Goal: Task Accomplishment & Management: Manage account settings

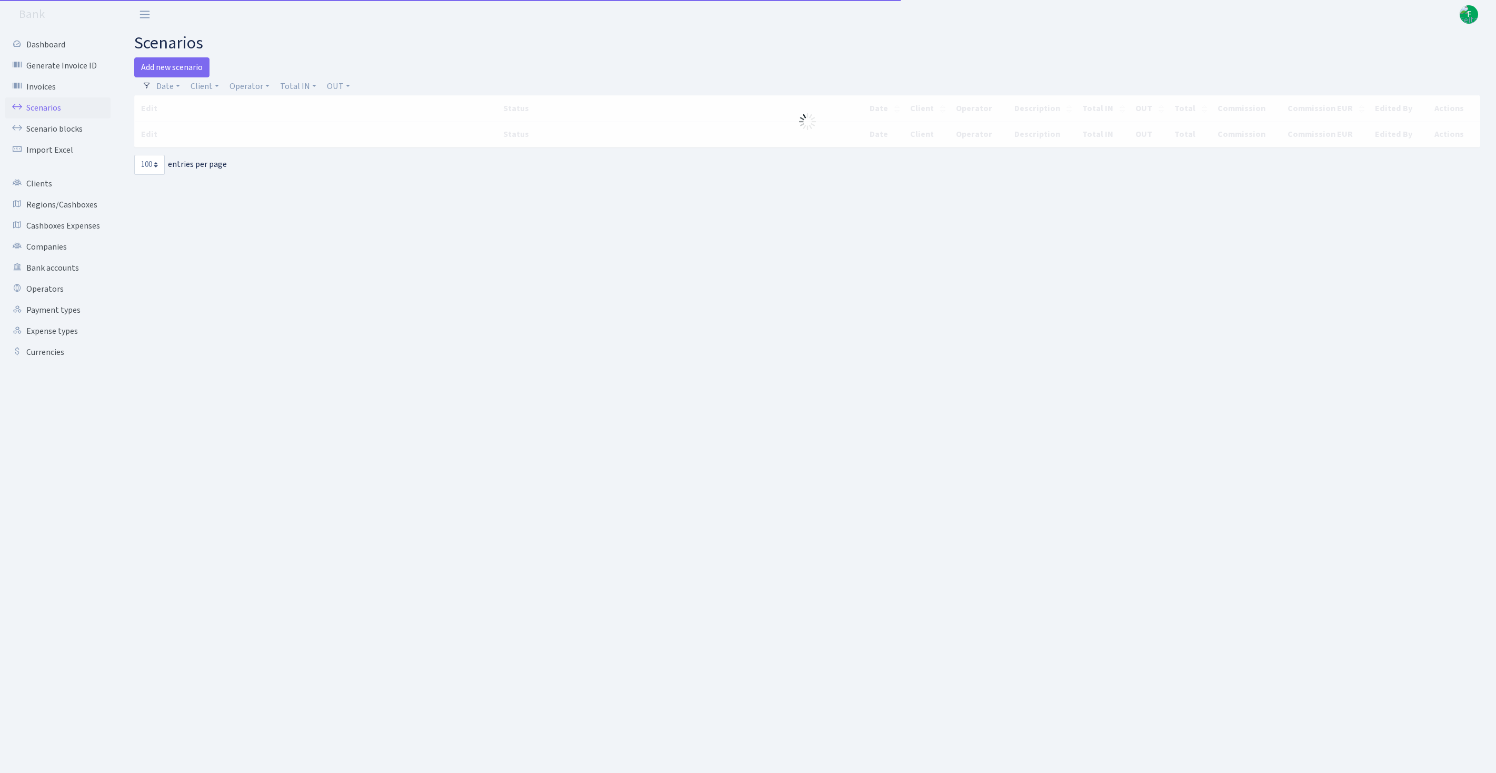
select select "100"
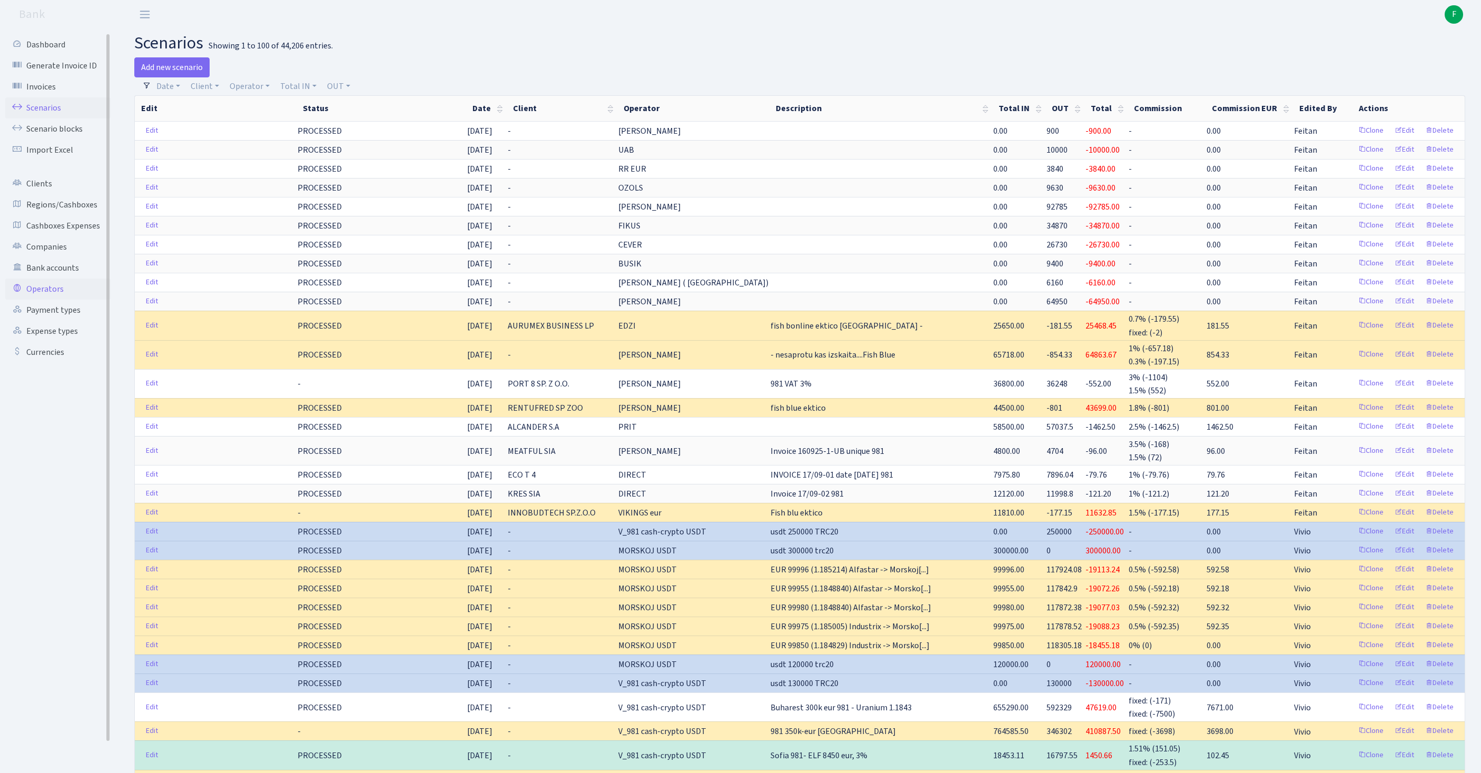
click at [55, 300] on link "Operators" at bounding box center [57, 289] width 105 height 21
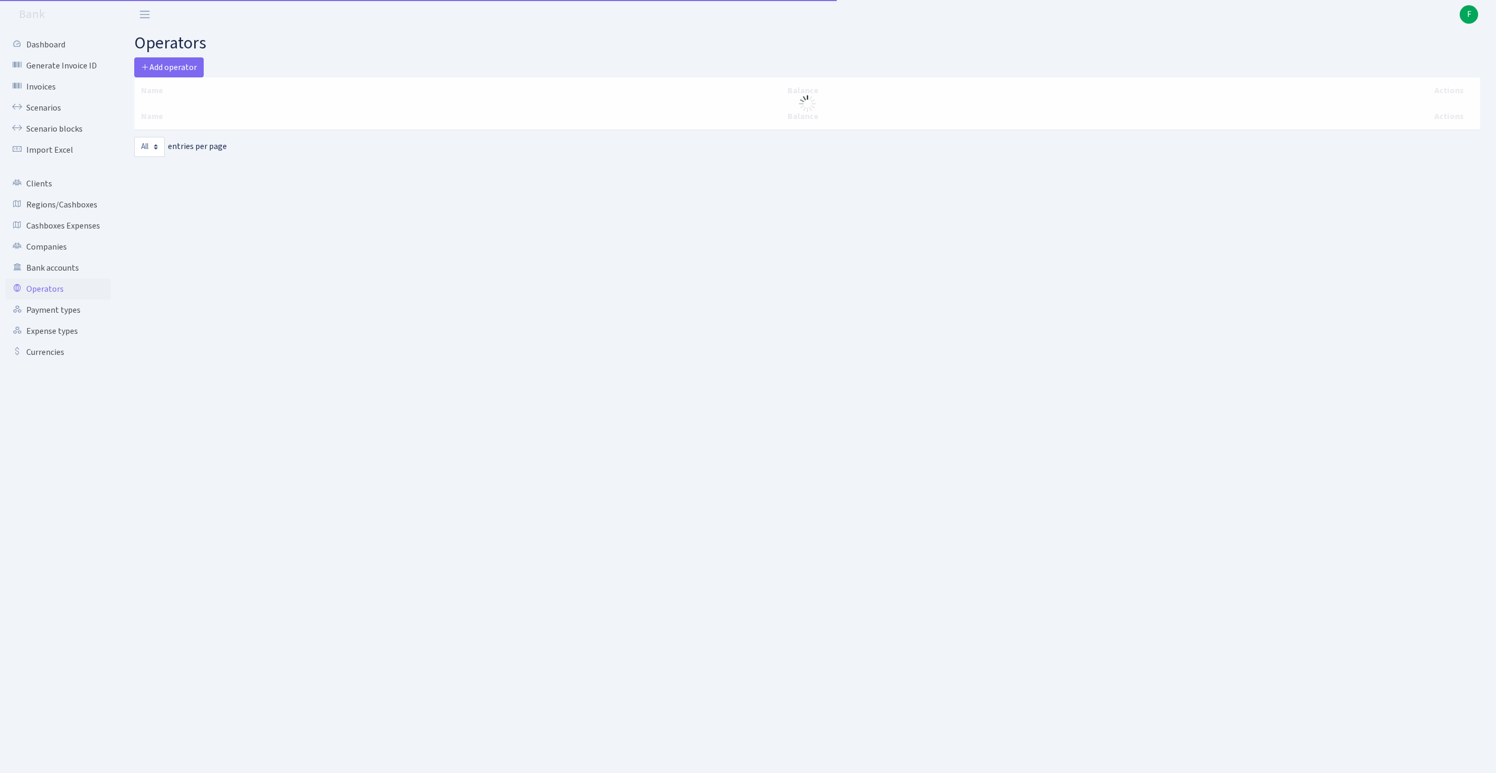
select select "-1"
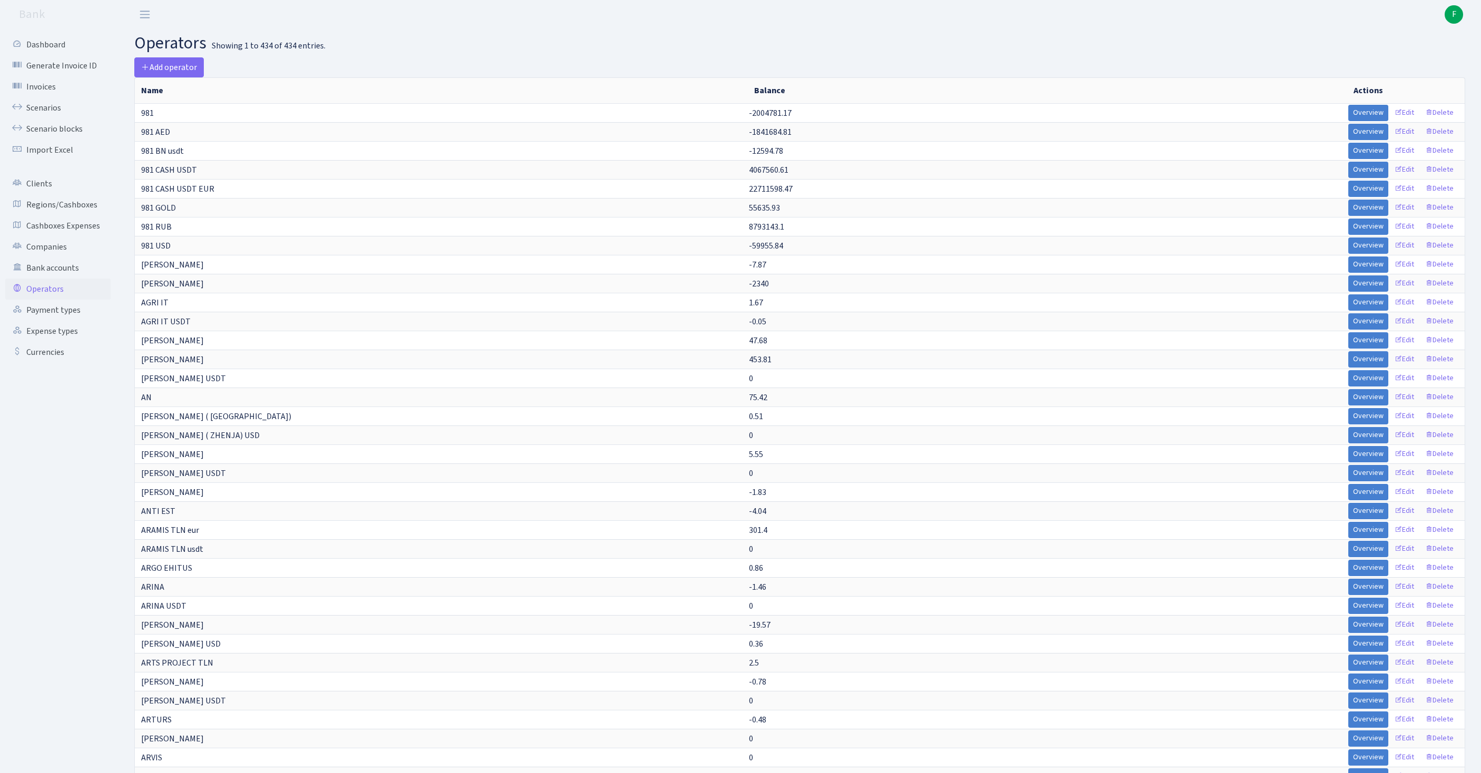
click at [837, 28] on header "Bank F My Account Logout" at bounding box center [740, 14] width 1481 height 29
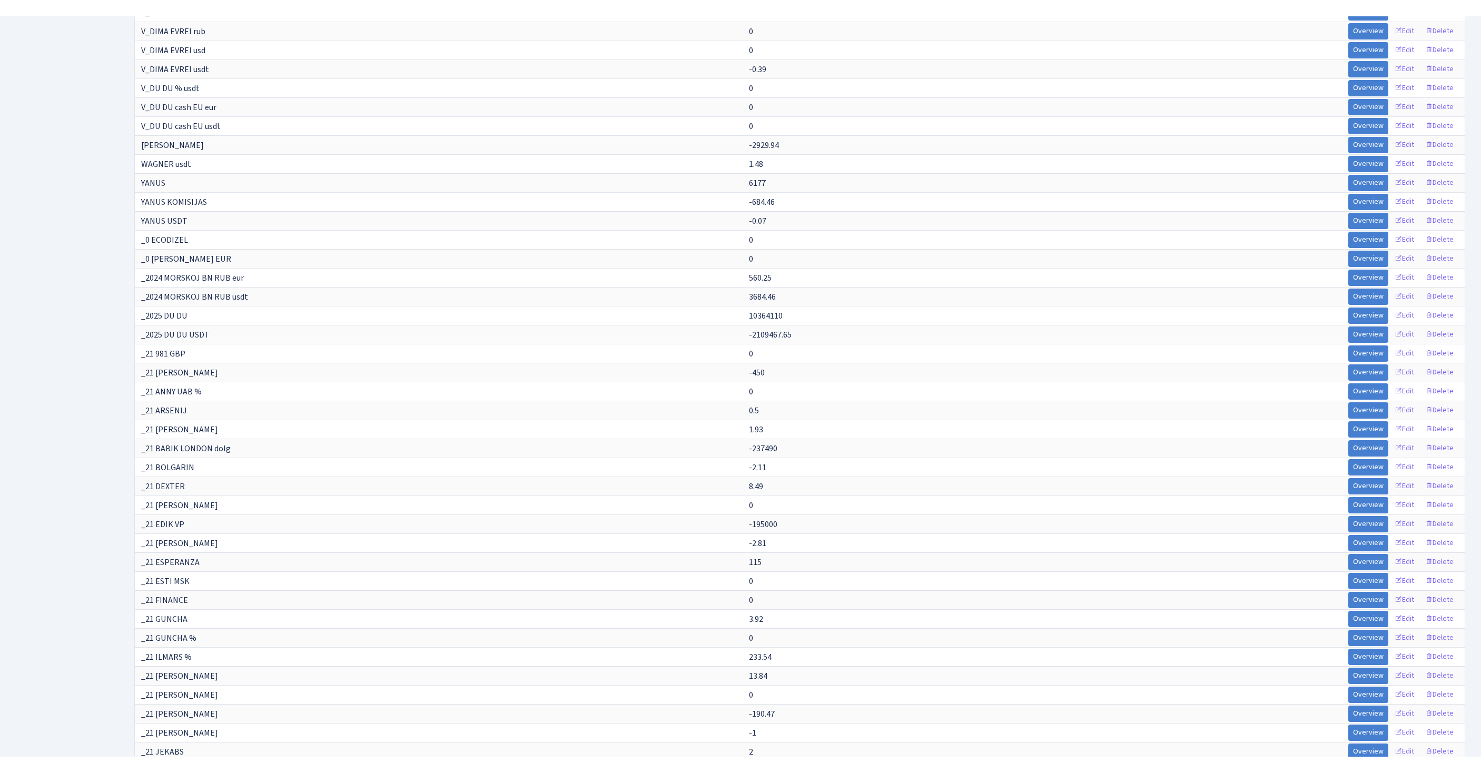
scroll to position [4042, 0]
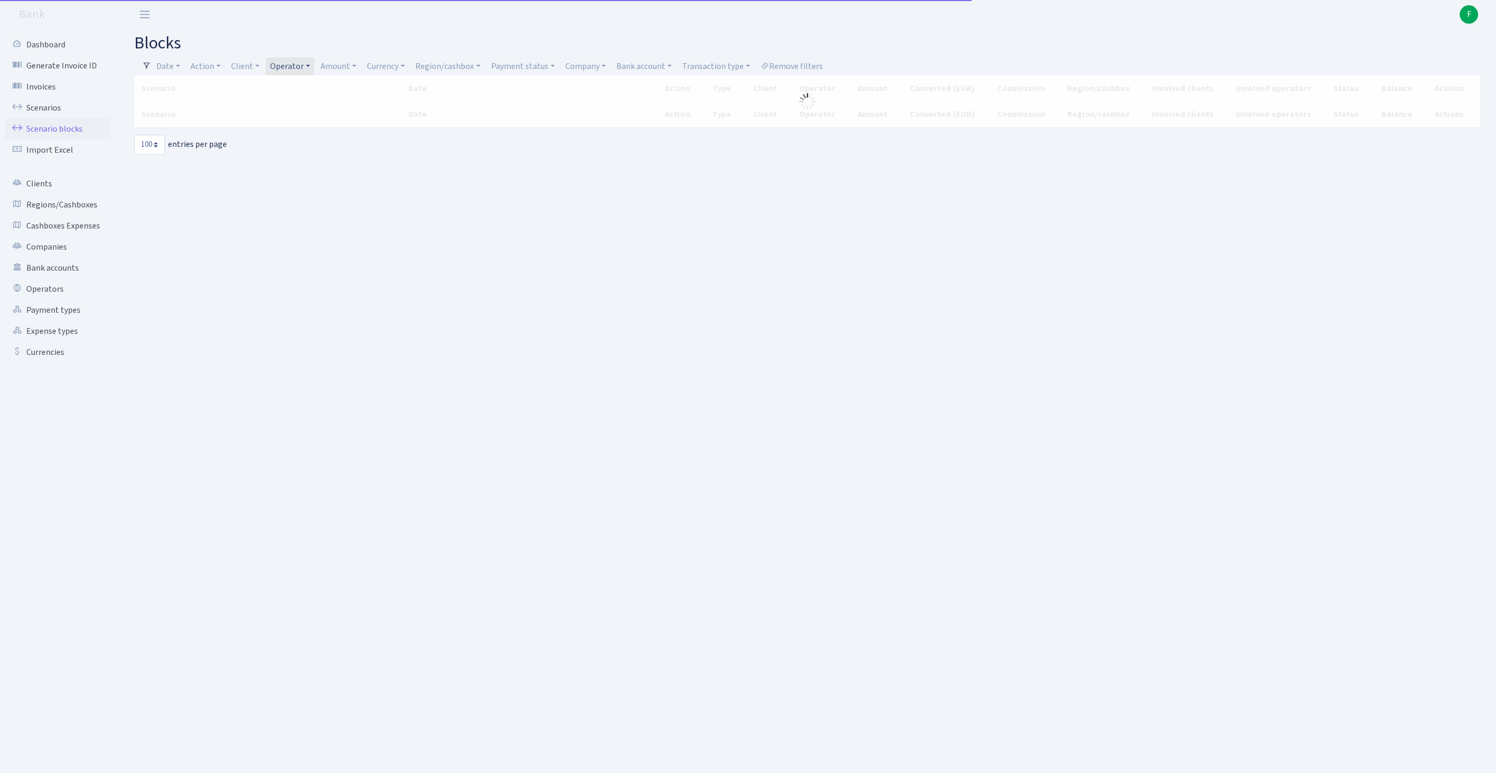
select select "100"
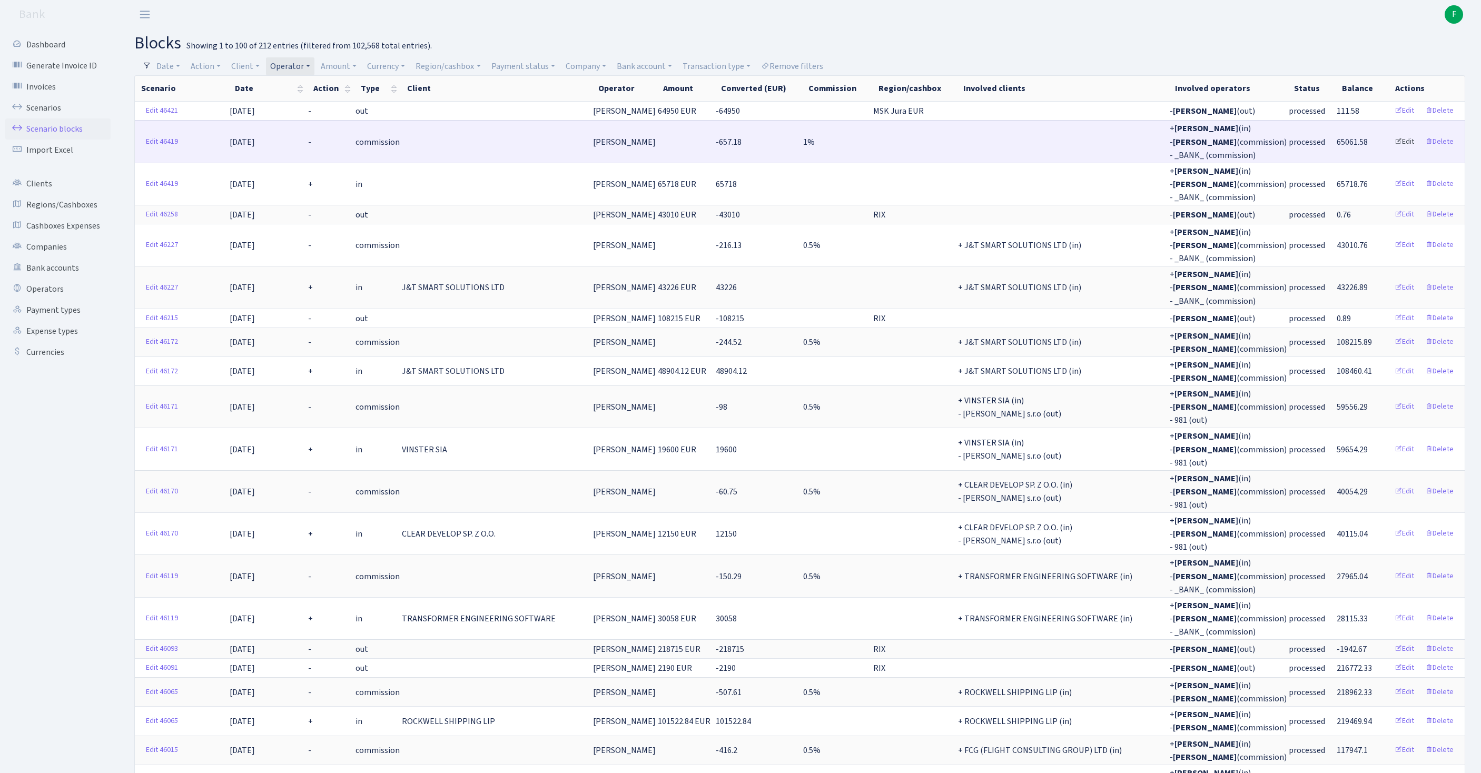
click at [1394, 150] on link "Edit" at bounding box center [1404, 142] width 29 height 16
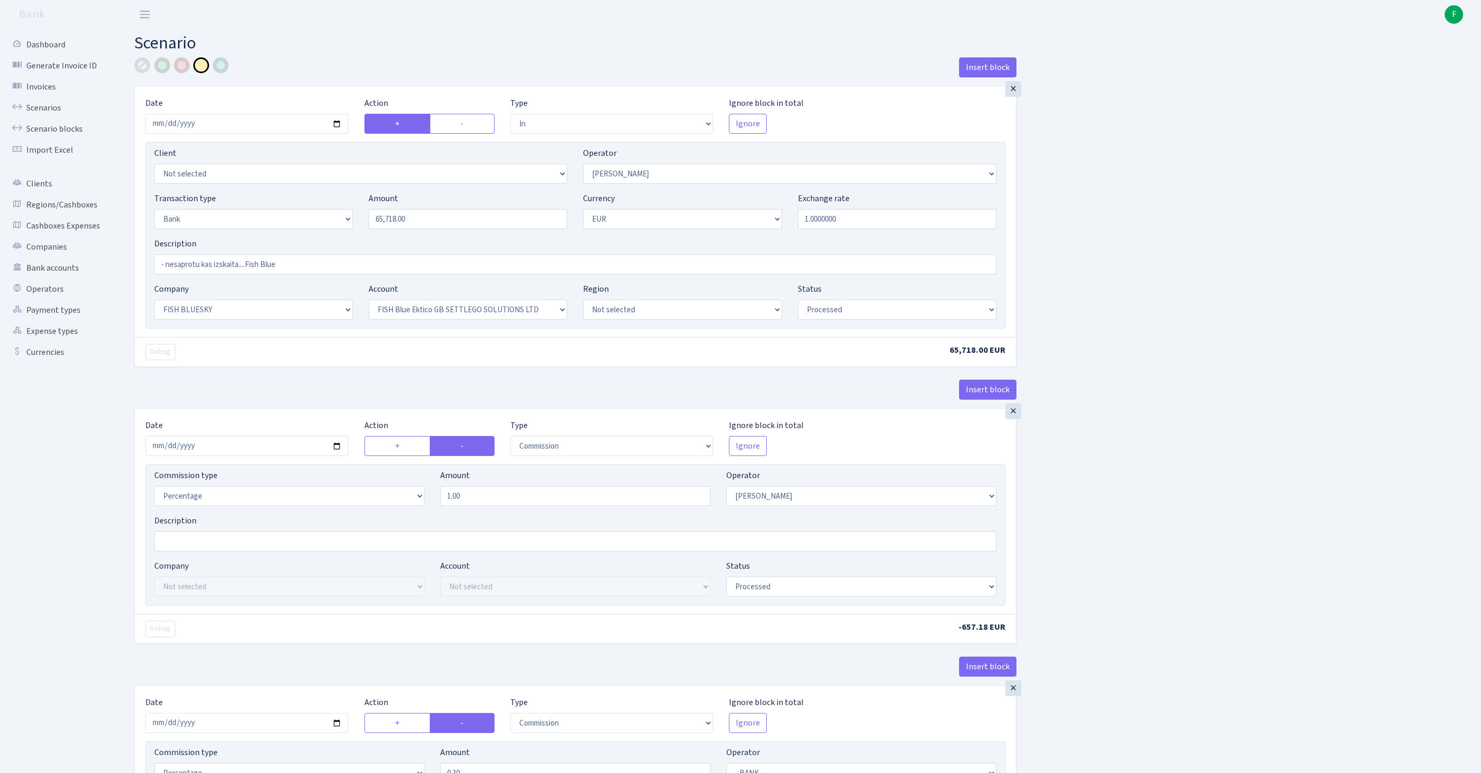
select select "in"
select select "439"
select select "2"
select select "1"
select select "23"
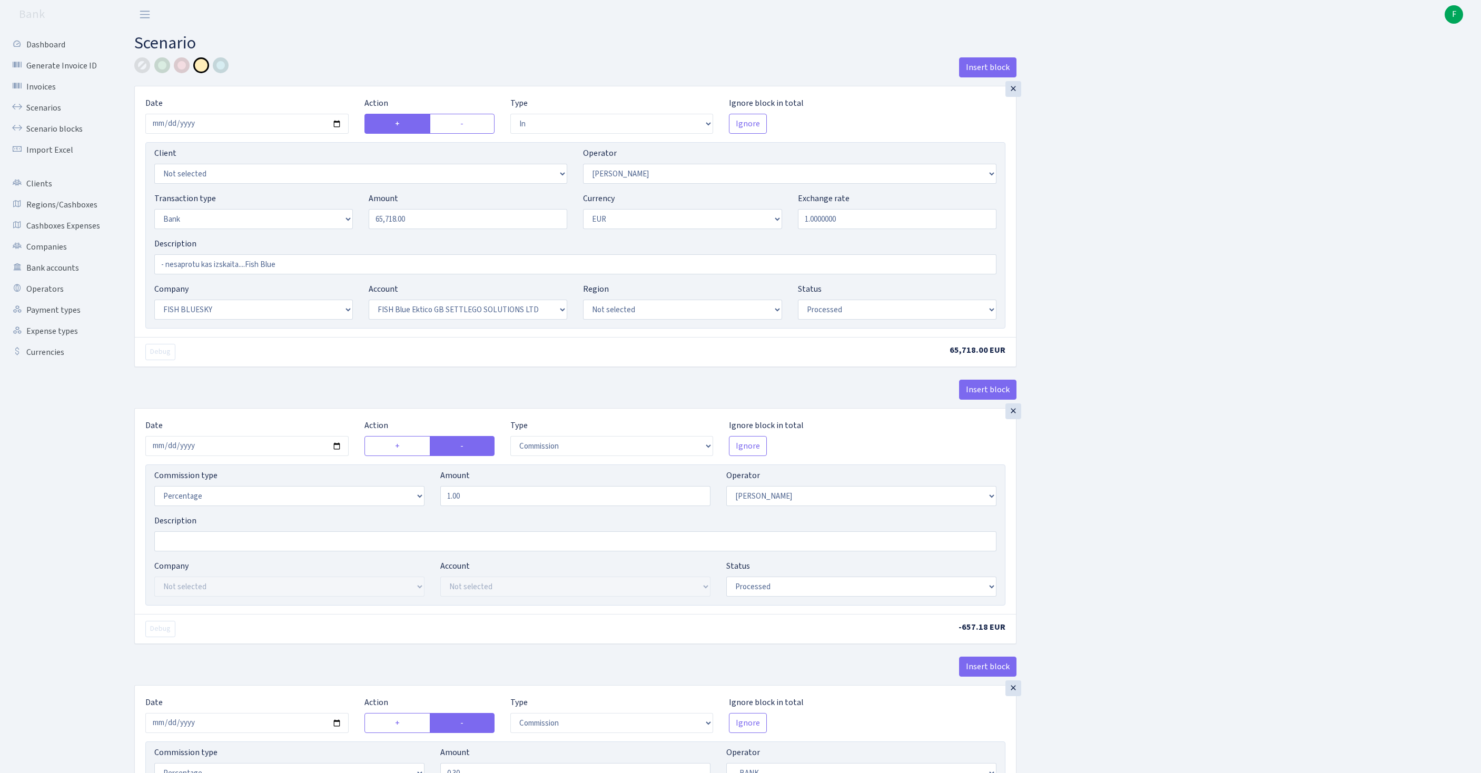
select select "67"
select select "processed"
select select "commission"
select select "439"
select select "processed"
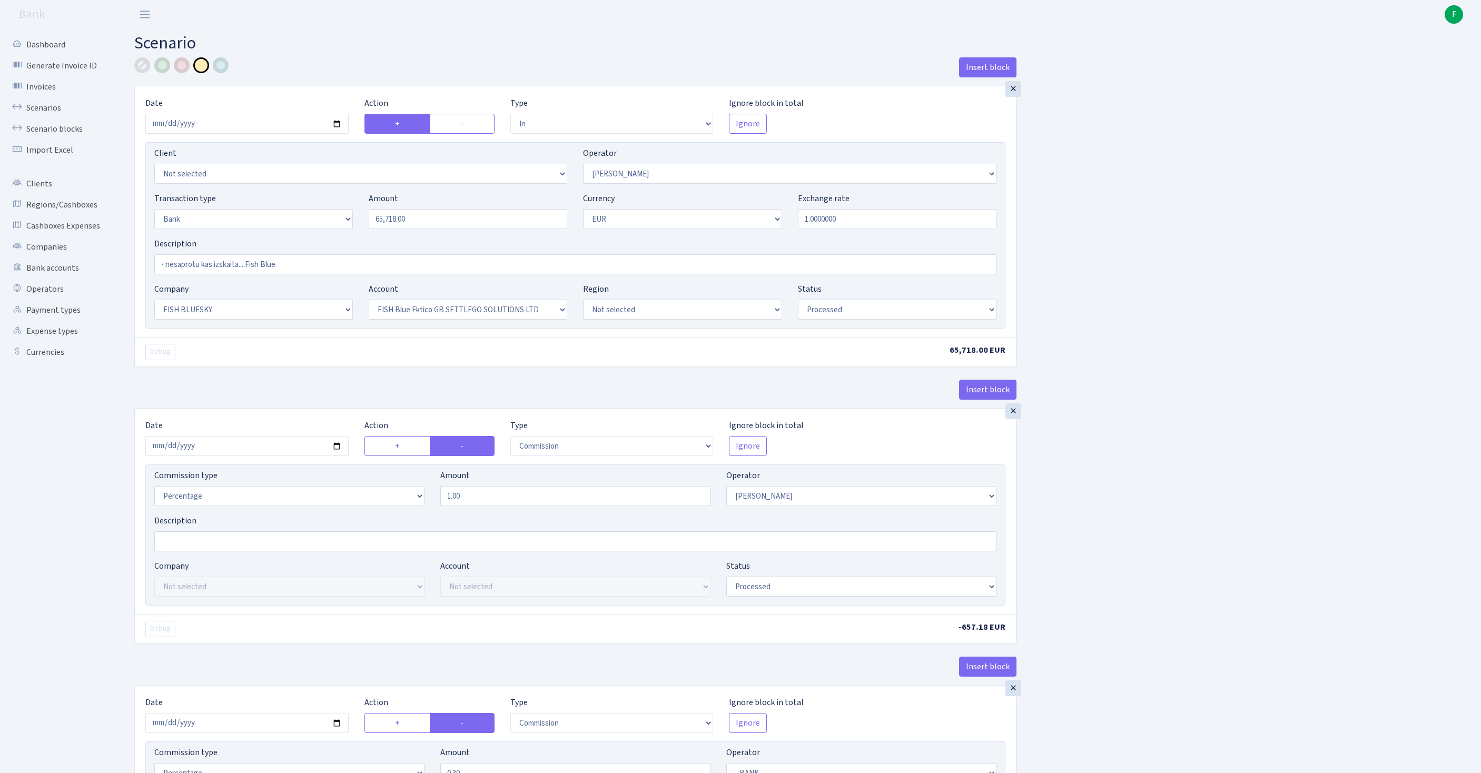
select select "commission"
select select "1"
select select "23"
select select "67"
select select "processed"
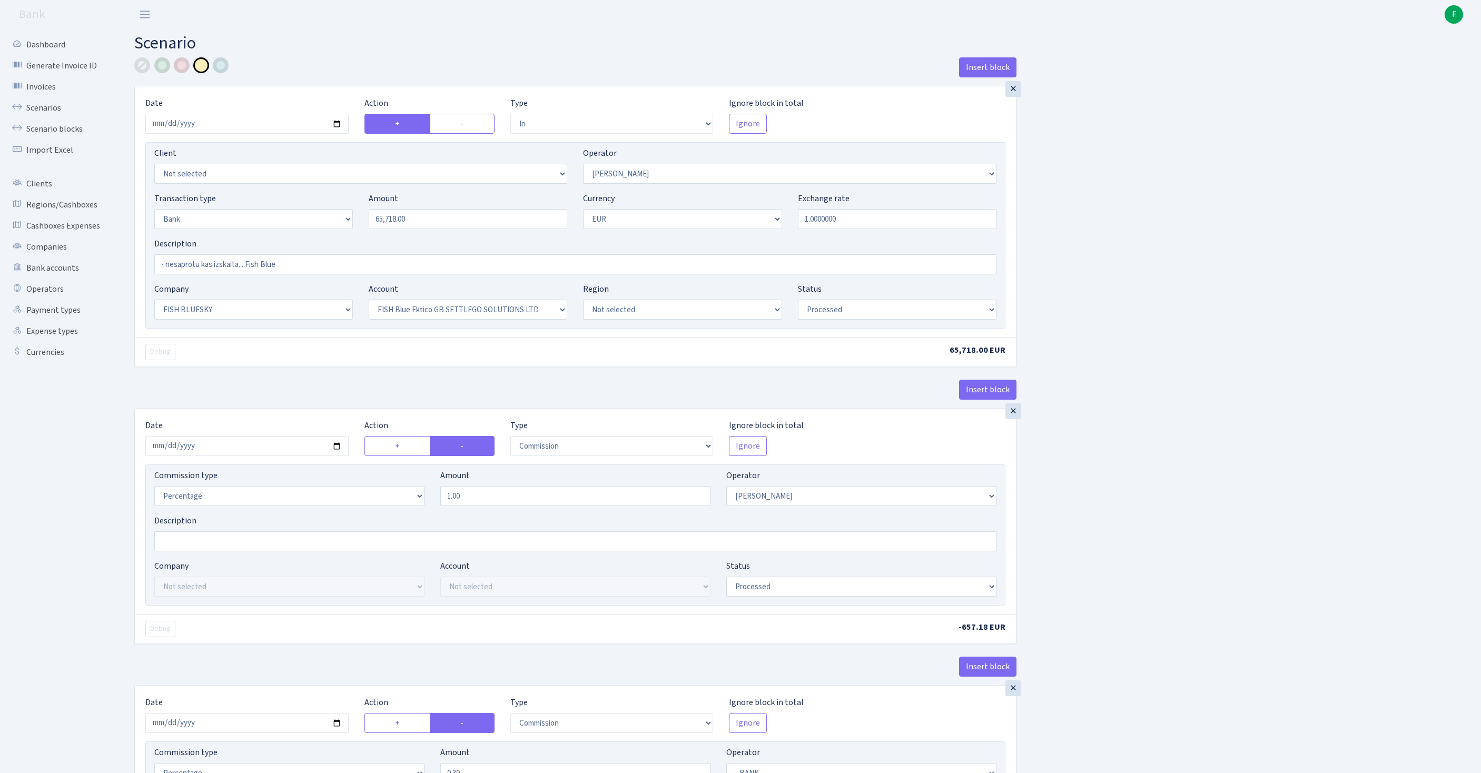
scroll to position [180, 0]
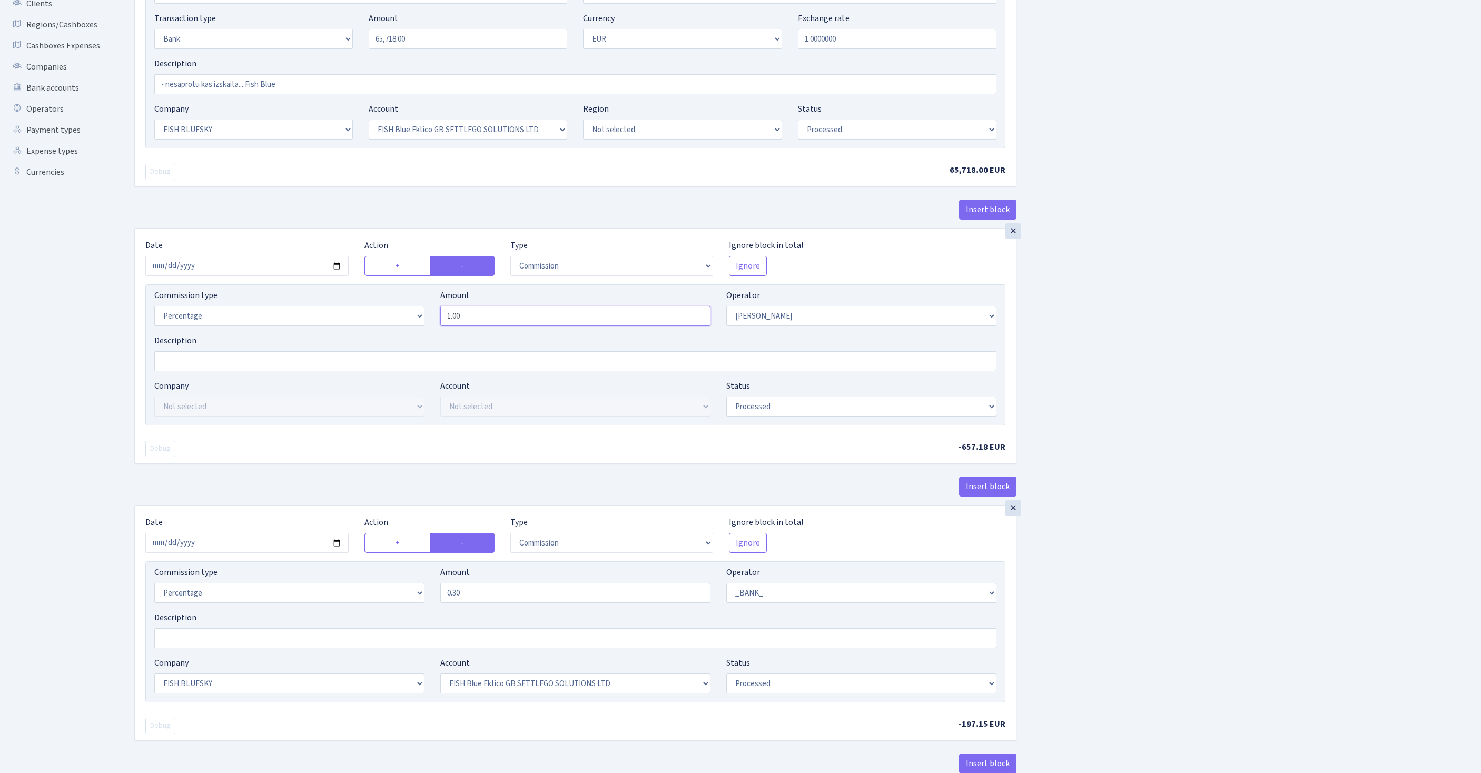
drag, startPoint x: 426, startPoint y: 368, endPoint x: 388, endPoint y: 363, distance: 39.2
click at [388, 334] on div "Commission type Percentage Fixed Bank Amount 1.00 Operator Not selected 981 981…" at bounding box center [575, 311] width 858 height 45
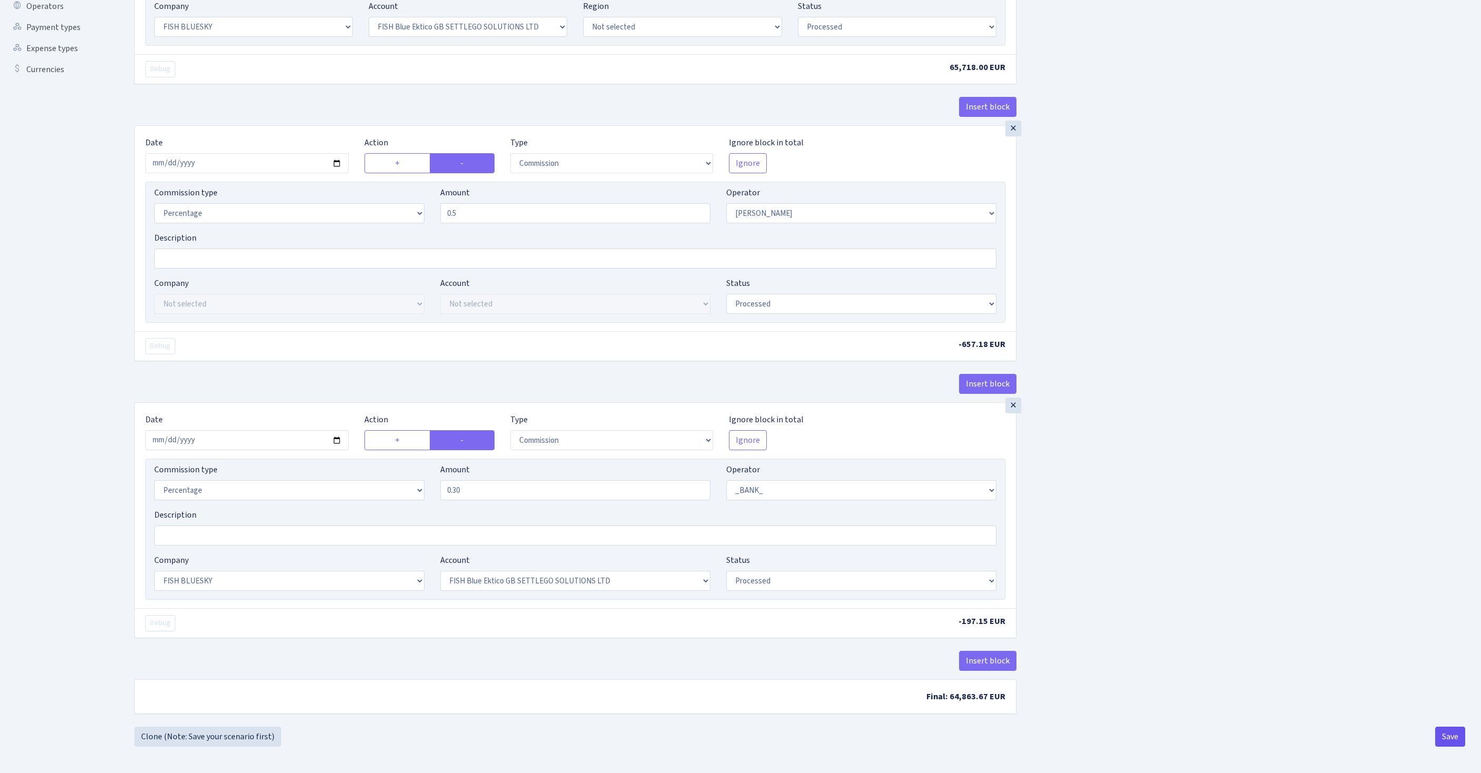
type input "0.50"
click at [1444, 735] on button "Save" at bounding box center [1450, 737] width 30 height 20
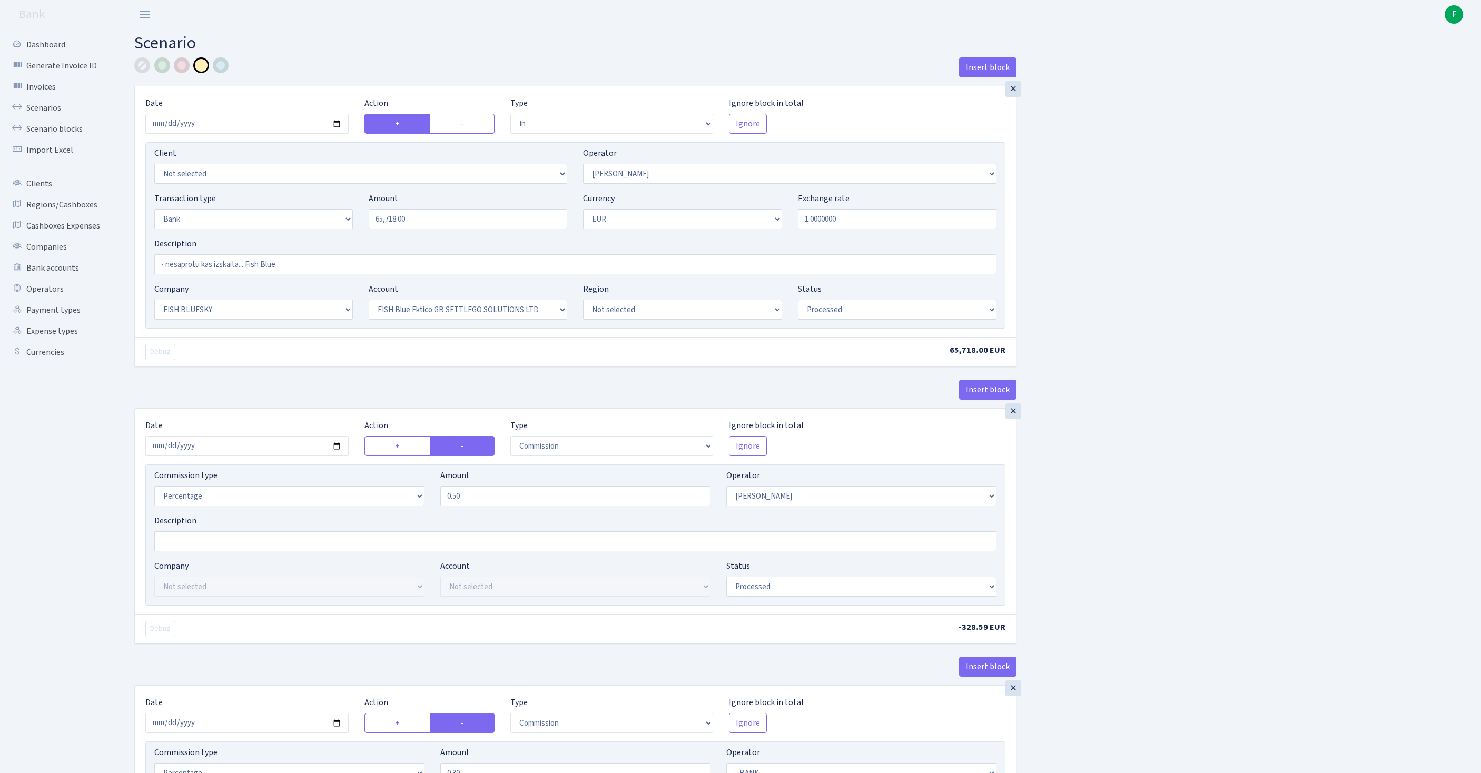
select select "in"
select select "439"
select select "2"
select select "1"
select select "23"
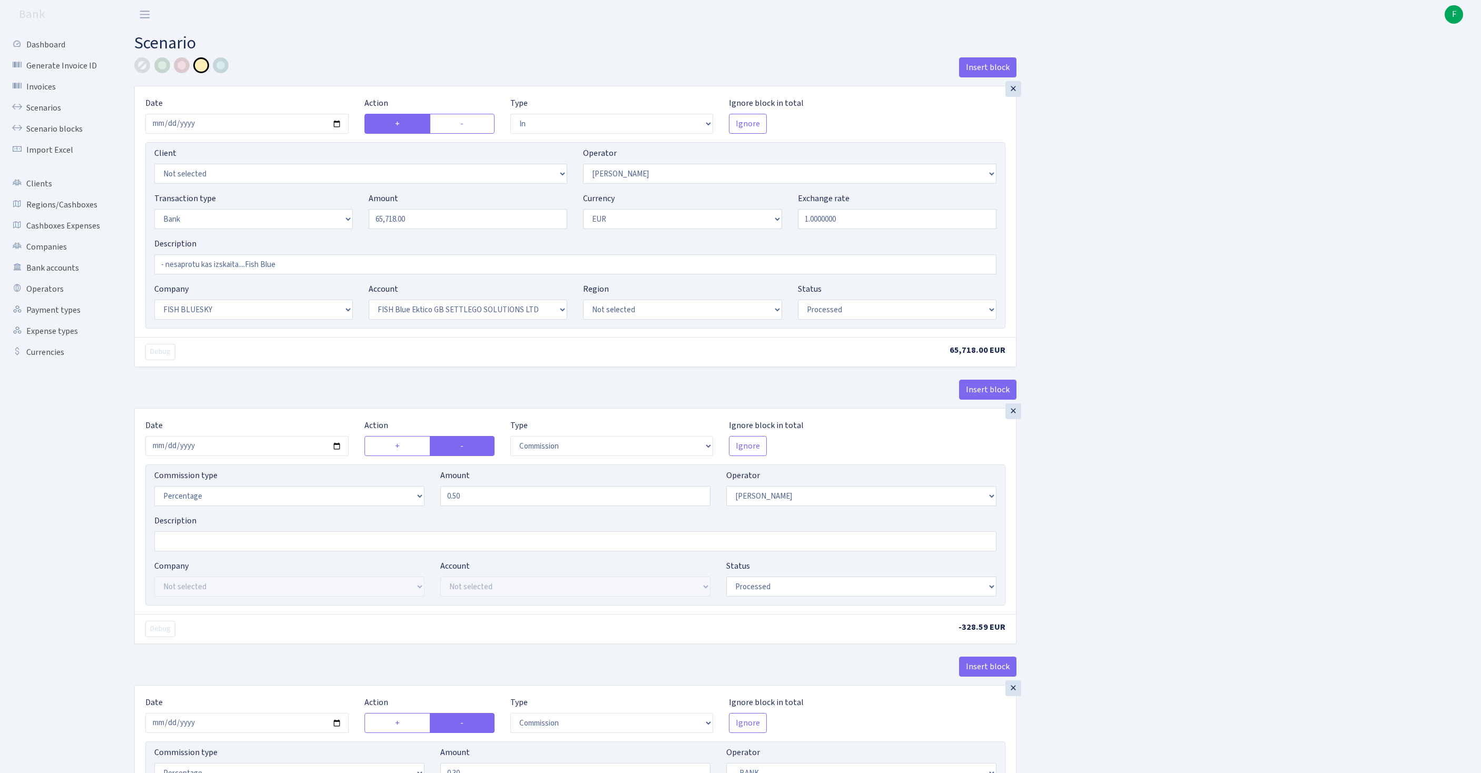
select select "67"
select select "processed"
select select "commission"
select select "439"
select select "processed"
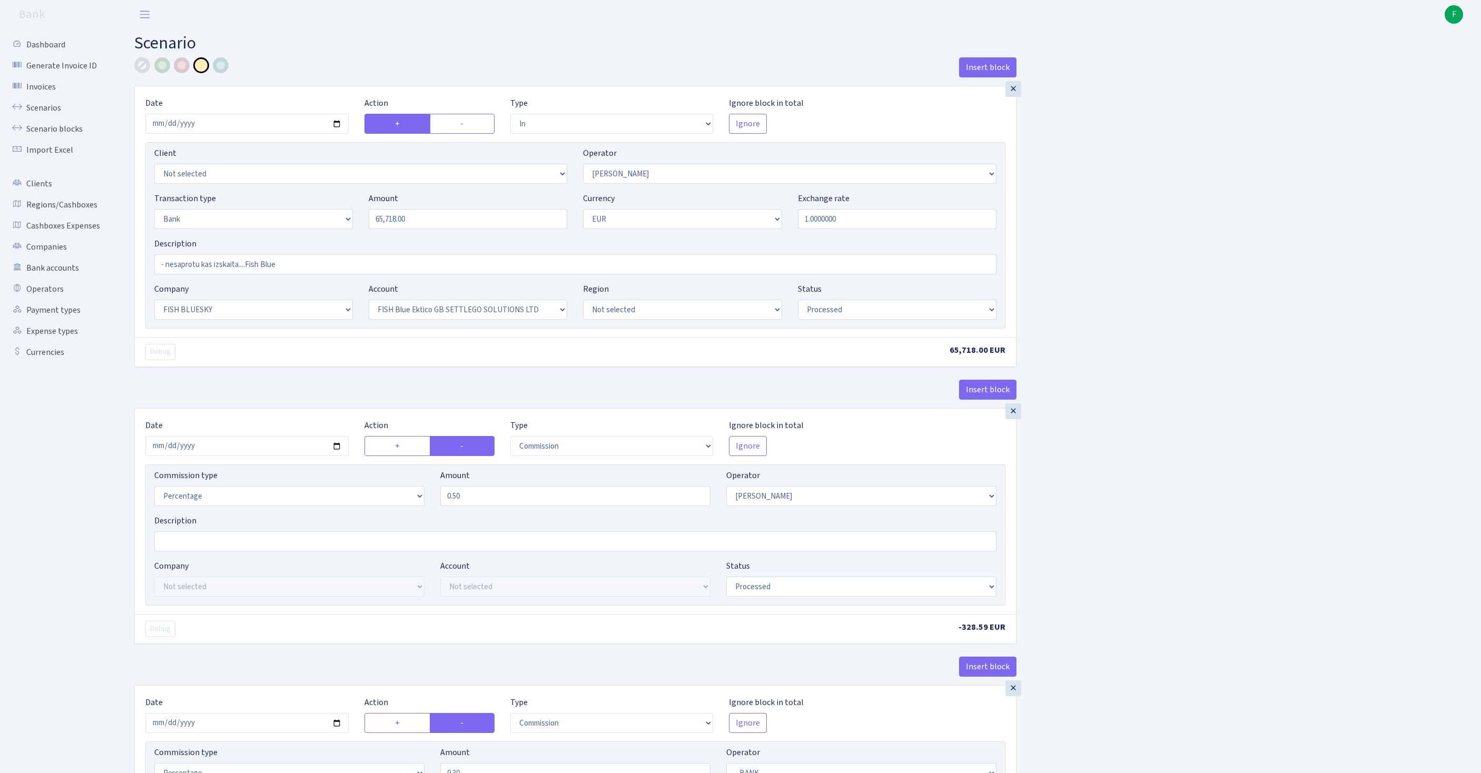
select select "commission"
select select "1"
select select "23"
select select "67"
select select "processed"
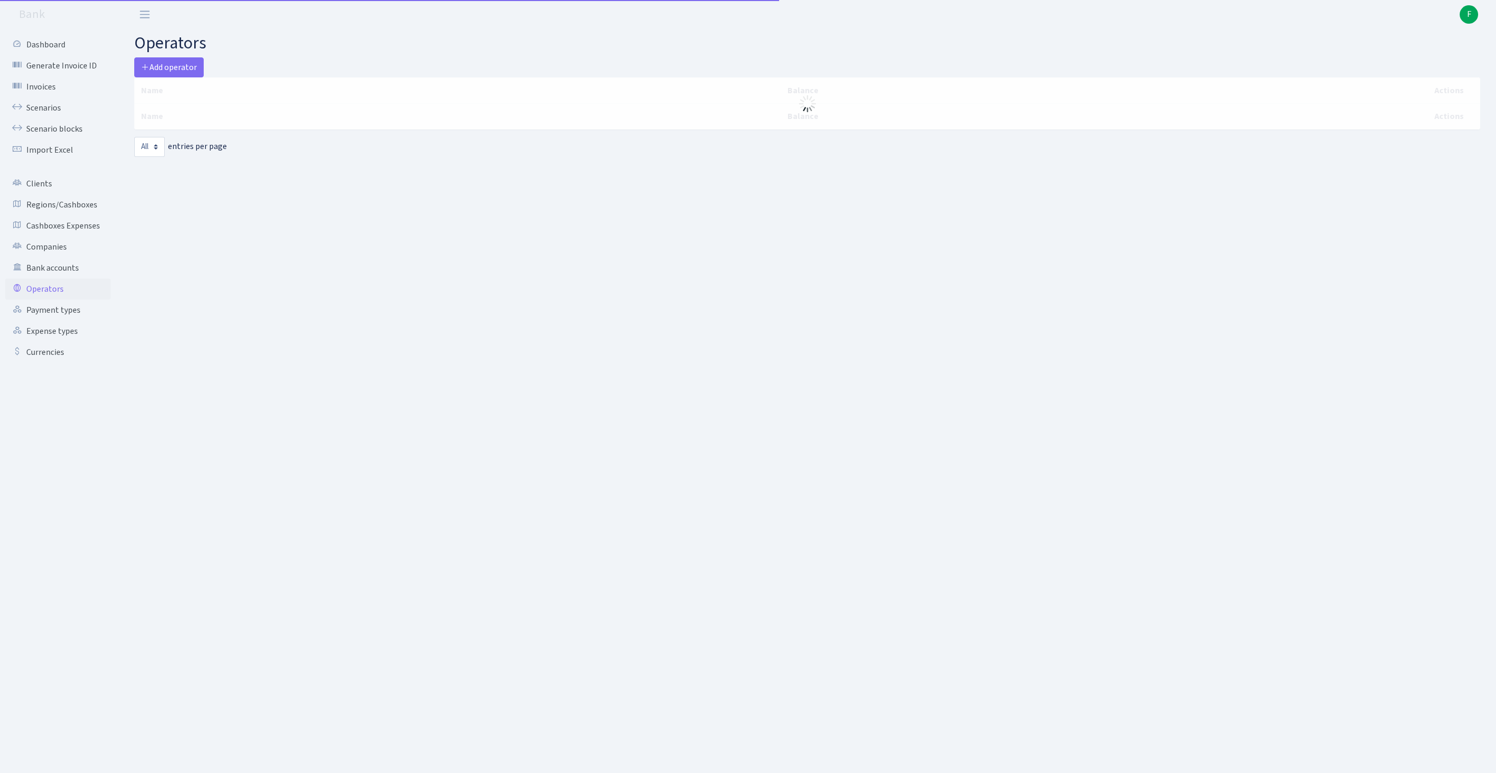
select select "-1"
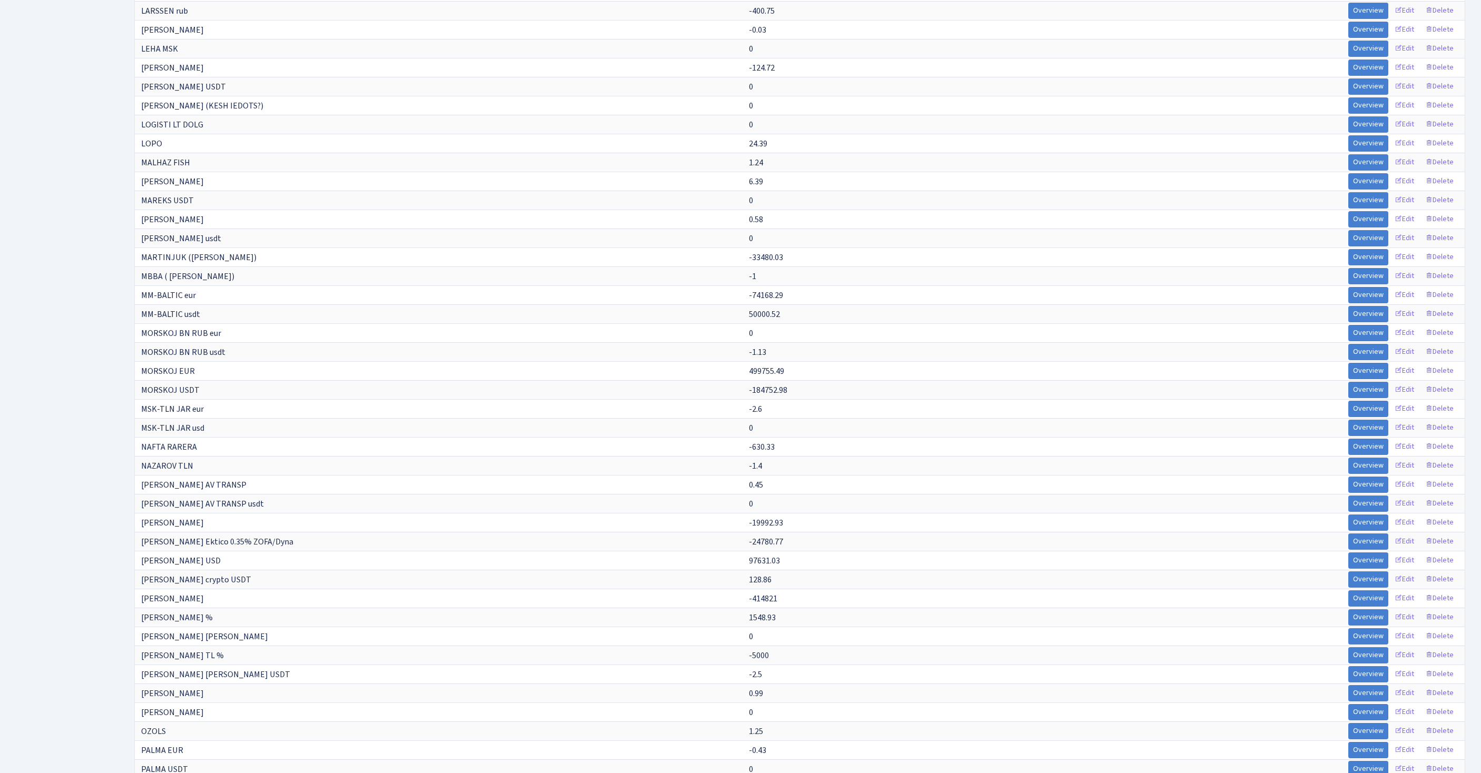
scroll to position [2931, 0]
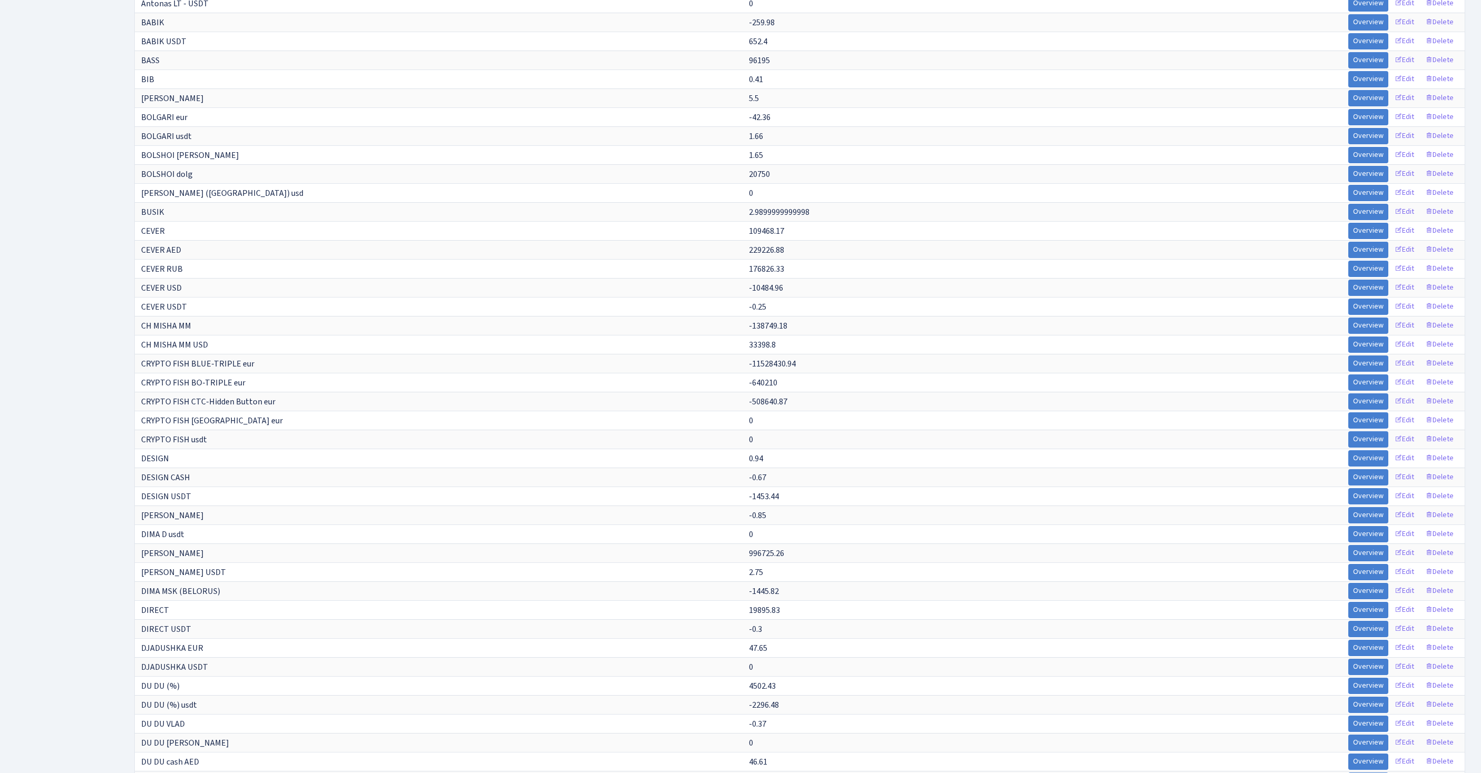
scroll to position [0, 0]
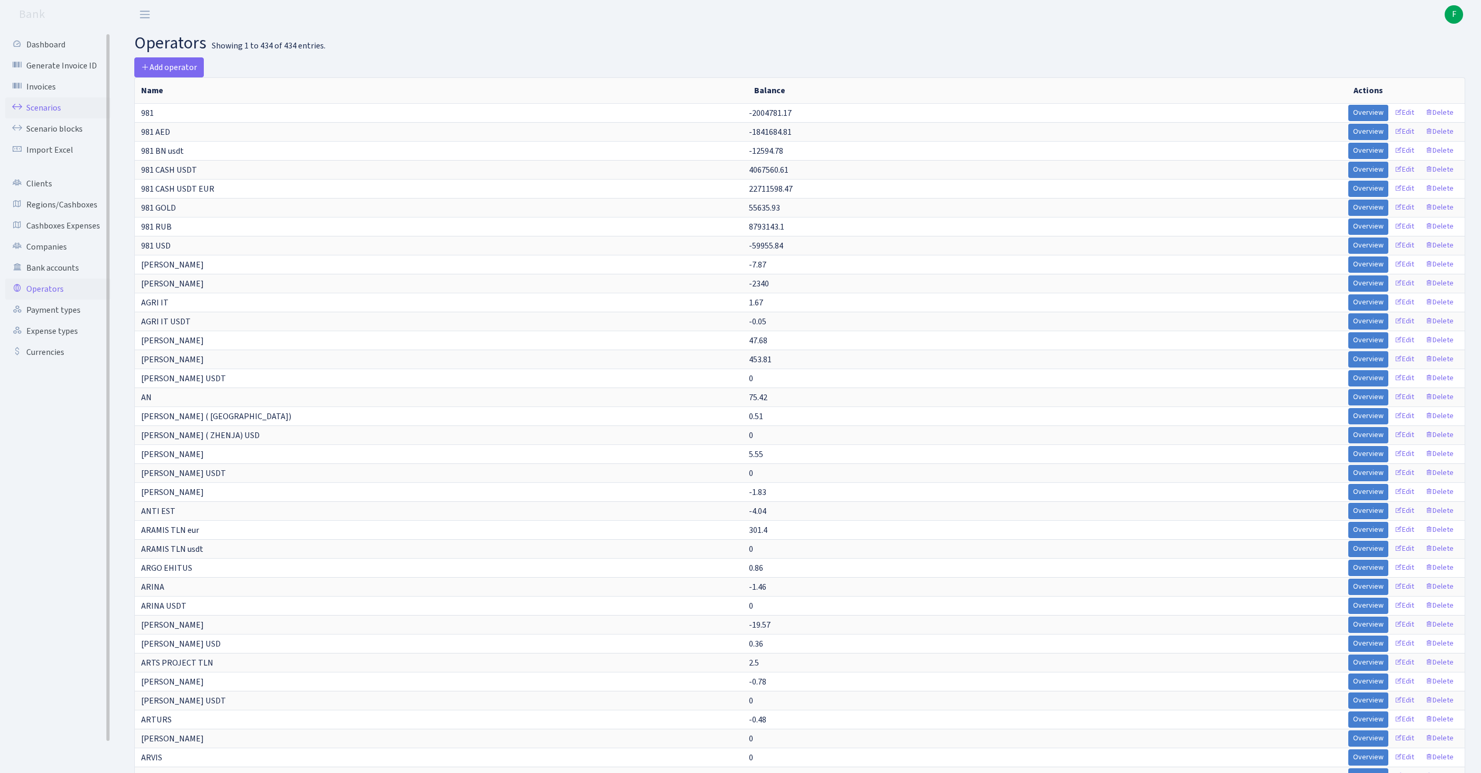
click at [53, 116] on link "Scenarios" at bounding box center [57, 107] width 105 height 21
click at [52, 116] on link "Scenarios" at bounding box center [57, 107] width 105 height 21
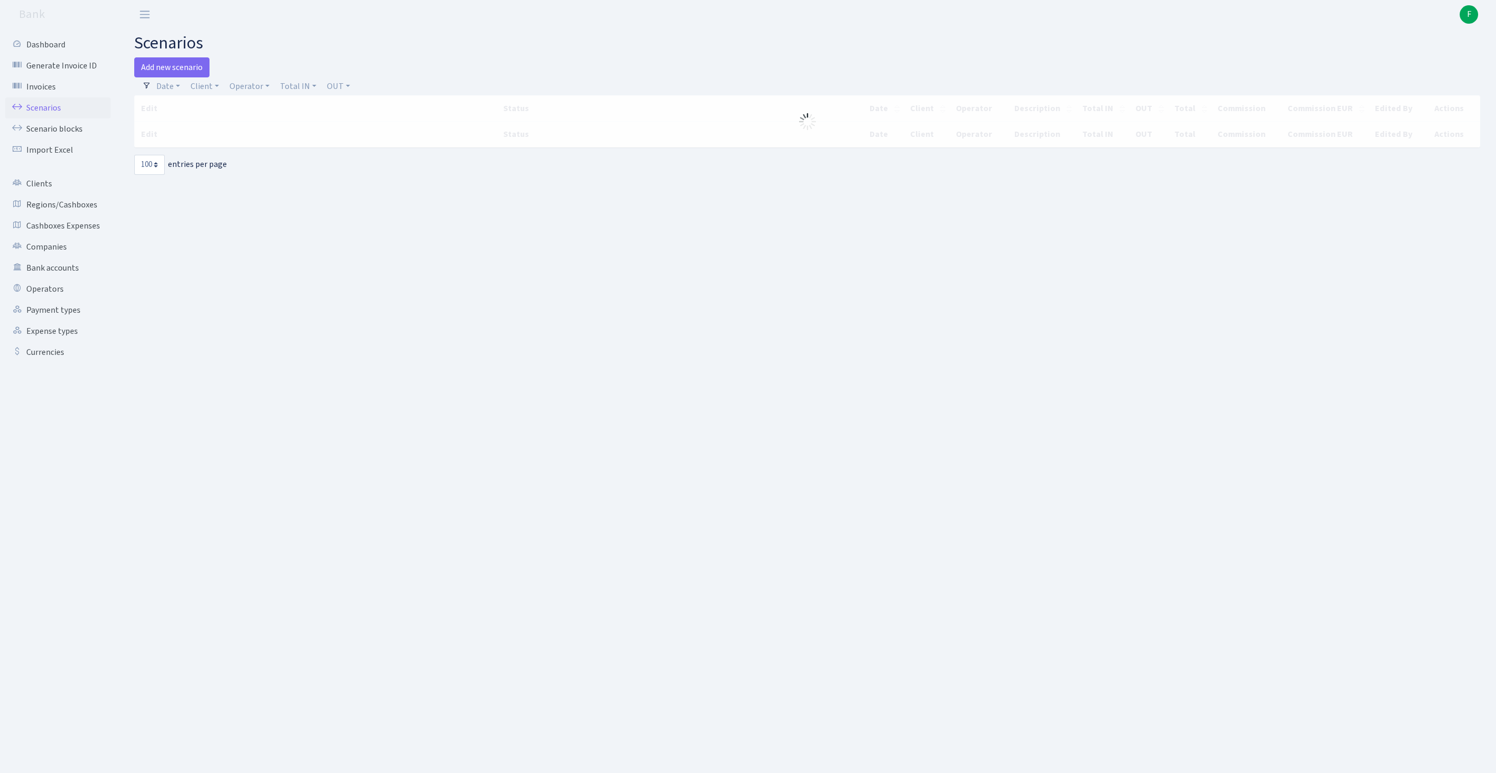
select select "100"
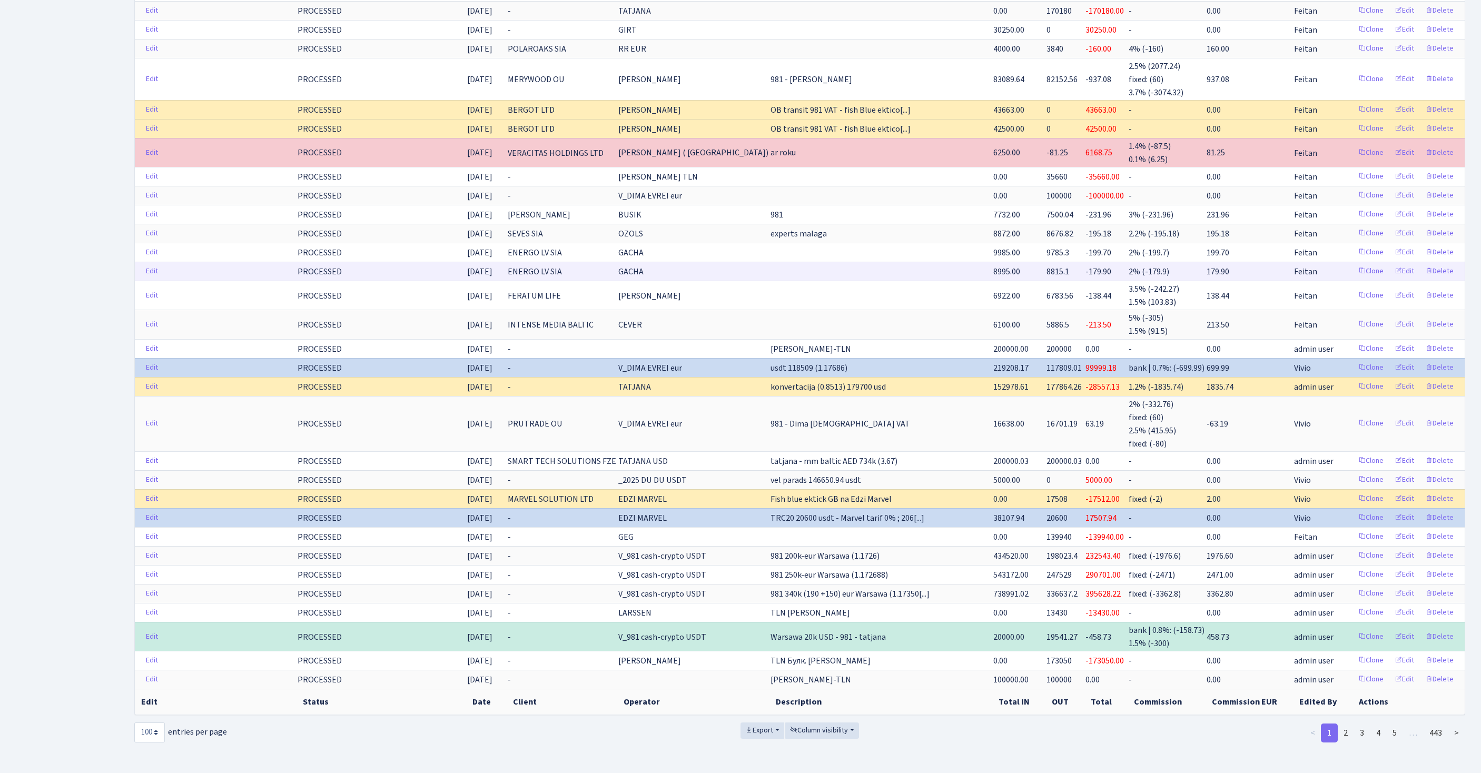
scroll to position [1996, 0]
click at [1337, 723] on link "2" at bounding box center [1345, 732] width 17 height 19
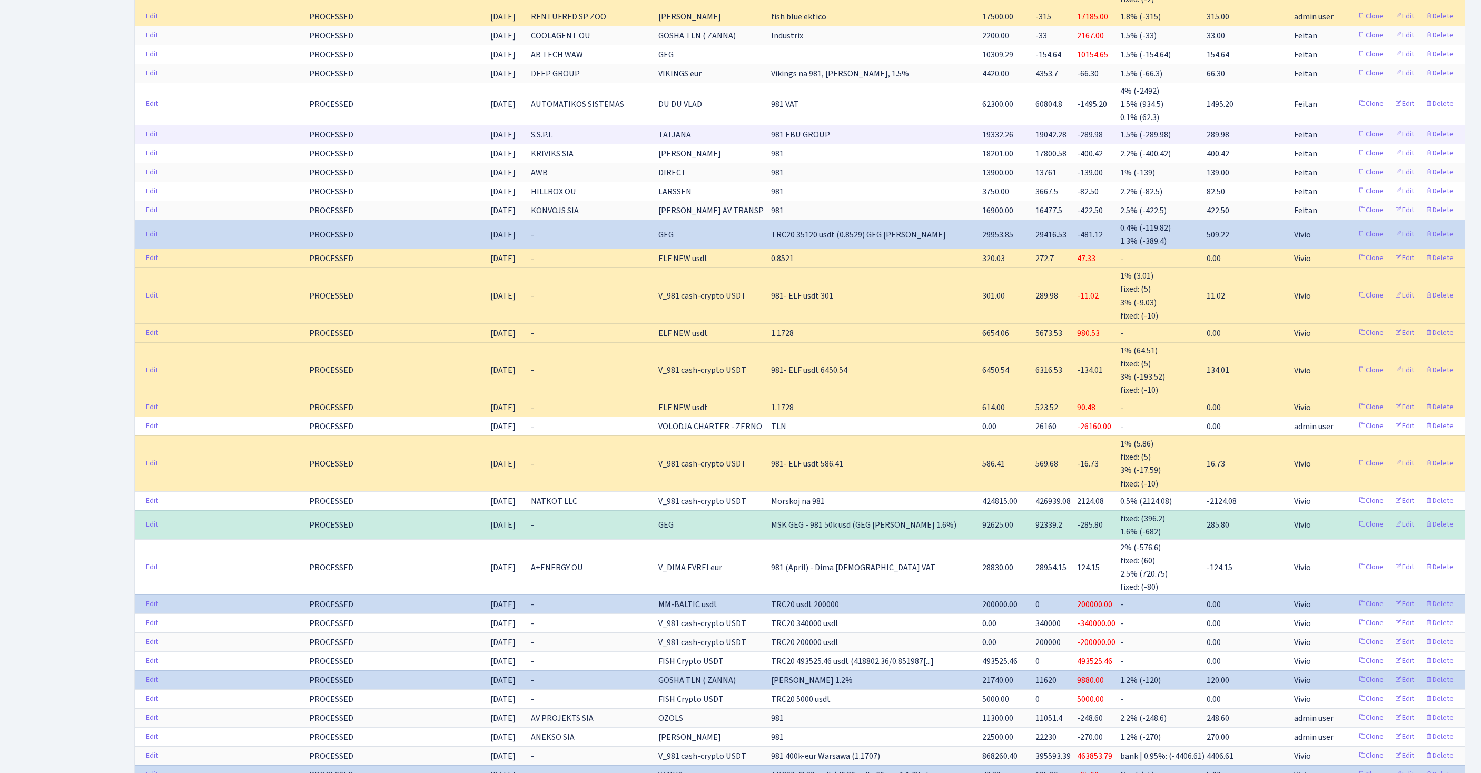
scroll to position [0, 0]
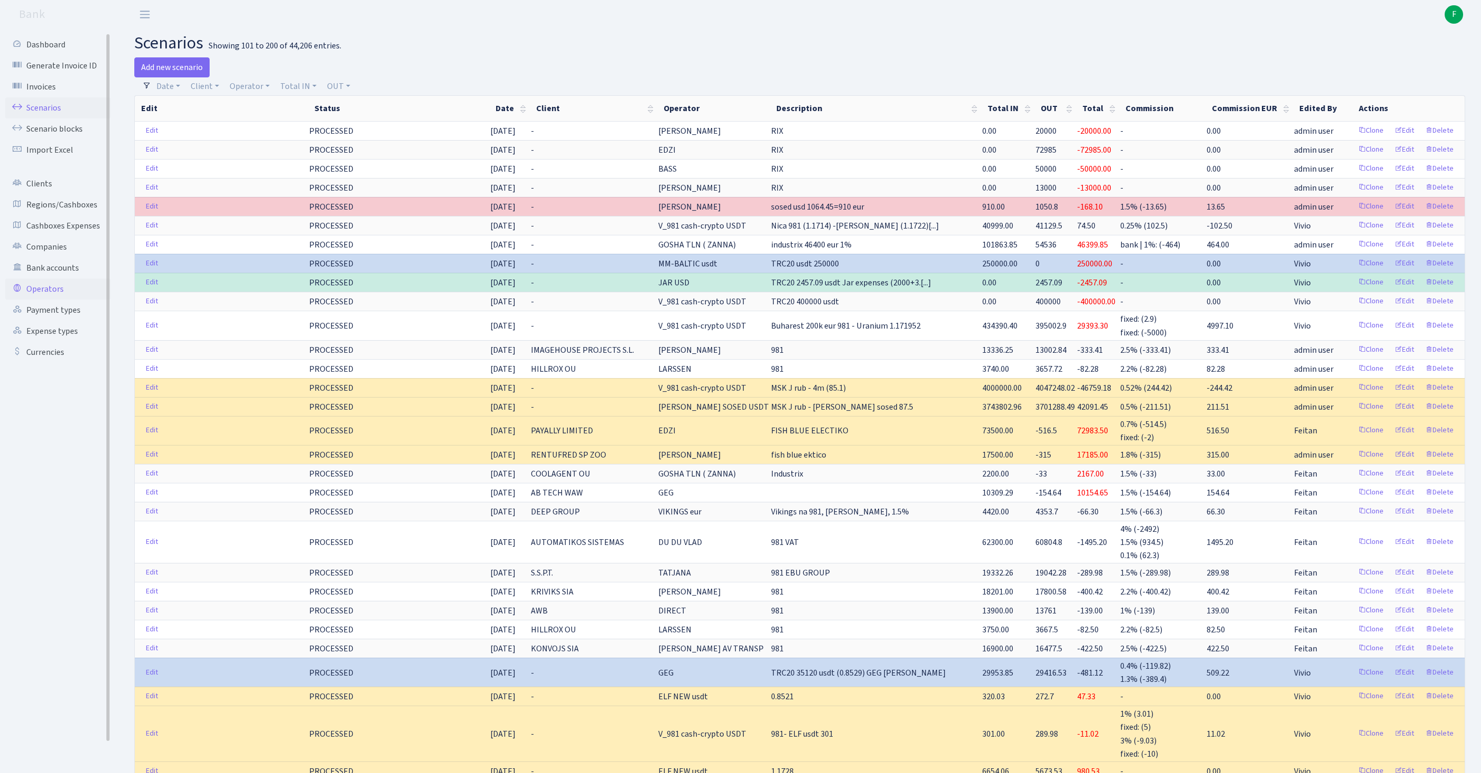
click at [47, 300] on link "Operators" at bounding box center [57, 289] width 105 height 21
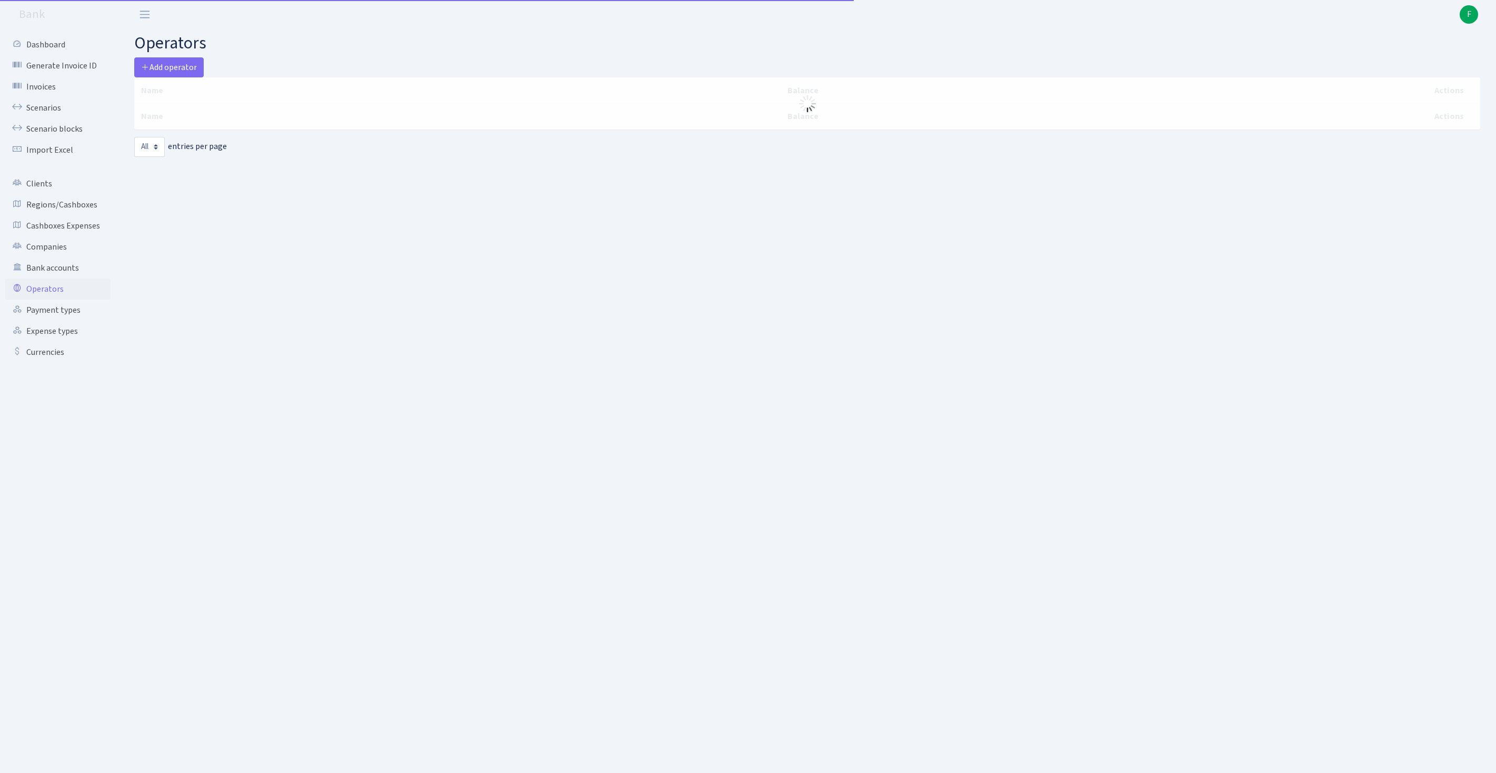
select select "-1"
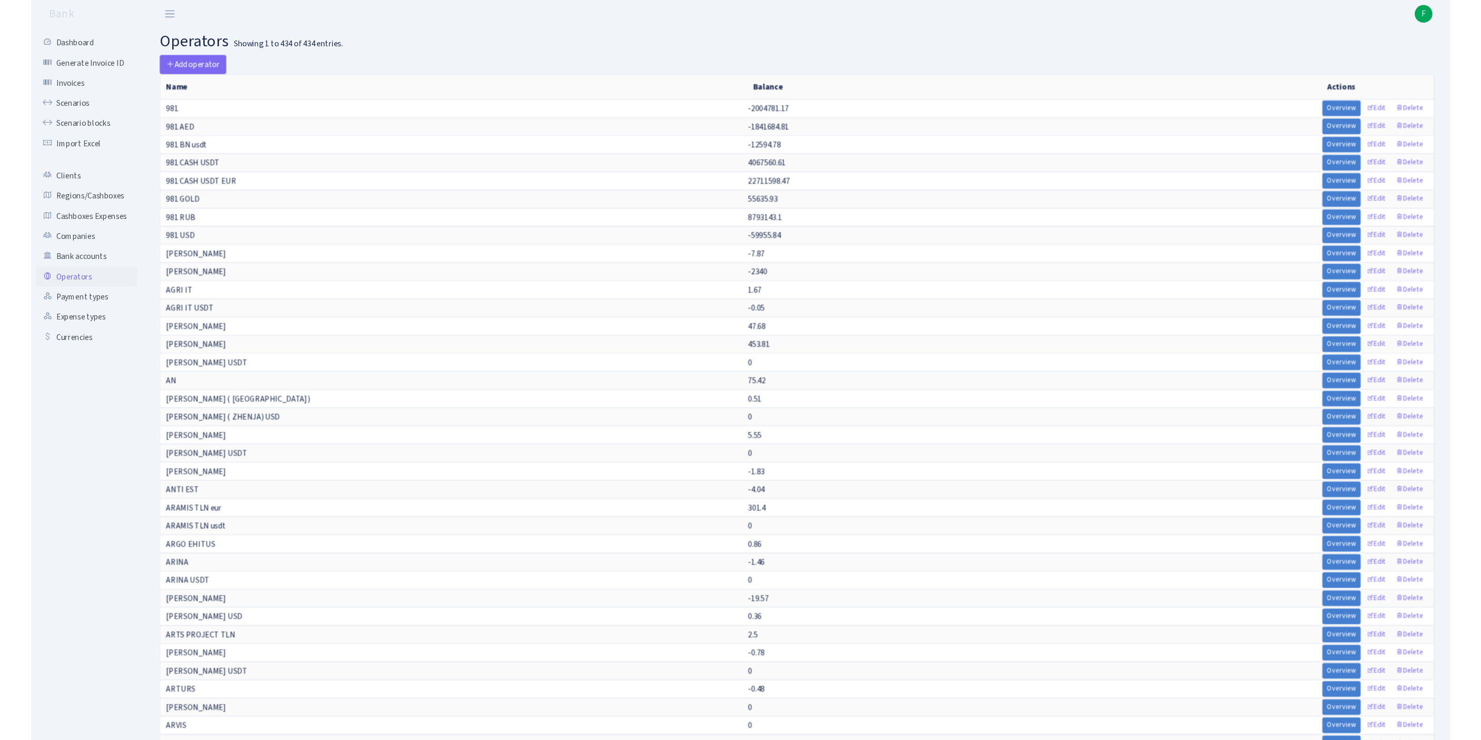
scroll to position [4026, 0]
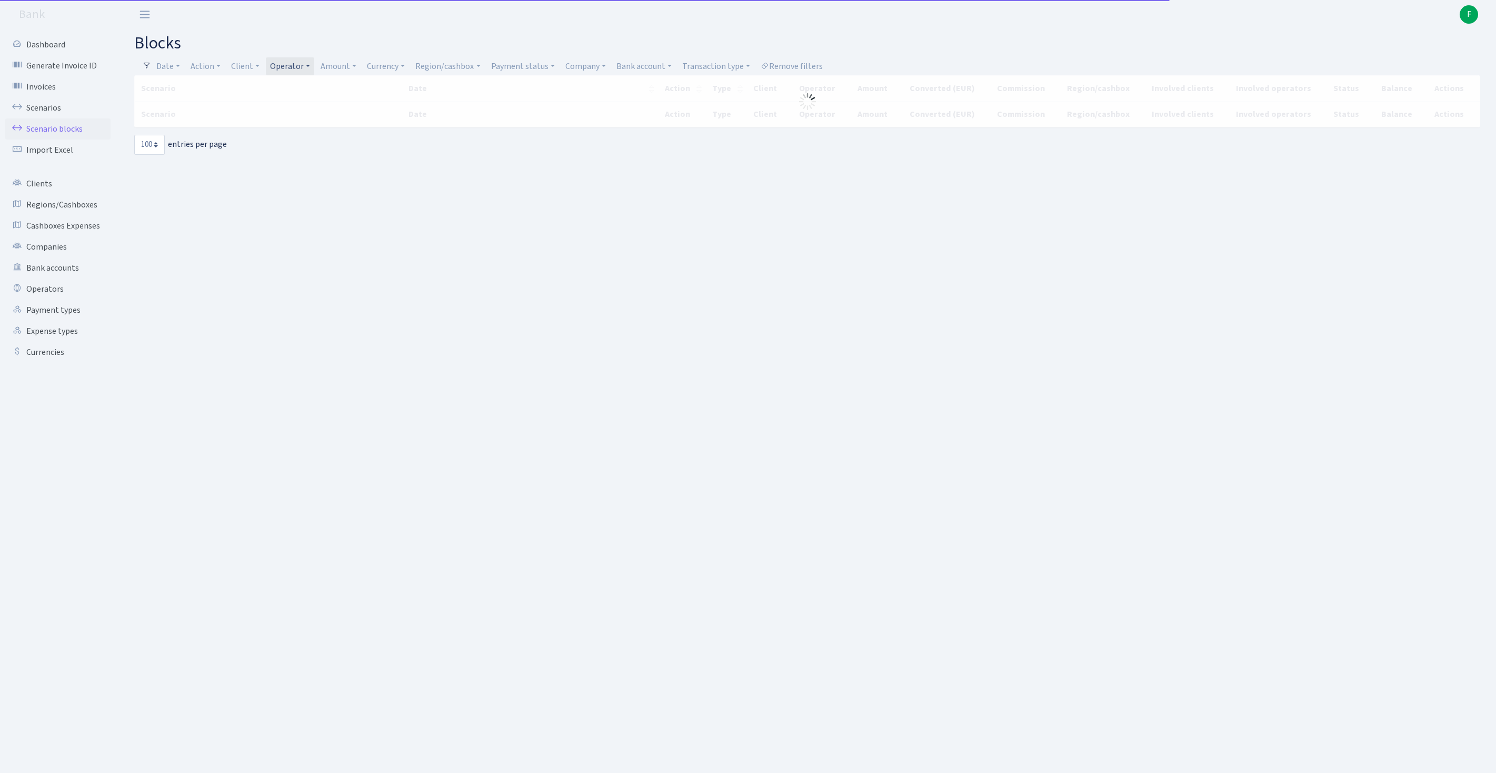
select select "100"
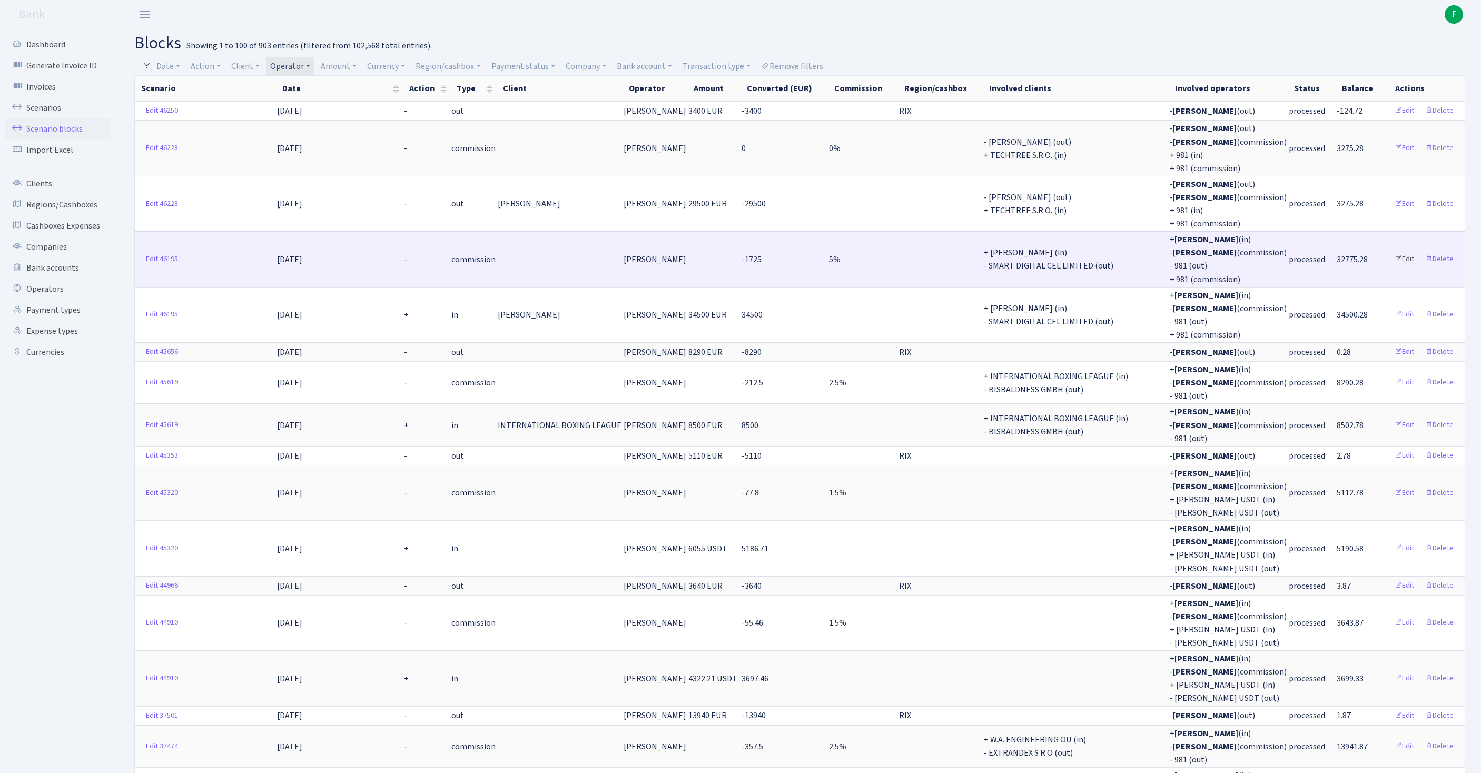
click at [1393, 267] on link "Edit" at bounding box center [1404, 259] width 29 height 16
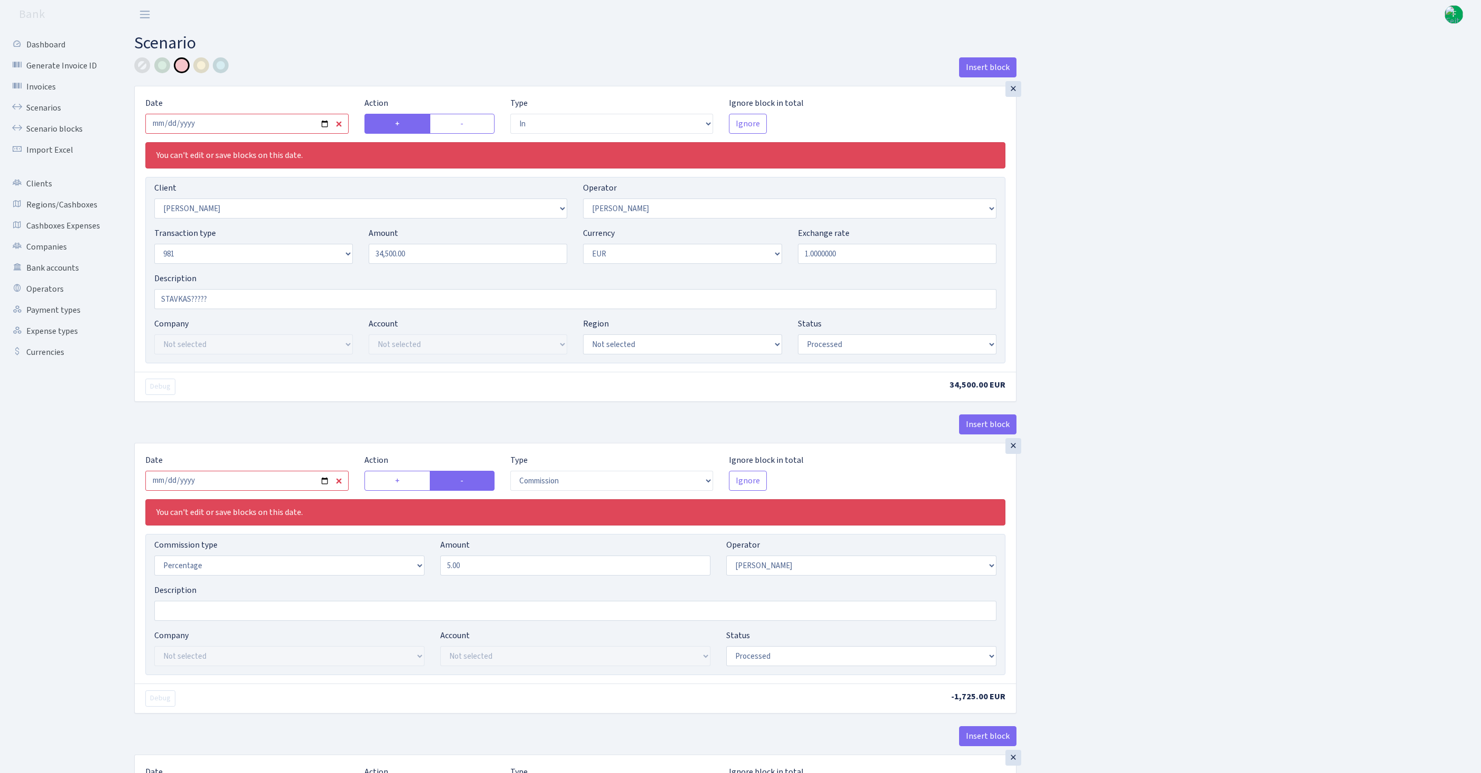
select select "in"
select select "3358"
select select "30"
select select "8"
select select "1"
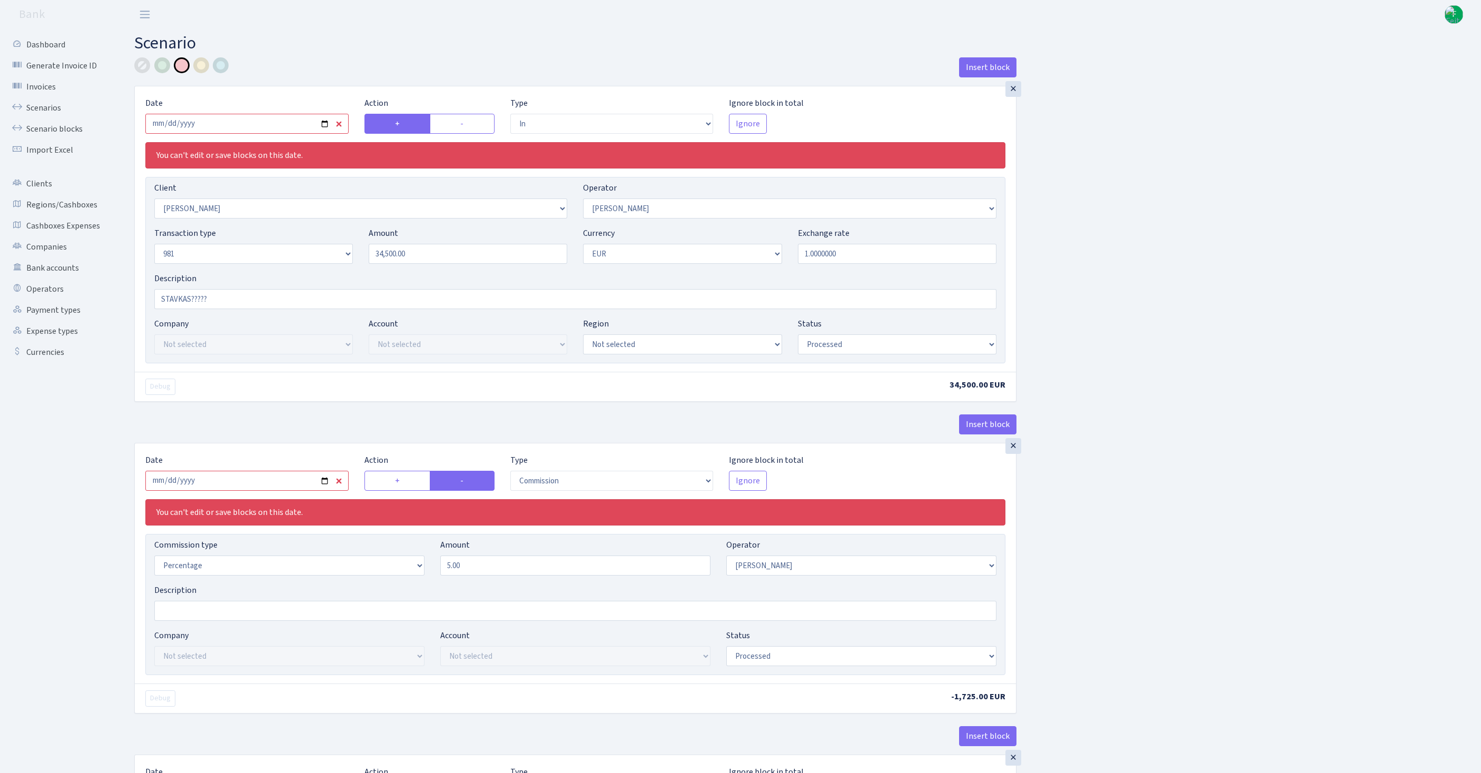
select select "processed"
select select "commission"
select select "30"
select select "processed"
select select "out"
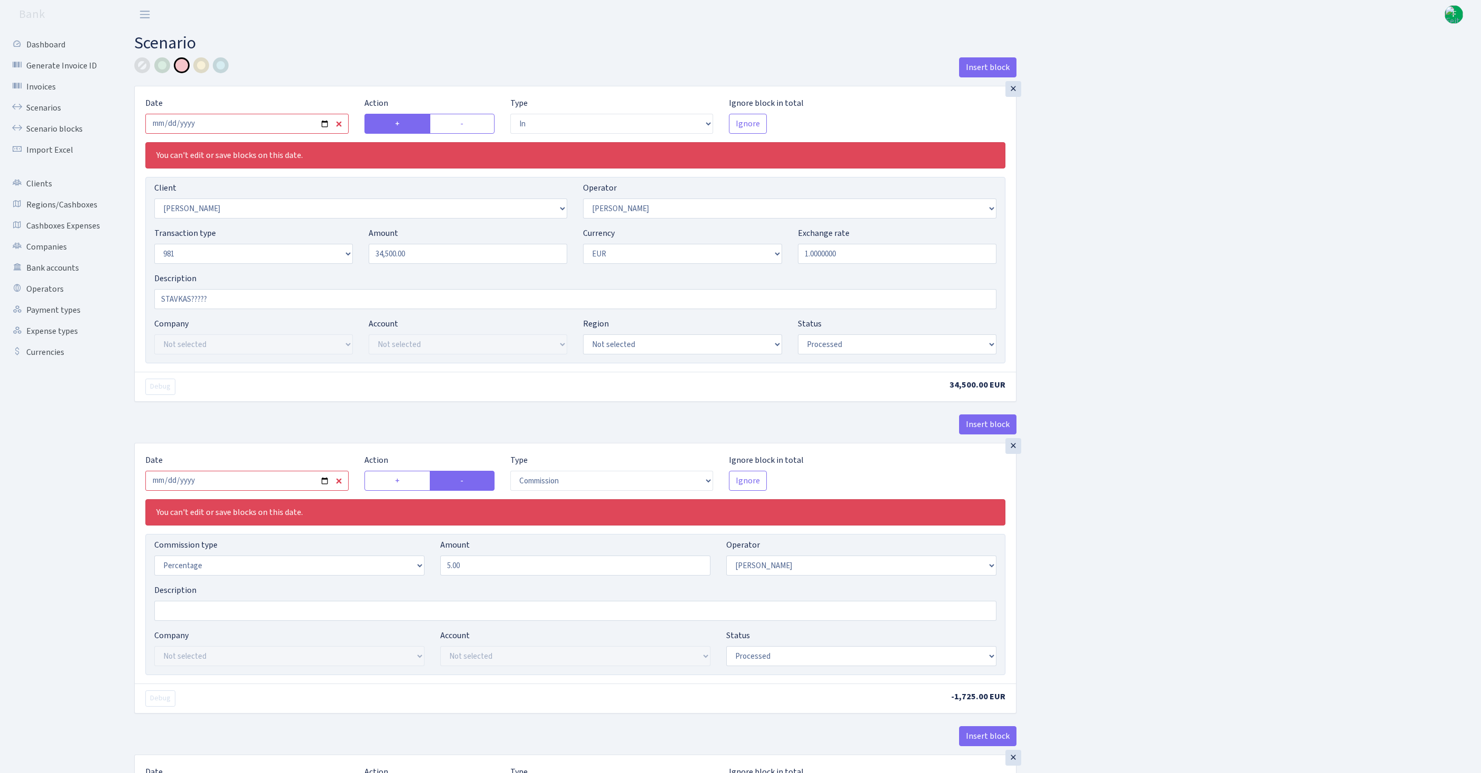
select select "2363"
select select "61"
select select "8"
select select "1"
select select "processed"
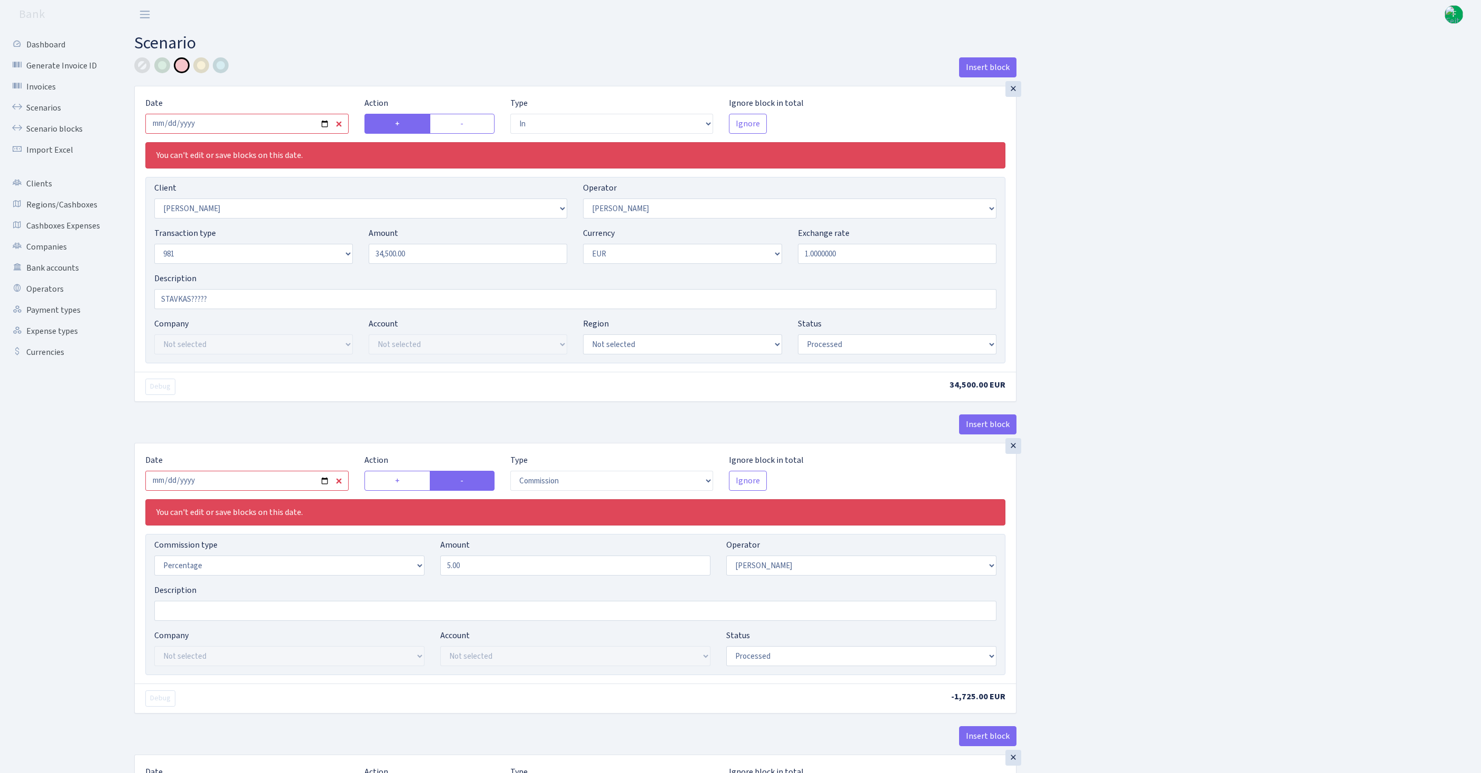
select select "commission"
select select "61"
select select "processed"
drag, startPoint x: 491, startPoint y: 636, endPoint x: 421, endPoint y: 632, distance: 69.6
click at [421, 584] on div "Commission type Percentage Fixed Bank Amount 5.00 Operator Not selected 981 981…" at bounding box center [575, 561] width 858 height 45
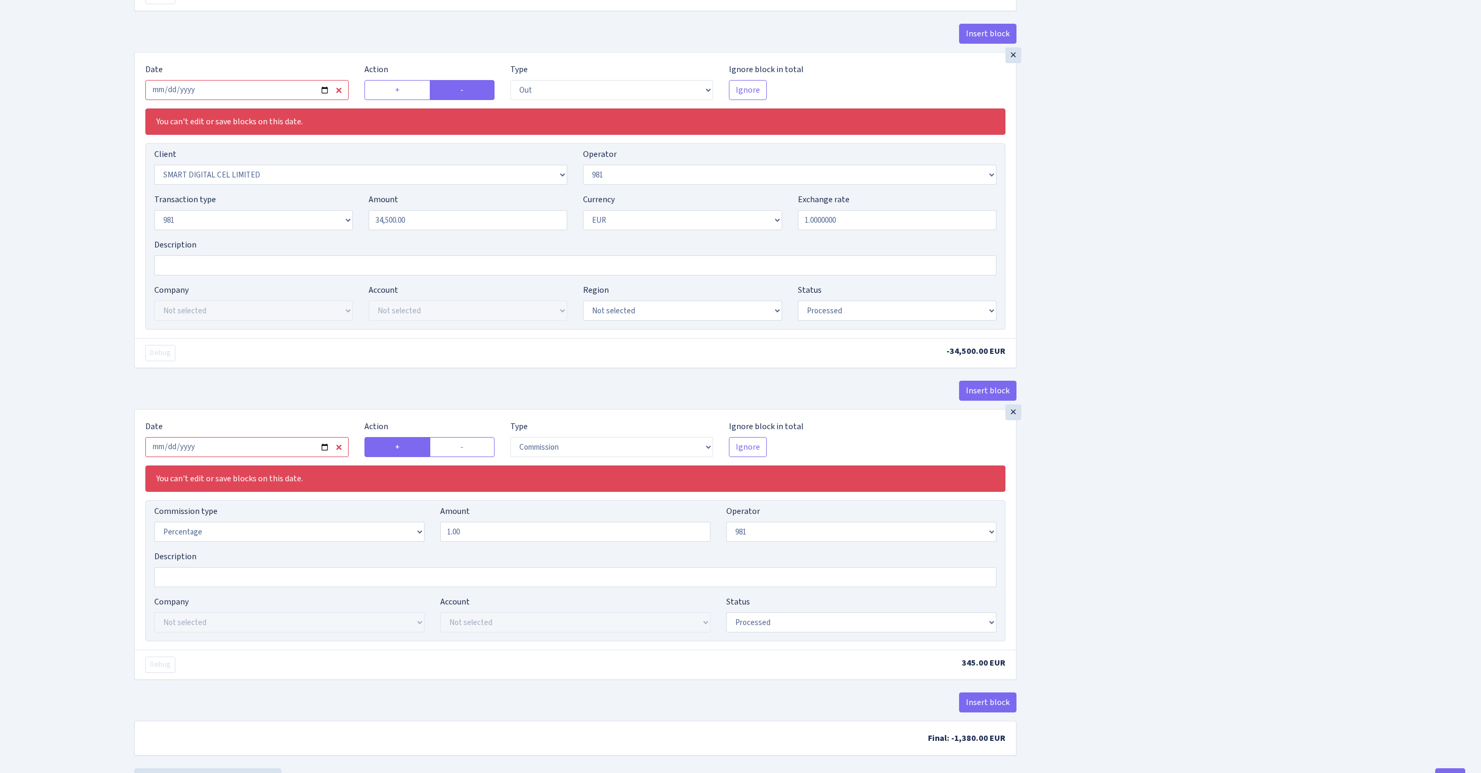
scroll to position [938, 0]
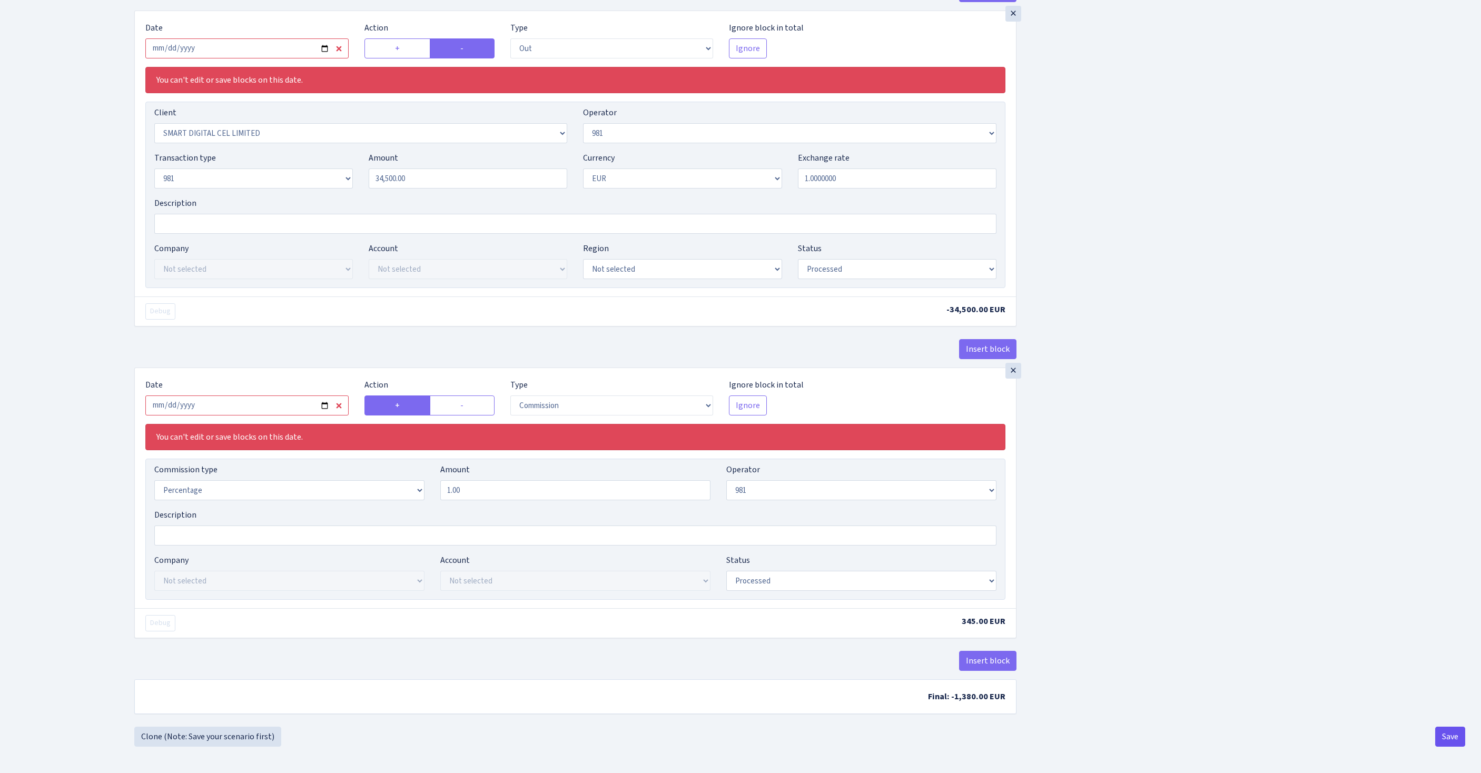
type input "3.00"
click at [1444, 736] on button "Save" at bounding box center [1450, 737] width 30 height 20
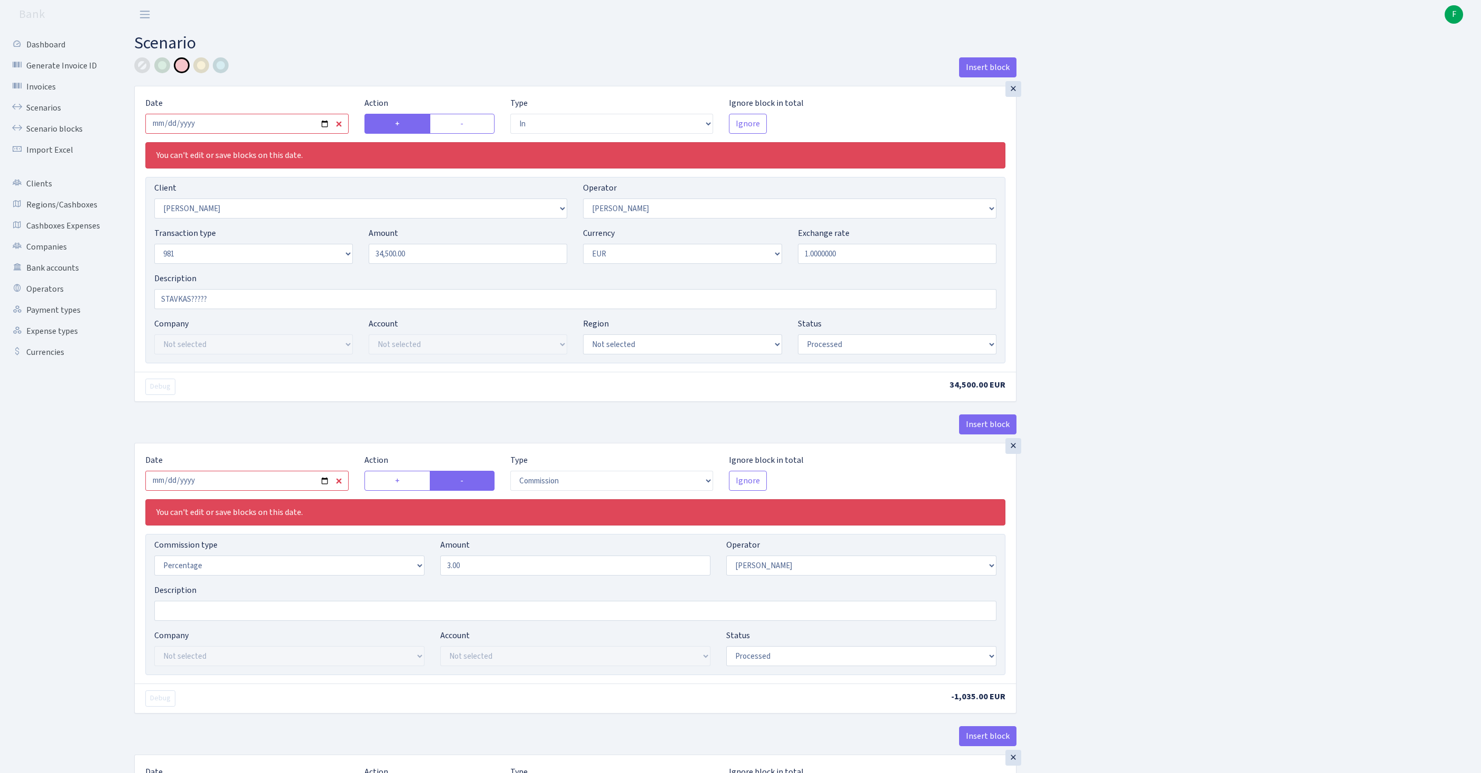
select select "in"
select select "3358"
select select "30"
select select "8"
select select "1"
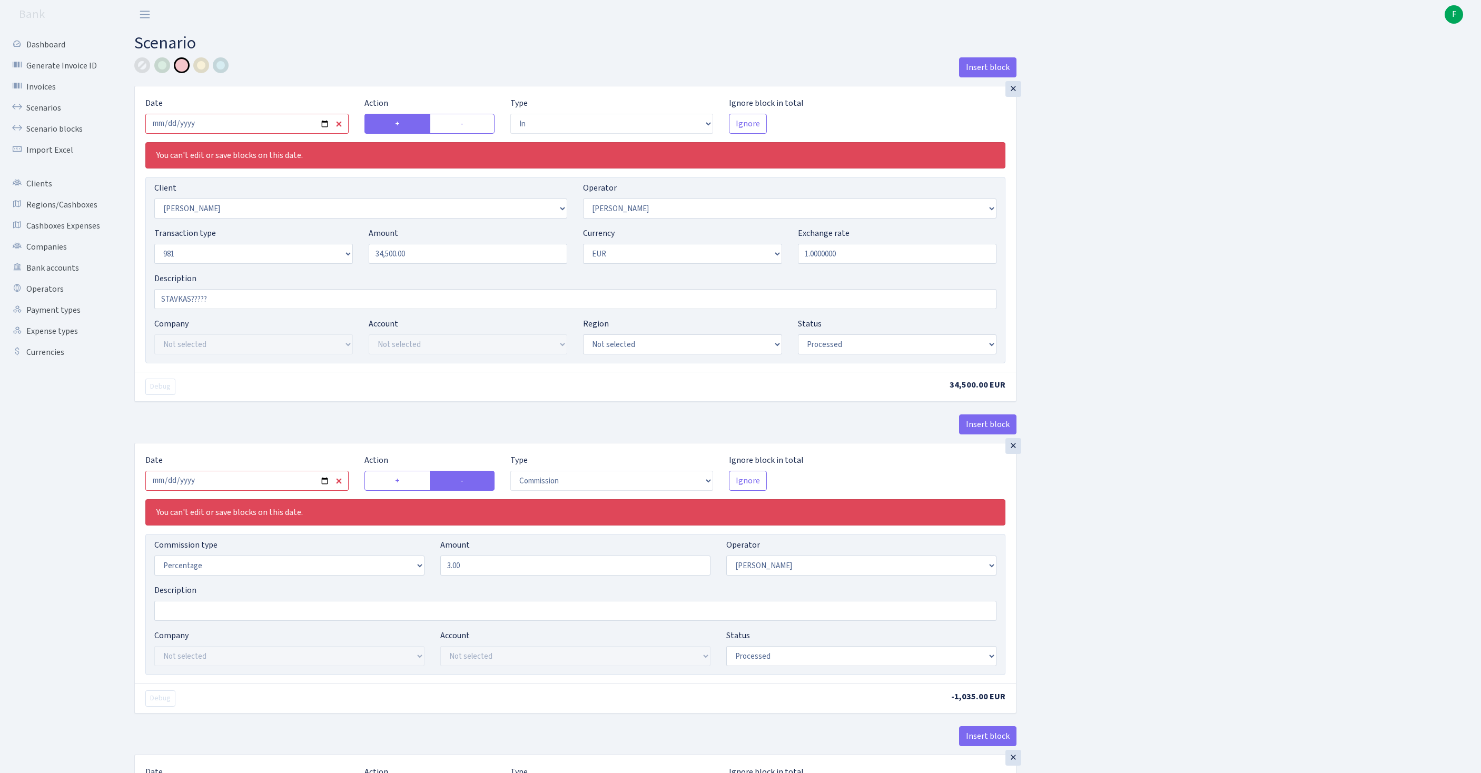
select select "processed"
select select "commission"
select select "30"
select select "processed"
select select "out"
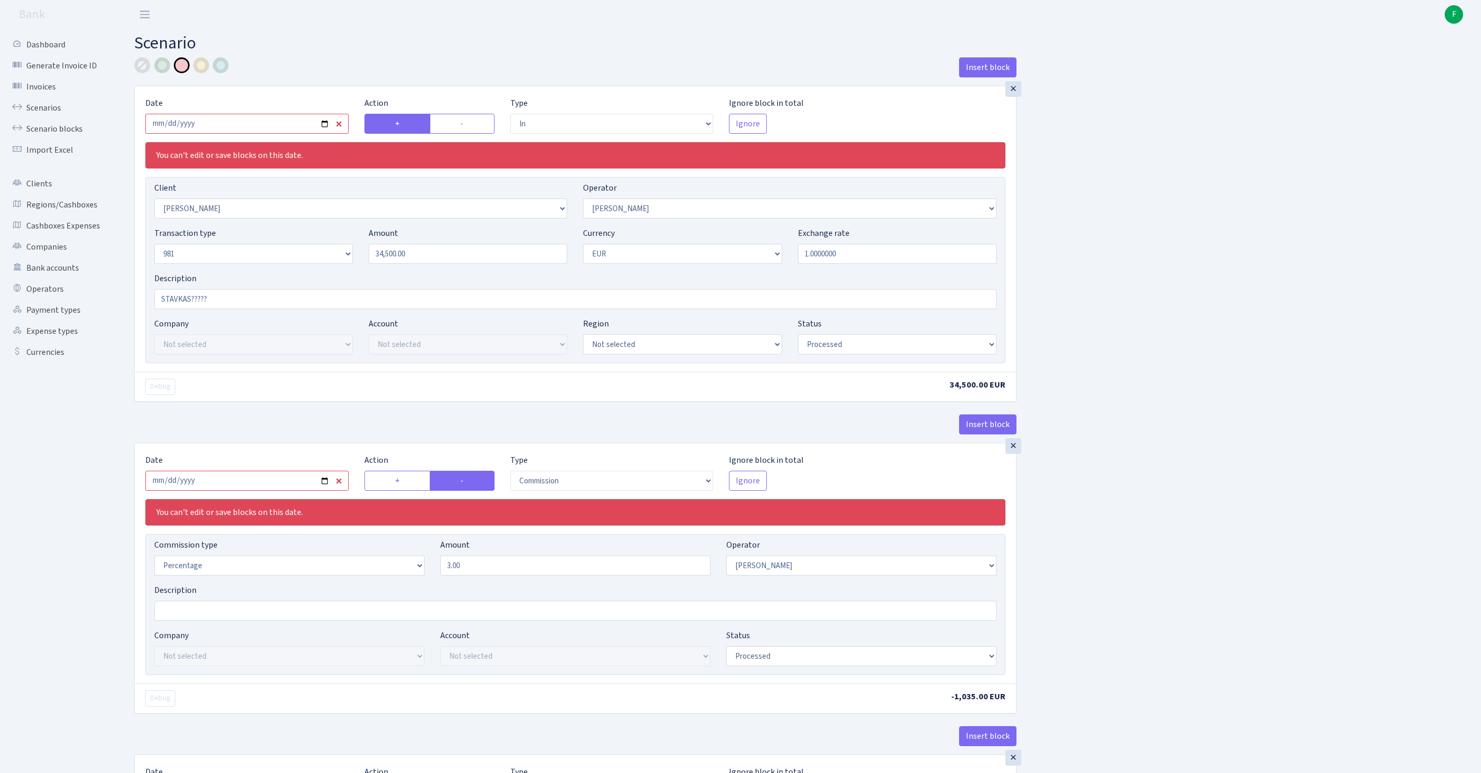
select select "2363"
select select "61"
select select "8"
select select "1"
select select "processed"
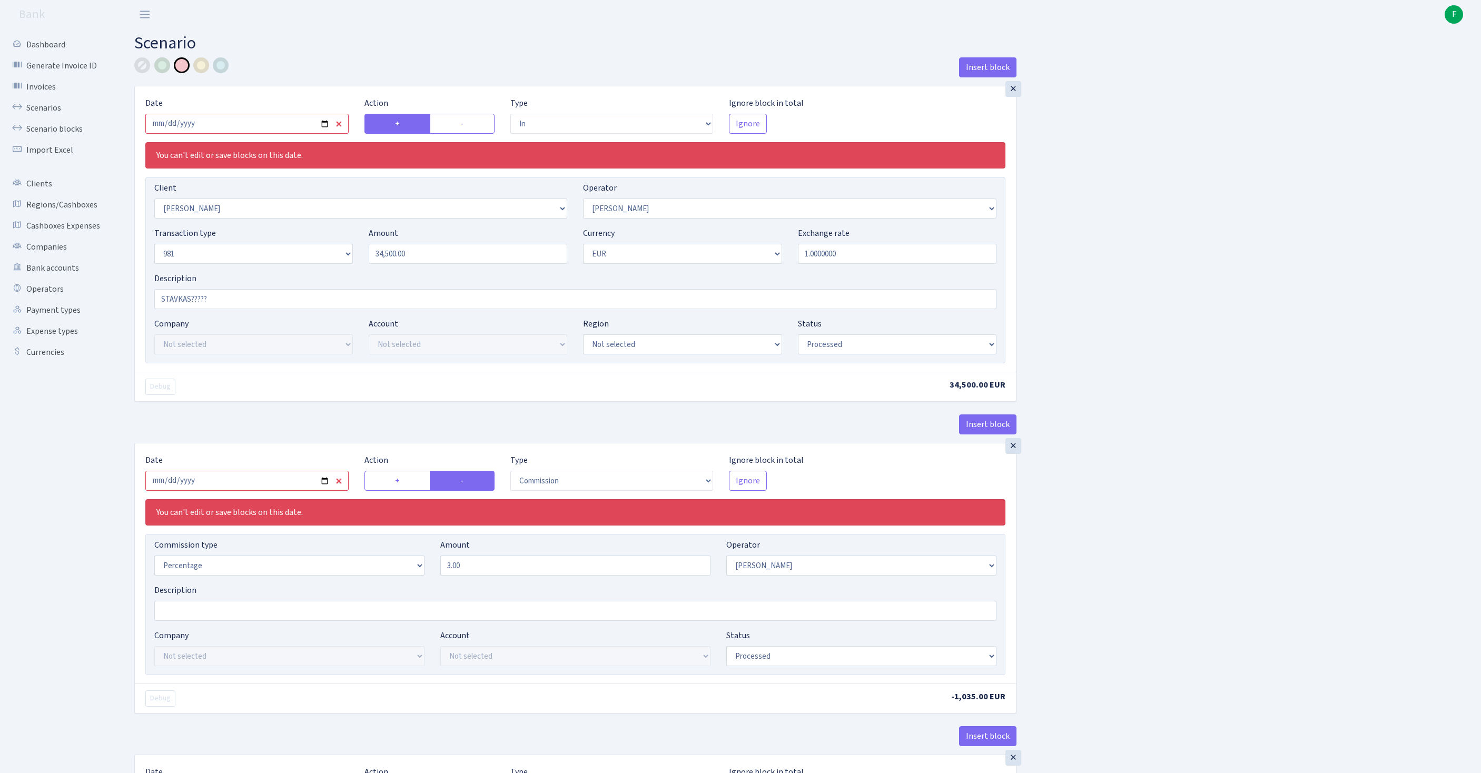
select select "commission"
select select "61"
select select "processed"
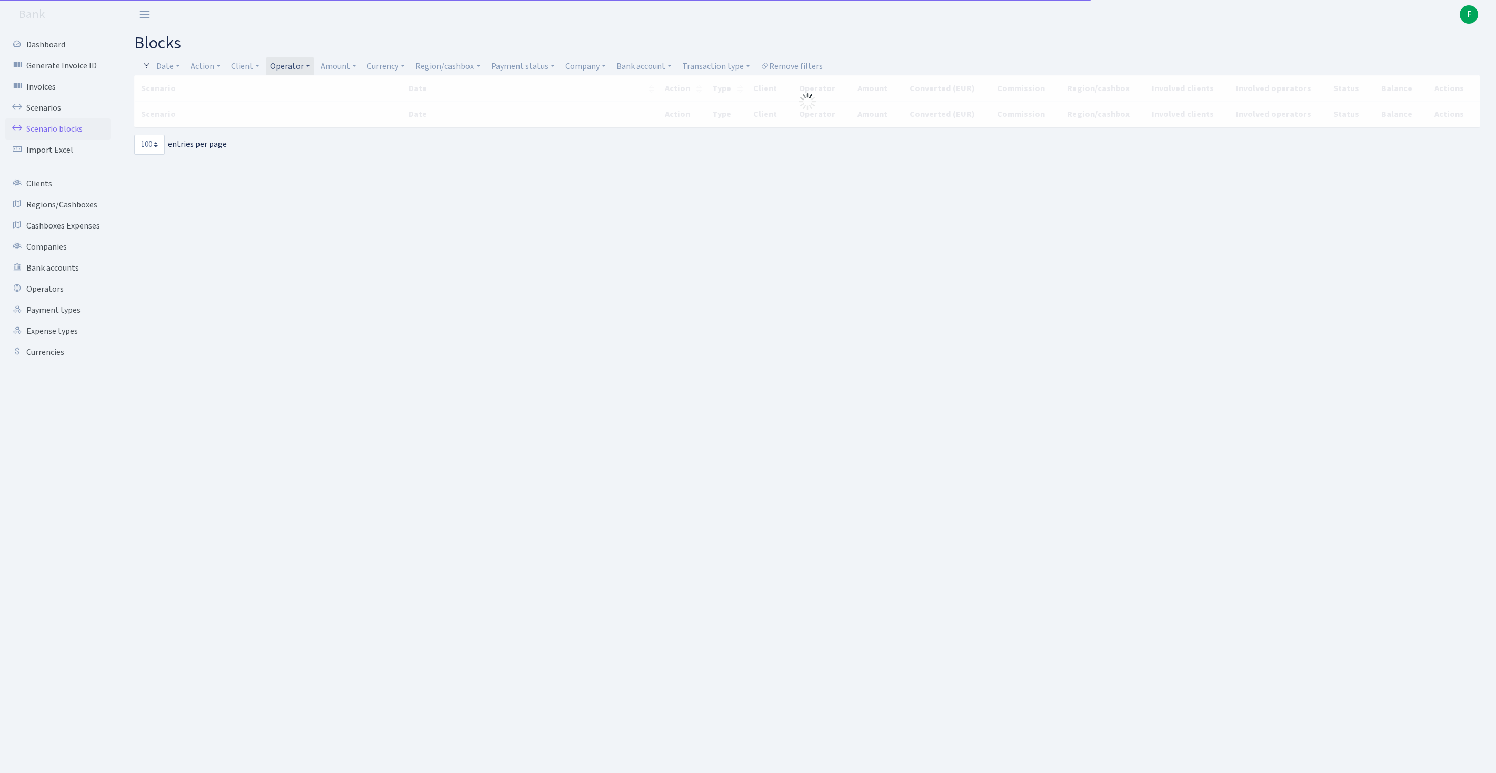
select select "100"
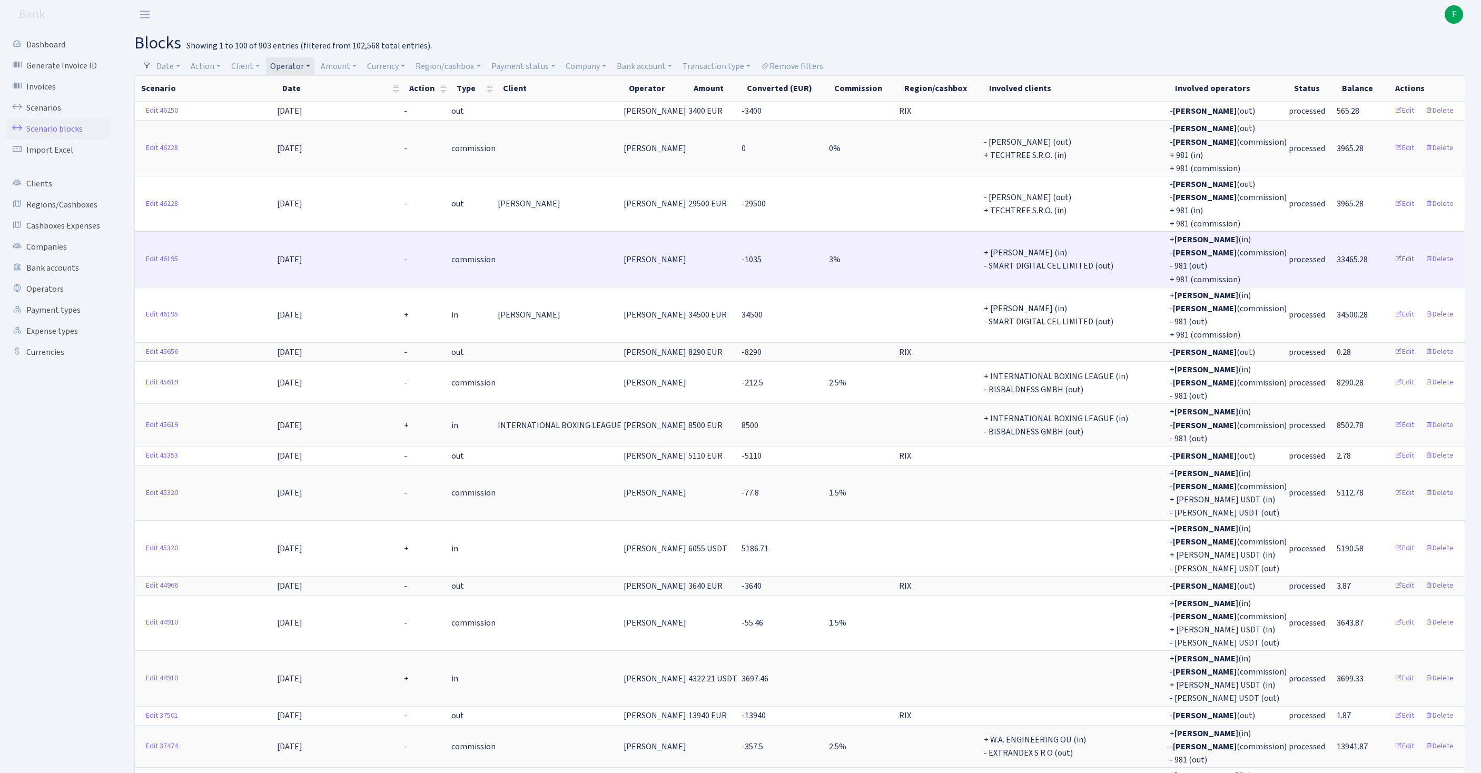
click at [1392, 267] on link "Edit" at bounding box center [1404, 259] width 29 height 16
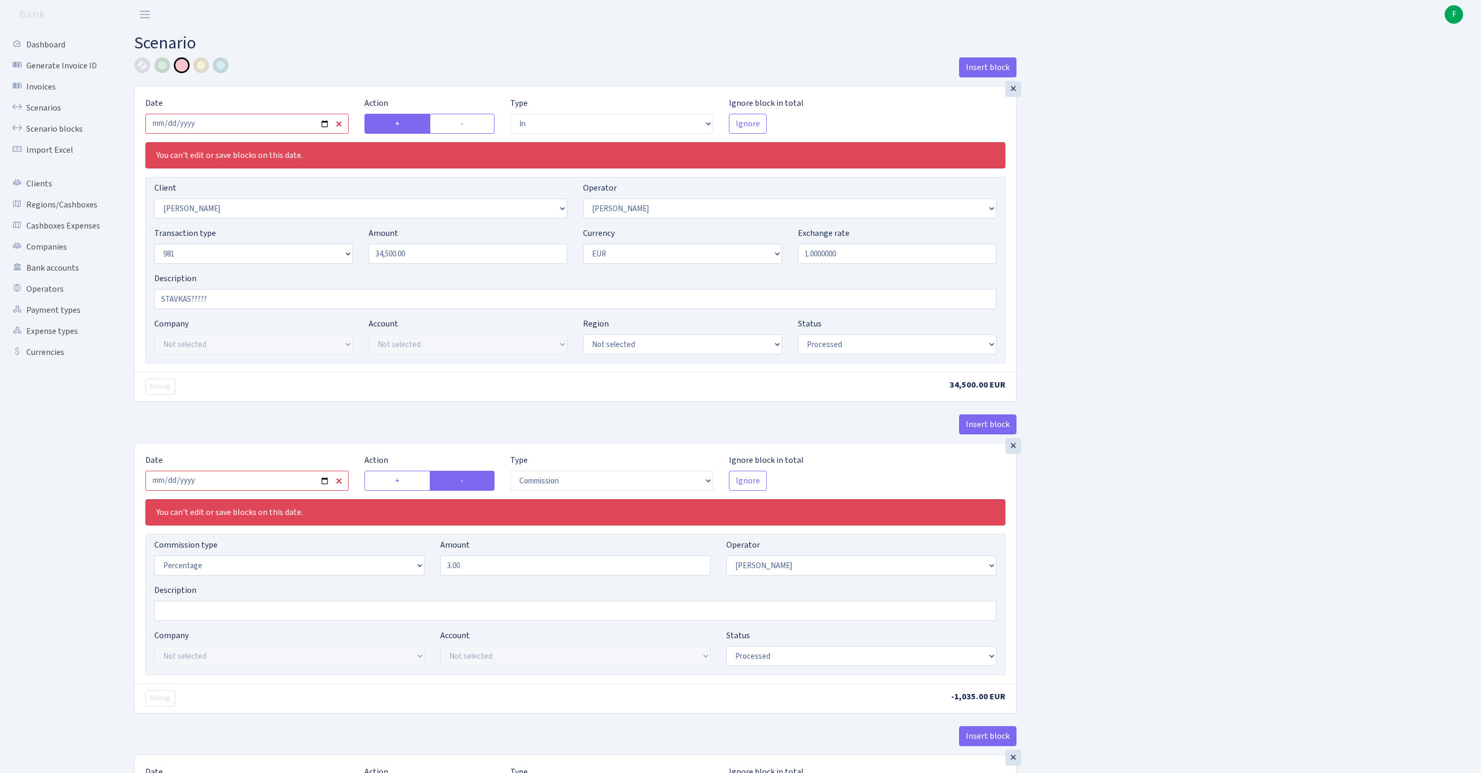
select select "in"
select select "3358"
select select "30"
select select "8"
select select "1"
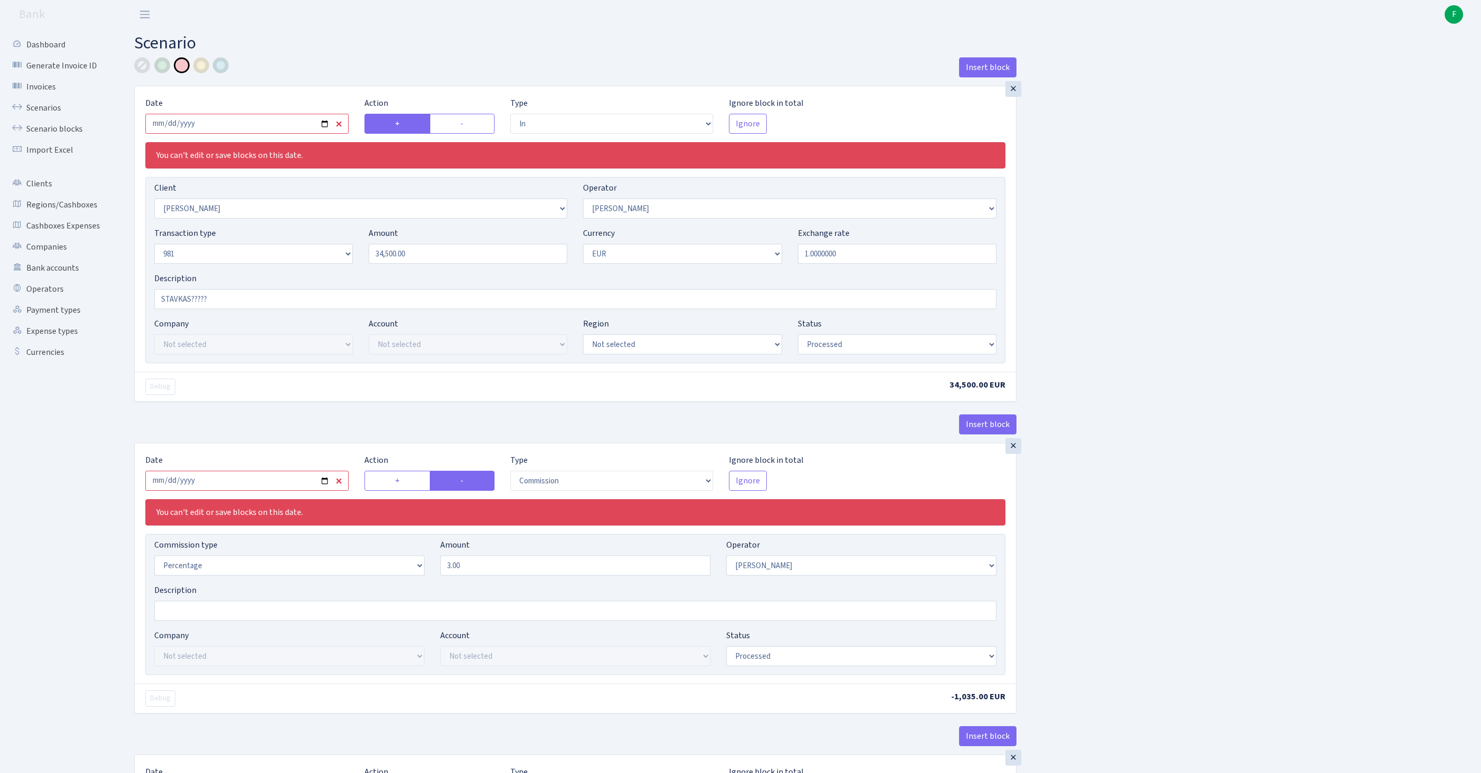
select select "processed"
select select "commission"
select select "30"
select select "processed"
select select "out"
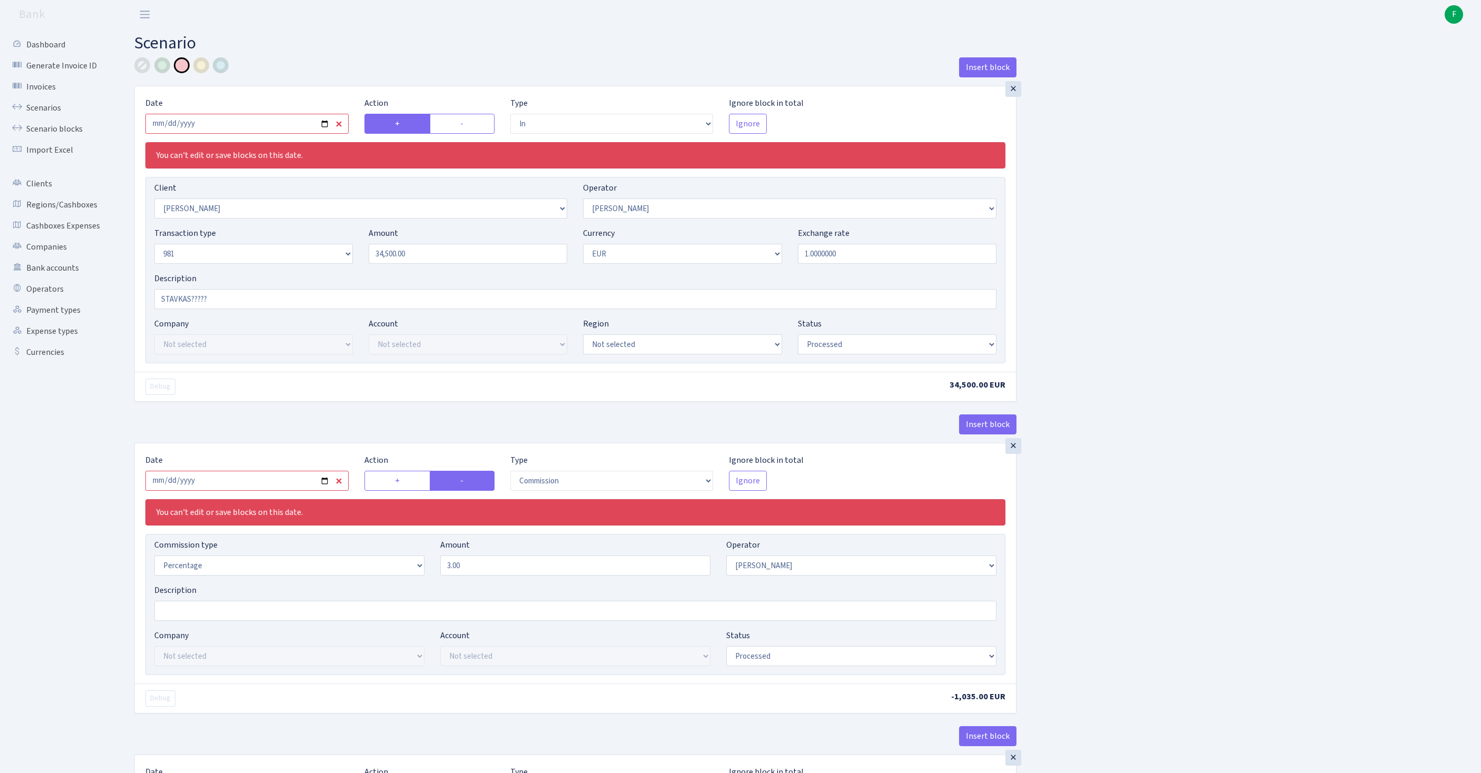
select select "2363"
select select "61"
select select "8"
select select "1"
select select "processed"
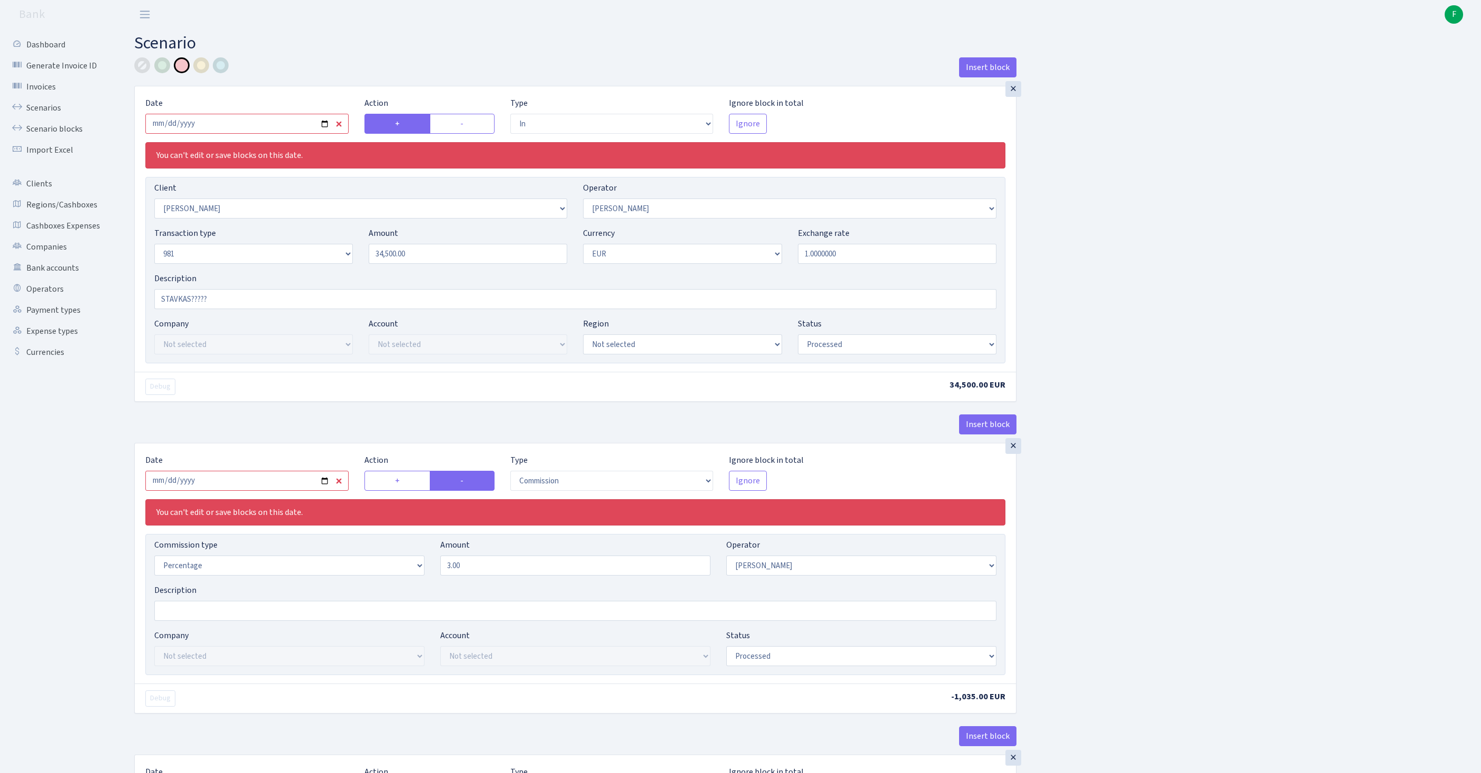
select select "commission"
select select "61"
select select "processed"
drag, startPoint x: 475, startPoint y: 628, endPoint x: 374, endPoint y: 626, distance: 101.1
click at [374, 584] on div "Commission type Percentage Fixed Bank Amount 3.00 Operator Not selected 981 981…" at bounding box center [575, 561] width 858 height 45
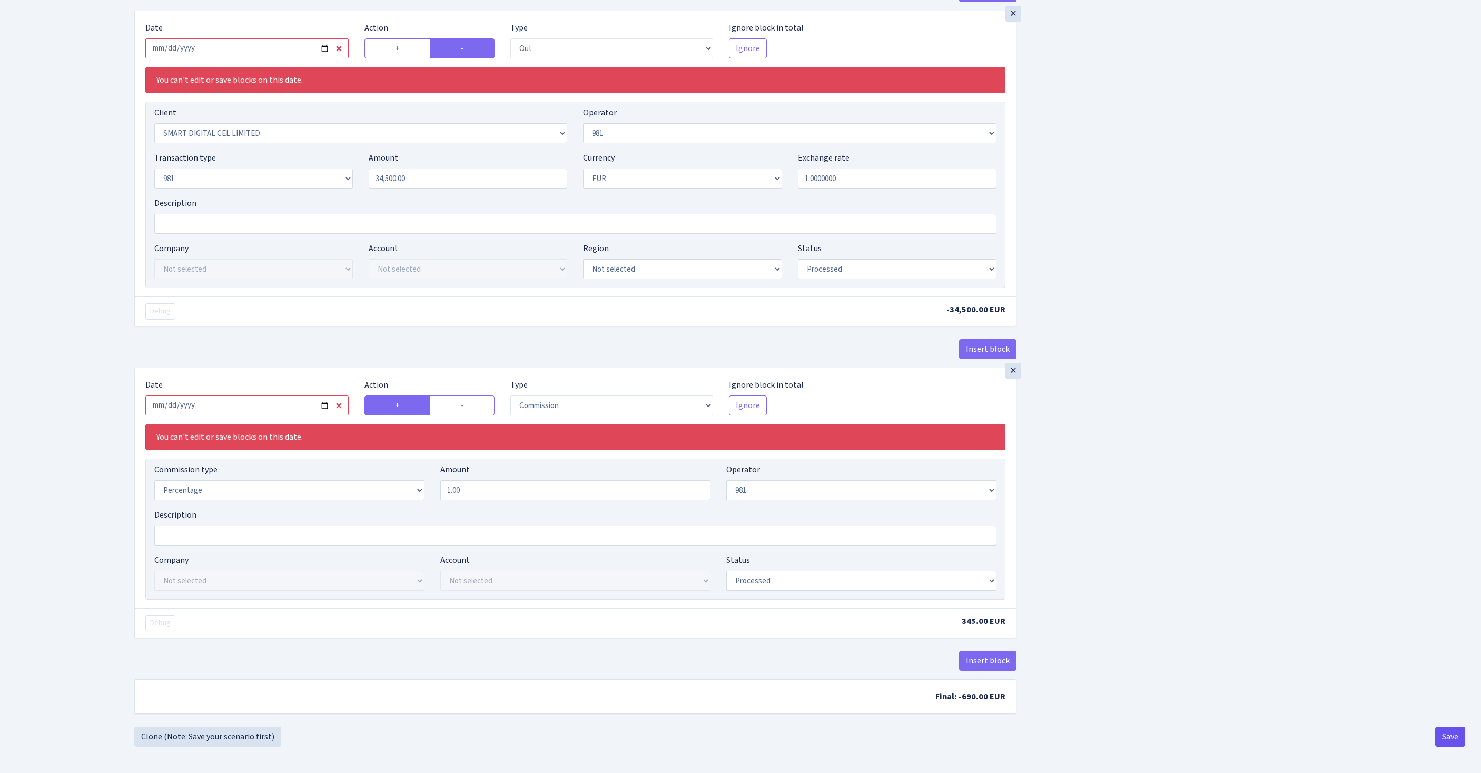
type input "4.00"
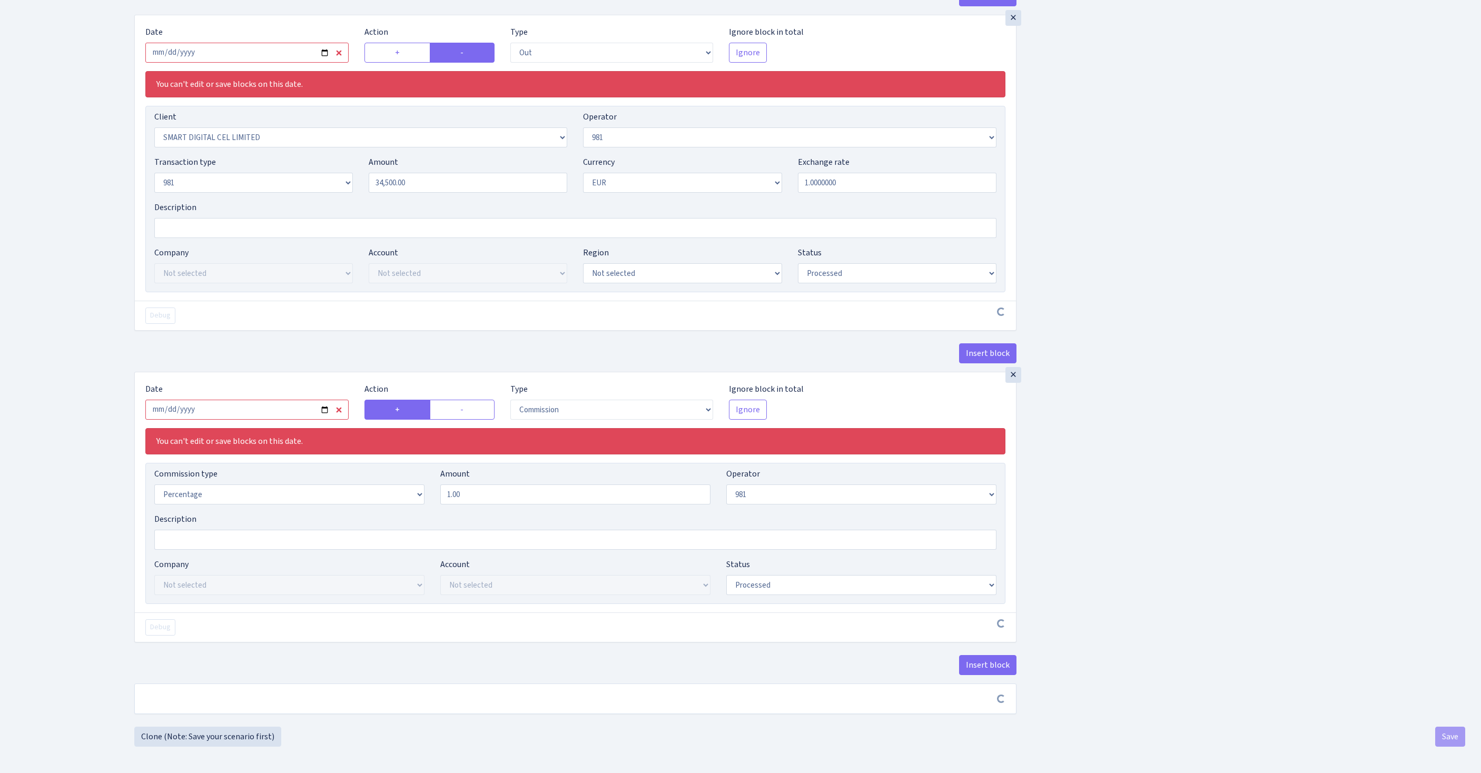
scroll to position [934, 0]
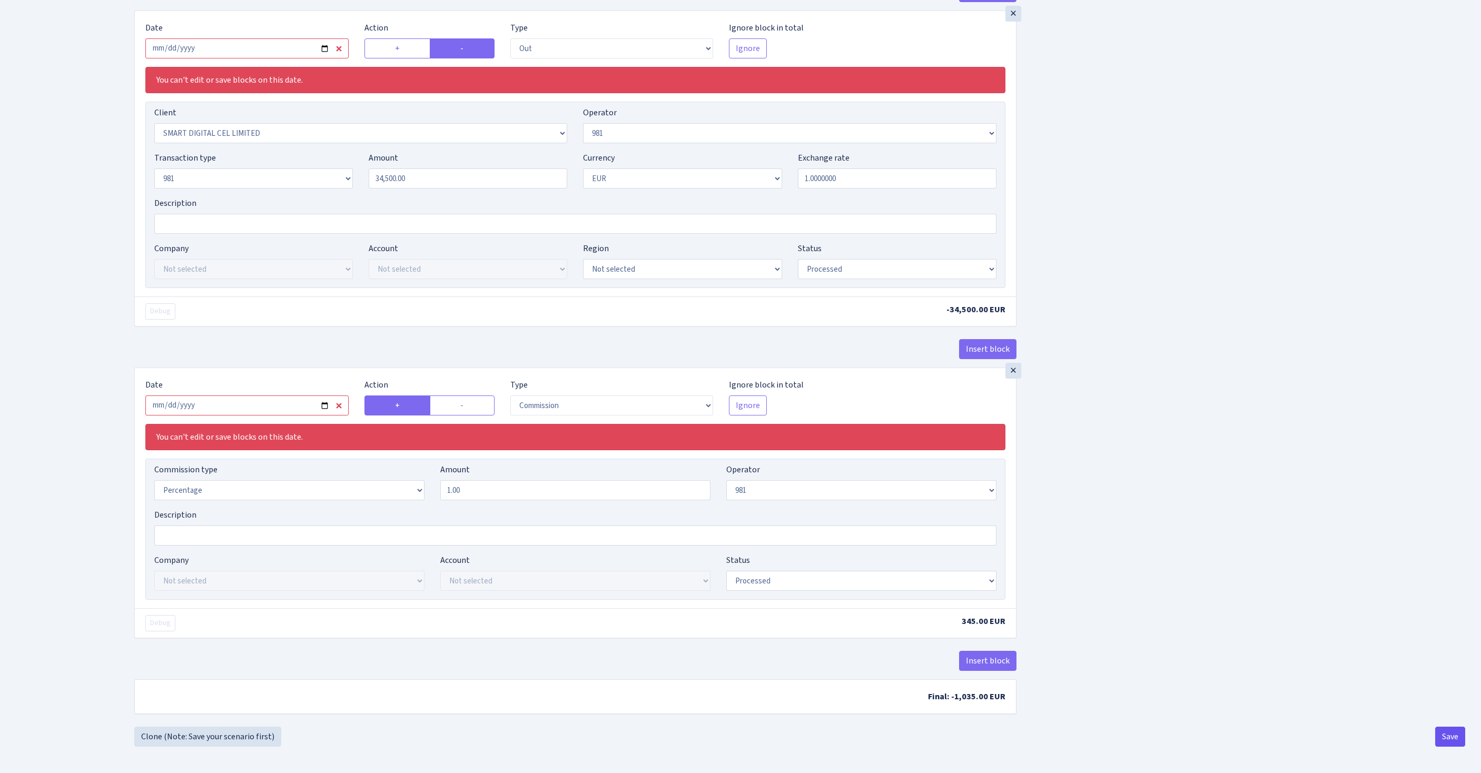
click at [1447, 735] on button "Save" at bounding box center [1450, 737] width 30 height 20
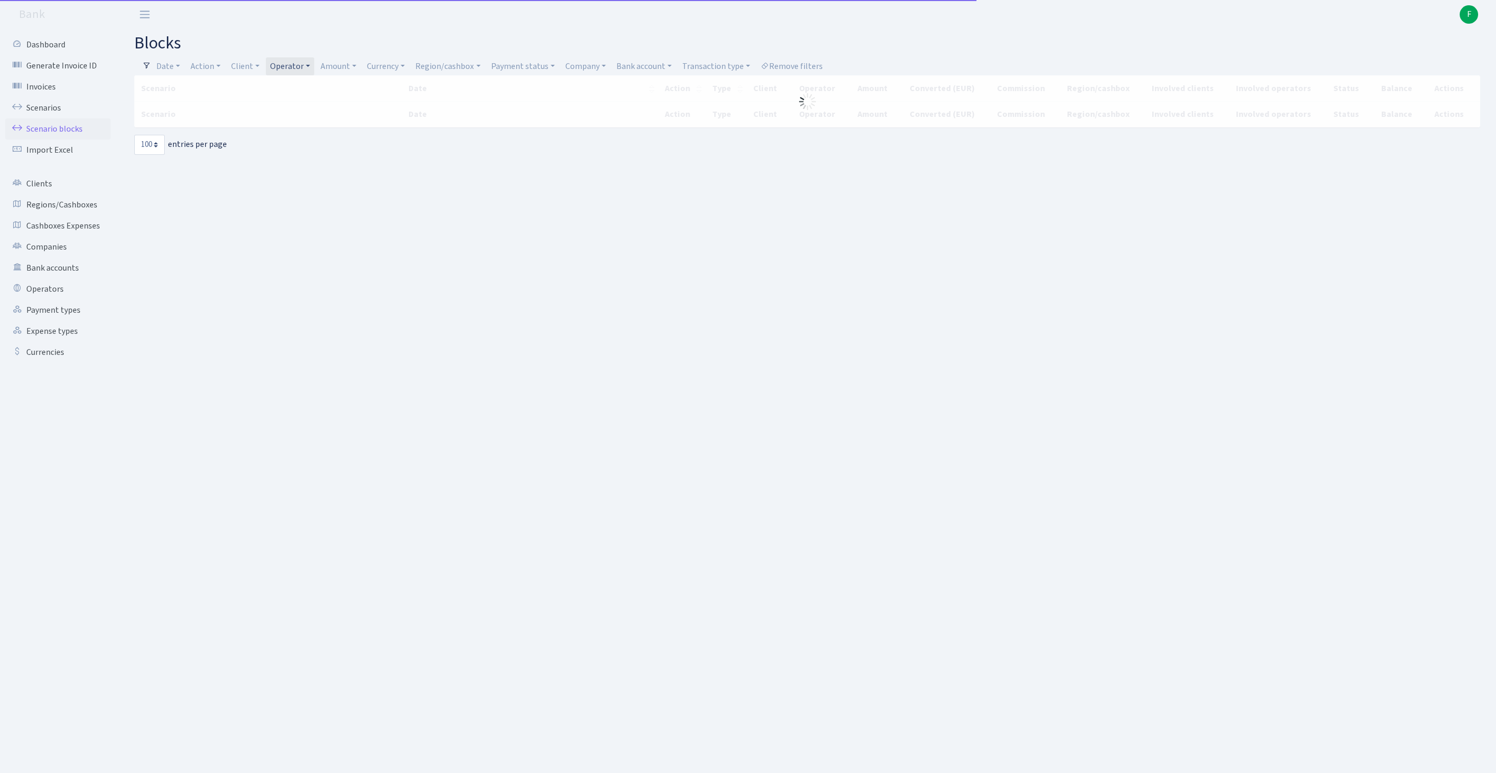
select select "100"
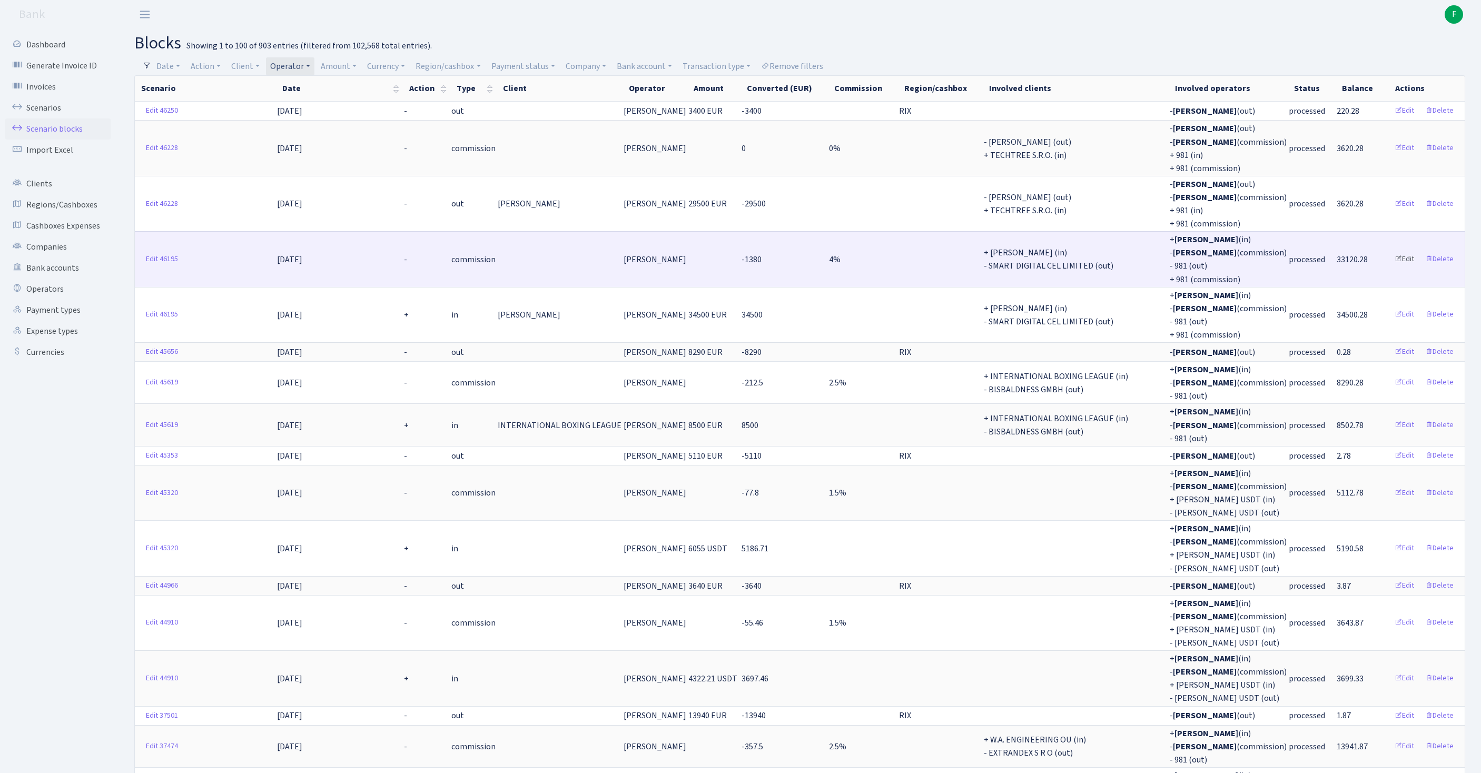
click at [1395, 267] on link "Edit" at bounding box center [1404, 259] width 29 height 16
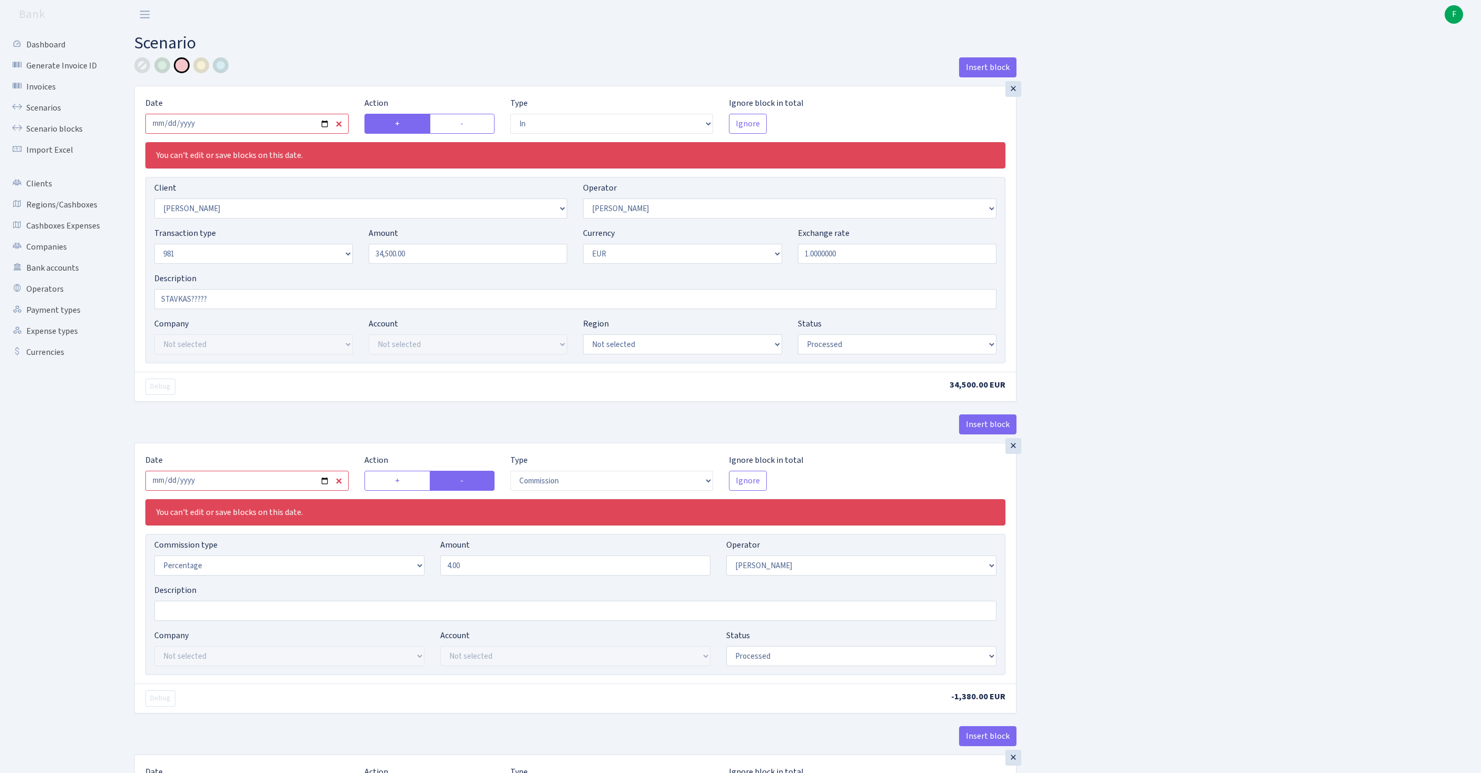
select select "in"
select select "3358"
select select "30"
select select "8"
select select "1"
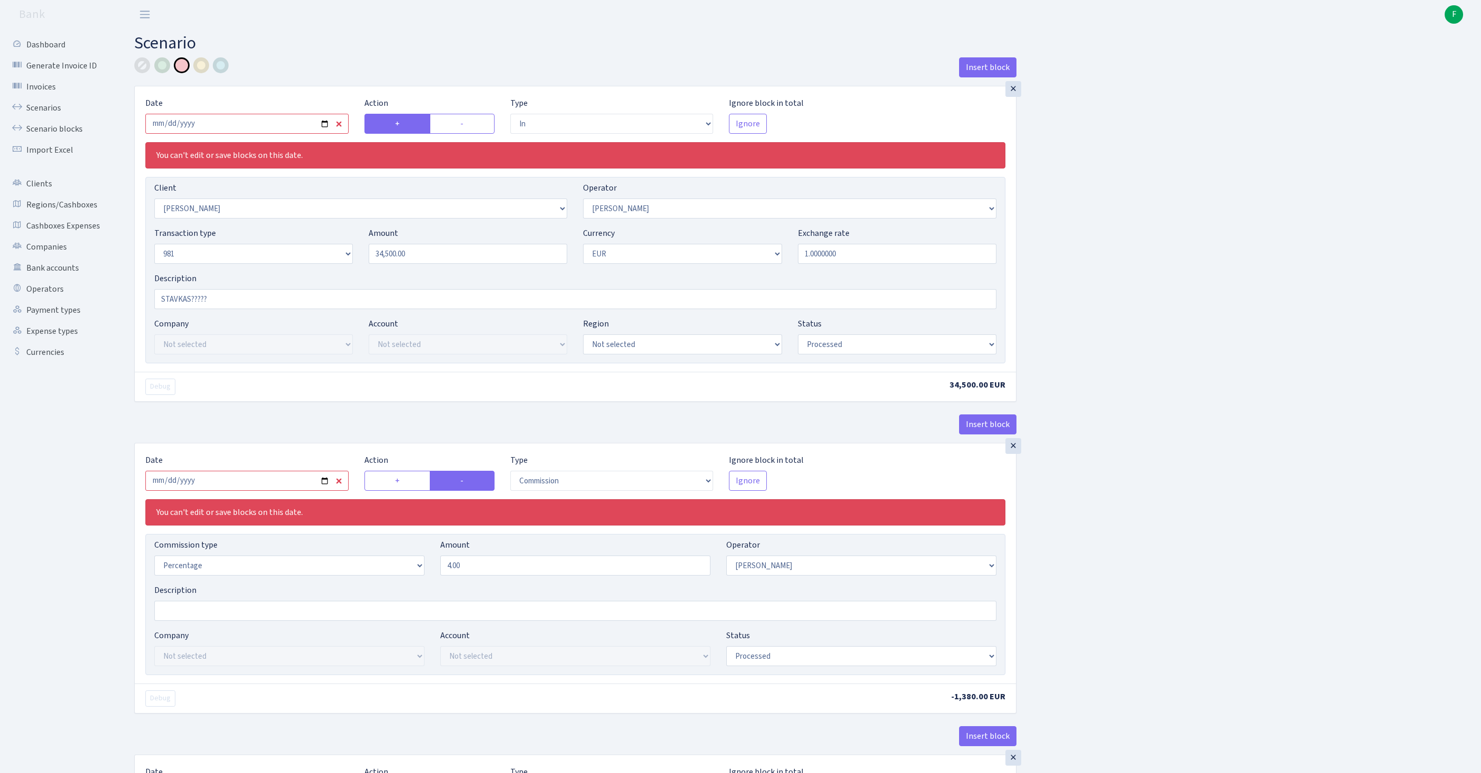
select select "processed"
select select "commission"
select select "30"
select select "processed"
select select "out"
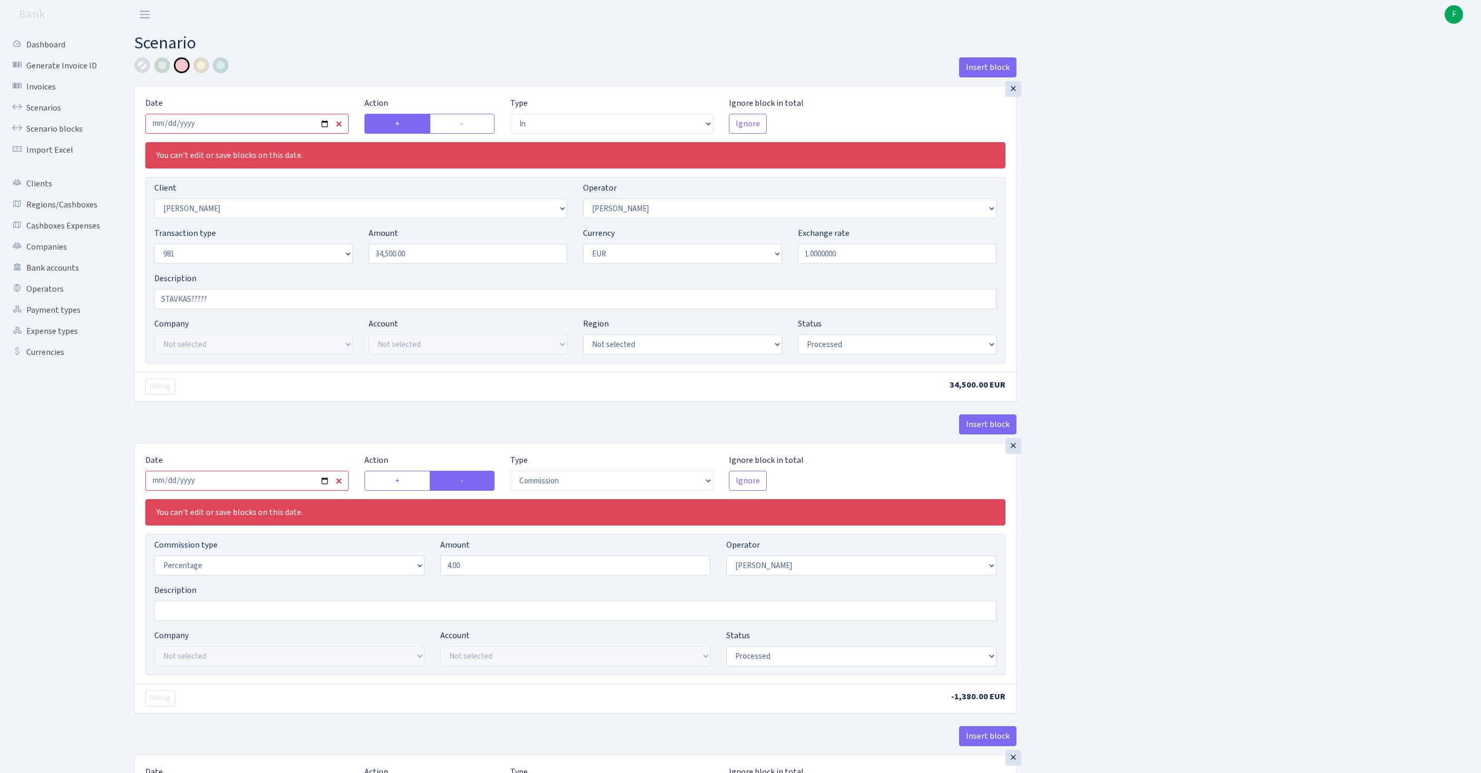
select select "2363"
select select "61"
select select "8"
select select "1"
select select "processed"
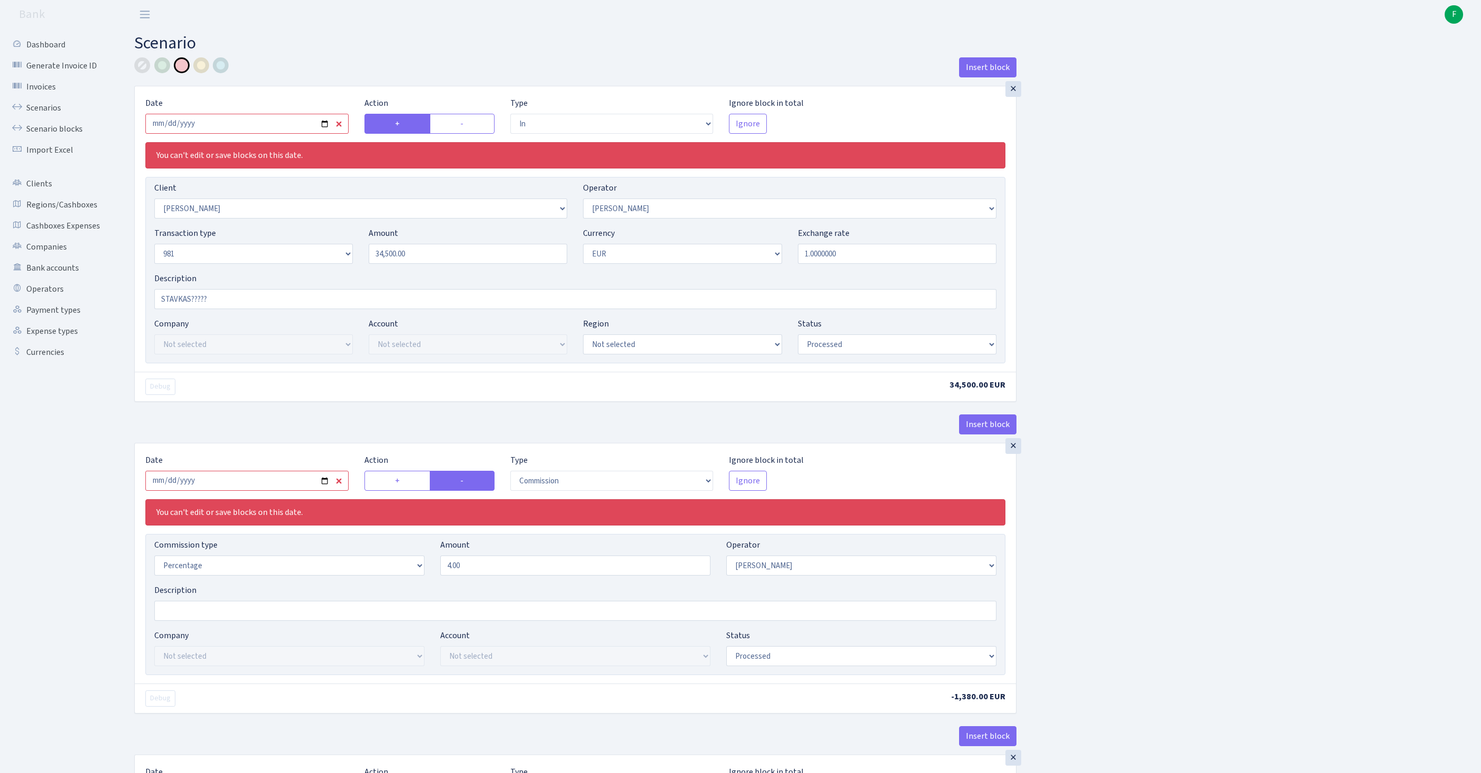
select select "commission"
select select "61"
select select "processed"
drag, startPoint x: 422, startPoint y: 629, endPoint x: 380, endPoint y: 626, distance: 42.2
click at [380, 584] on div "Commission type Percentage Fixed Bank Amount 4.00 Operator Not selected 981 981…" at bounding box center [575, 561] width 858 height 45
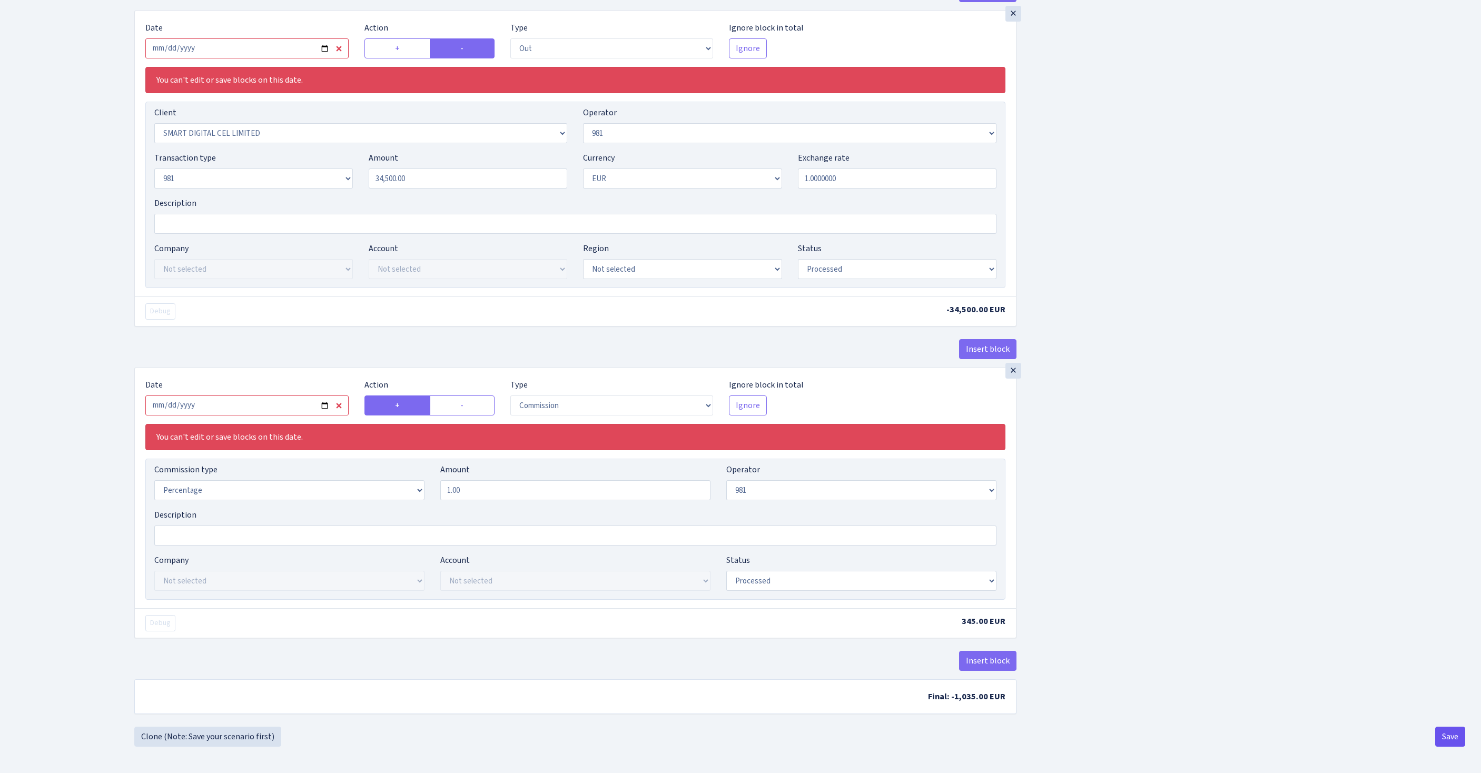
type input "4.50"
click at [1441, 734] on button "Save" at bounding box center [1450, 737] width 30 height 20
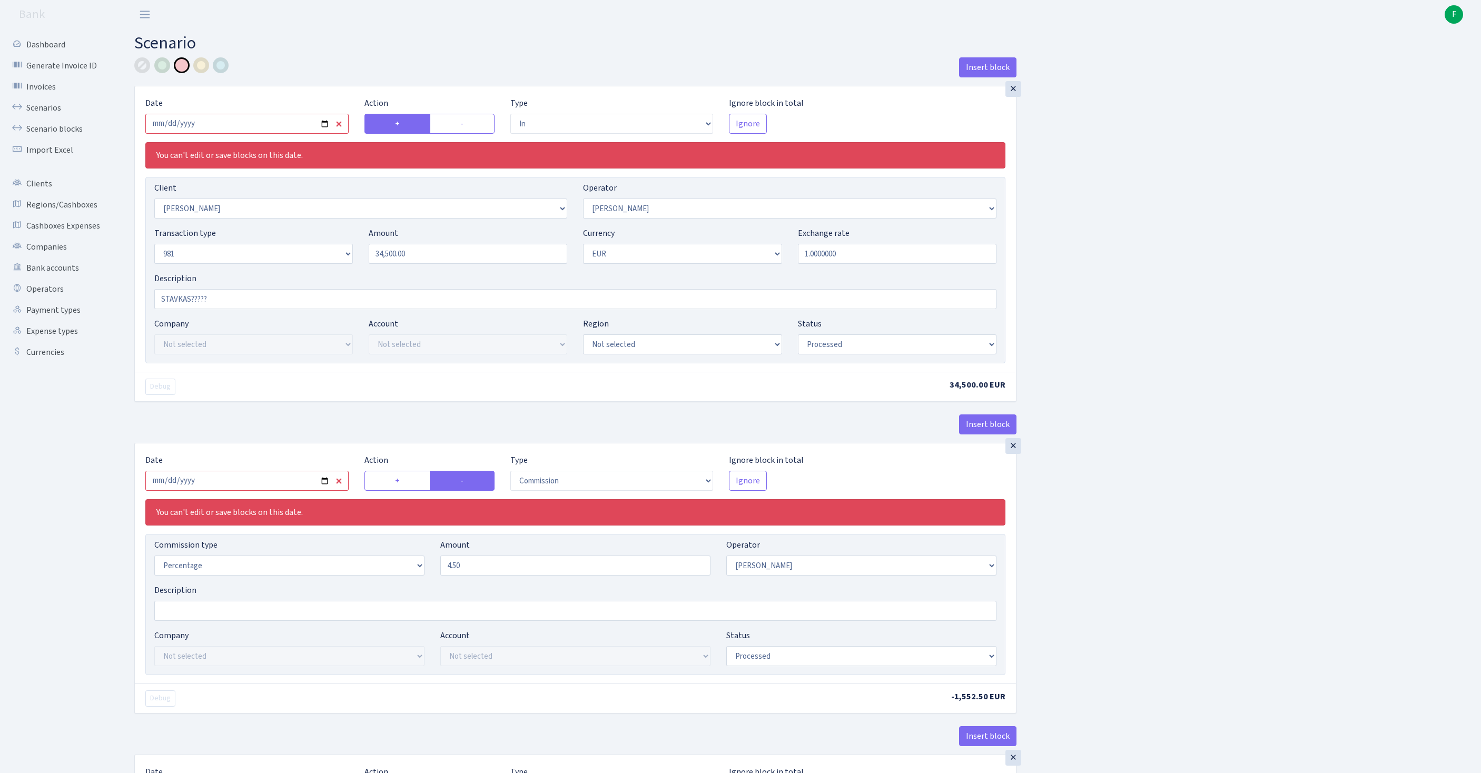
select select "in"
select select "3358"
select select "30"
select select "8"
select select "1"
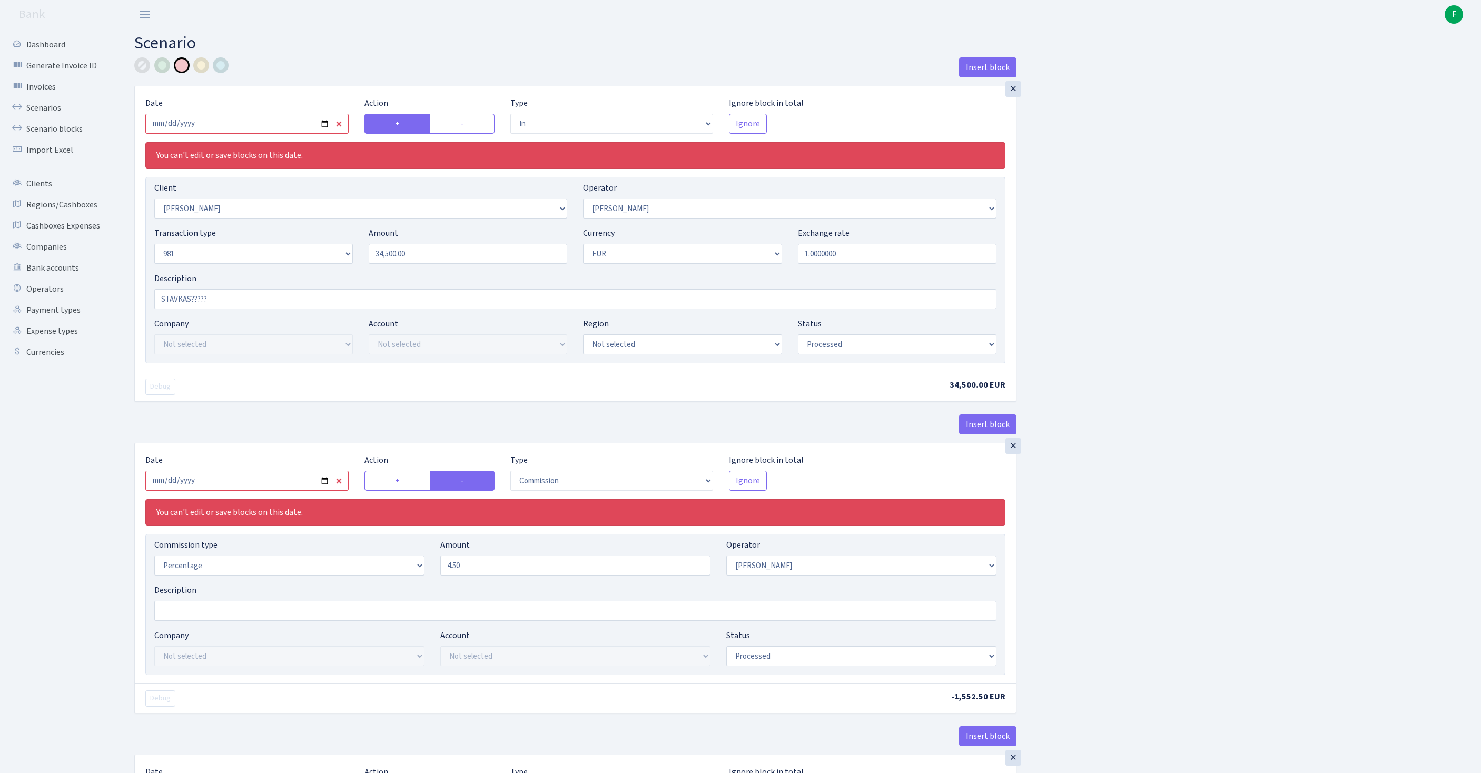
select select "processed"
select select "commission"
select select "30"
select select "processed"
select select "out"
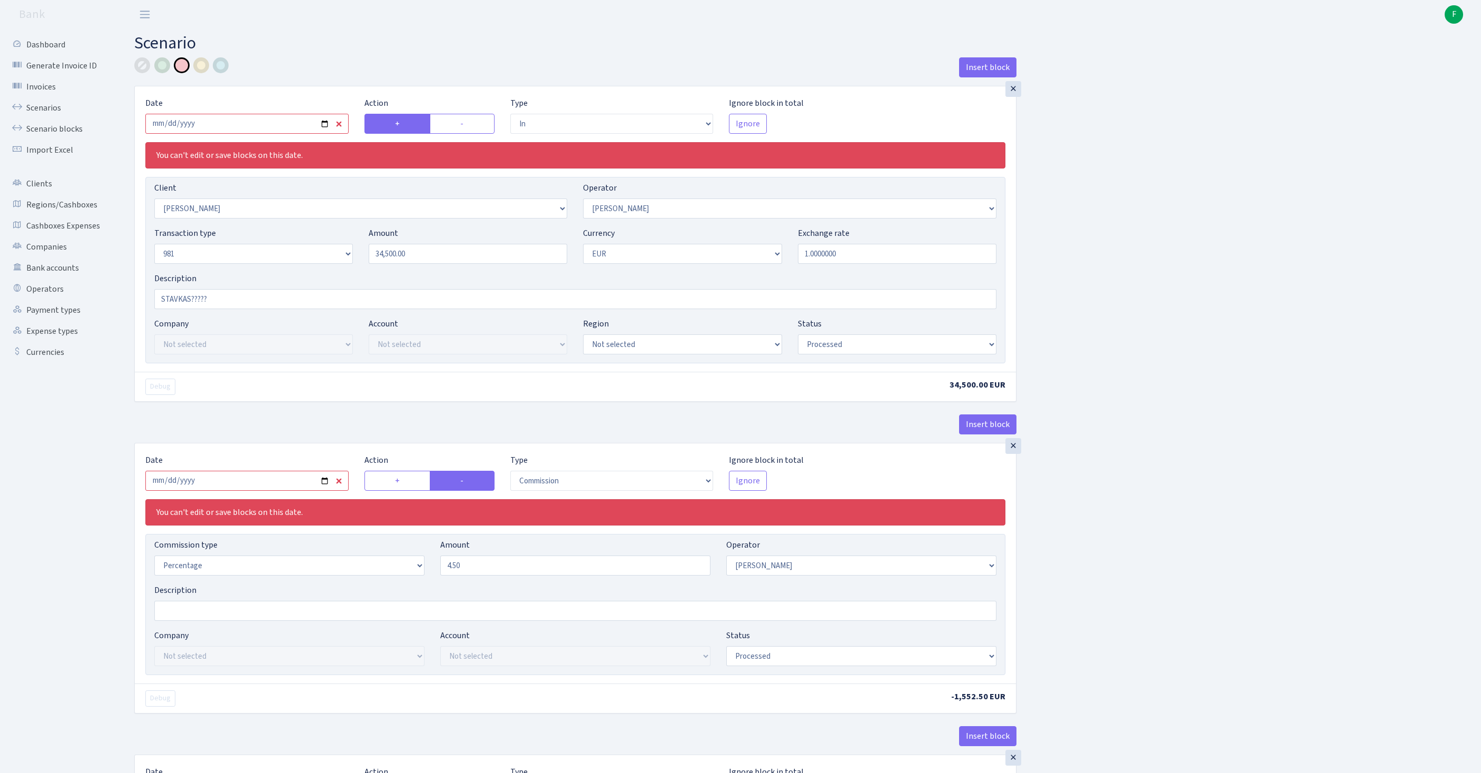
select select "2363"
select select "61"
select select "8"
select select "1"
select select "processed"
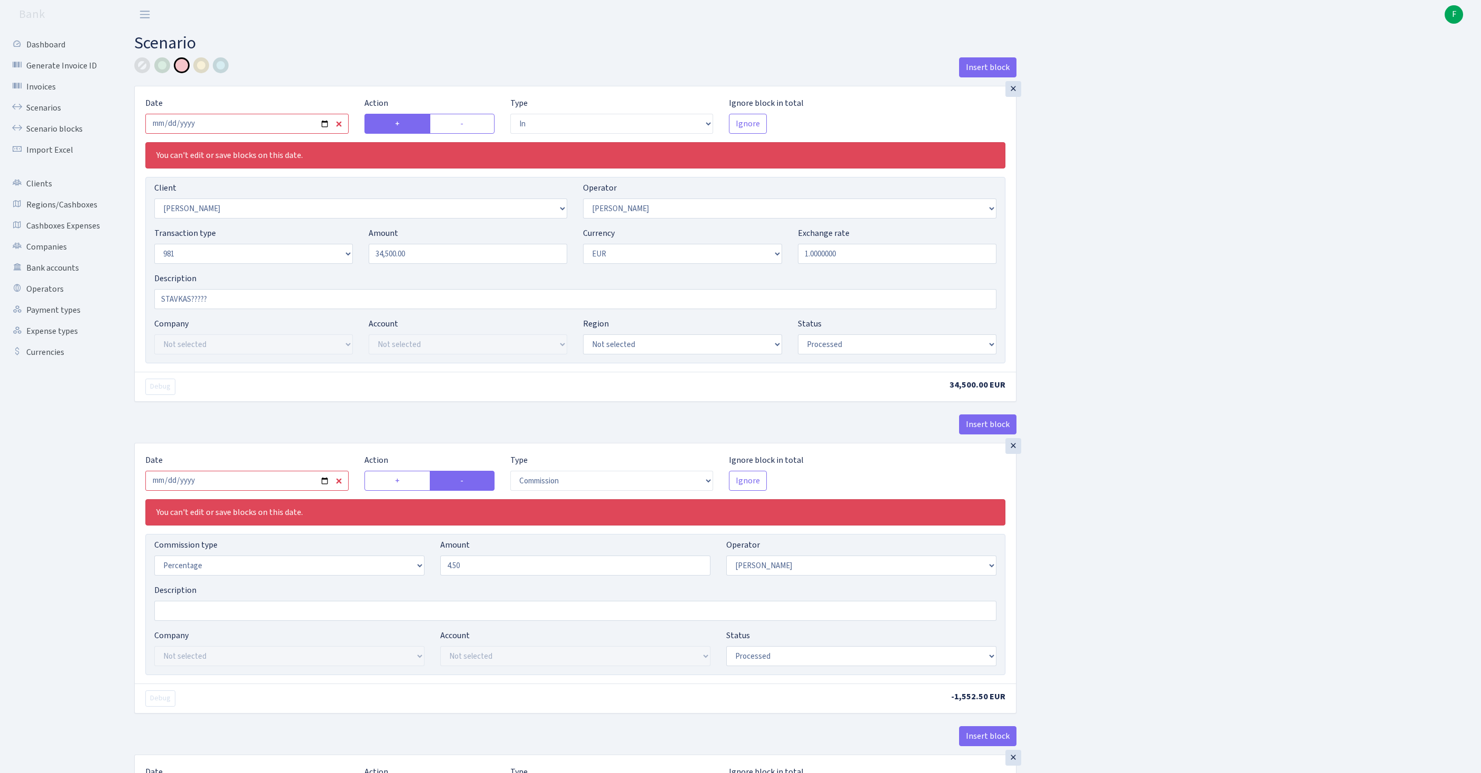
select select "commission"
select select "61"
select select "processed"
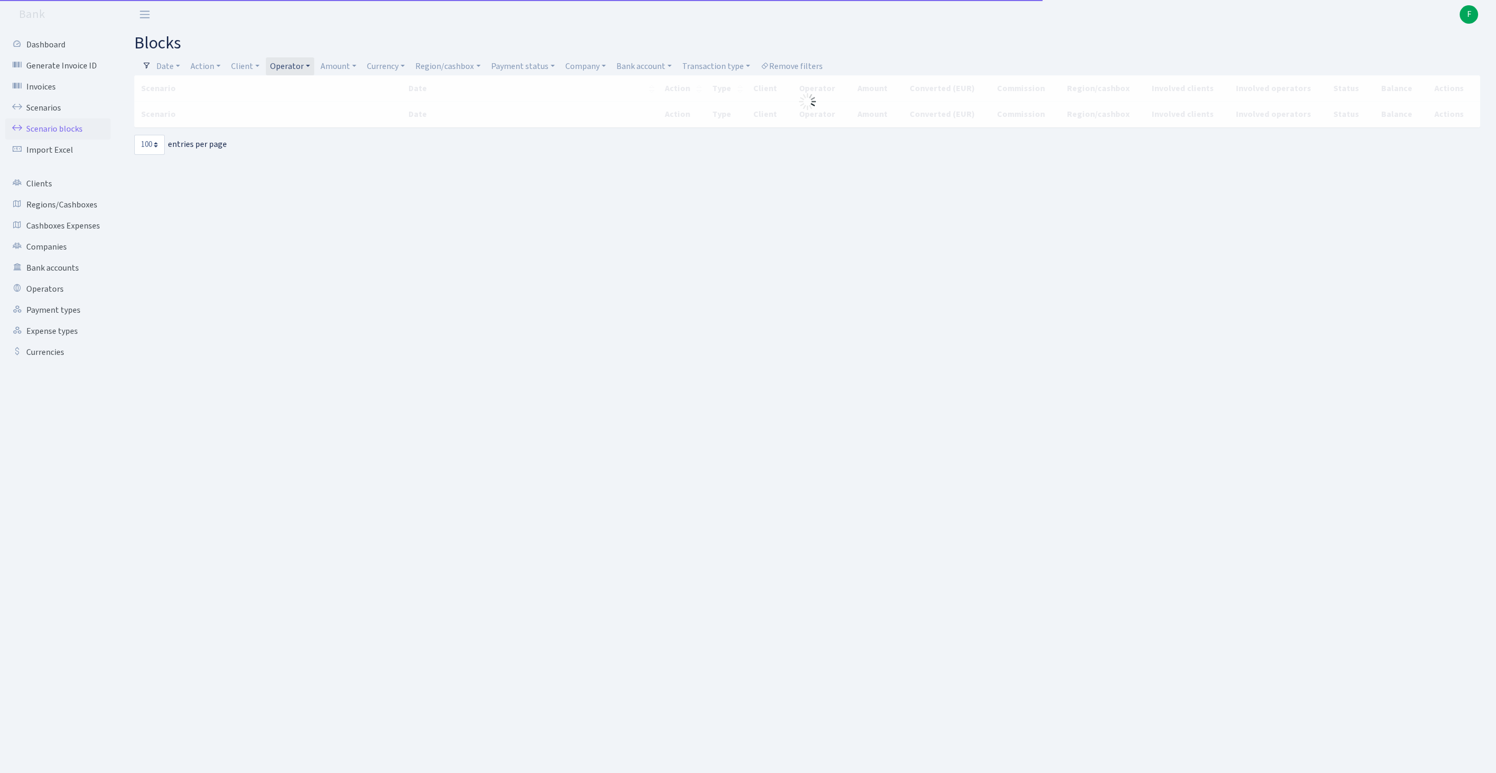
select select "100"
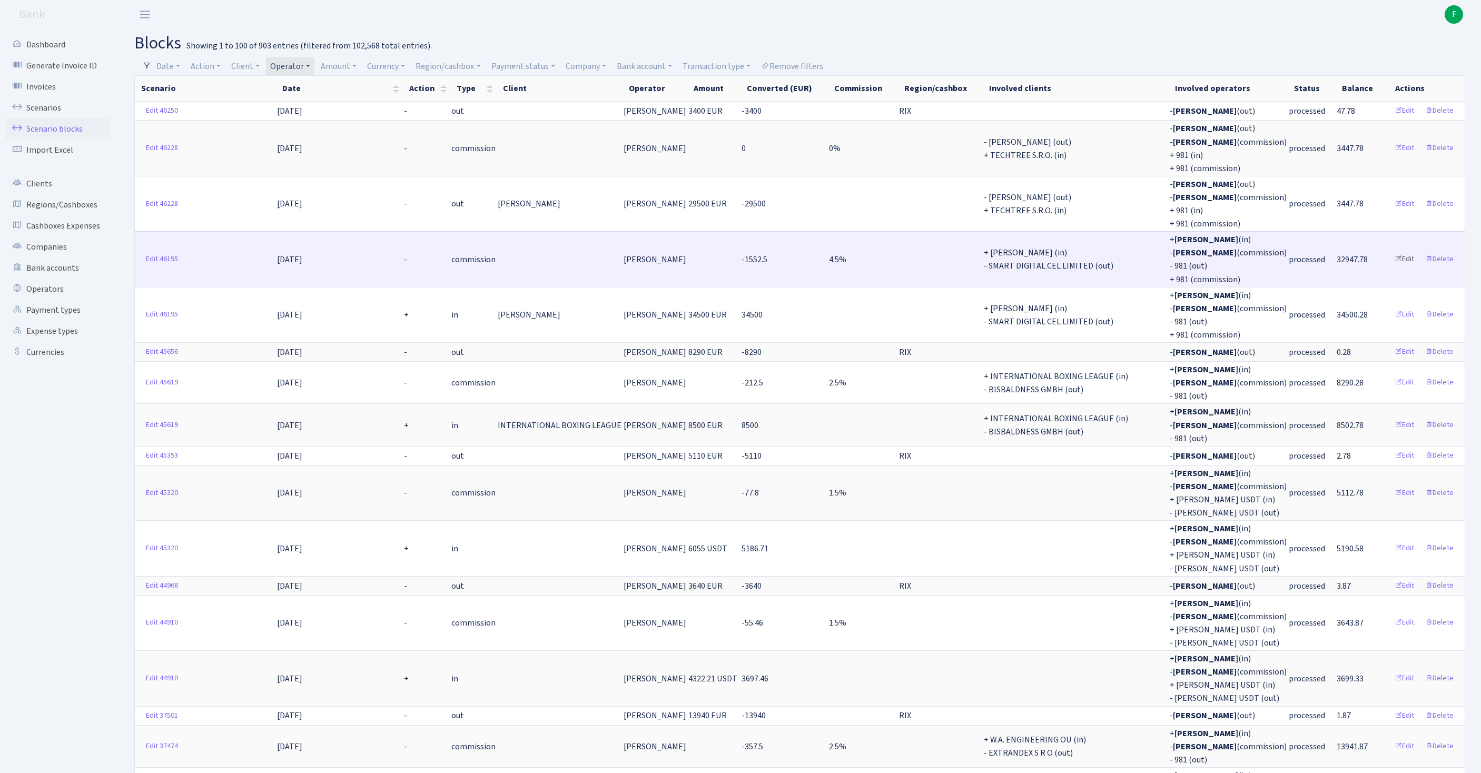
click at [1392, 267] on link "Edit" at bounding box center [1404, 259] width 29 height 16
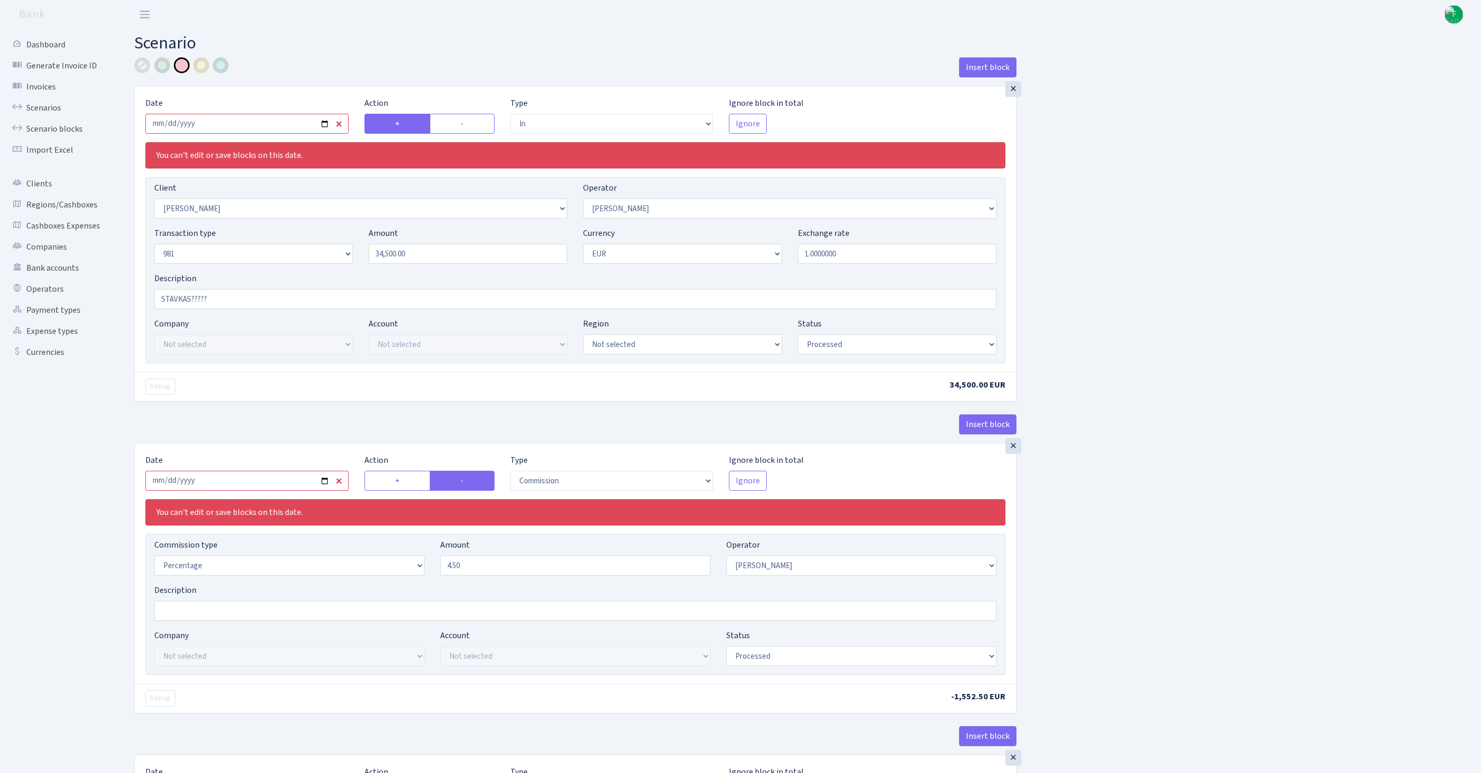
select select "in"
select select "3358"
select select "30"
select select "8"
select select "1"
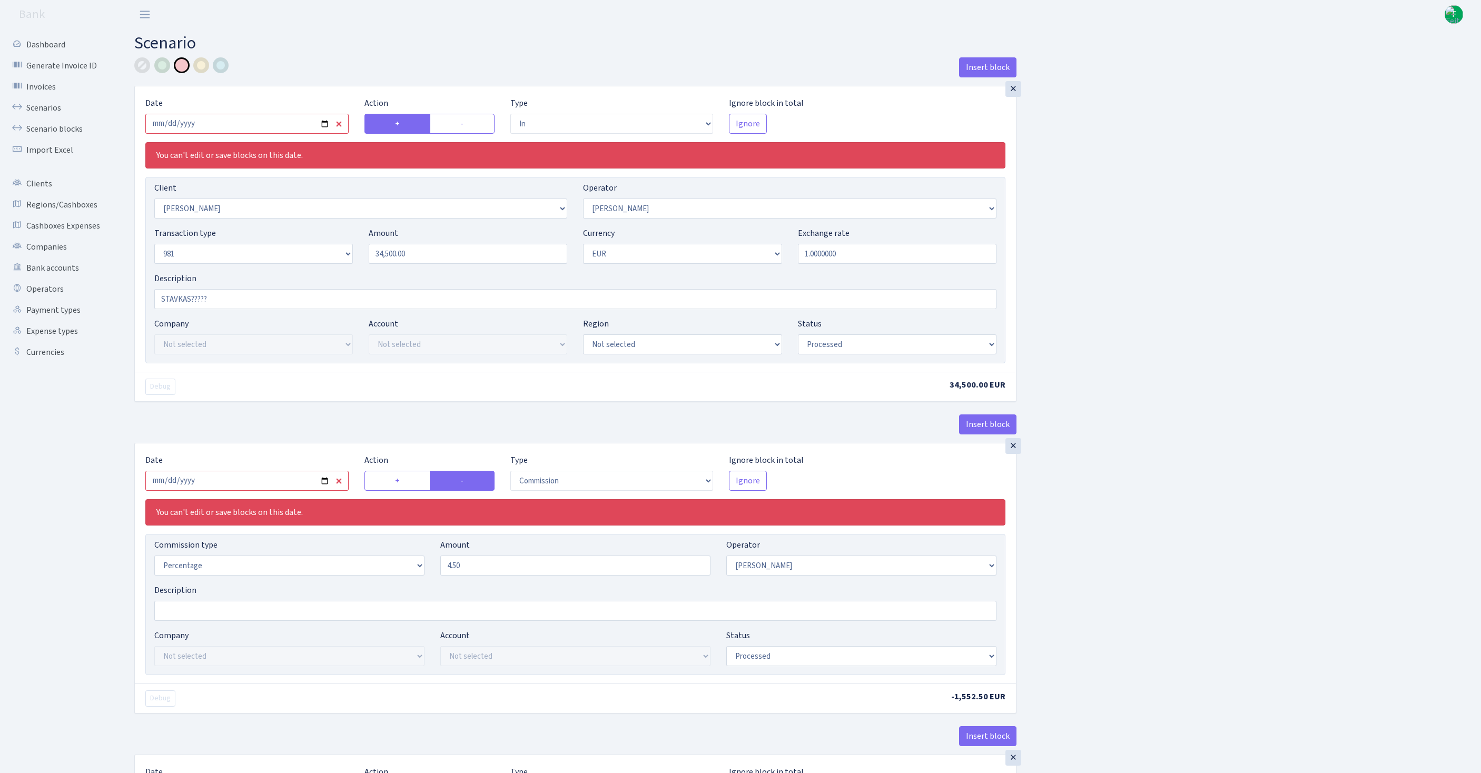
select select "processed"
select select "commission"
select select "30"
select select "processed"
select select "out"
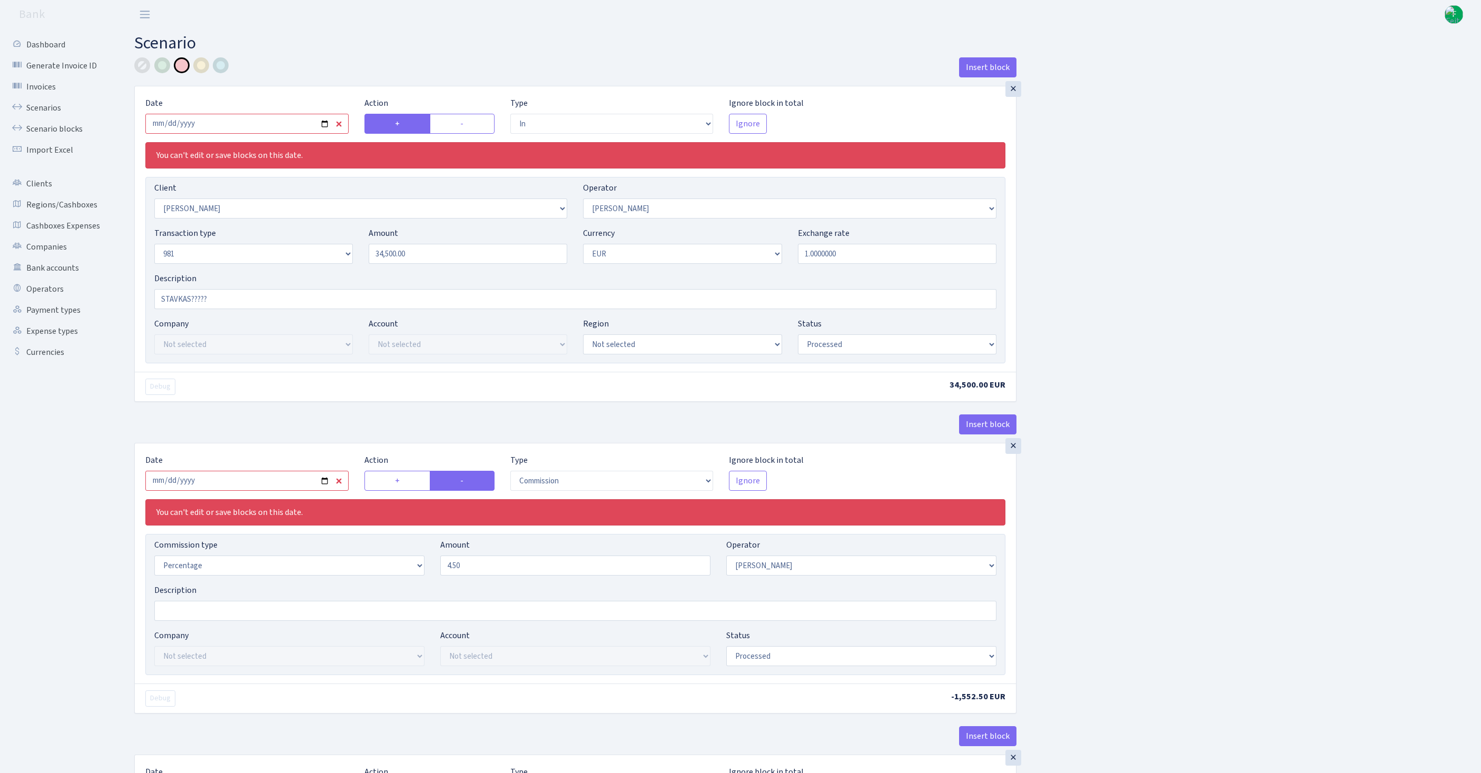
select select "2363"
select select "61"
select select "8"
select select "1"
select select "processed"
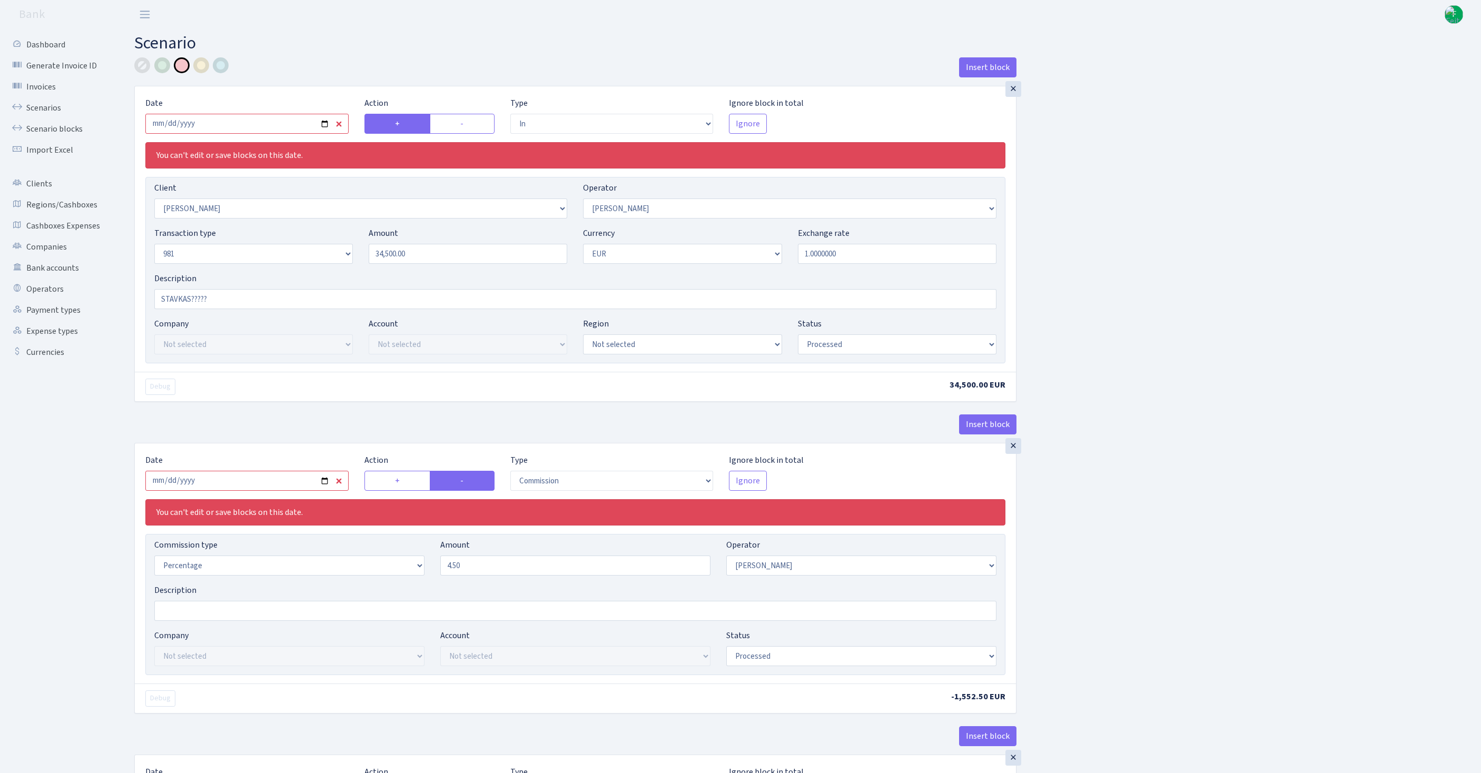
select select "commission"
select select "61"
select select "processed"
drag, startPoint x: 468, startPoint y: 632, endPoint x: 437, endPoint y: 630, distance: 30.6
click at [437, 575] on div "Amount 4.50" at bounding box center [575, 557] width 286 height 37
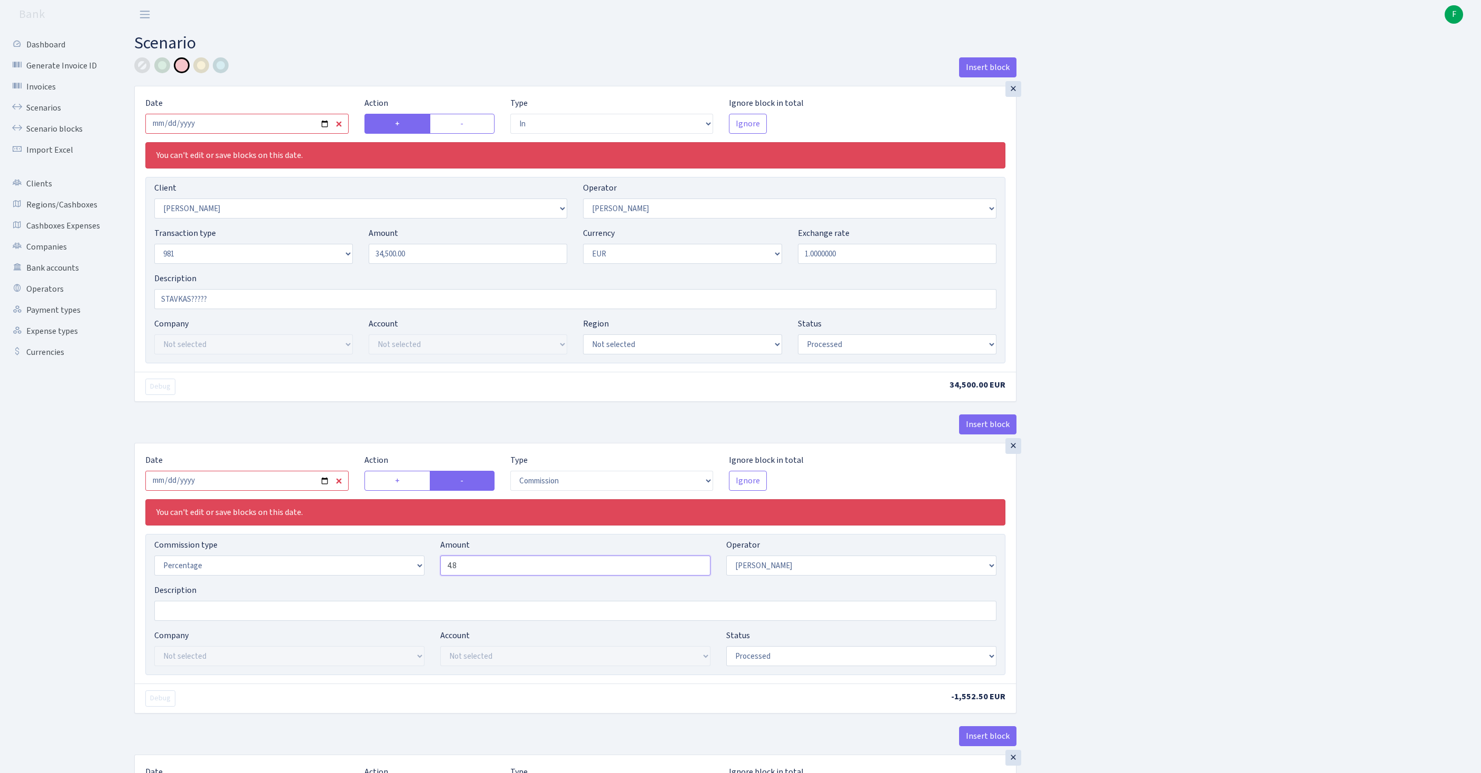
scroll to position [938, 0]
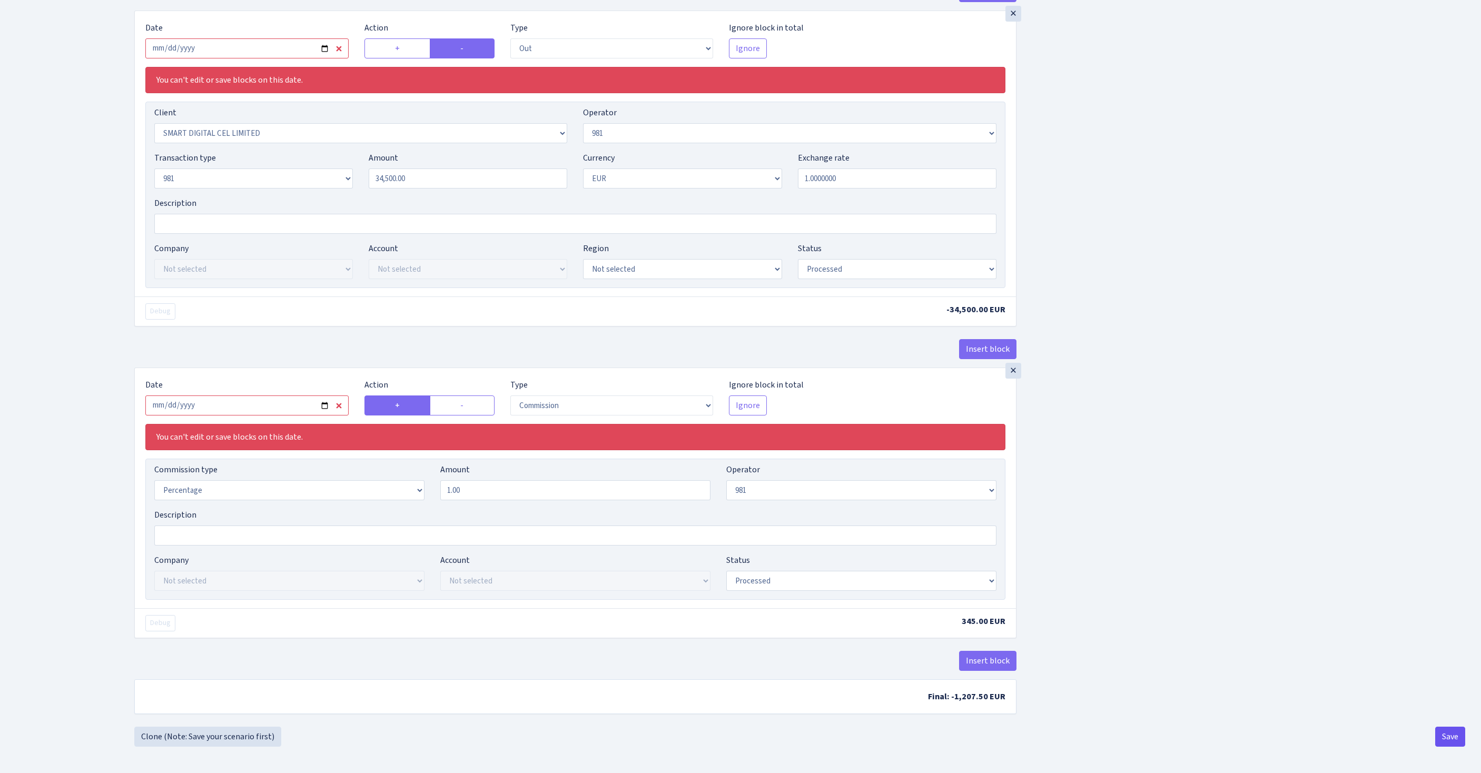
type input "4.80"
click at [1443, 735] on button "Save" at bounding box center [1450, 737] width 30 height 20
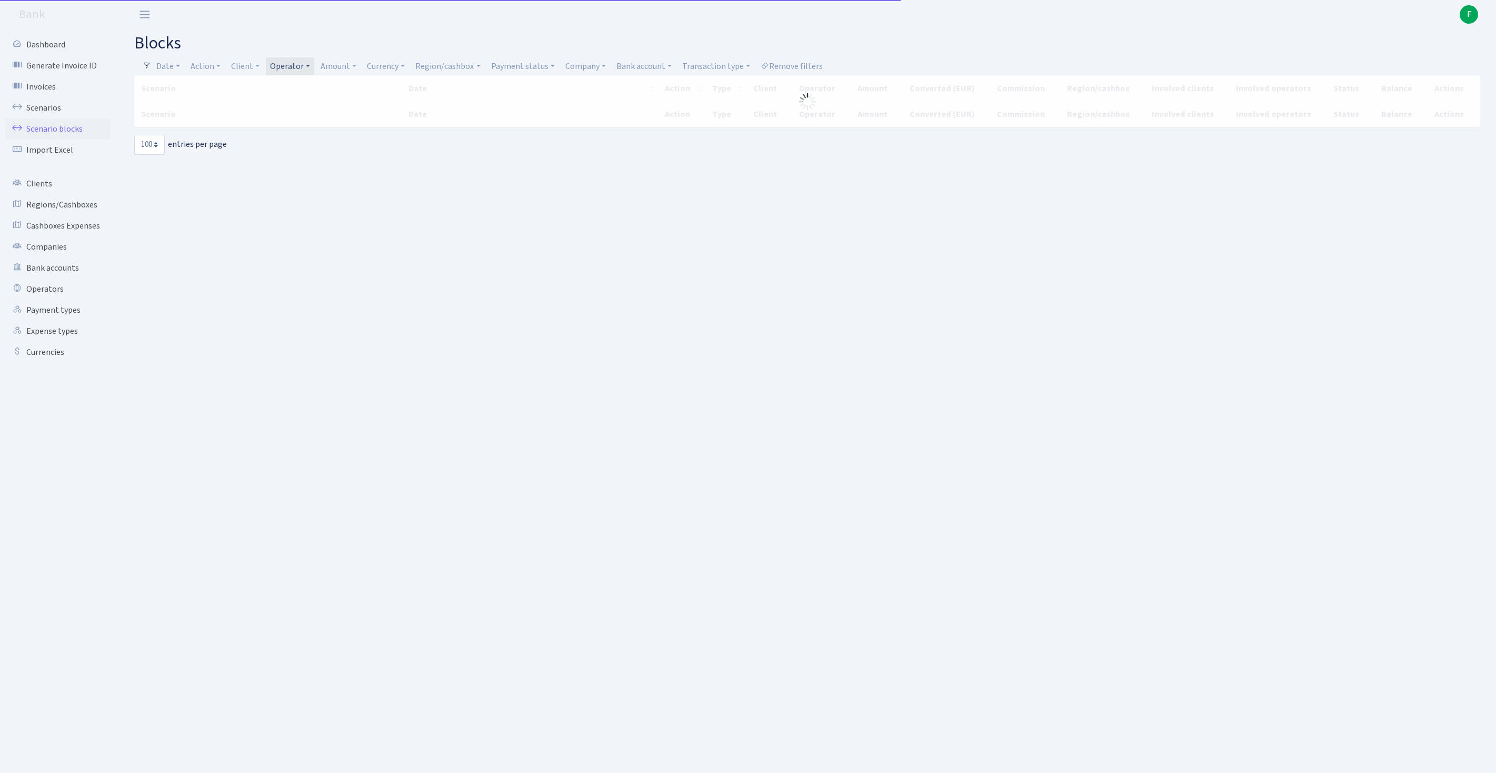
select select "100"
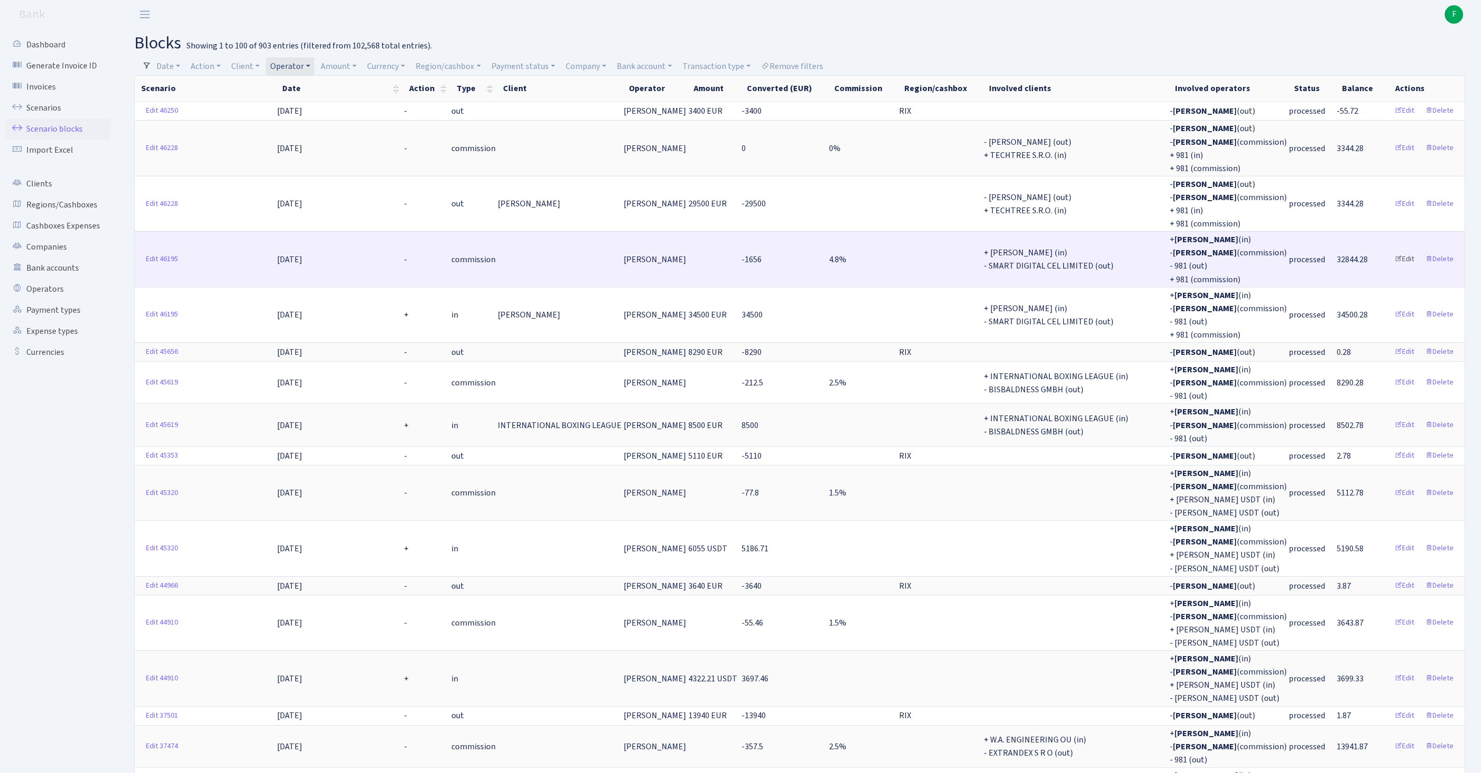
click at [1393, 267] on link "Edit" at bounding box center [1404, 259] width 29 height 16
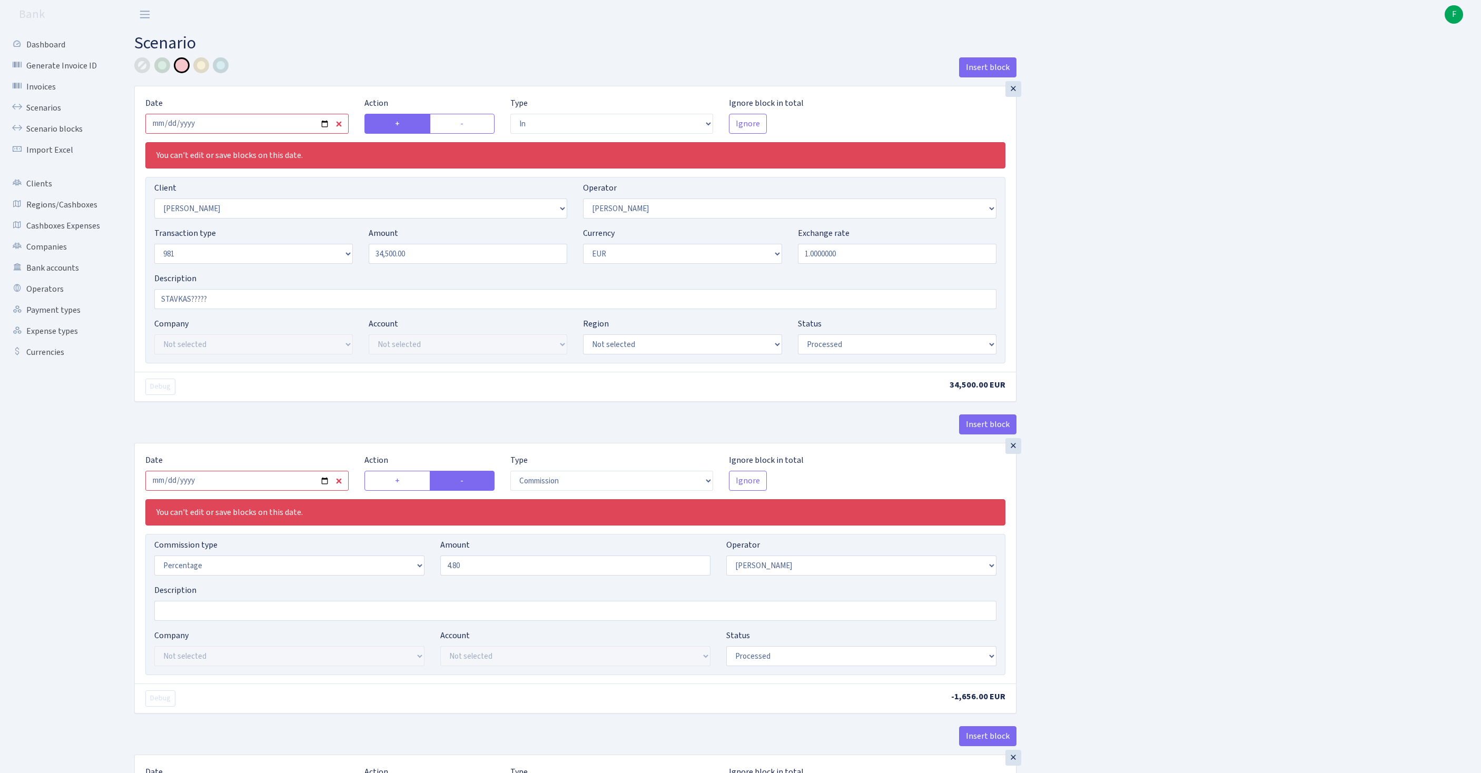
select select "in"
select select "3358"
select select "30"
select select "8"
select select "1"
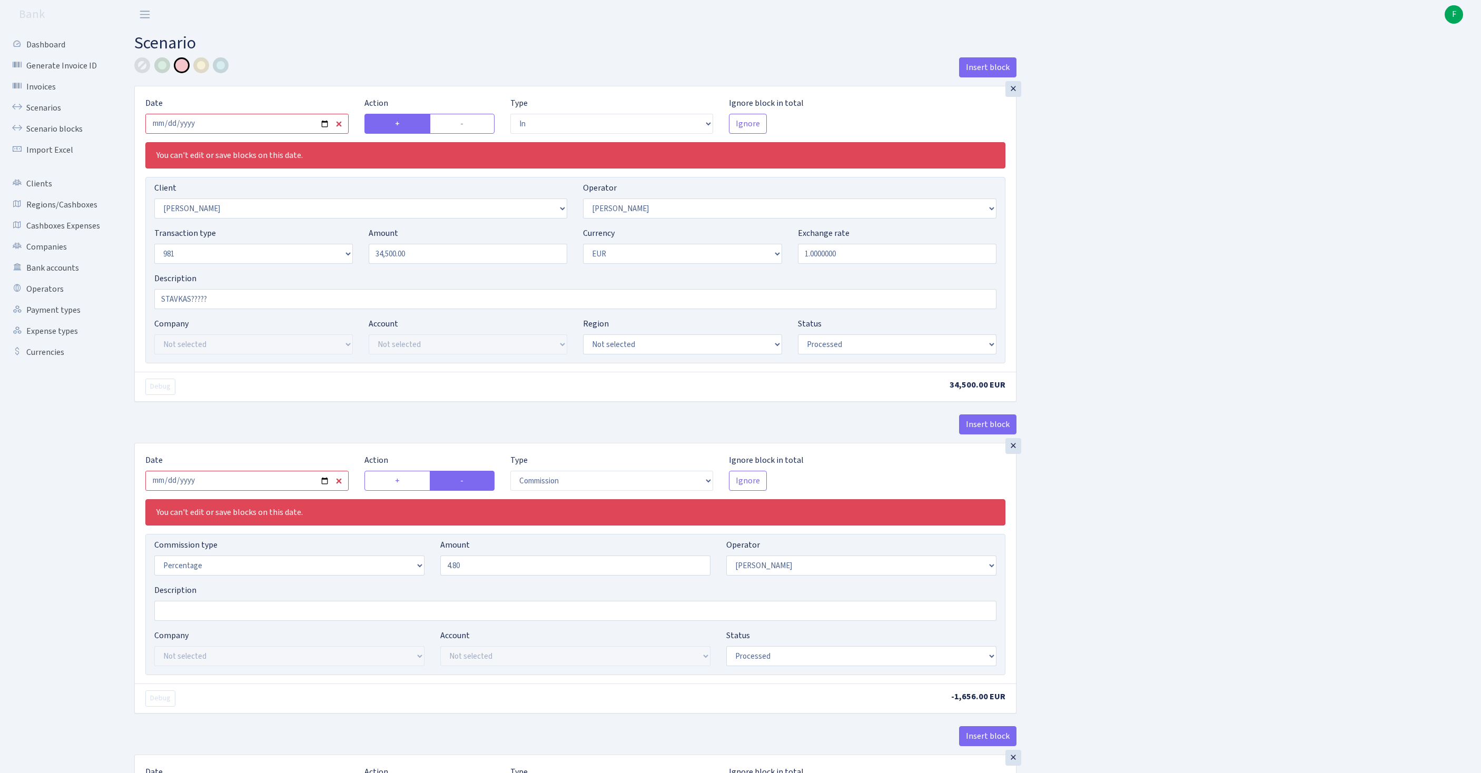
select select "processed"
select select "commission"
select select "30"
select select "processed"
select select "out"
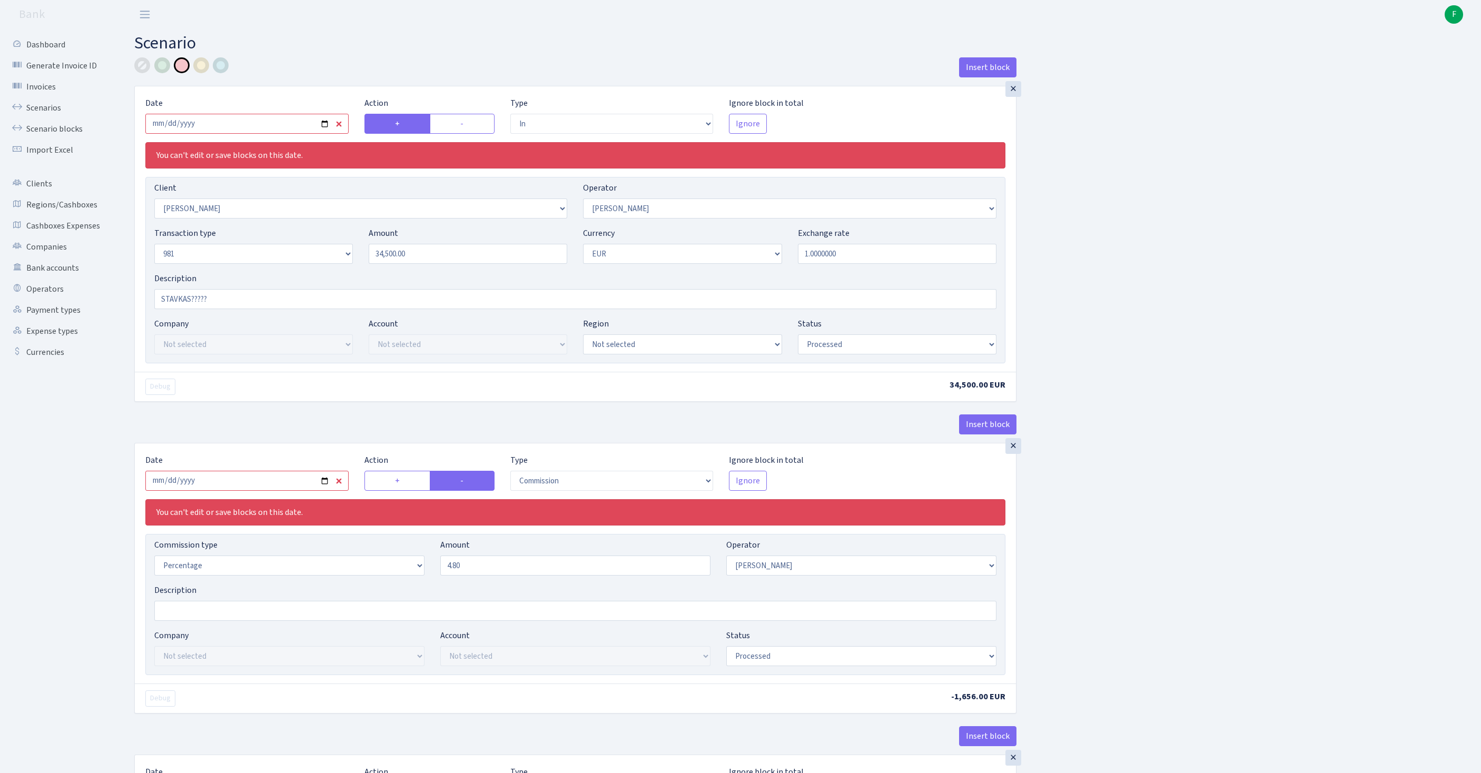
select select "2363"
select select "61"
select select "8"
select select "1"
select select "processed"
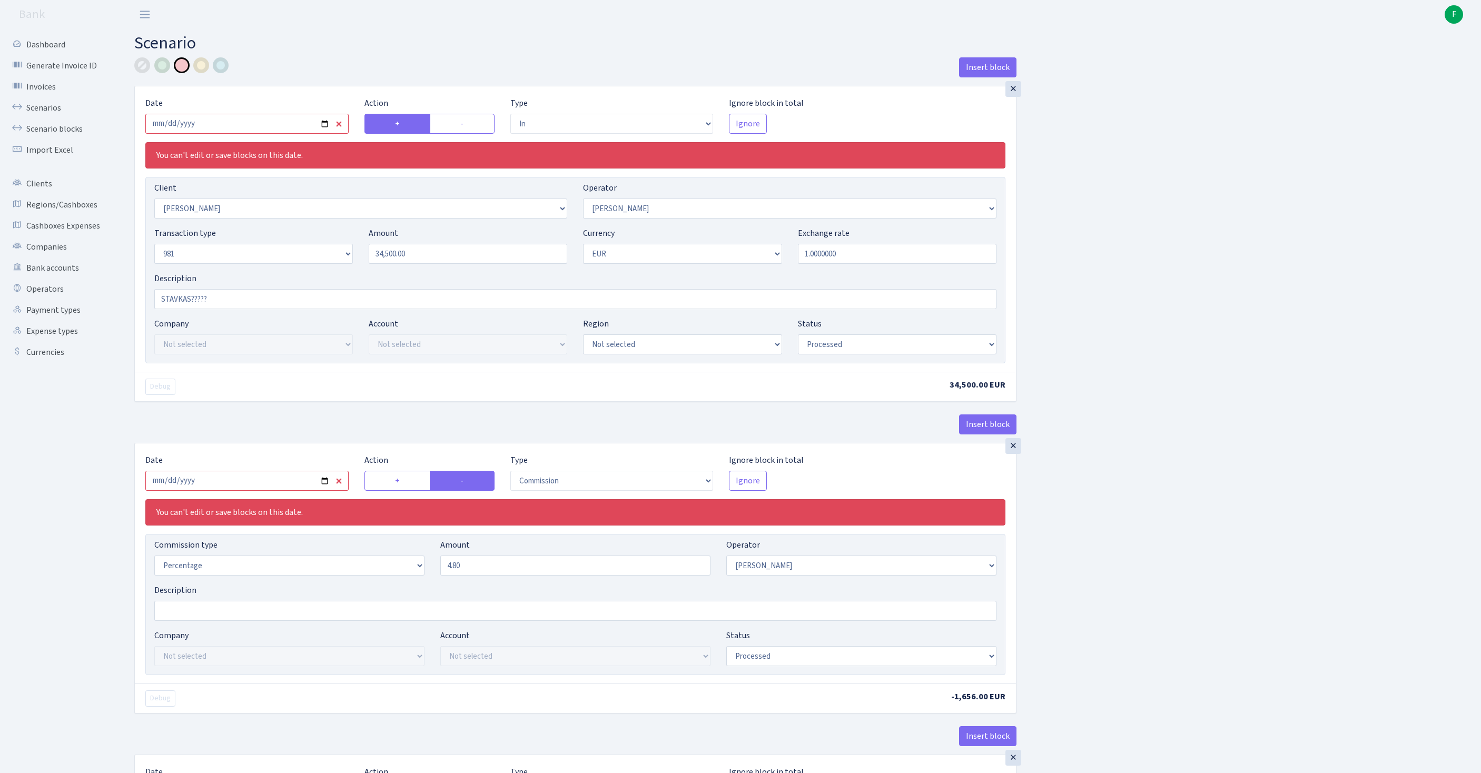
select select "commission"
select select "61"
select select "processed"
drag, startPoint x: 500, startPoint y: 628, endPoint x: 431, endPoint y: 627, distance: 69.5
click at [431, 584] on div "Commission type Percentage Fixed Bank Amount 4.80 Operator Not selected 981 981…" at bounding box center [575, 561] width 858 height 45
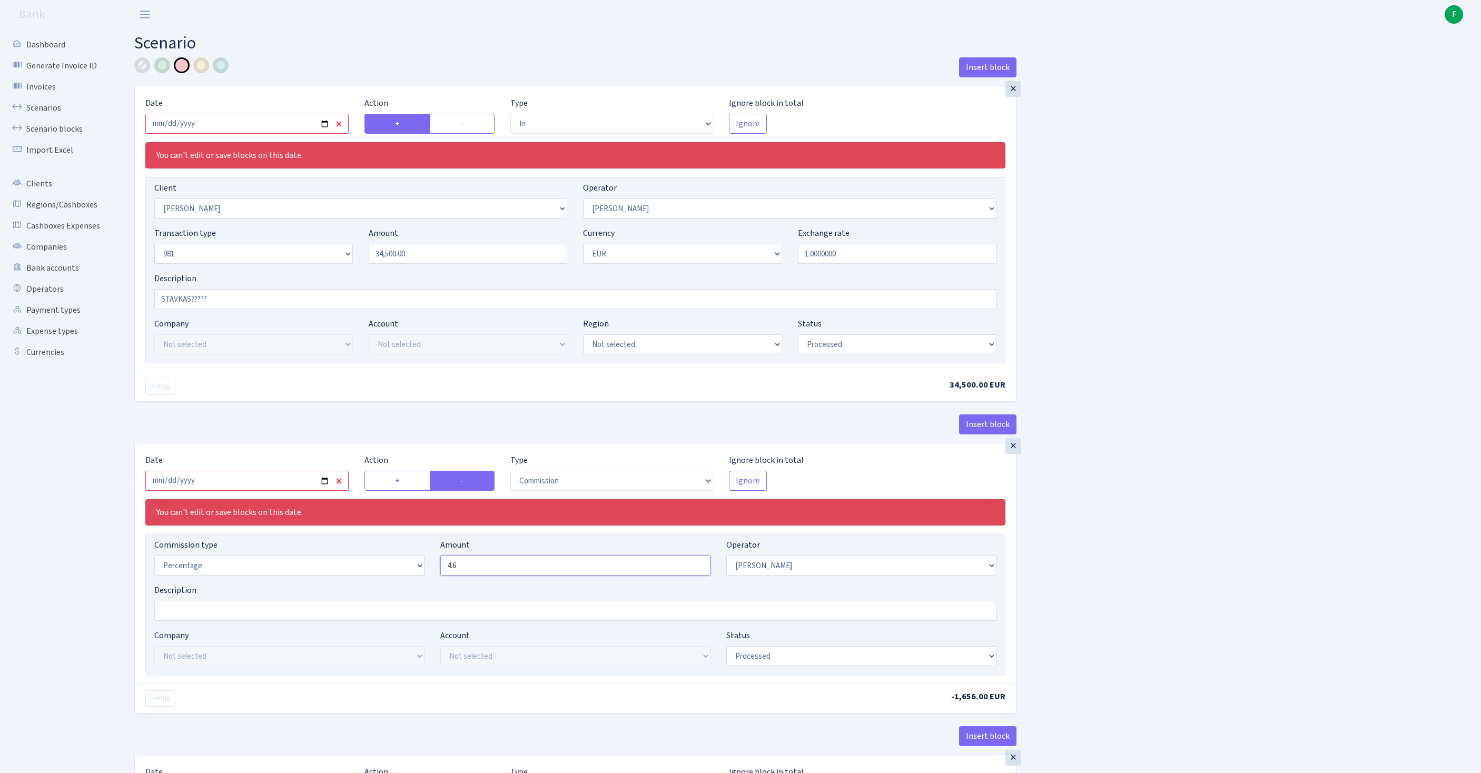
scroll to position [938, 0]
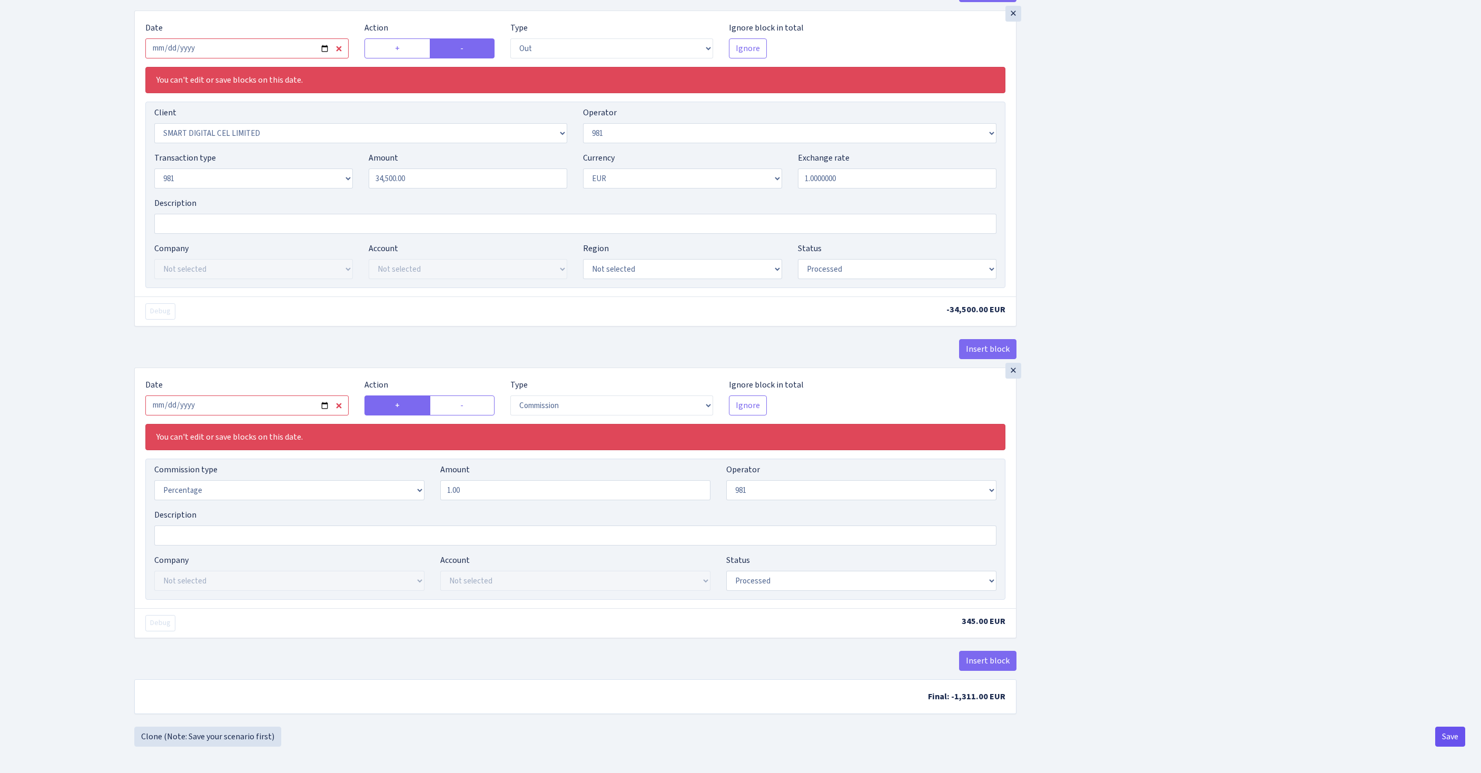
type input "4.60"
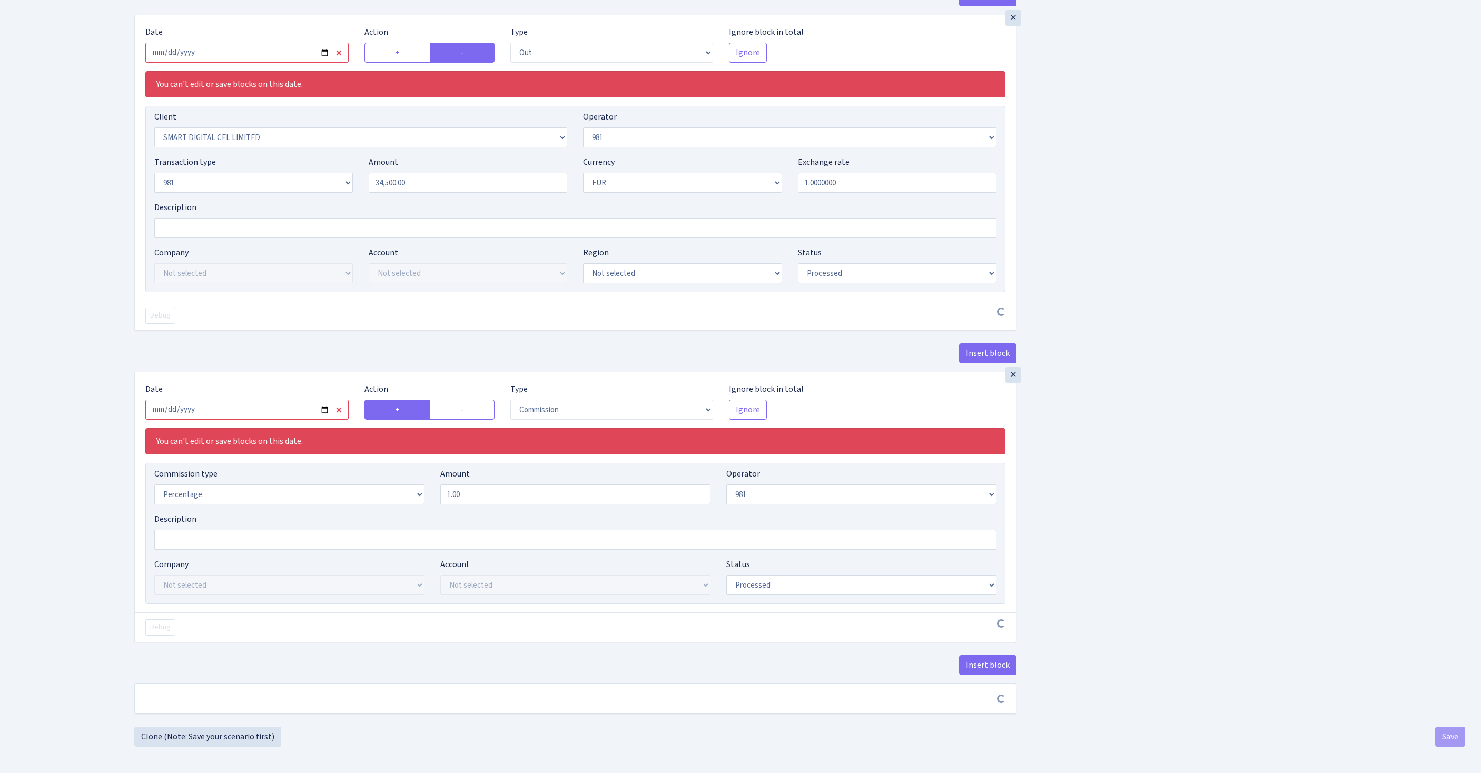
scroll to position [934, 0]
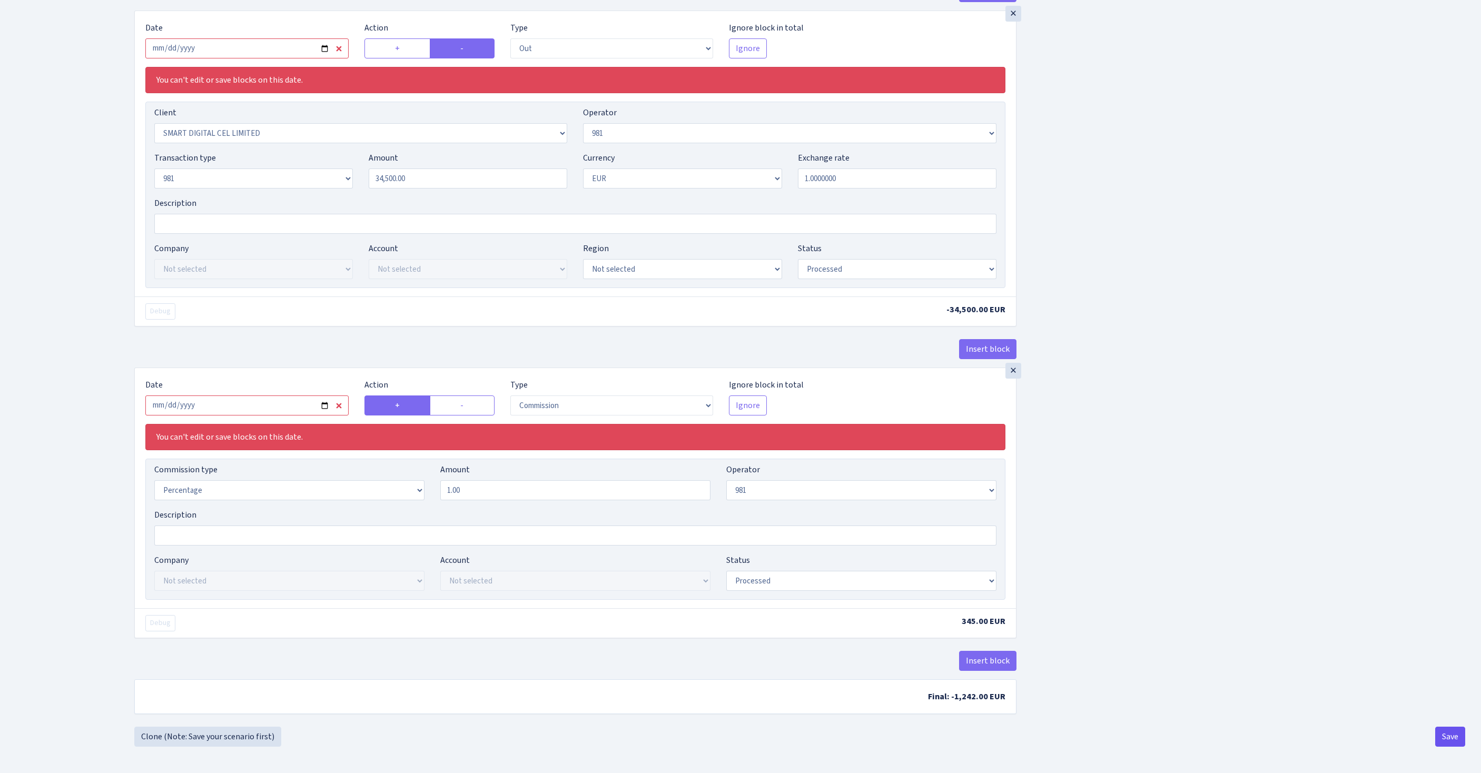
click at [1445, 739] on button "Save" at bounding box center [1450, 737] width 30 height 20
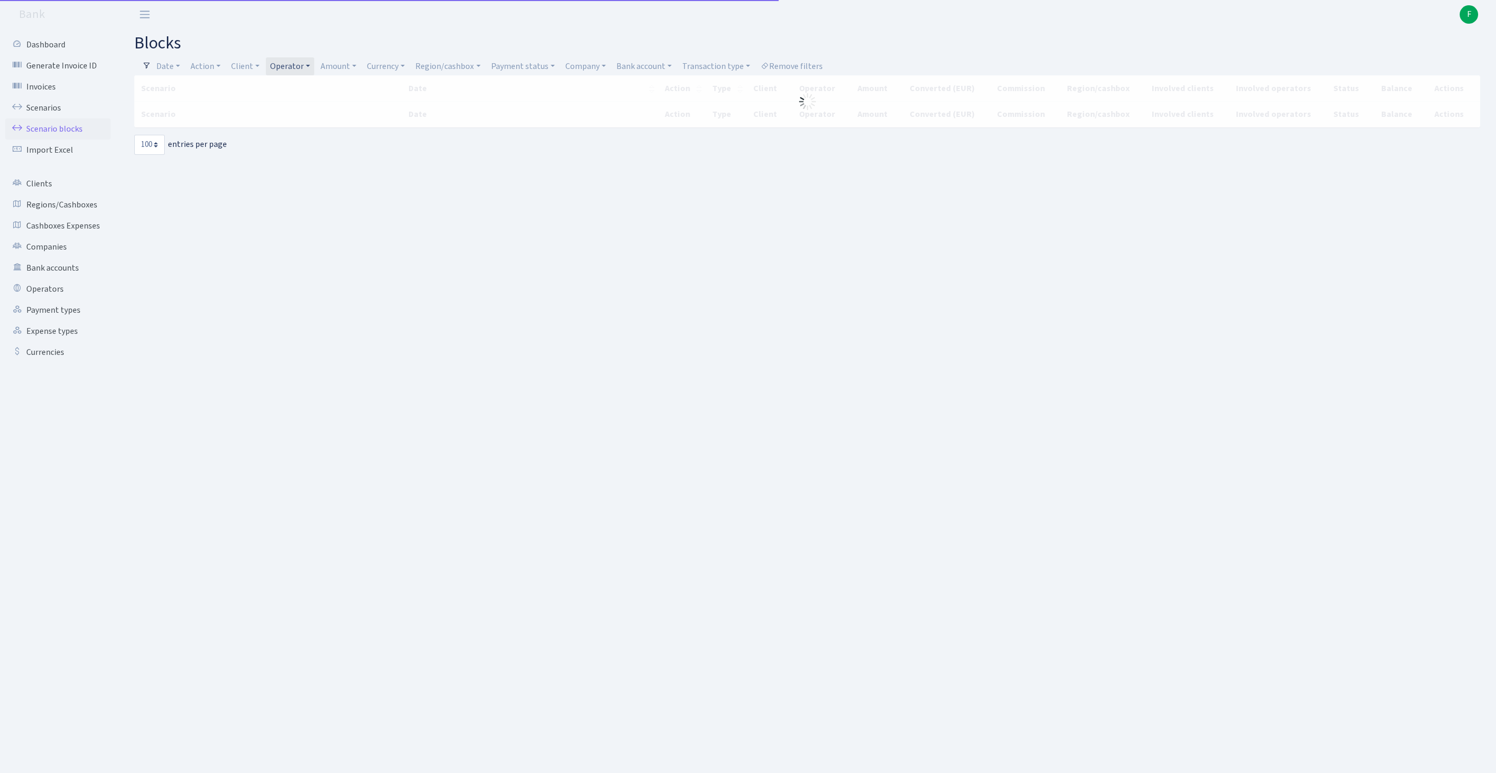
select select "100"
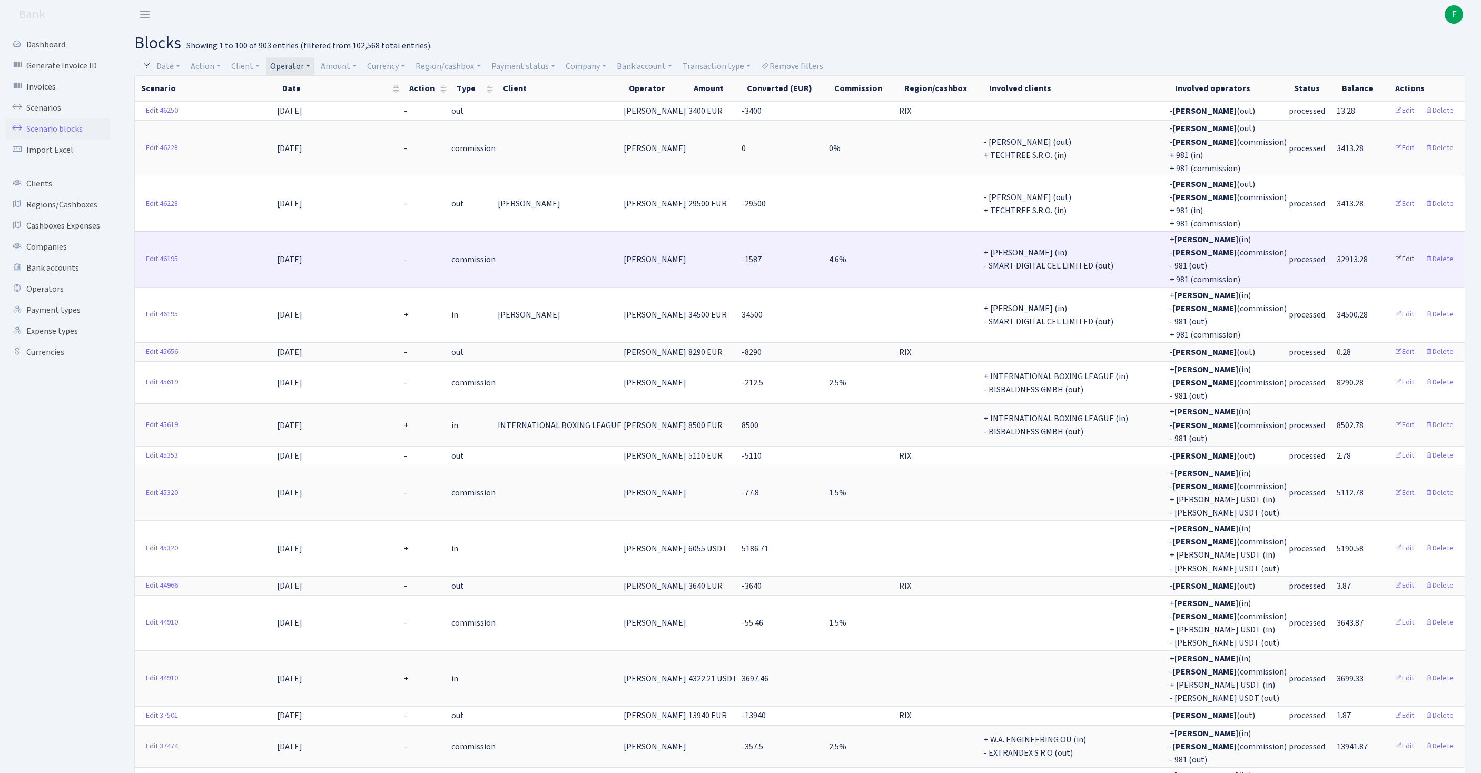
click at [1393, 267] on link "Edit" at bounding box center [1404, 259] width 29 height 16
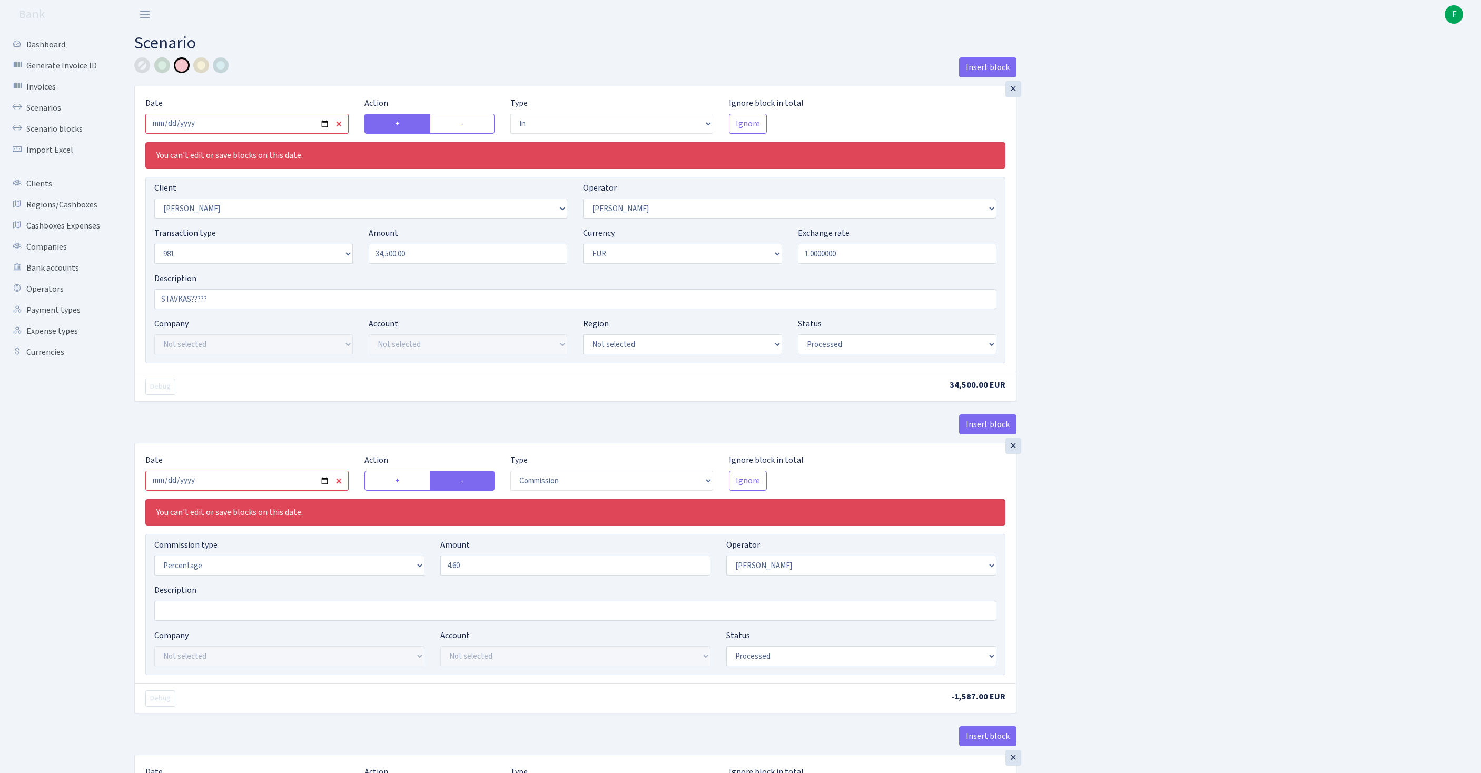
select select "in"
select select "3358"
select select "30"
select select "8"
select select "1"
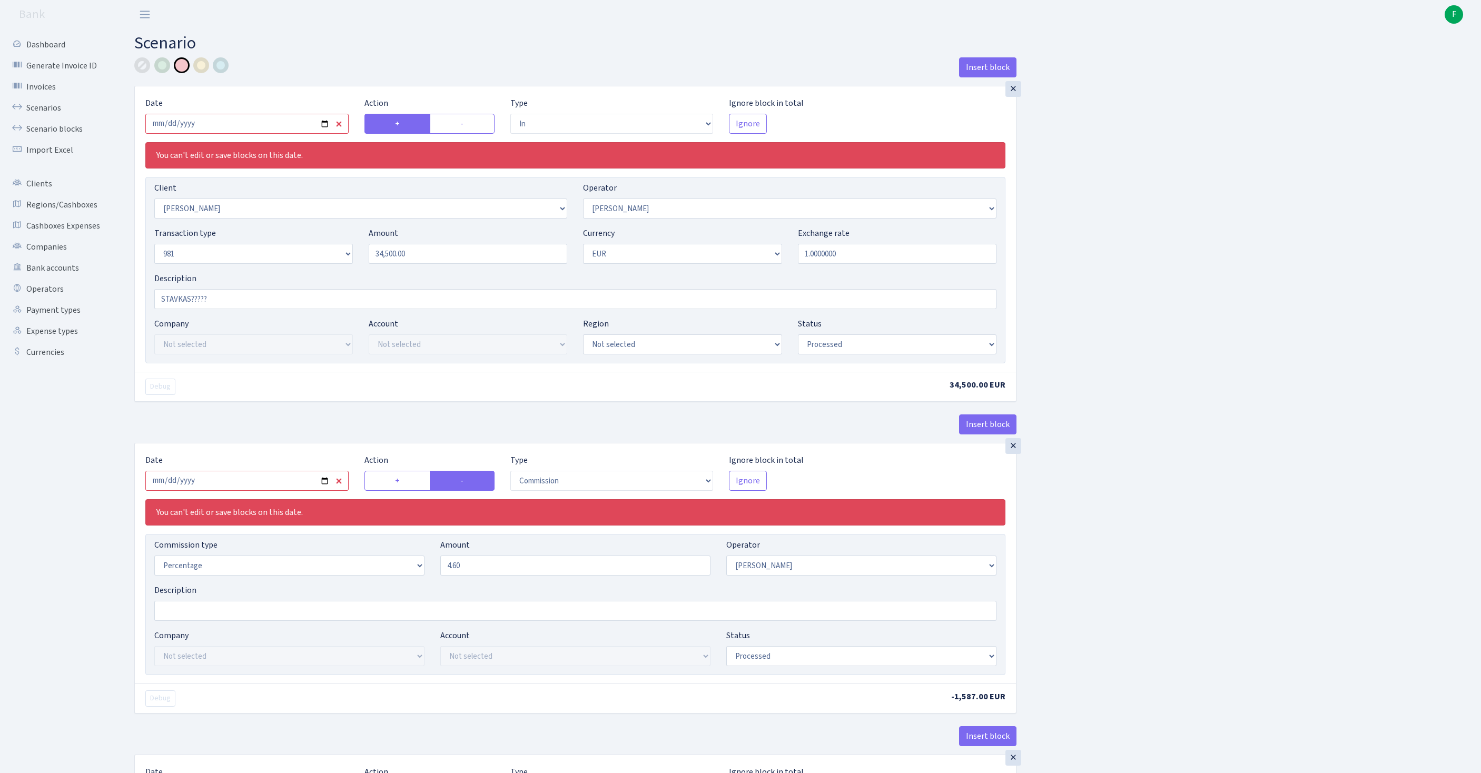
select select "processed"
select select "commission"
select select "30"
select select "processed"
select select "out"
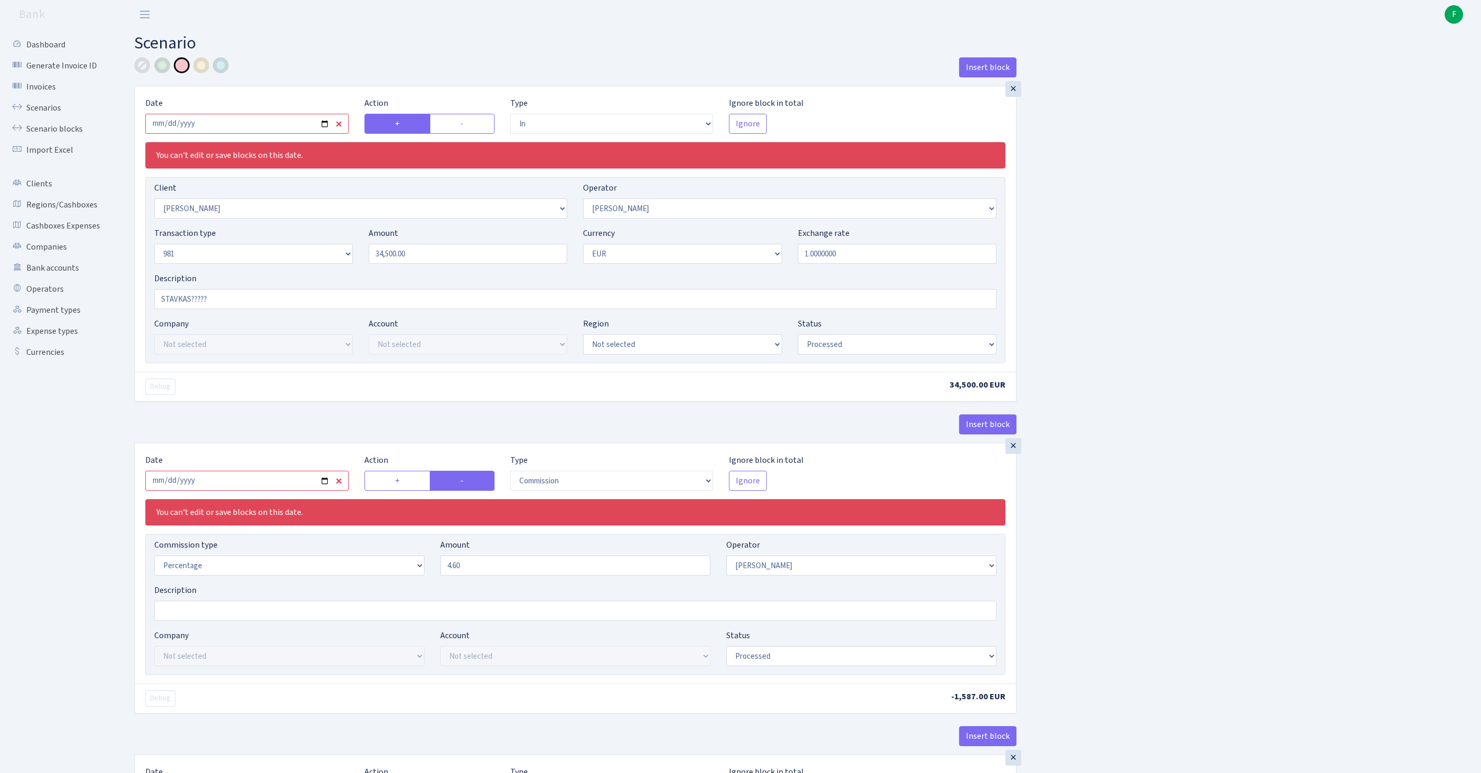
select select "2363"
select select "61"
select select "8"
select select "1"
select select "processed"
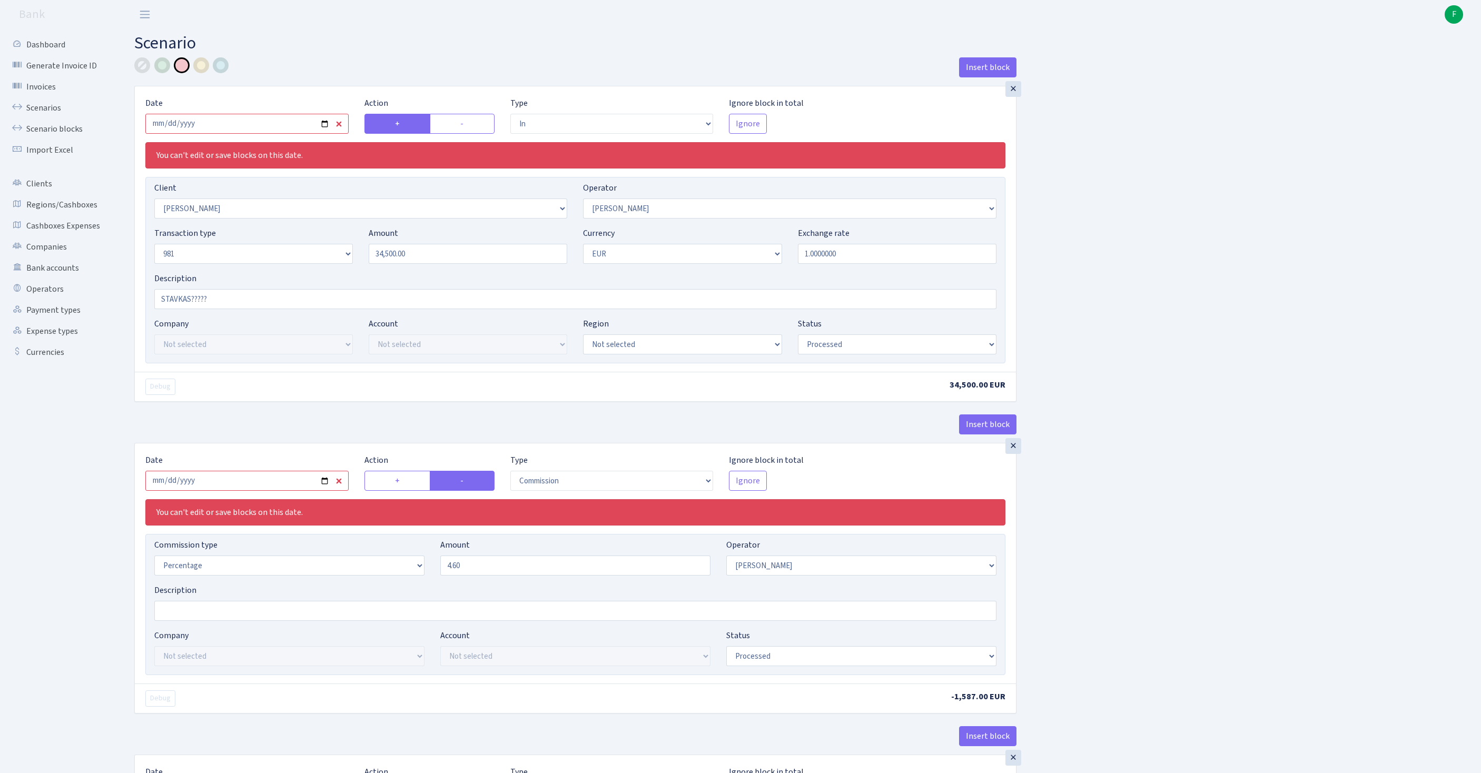
select select "commission"
select select "61"
select select "processed"
click at [488, 575] on input "4.60" at bounding box center [575, 565] width 270 height 20
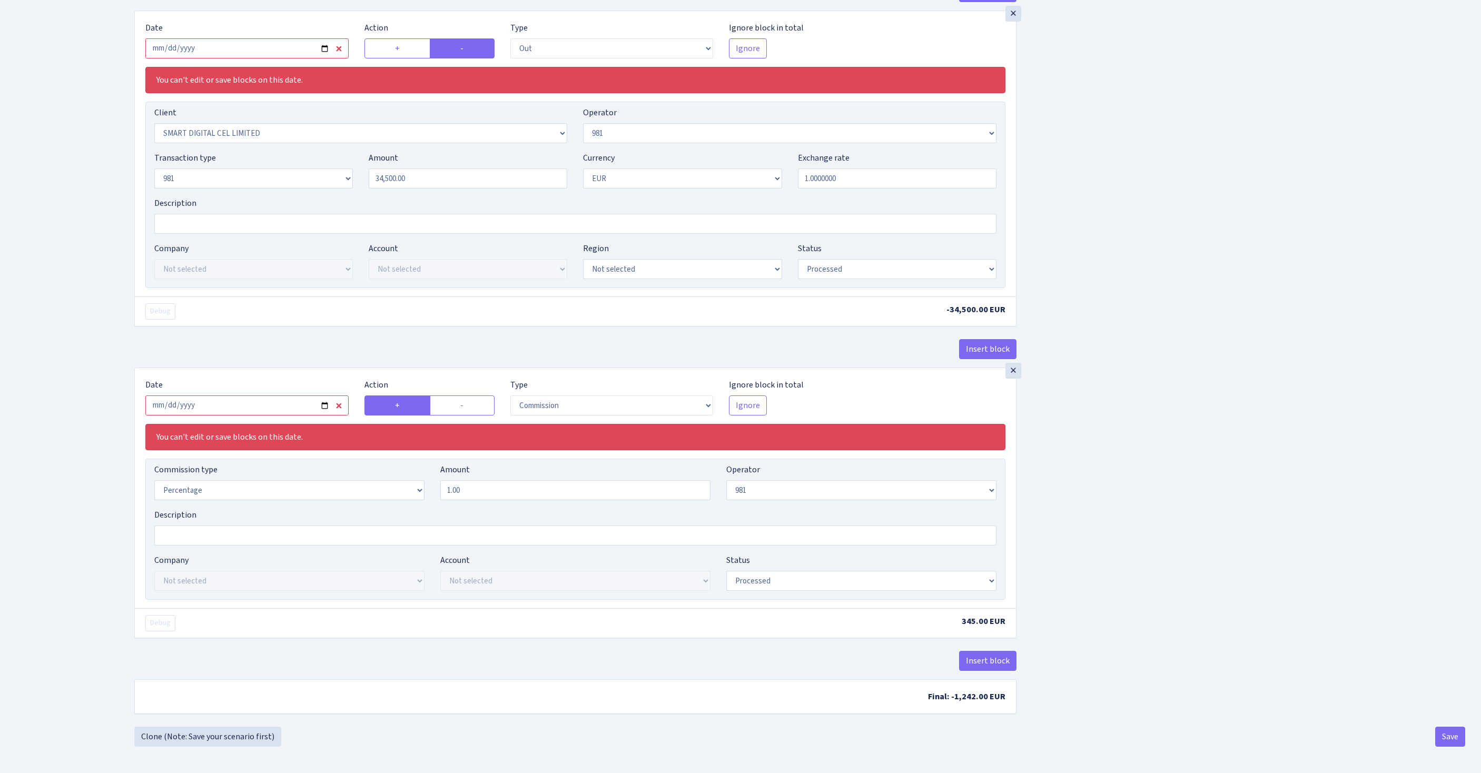
scroll to position [204, 0]
type input "4.70"
click at [1444, 736] on button "Save" at bounding box center [1450, 737] width 30 height 20
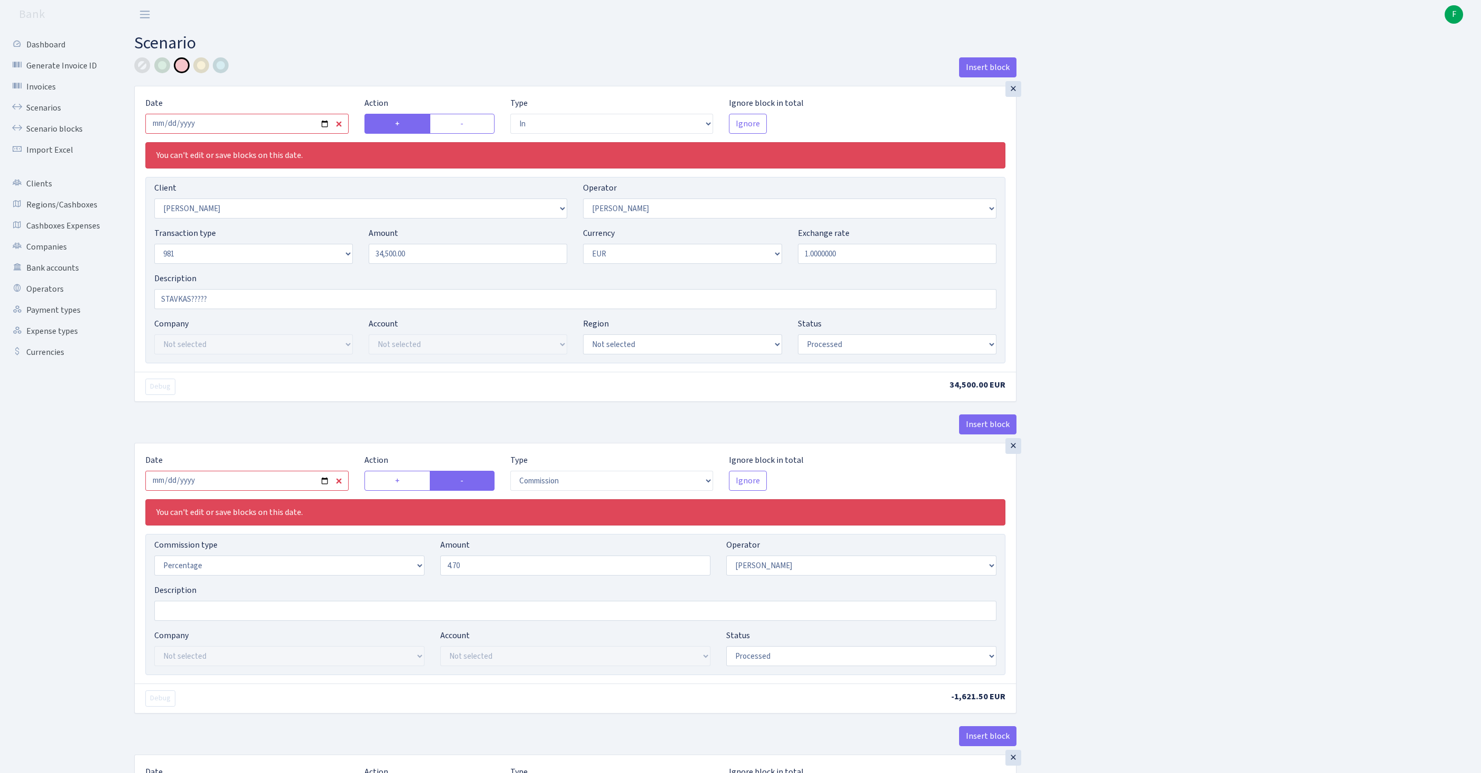
select select "in"
select select "3358"
select select "30"
select select "8"
select select "1"
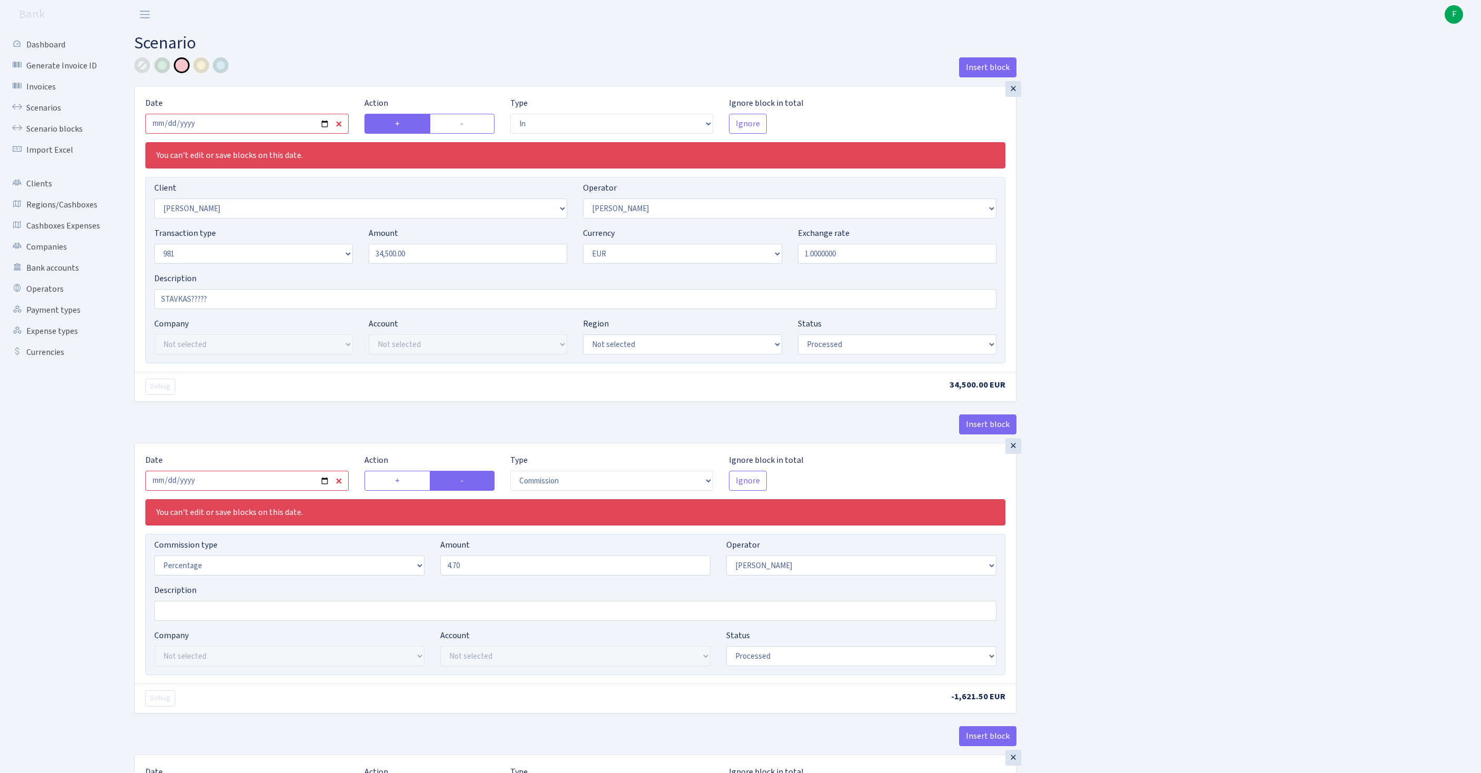
select select "processed"
select select "commission"
select select "30"
select select "processed"
select select "out"
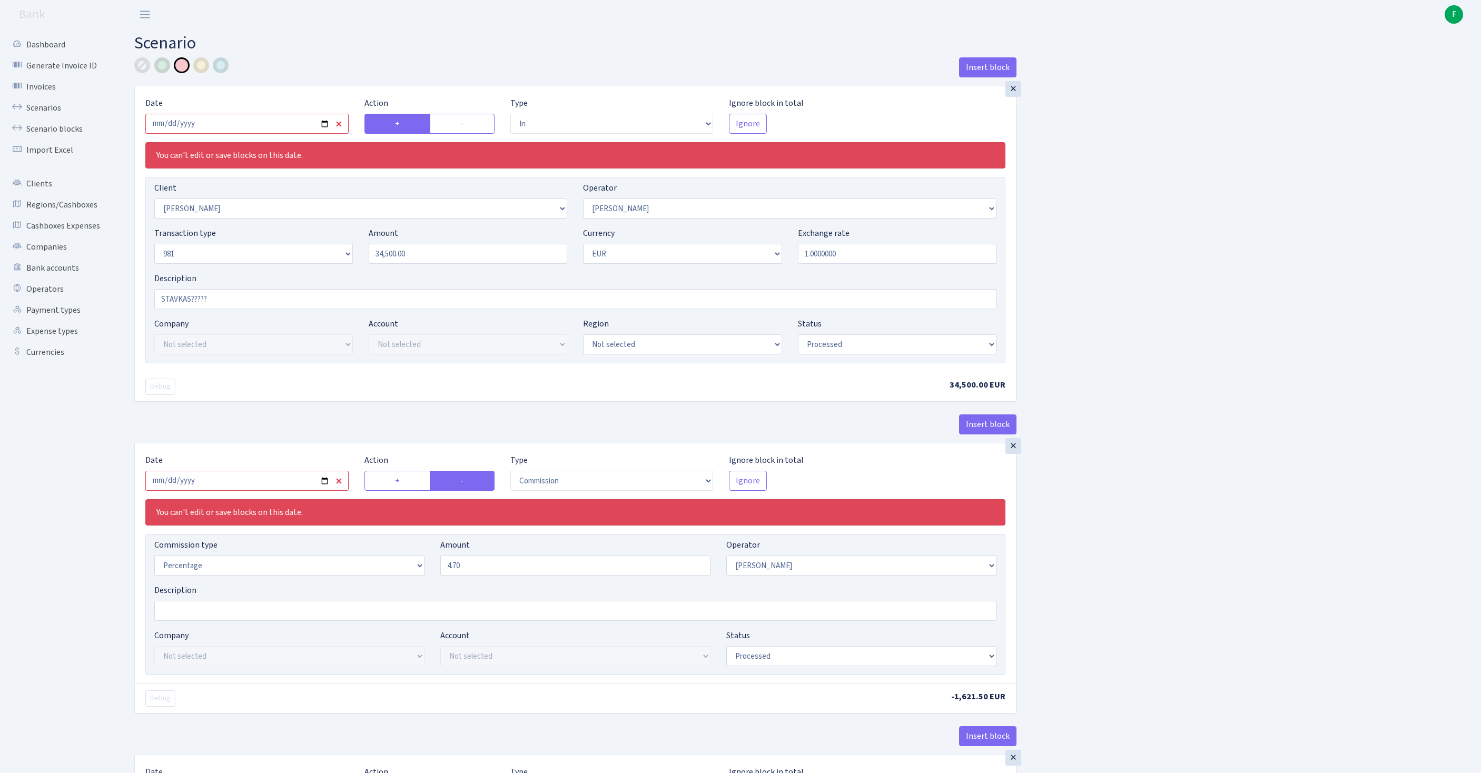
select select "2363"
select select "61"
select select "8"
select select "1"
select select "processed"
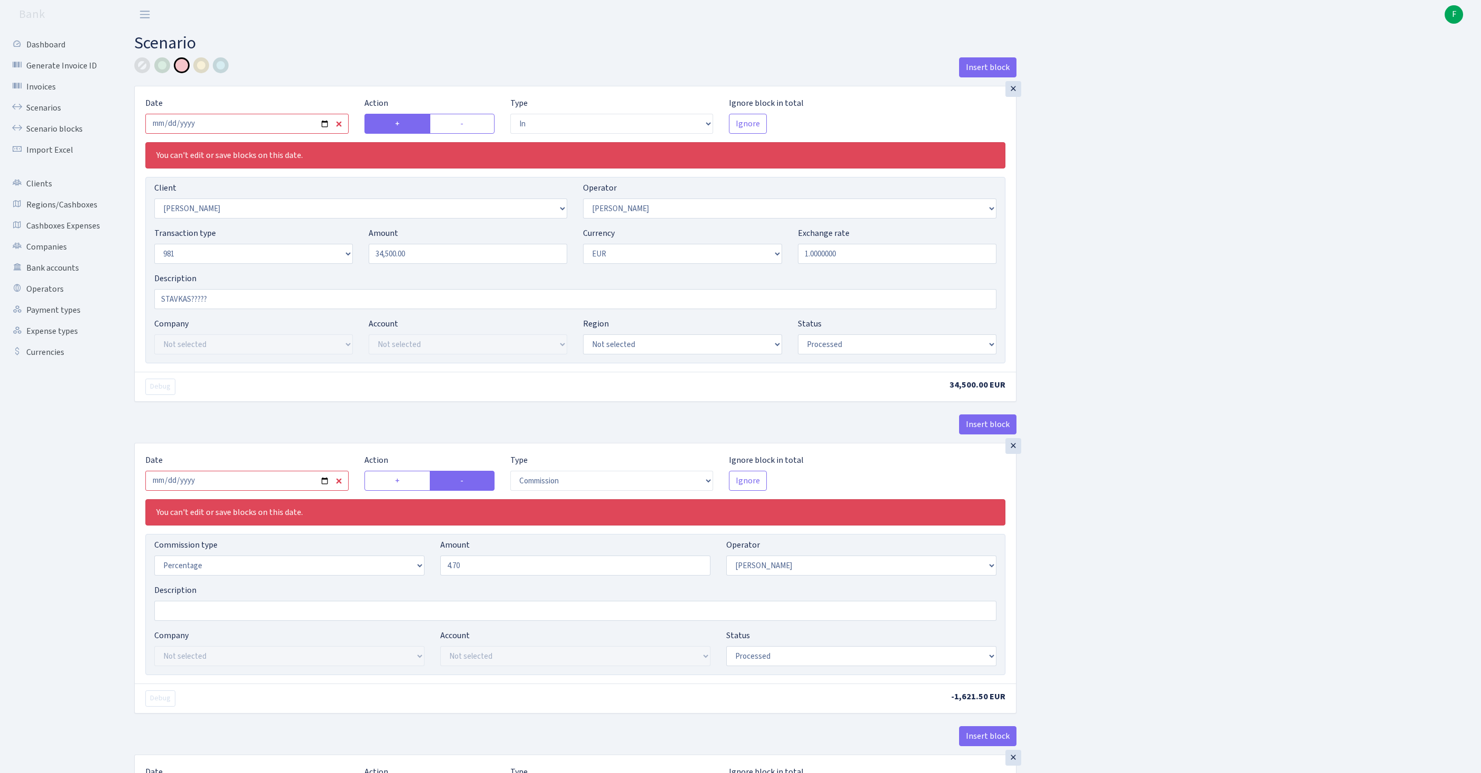
select select "commission"
select select "61"
select select "processed"
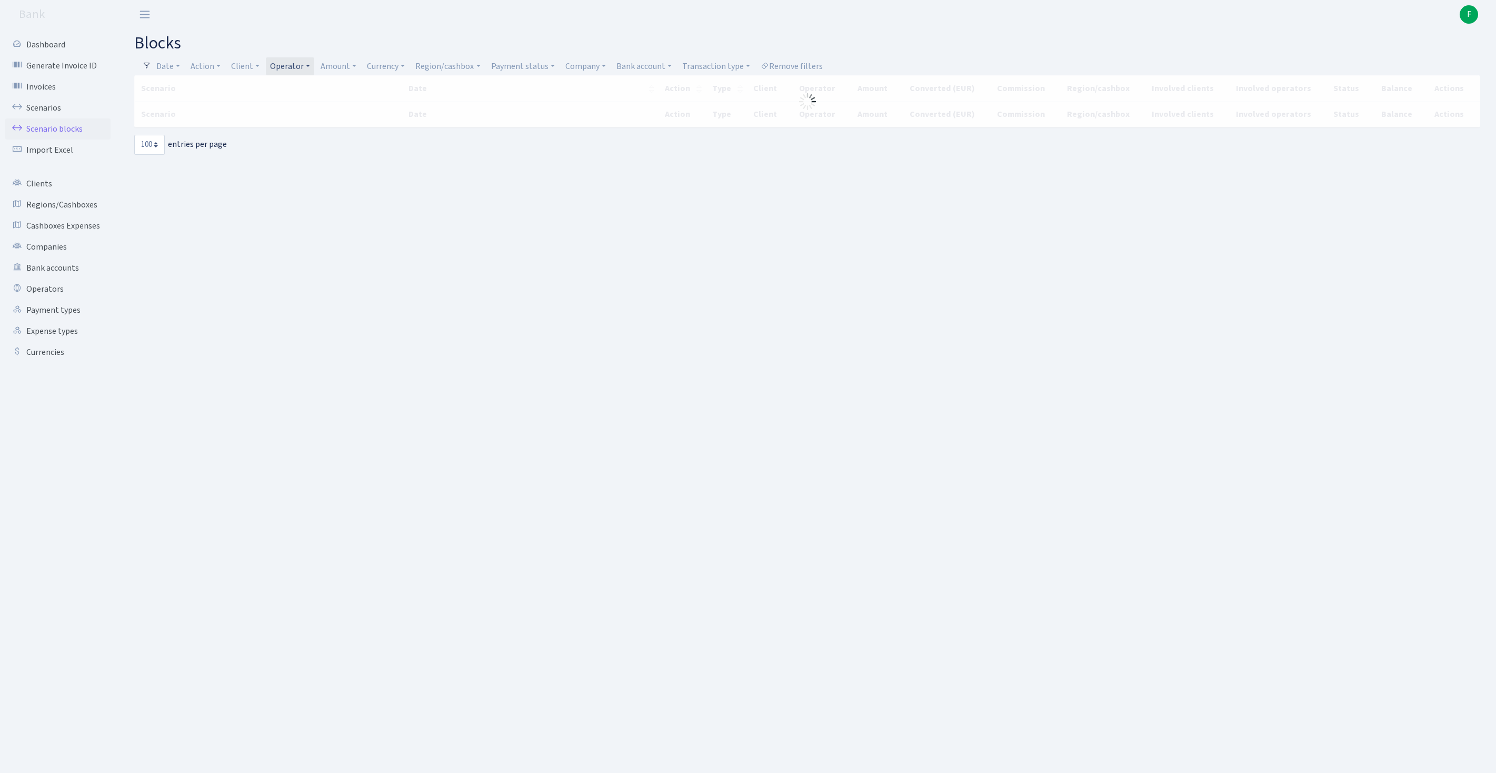
select select "100"
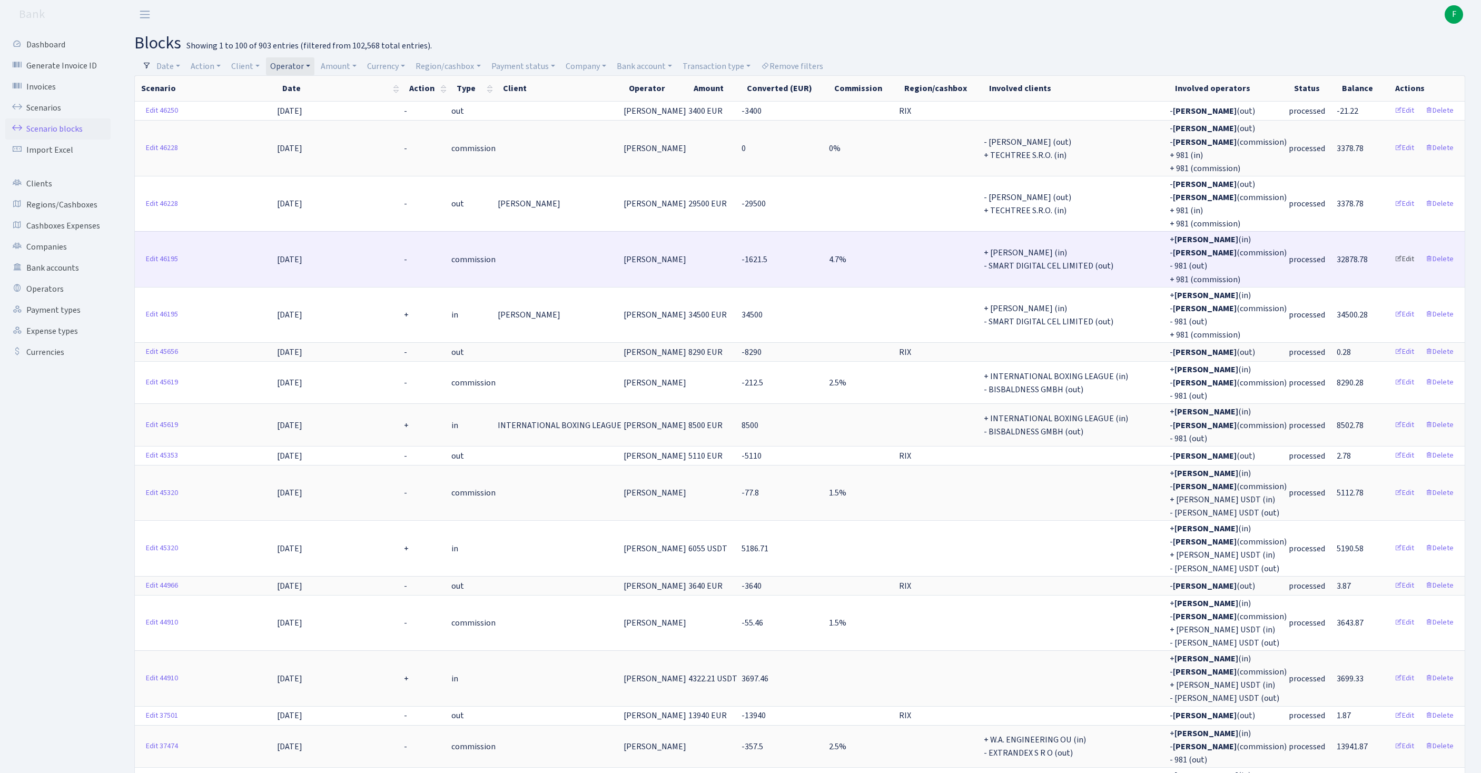
click at [1392, 267] on link "Edit" at bounding box center [1404, 259] width 29 height 16
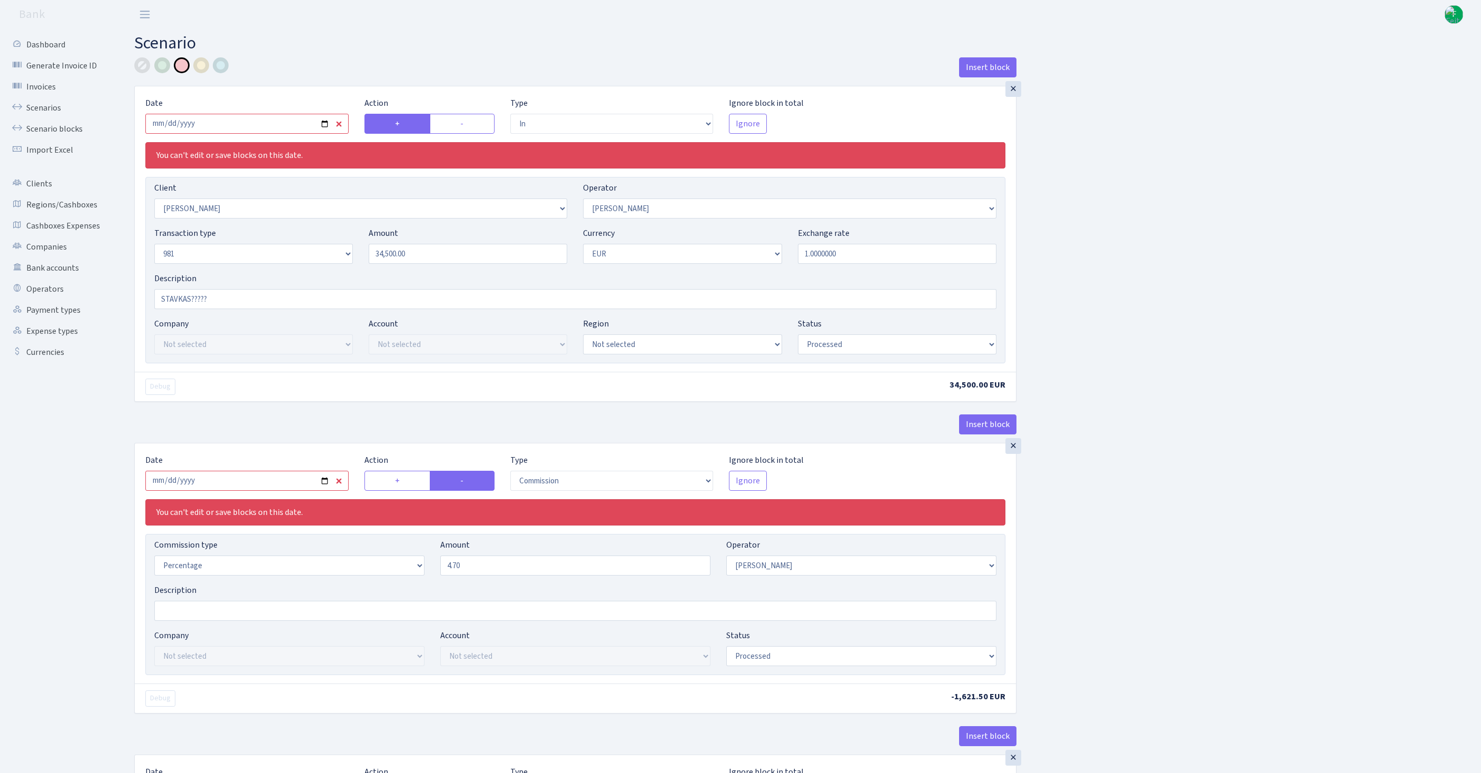
select select "in"
select select "3358"
select select "30"
select select "8"
select select "1"
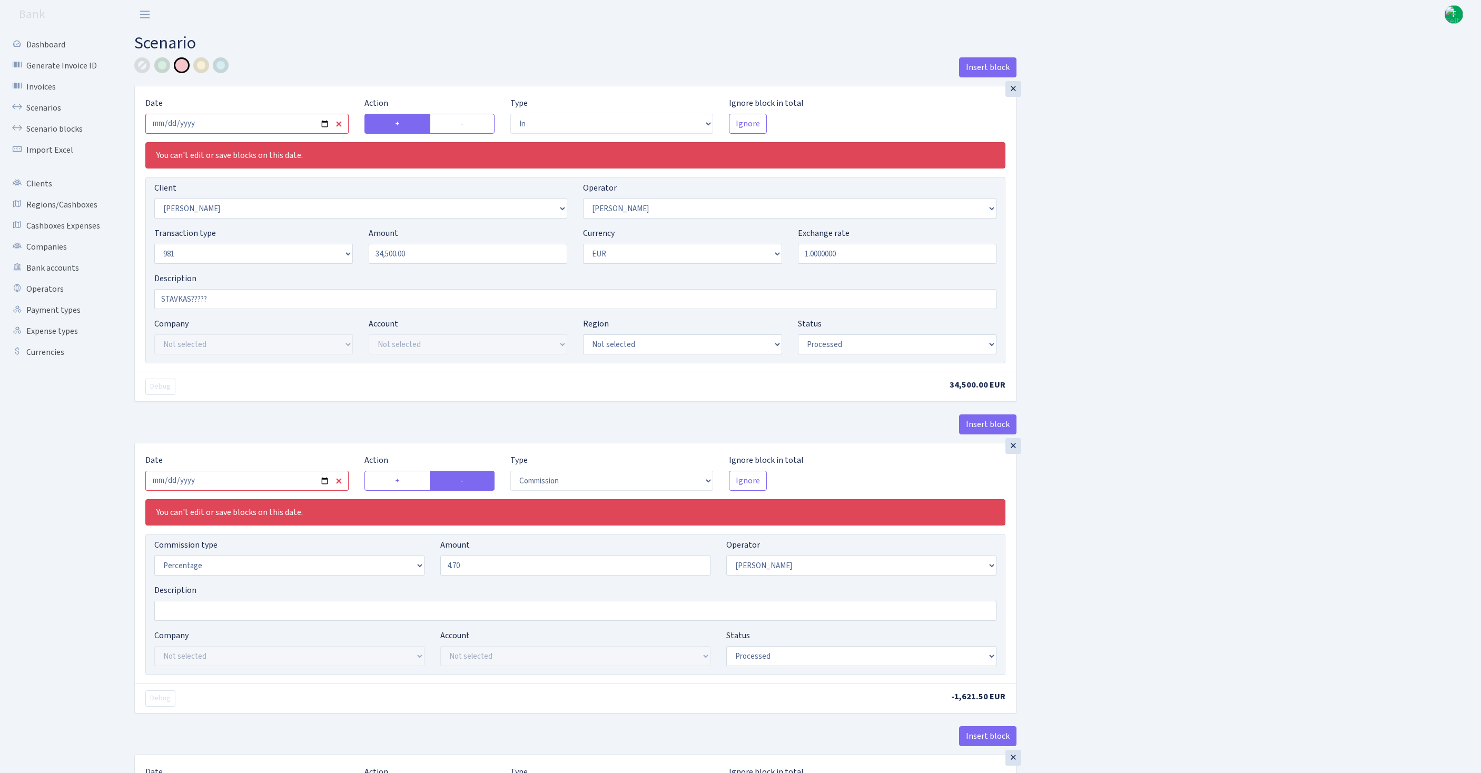
select select "processed"
select select "commission"
select select "30"
select select "processed"
select select "out"
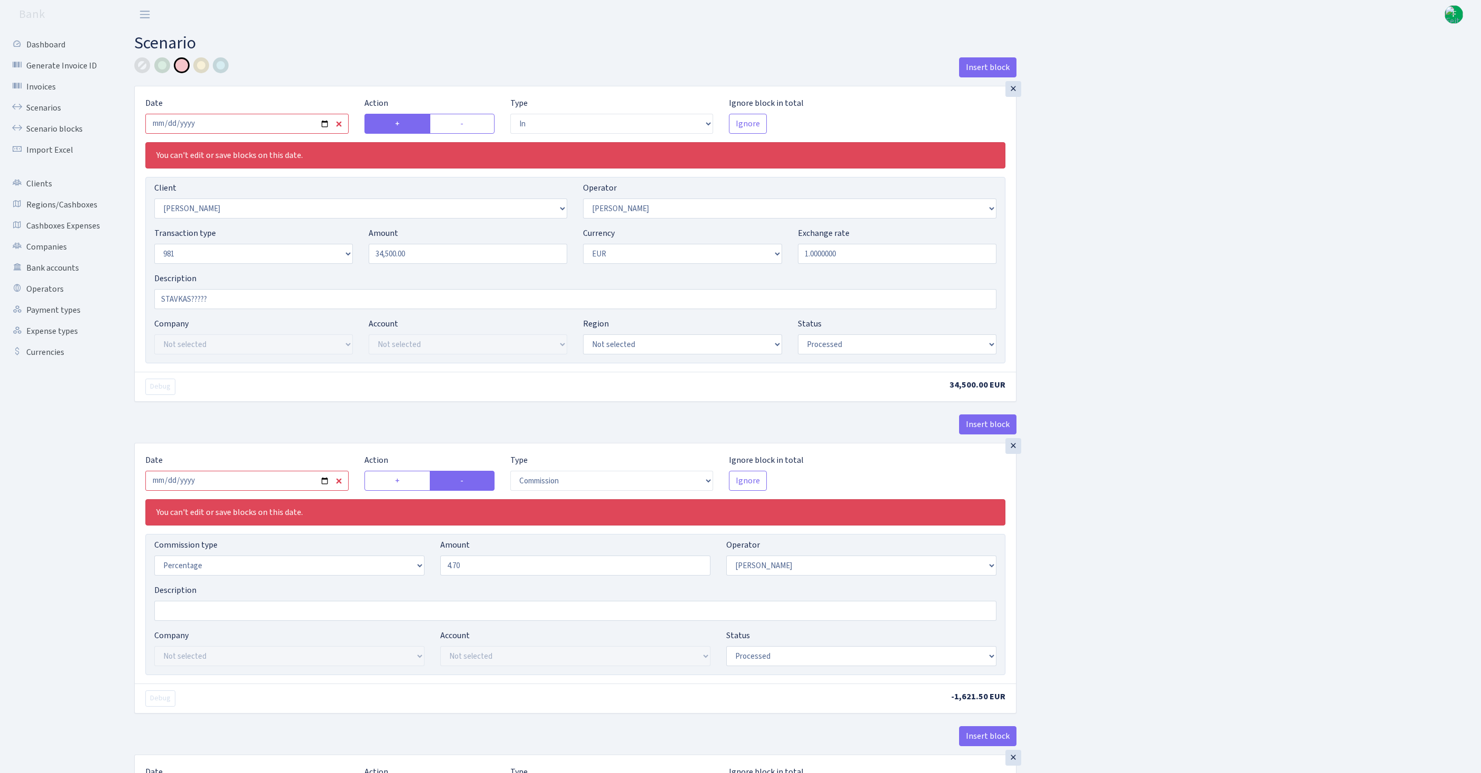
select select "2363"
select select "61"
select select "8"
select select "1"
select select "processed"
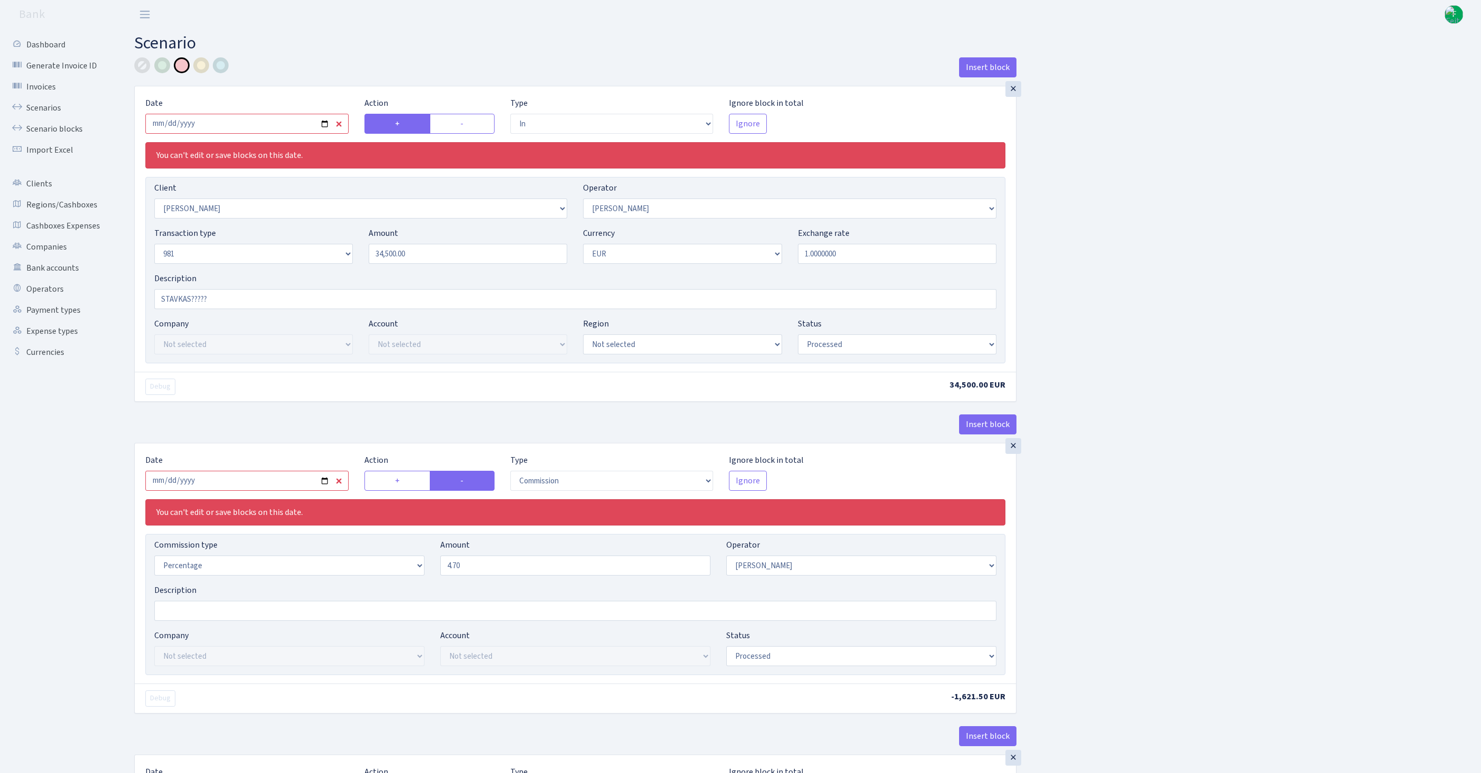
select select "commission"
select select "61"
select select "processed"
click at [503, 575] on input "4.70" at bounding box center [575, 565] width 270 height 20
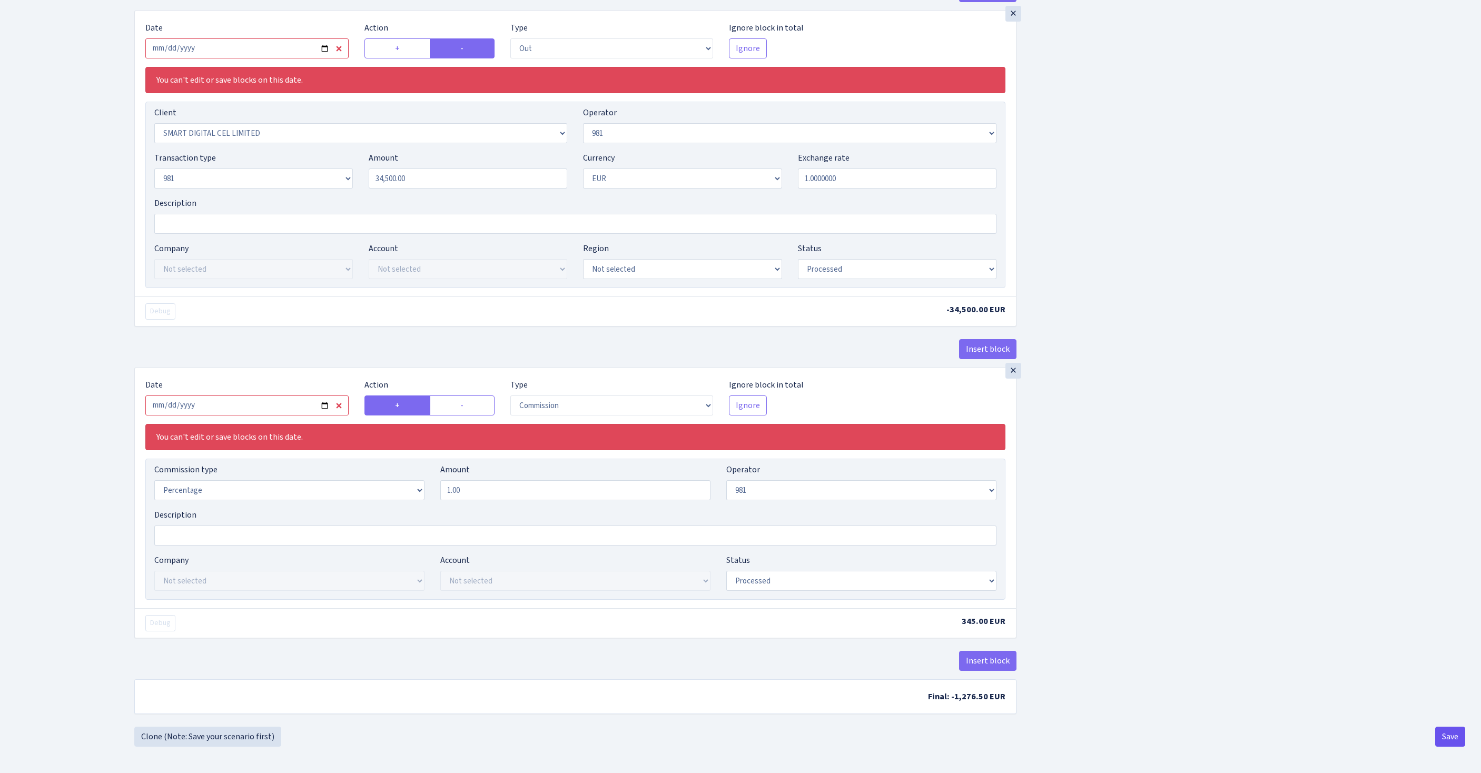
type input "4.60"
click at [1437, 738] on button "Save" at bounding box center [1450, 737] width 30 height 20
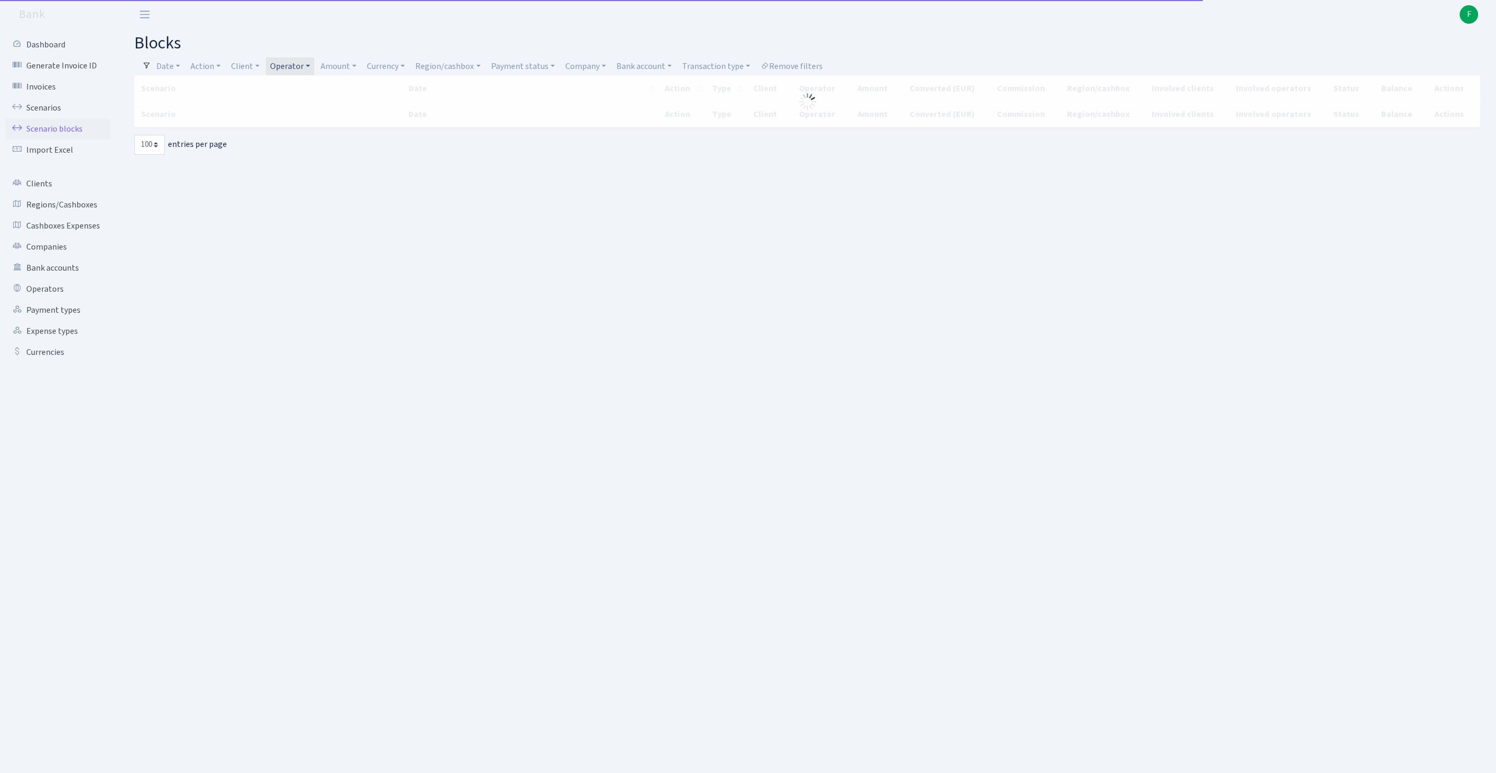
select select "100"
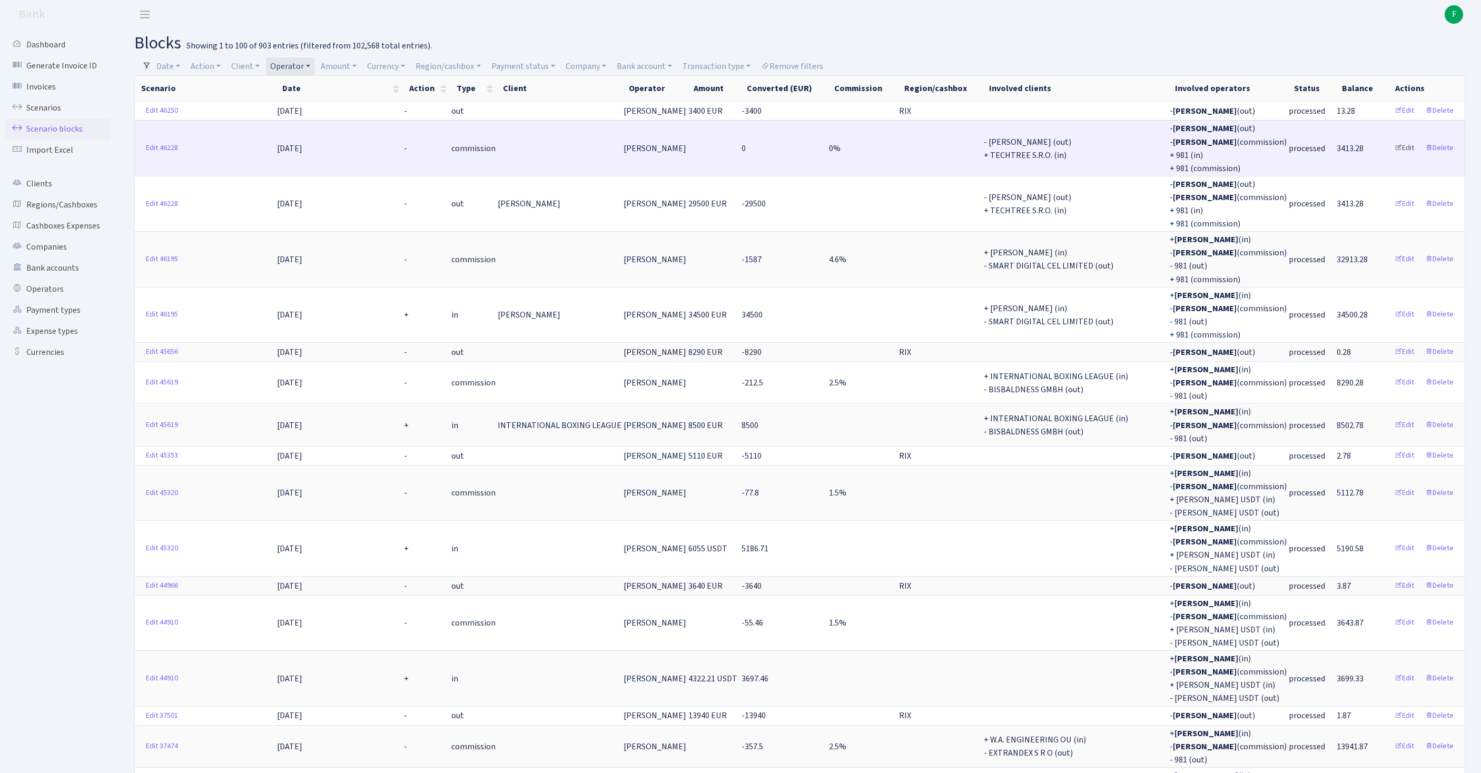
click at [1392, 156] on link "Edit" at bounding box center [1404, 148] width 29 height 16
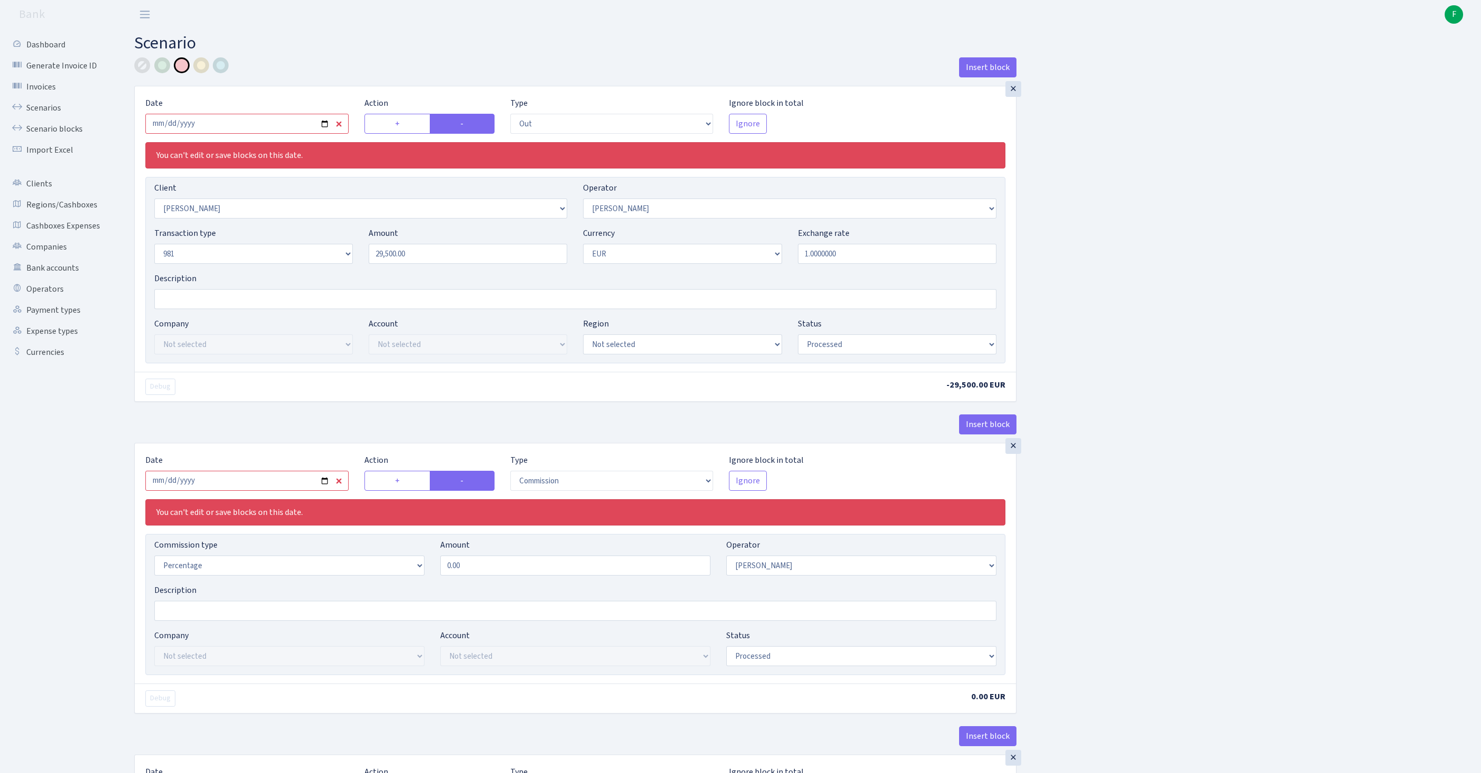
select select "out"
select select "3358"
select select "30"
select select "8"
select select "1"
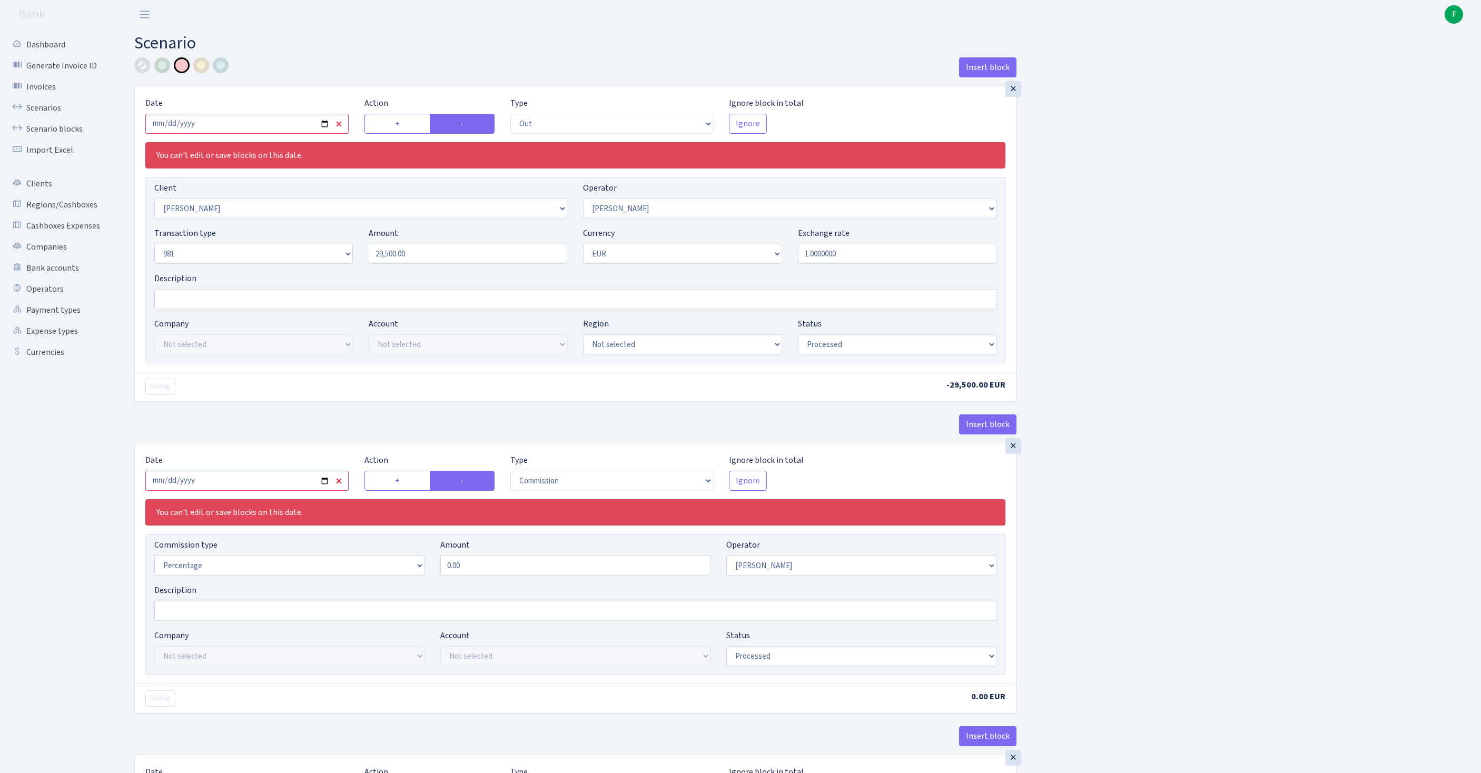
select select "processed"
select select "commission"
select select "30"
select select "processed"
select select "in"
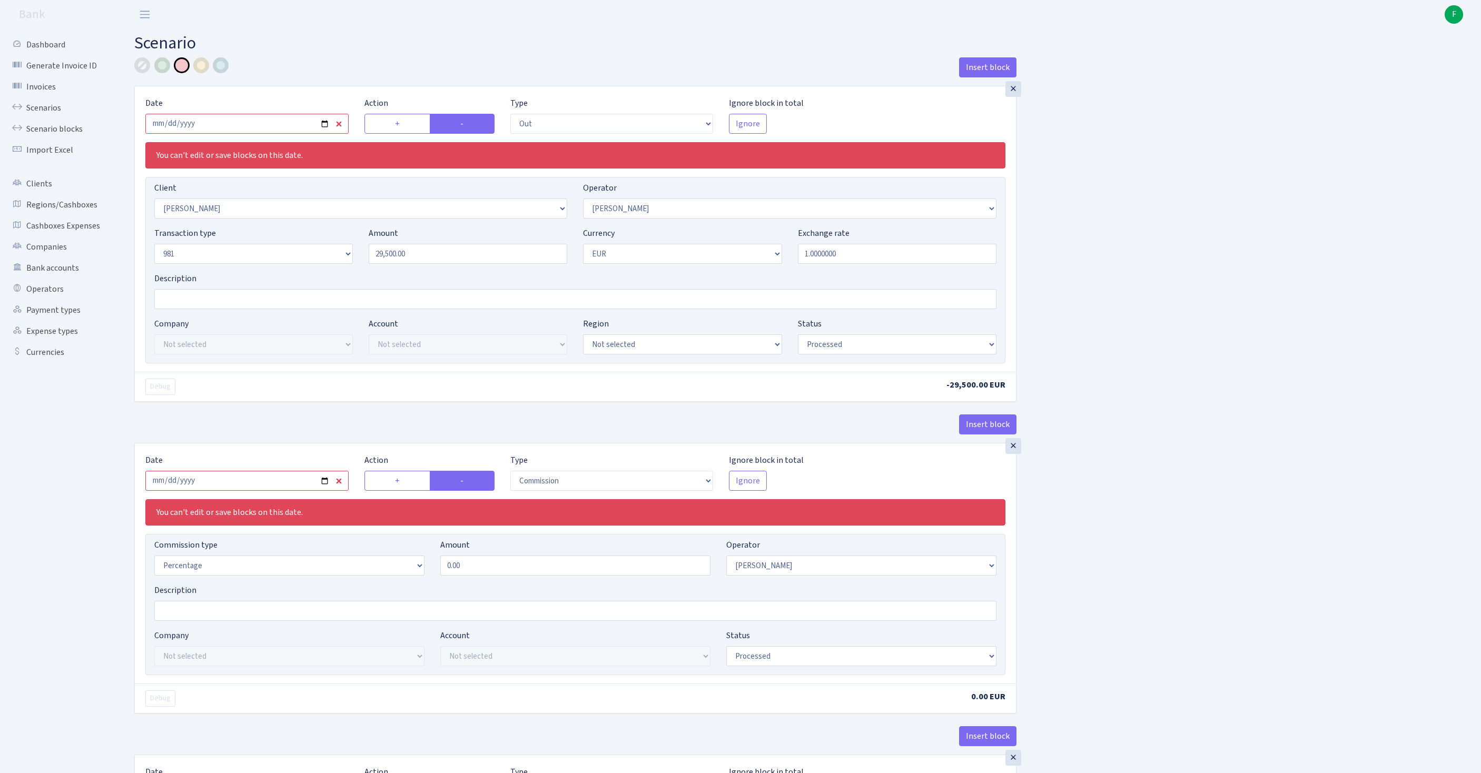
select select "342"
select select "61"
select select "8"
select select "1"
select select "processed"
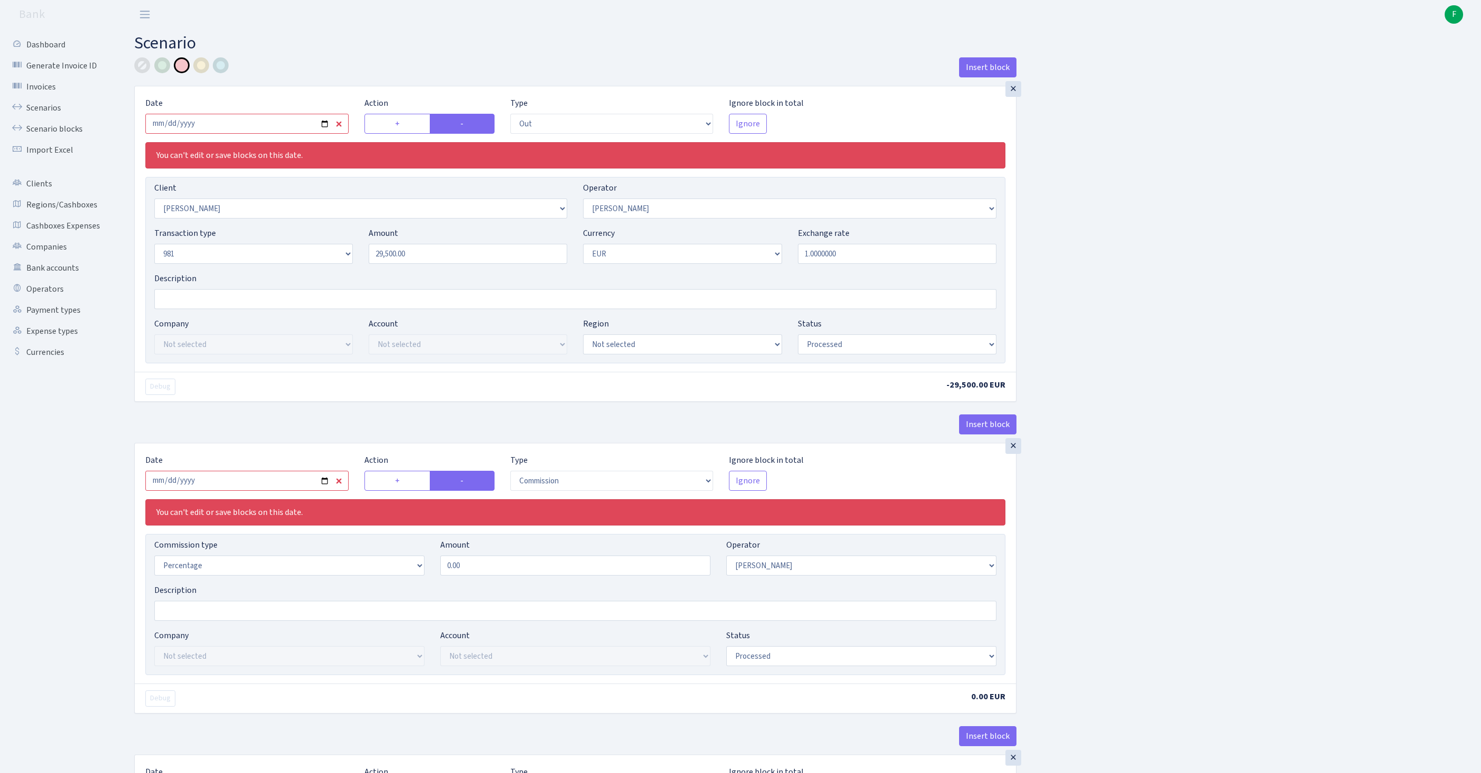
select select "commission"
select select "61"
select select "processed"
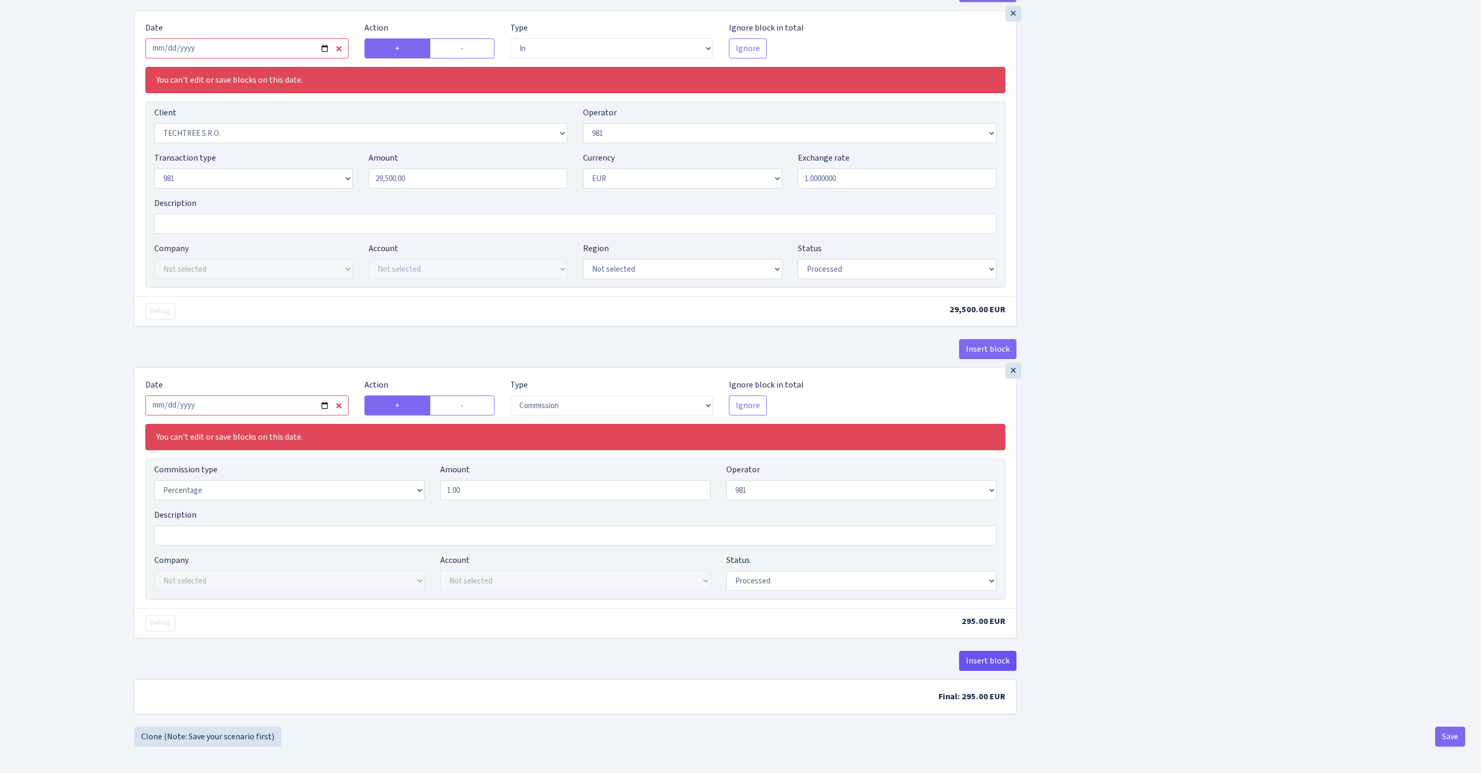
click at [988, 651] on button "Insert block" at bounding box center [987, 661] width 57 height 20
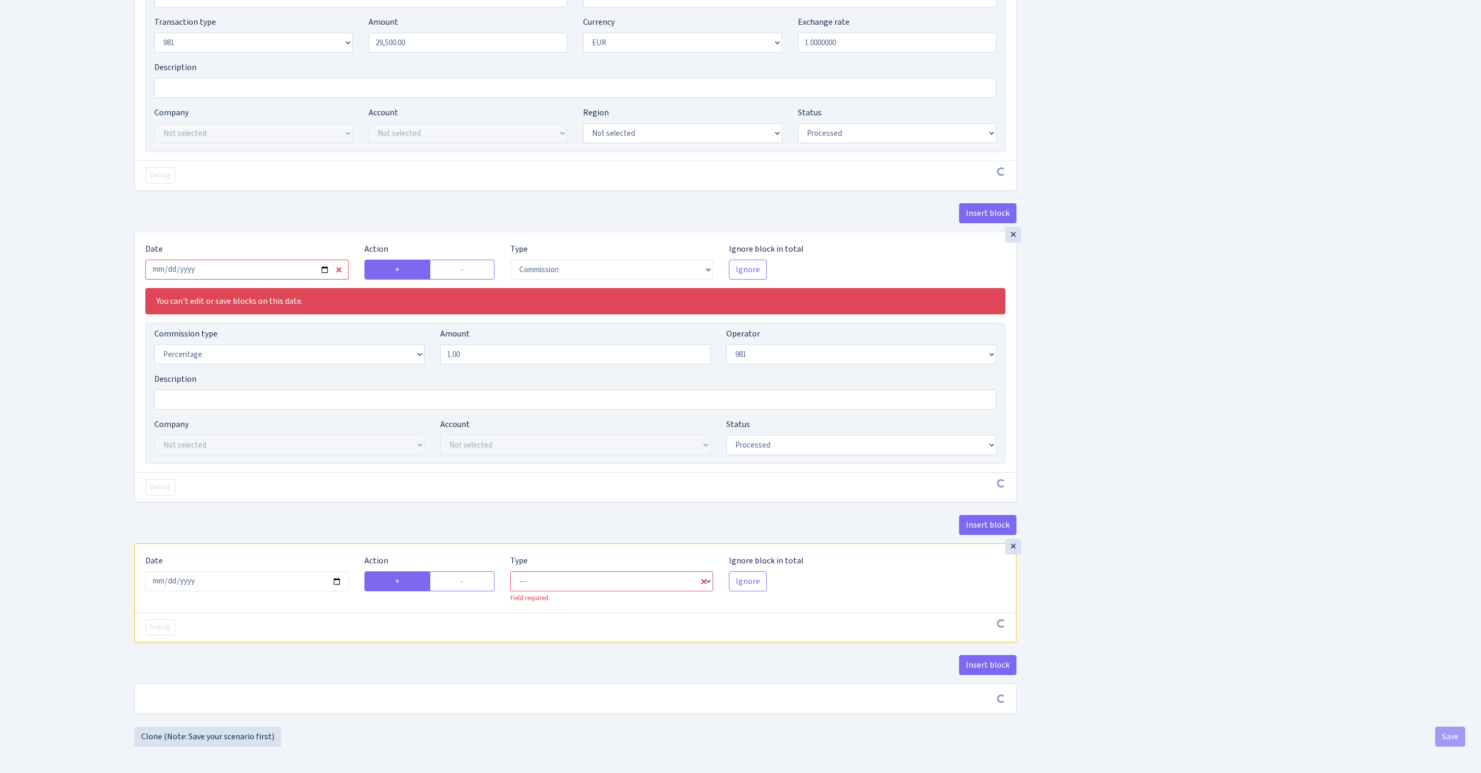
scroll to position [1102, 0]
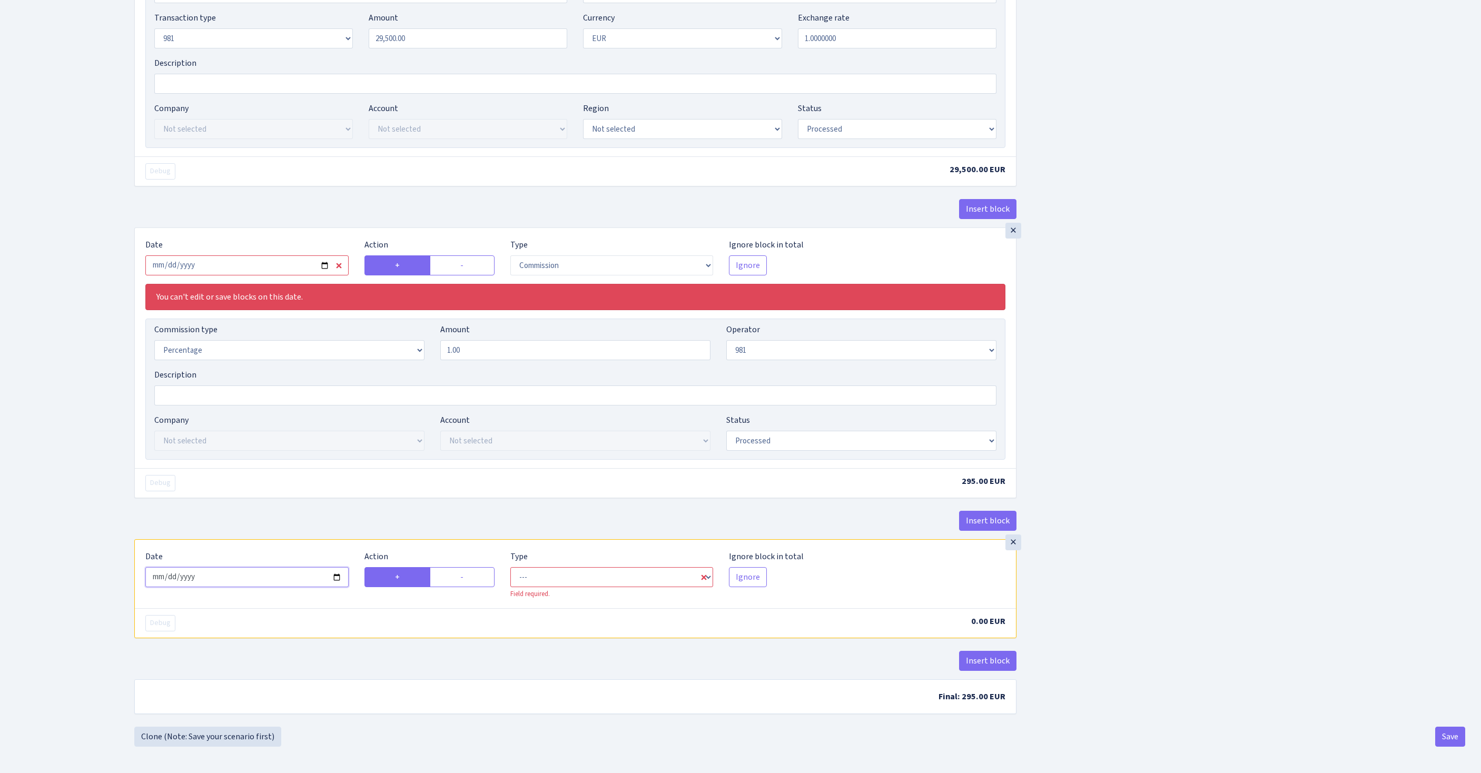
click at [265, 567] on input "2025-09-18" at bounding box center [246, 577] width 203 height 20
type input "2025-09-11"
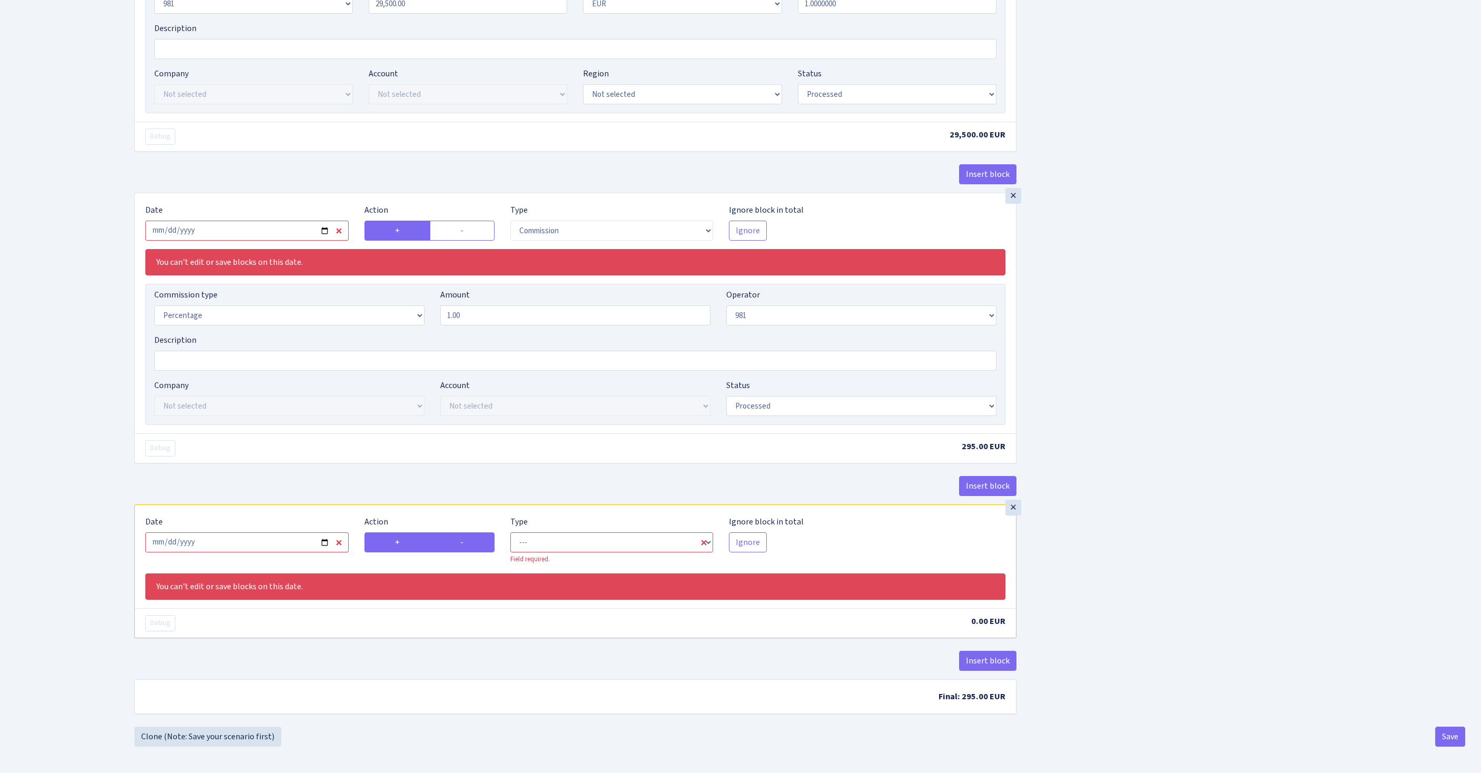
click at [467, 552] on label "-" at bounding box center [462, 542] width 65 height 20
click at [467, 543] on input "-" at bounding box center [463, 539] width 7 height 7
radio input "true"
radio input "false"
select select "commission"
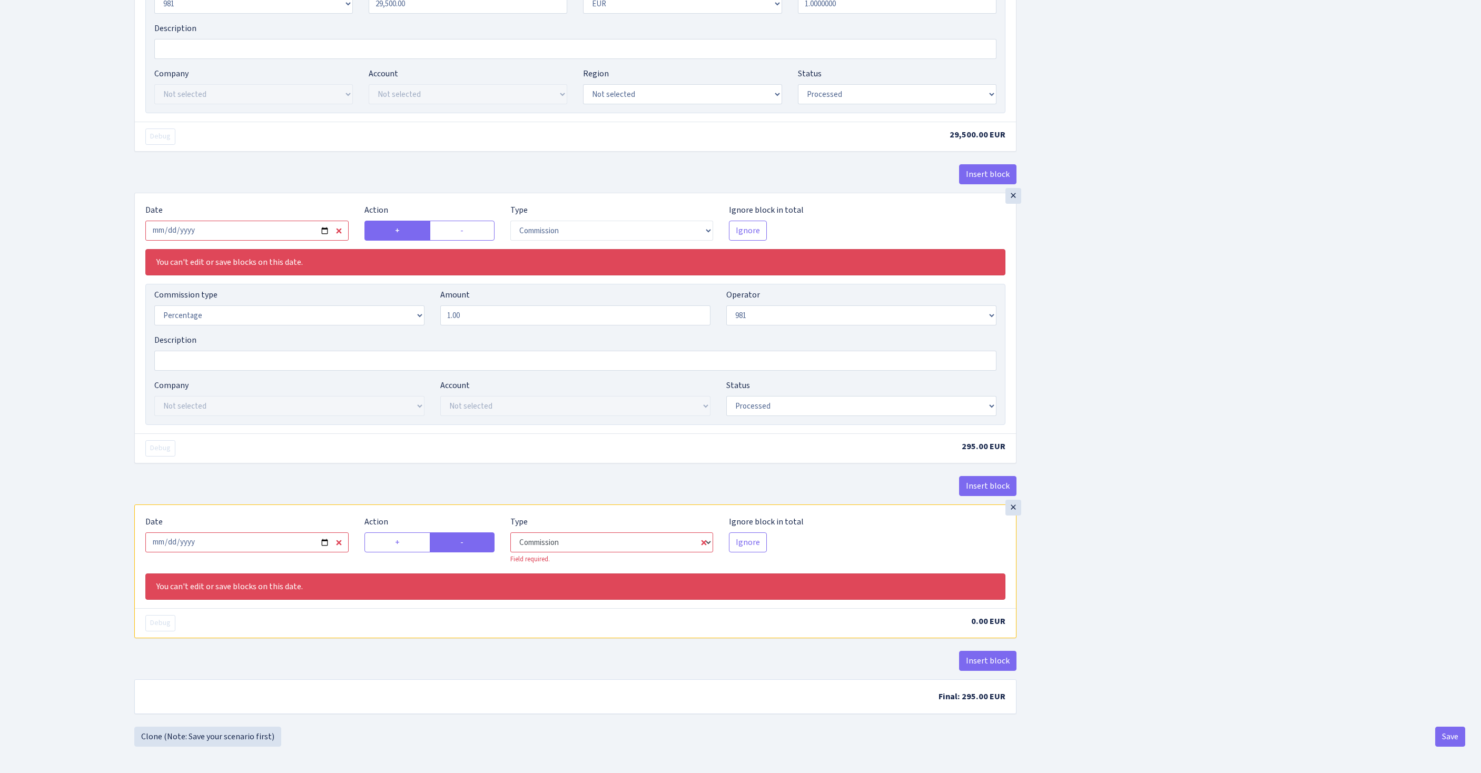
select select "61"
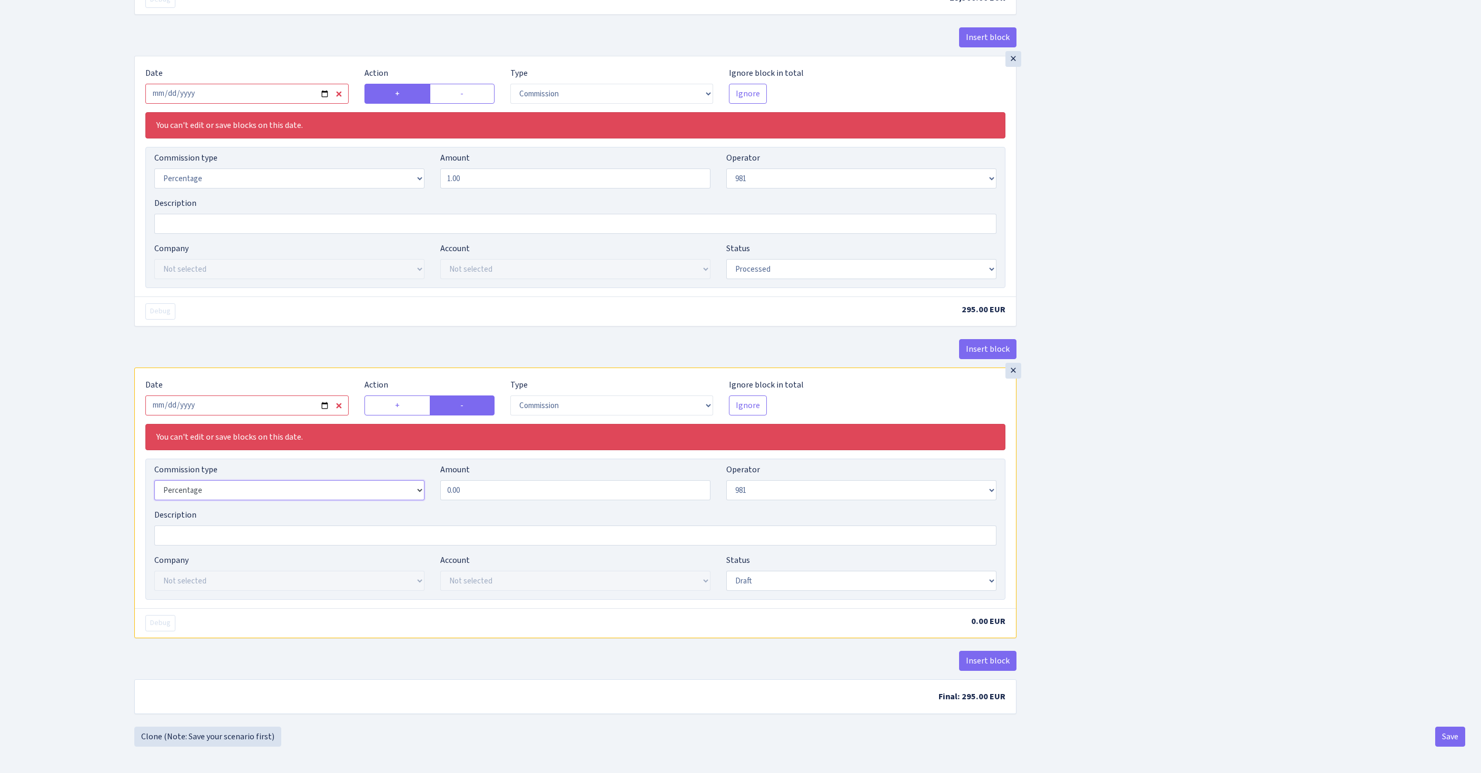
select select "fixed"
drag, startPoint x: 489, startPoint y: 641, endPoint x: 400, endPoint y: 635, distance: 88.7
click at [400, 509] on div "Commission type Percentage Fixed Bank Amount 0.00 Operator Not selected 981 981…" at bounding box center [575, 485] width 858 height 45
type input "13.00"
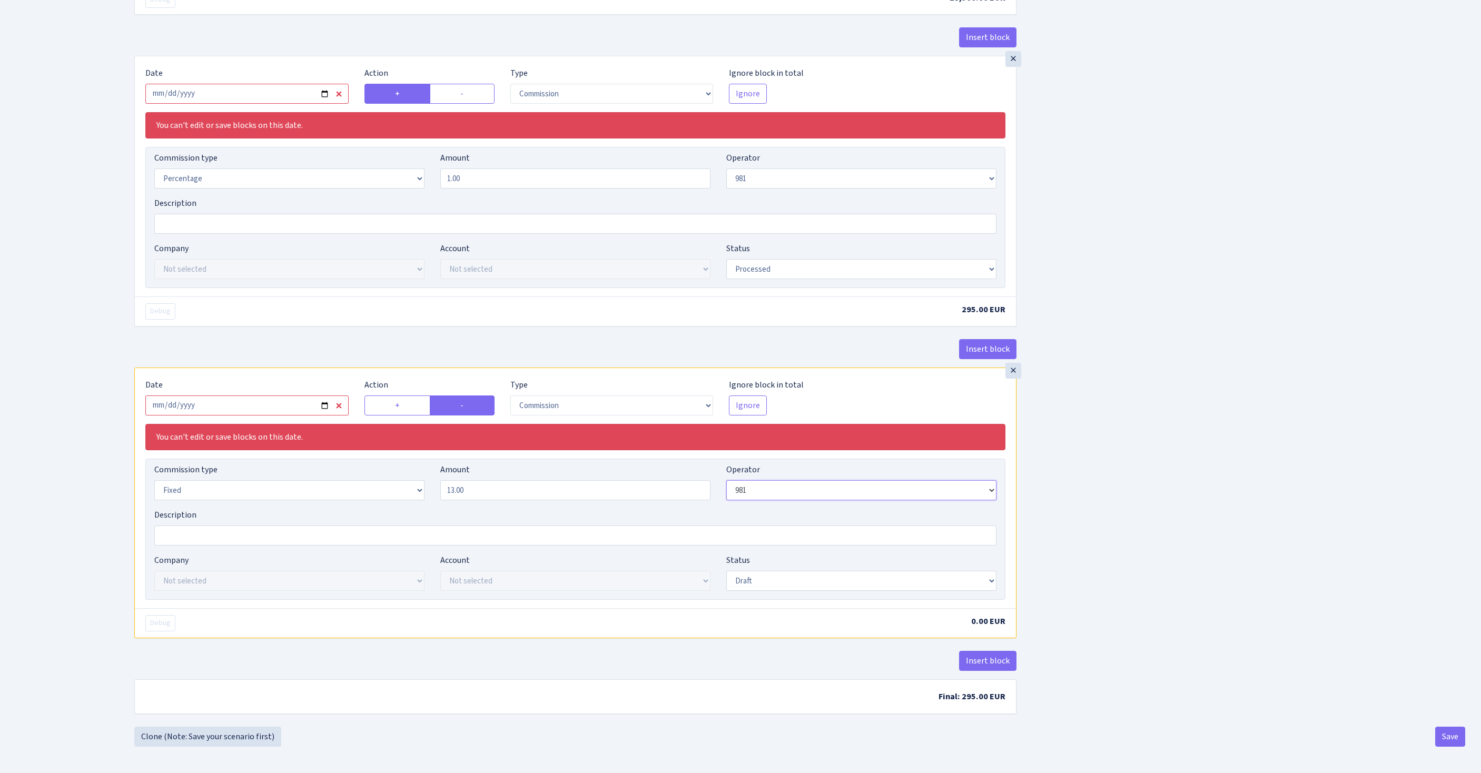
scroll to position [1289, 0]
select select "30"
select select "processed"
click at [1443, 742] on button "Save" at bounding box center [1450, 737] width 30 height 20
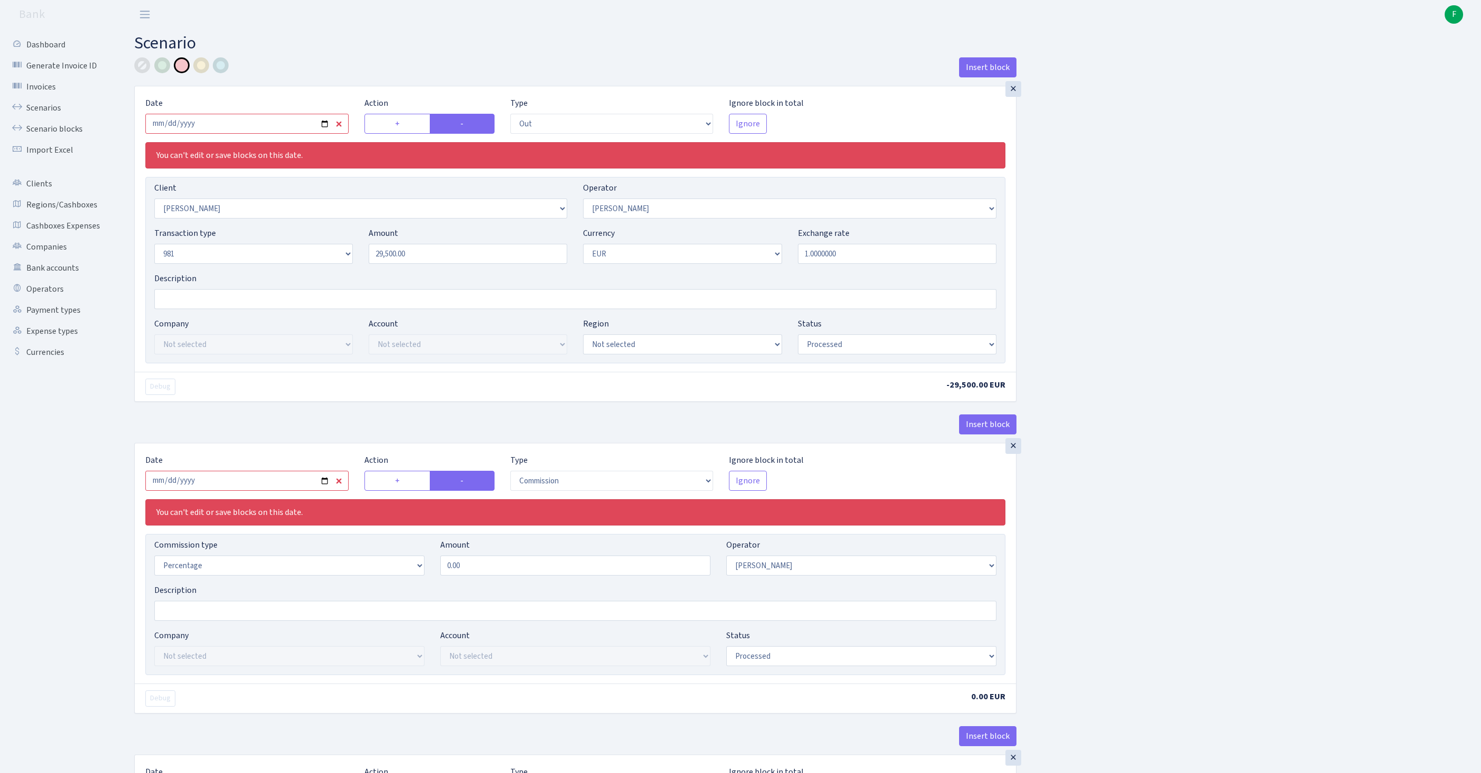
select select "out"
select select "3358"
select select "30"
select select "8"
select select "1"
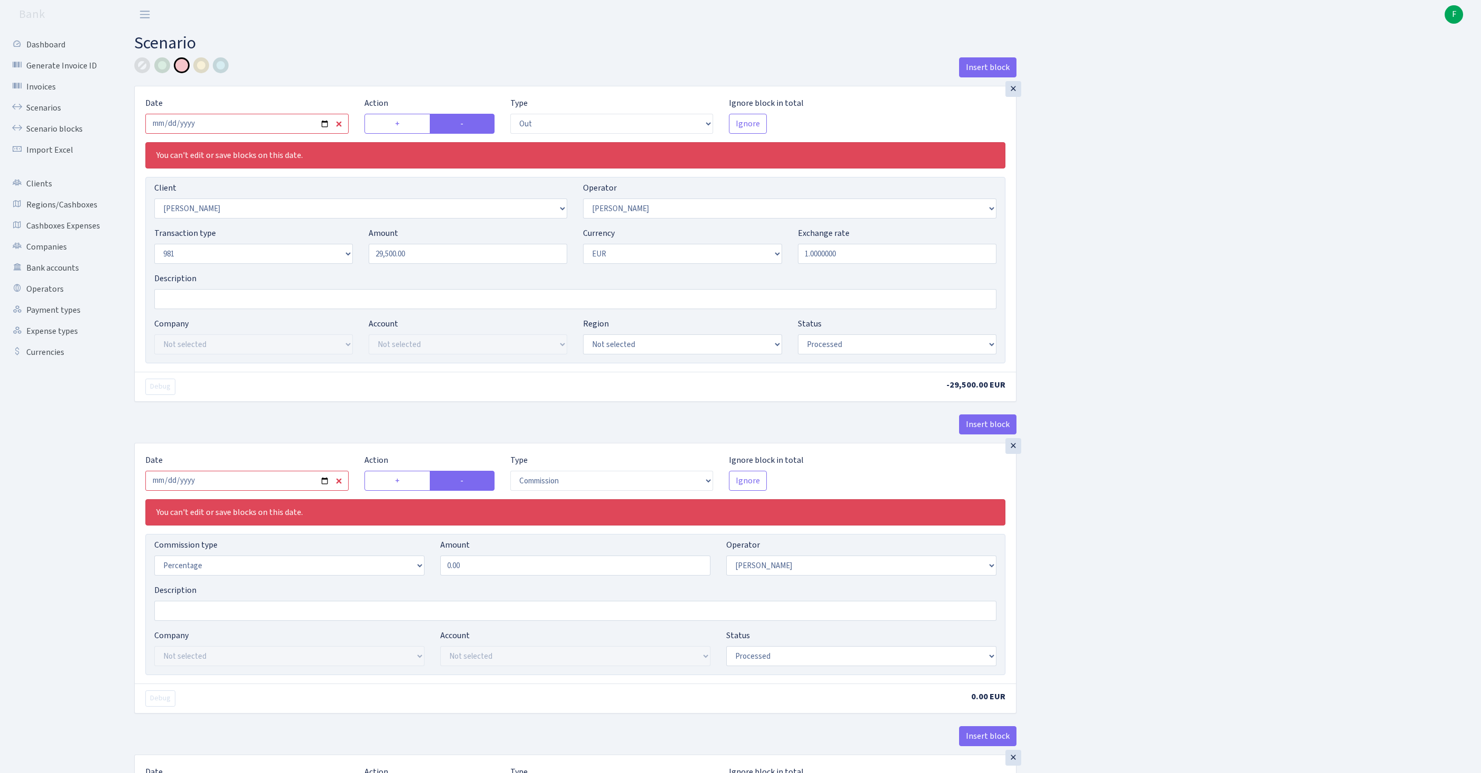
select select "processed"
select select "commission"
select select "30"
select select "processed"
select select "in"
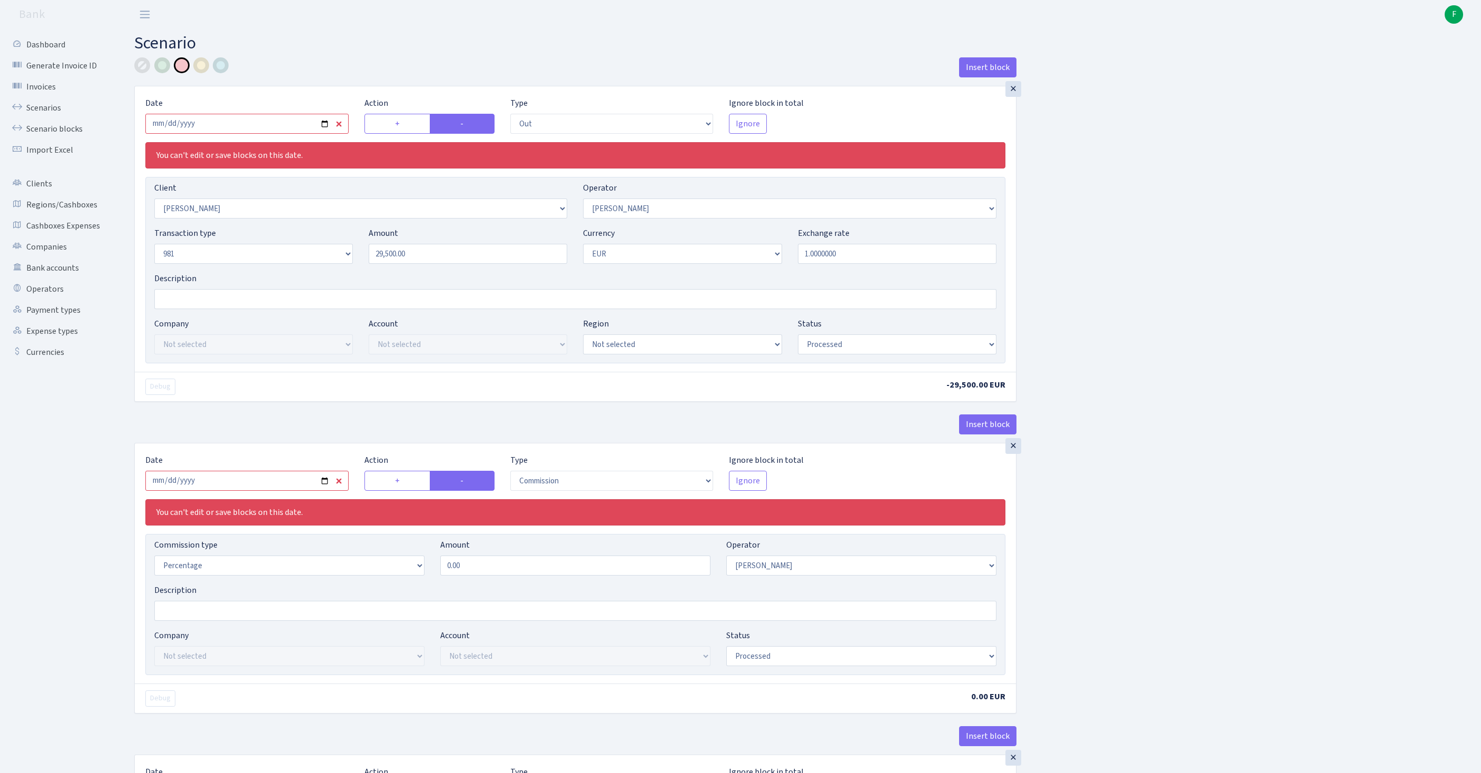
select select "342"
select select "61"
select select "8"
select select "1"
select select "processed"
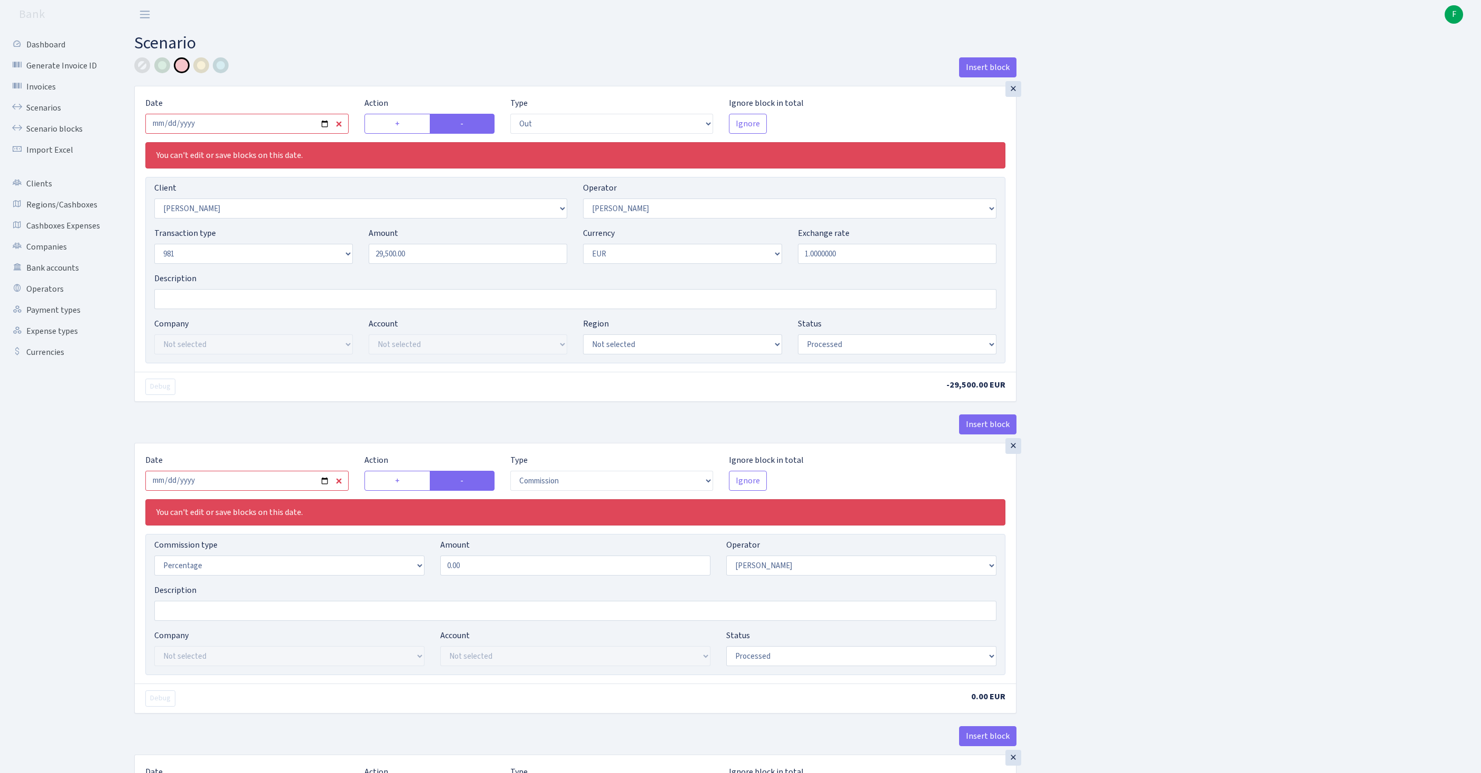
select select "commission"
select select "61"
select select "processed"
select select "commission"
select select "fixed"
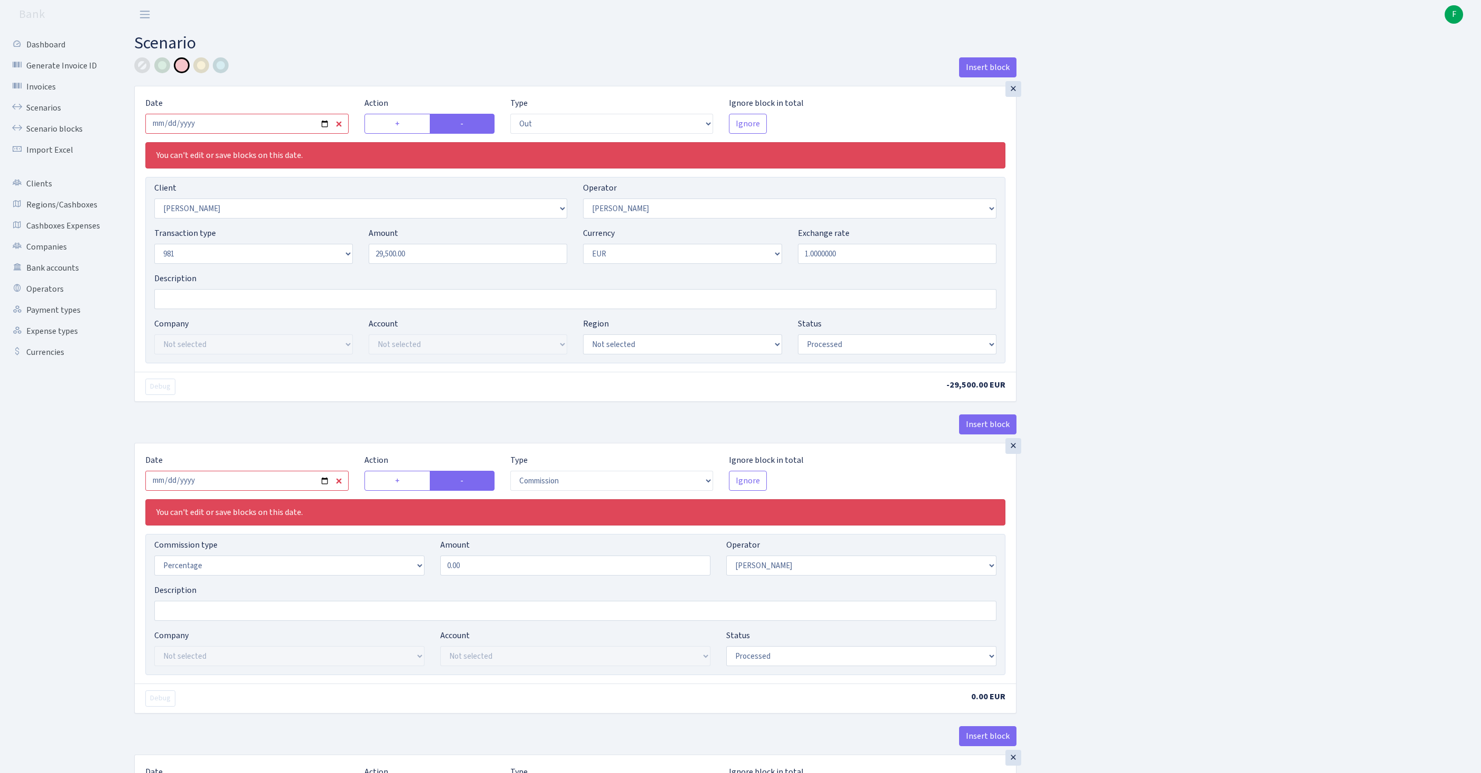
select select "30"
select select "processed"
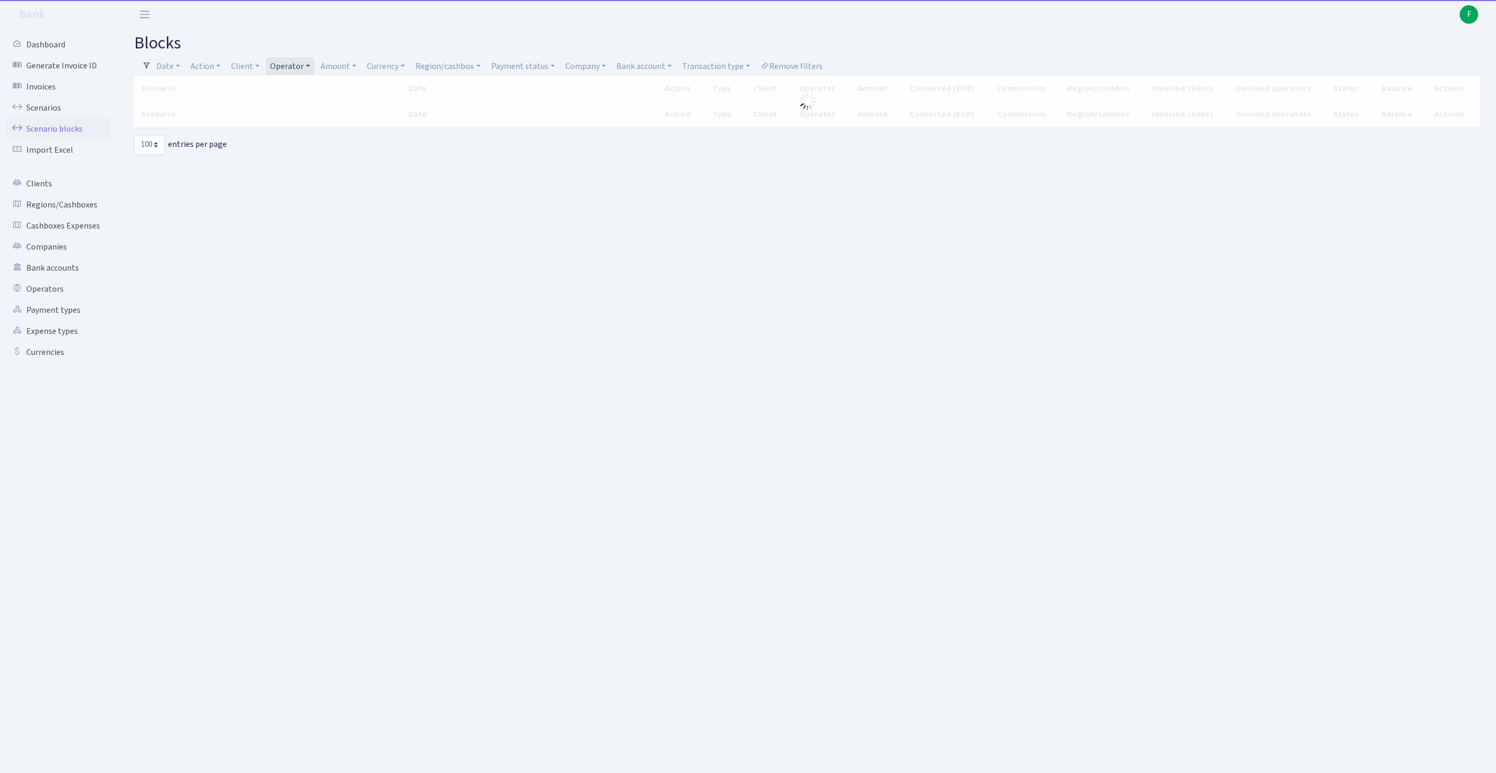
select select "100"
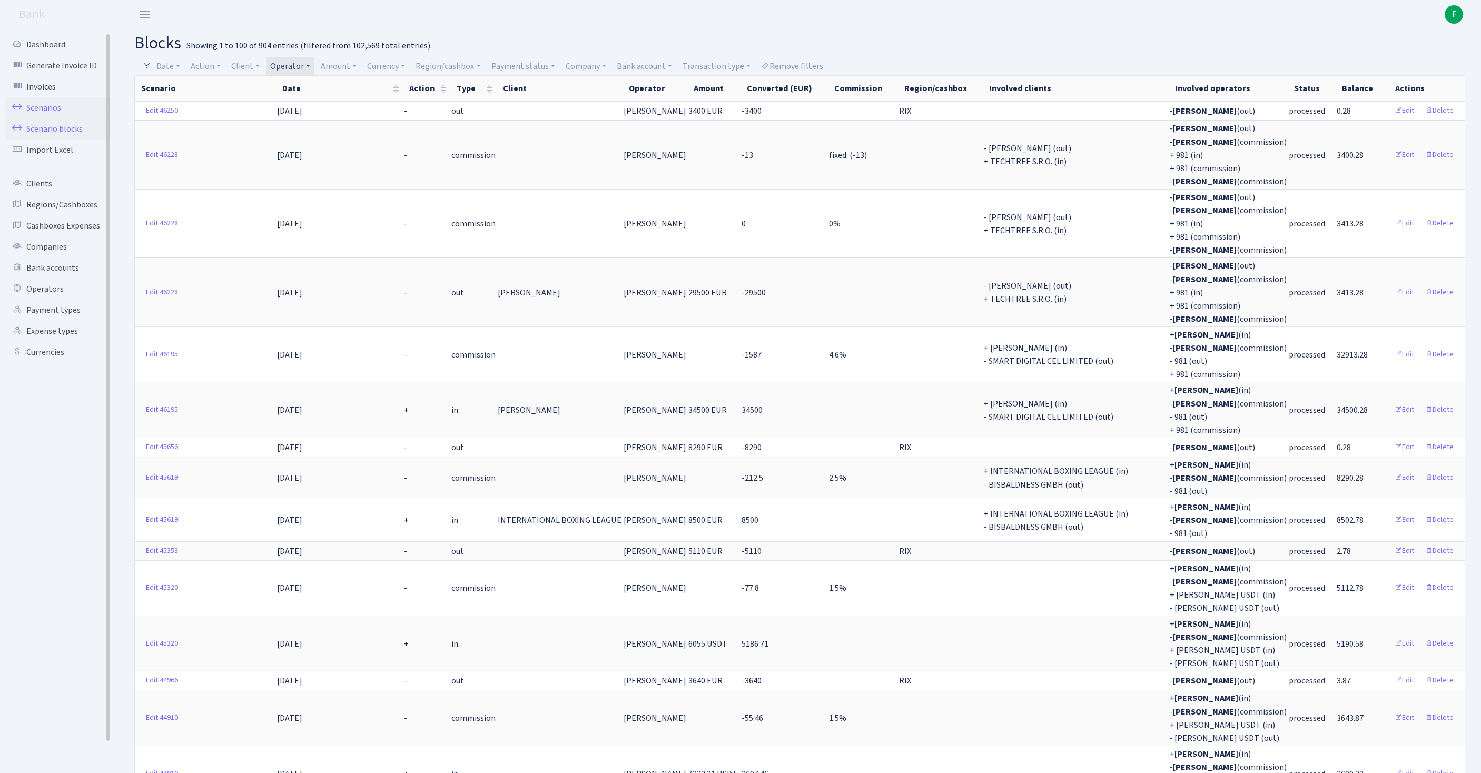
click at [45, 113] on link "Scenarios" at bounding box center [57, 107] width 105 height 21
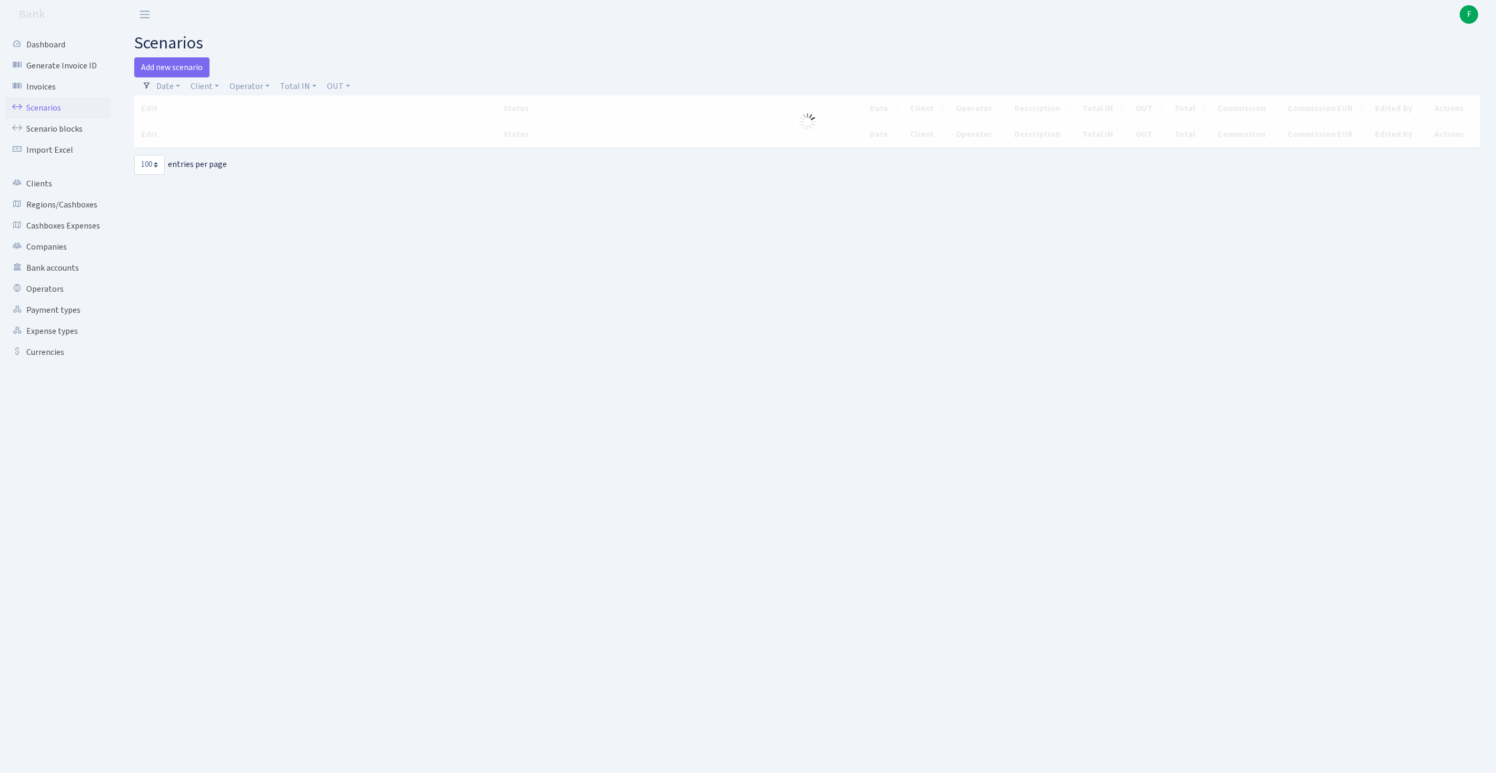
select select "100"
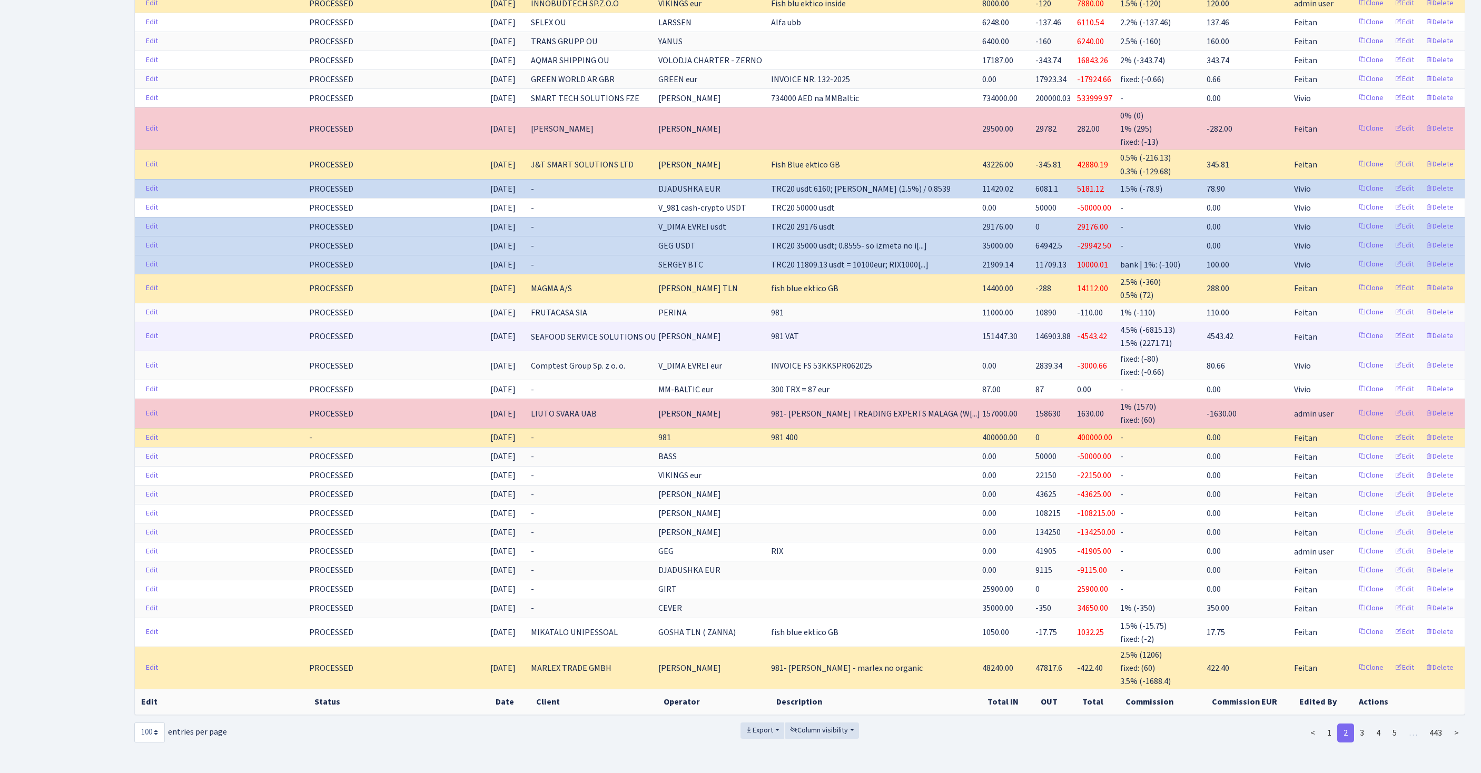
scroll to position [2151, 0]
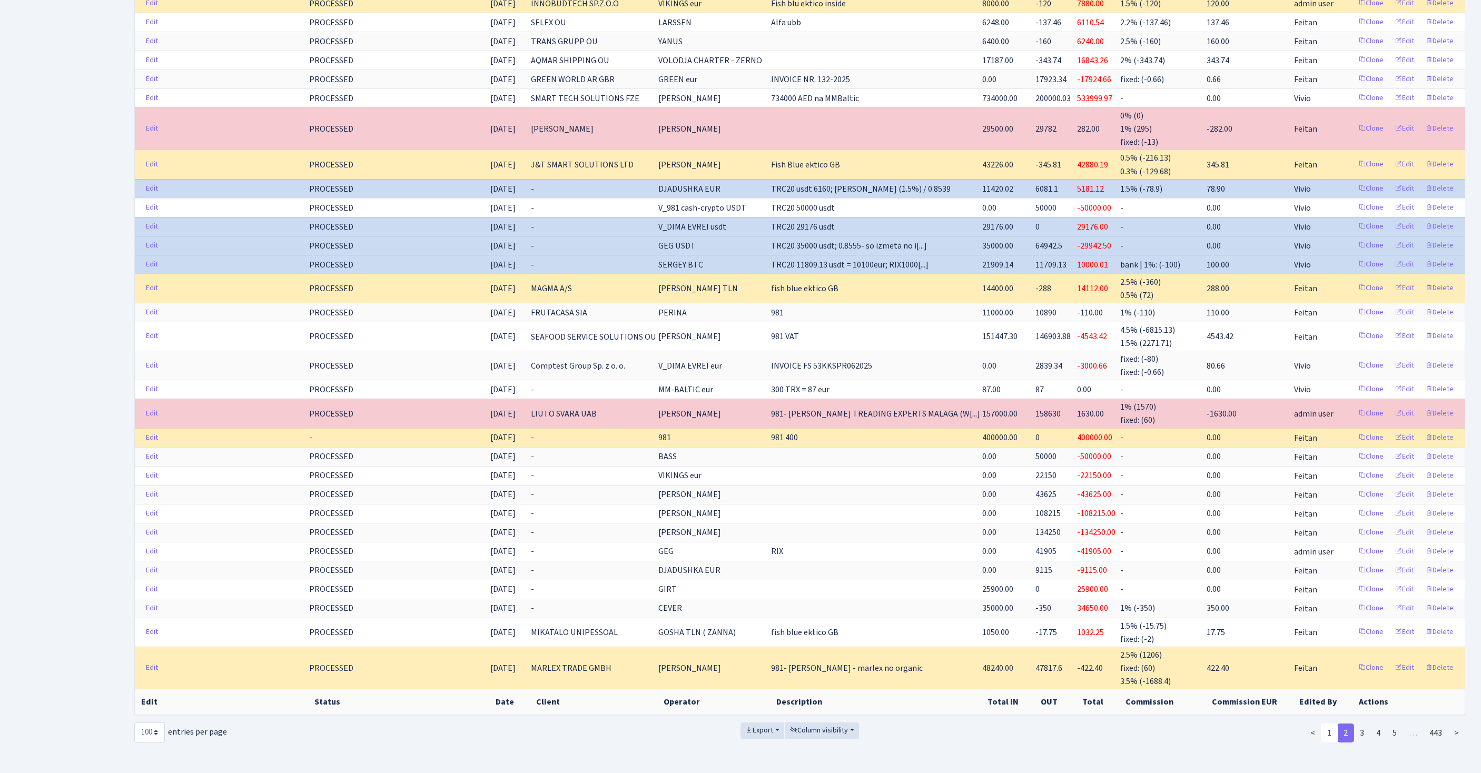
click at [1321, 723] on link "1" at bounding box center [1329, 732] width 17 height 19
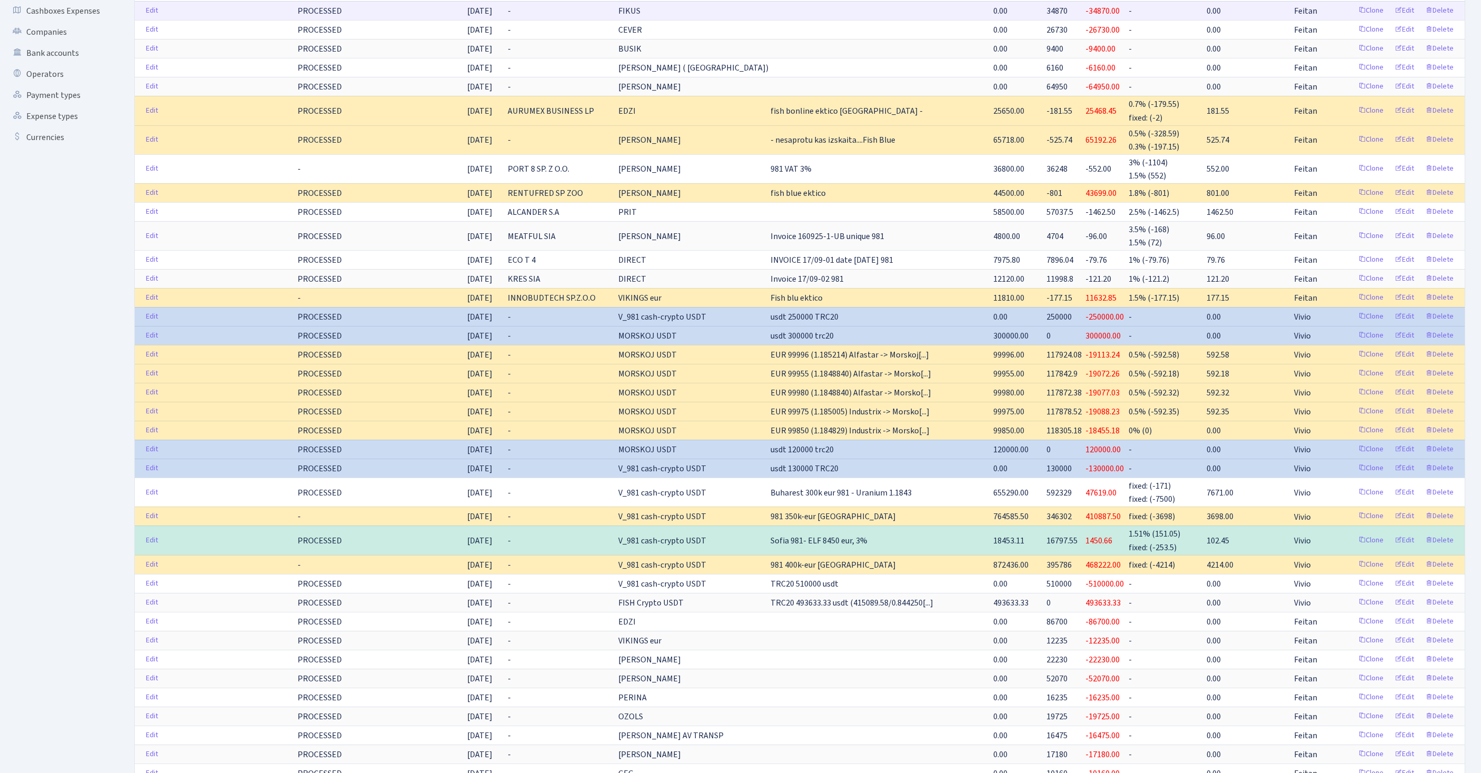
scroll to position [0, 0]
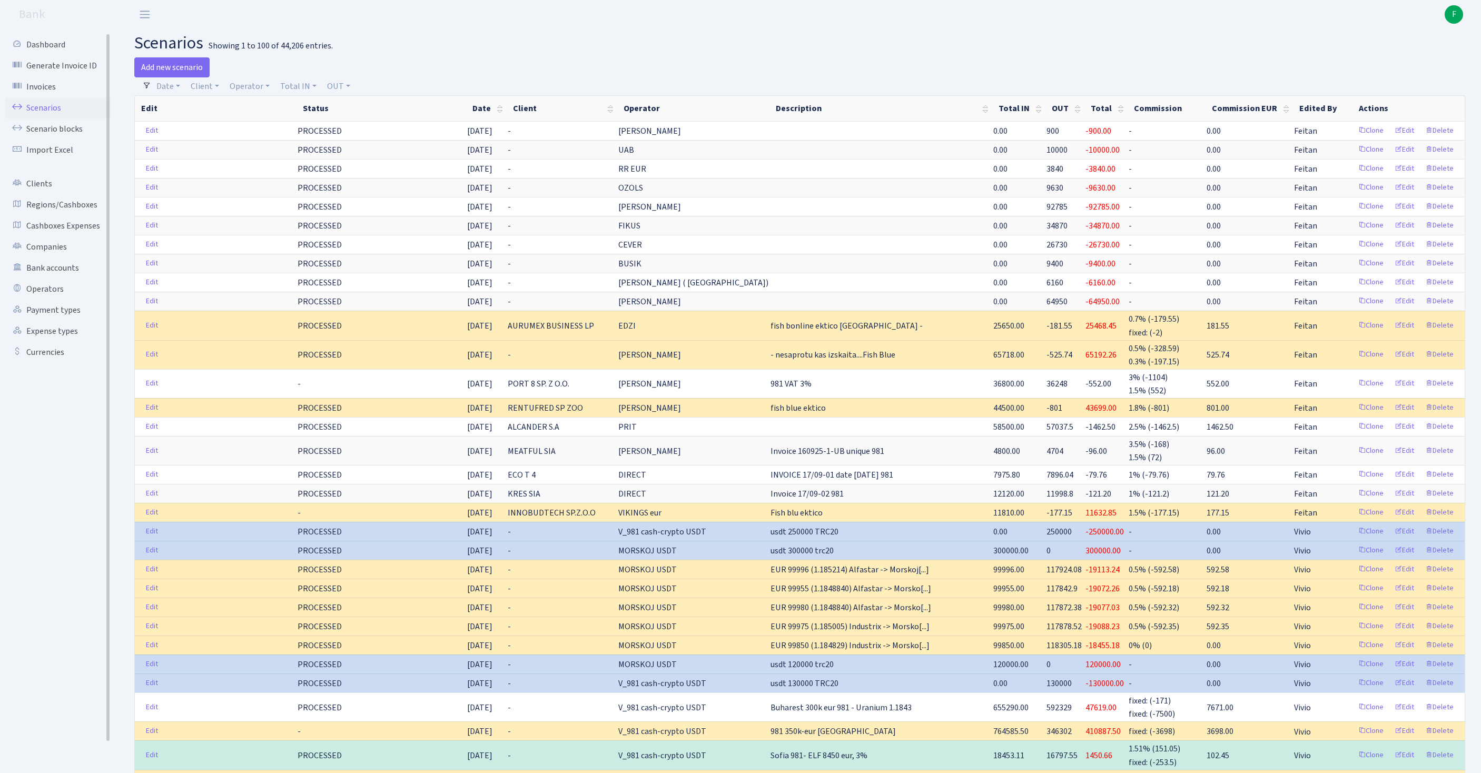
click at [51, 113] on link "Scenarios" at bounding box center [57, 107] width 105 height 21
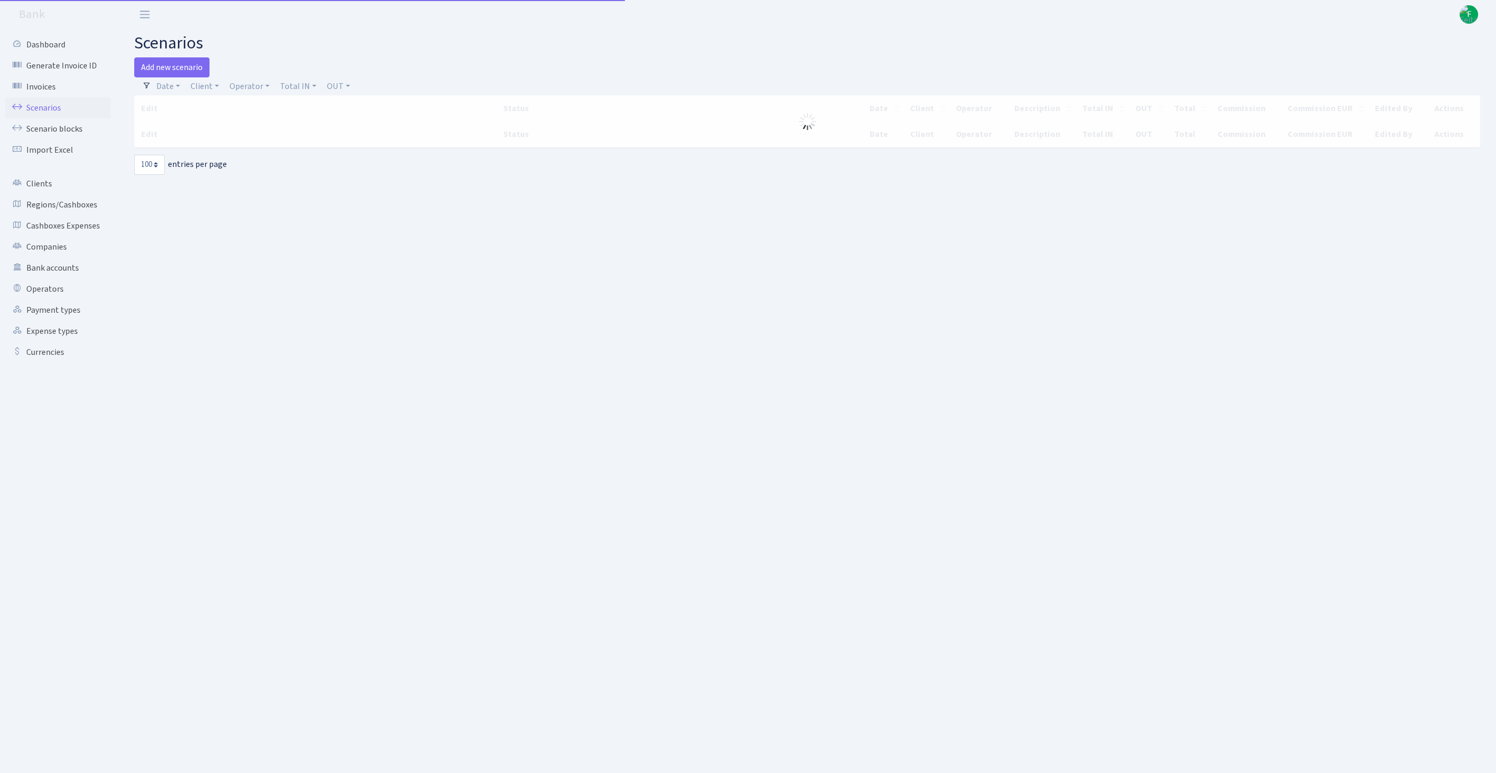
select select "100"
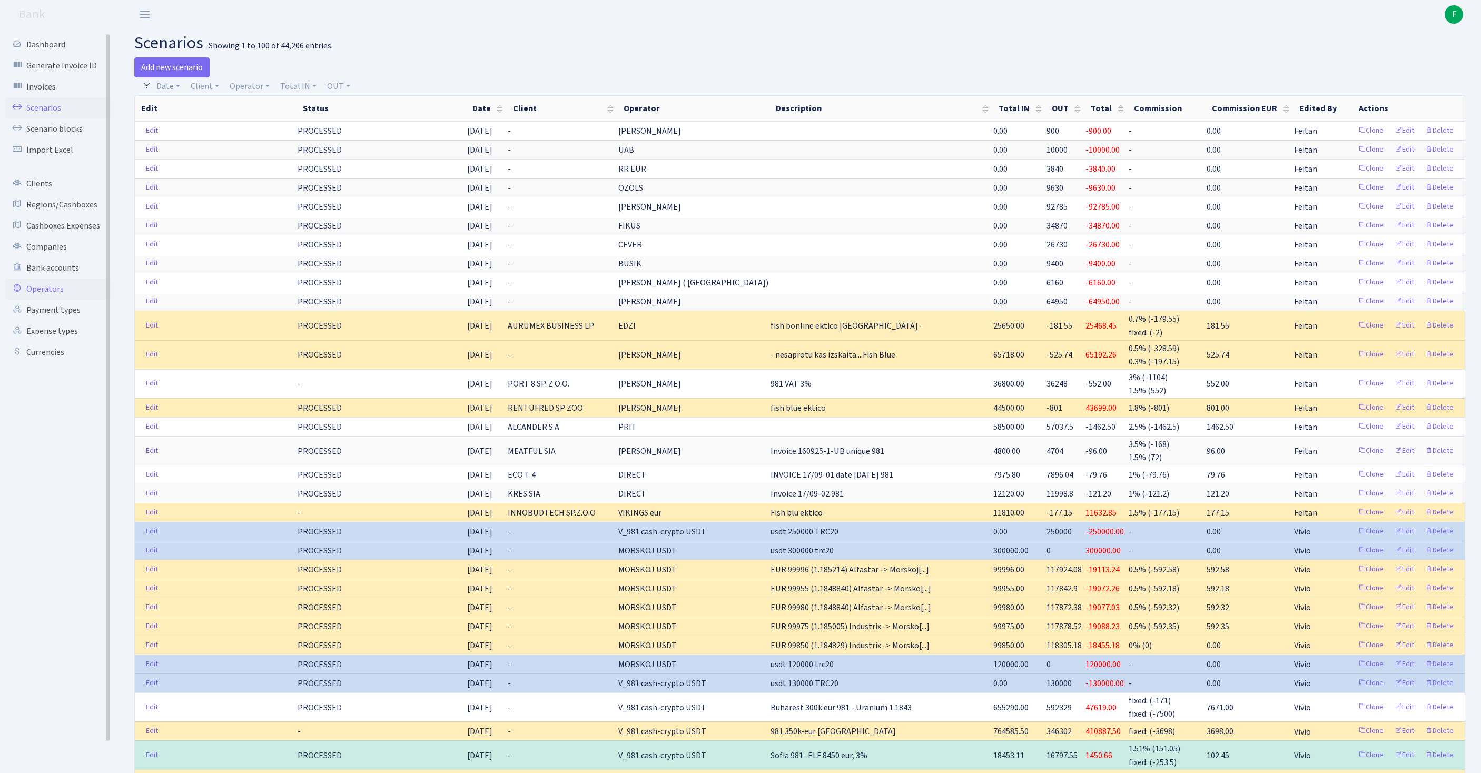
click at [53, 300] on link "Operators" at bounding box center [57, 289] width 105 height 21
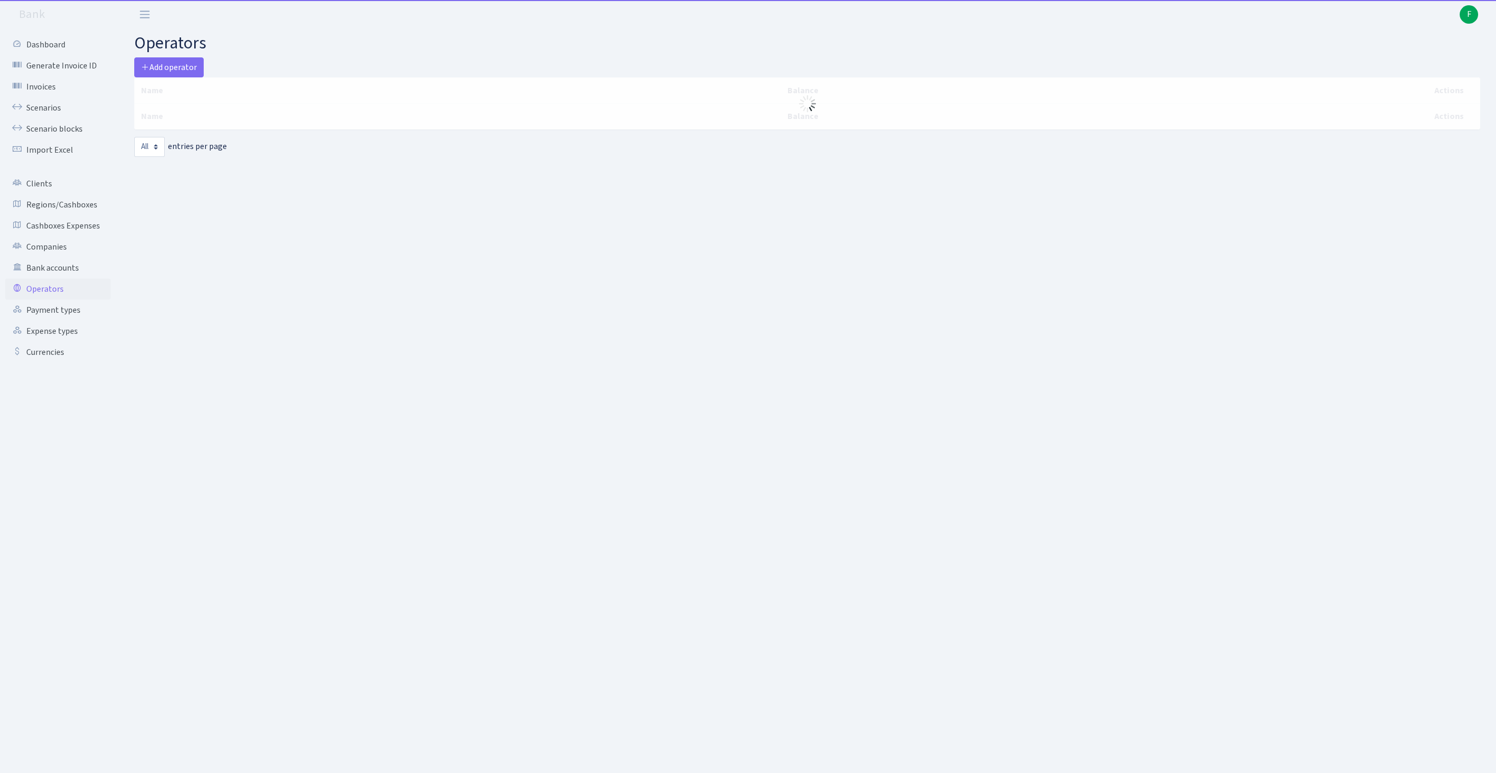
select select "-1"
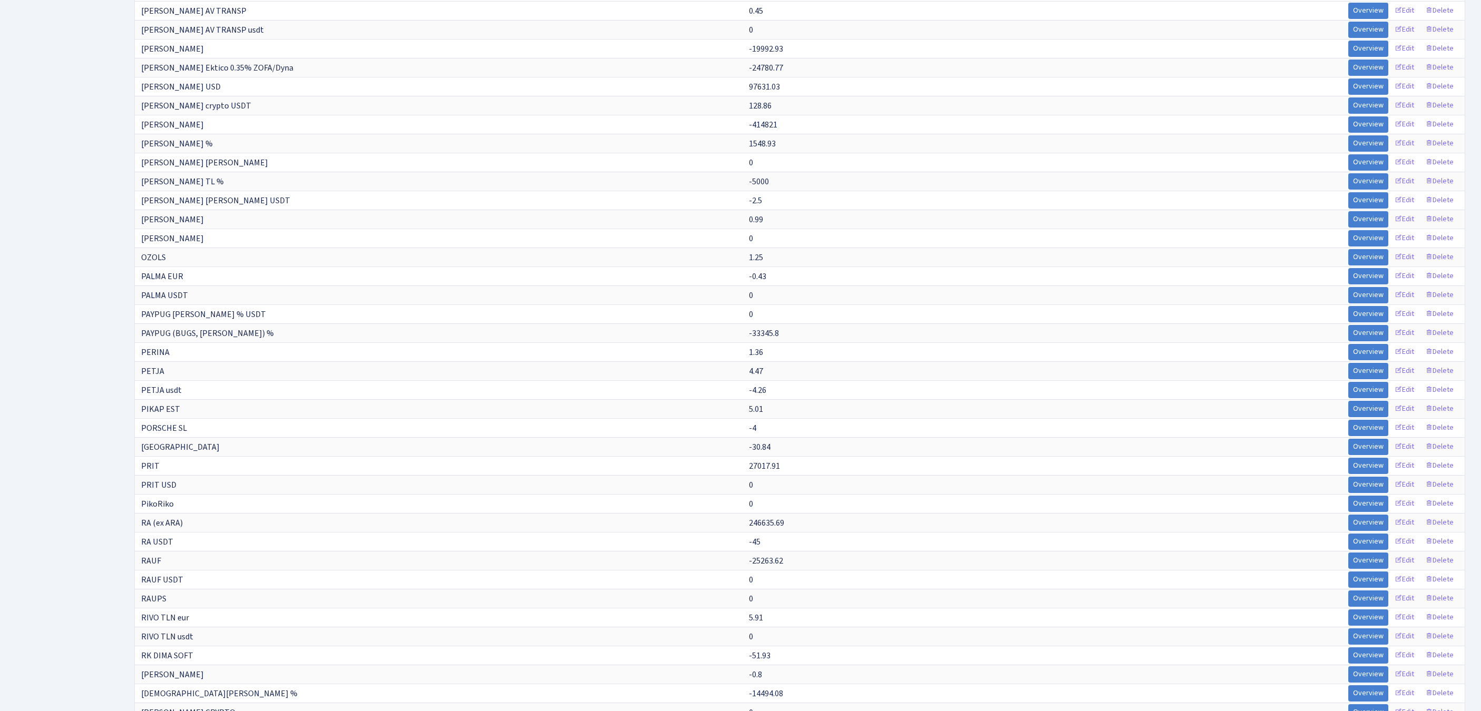
scroll to position [3440, 0]
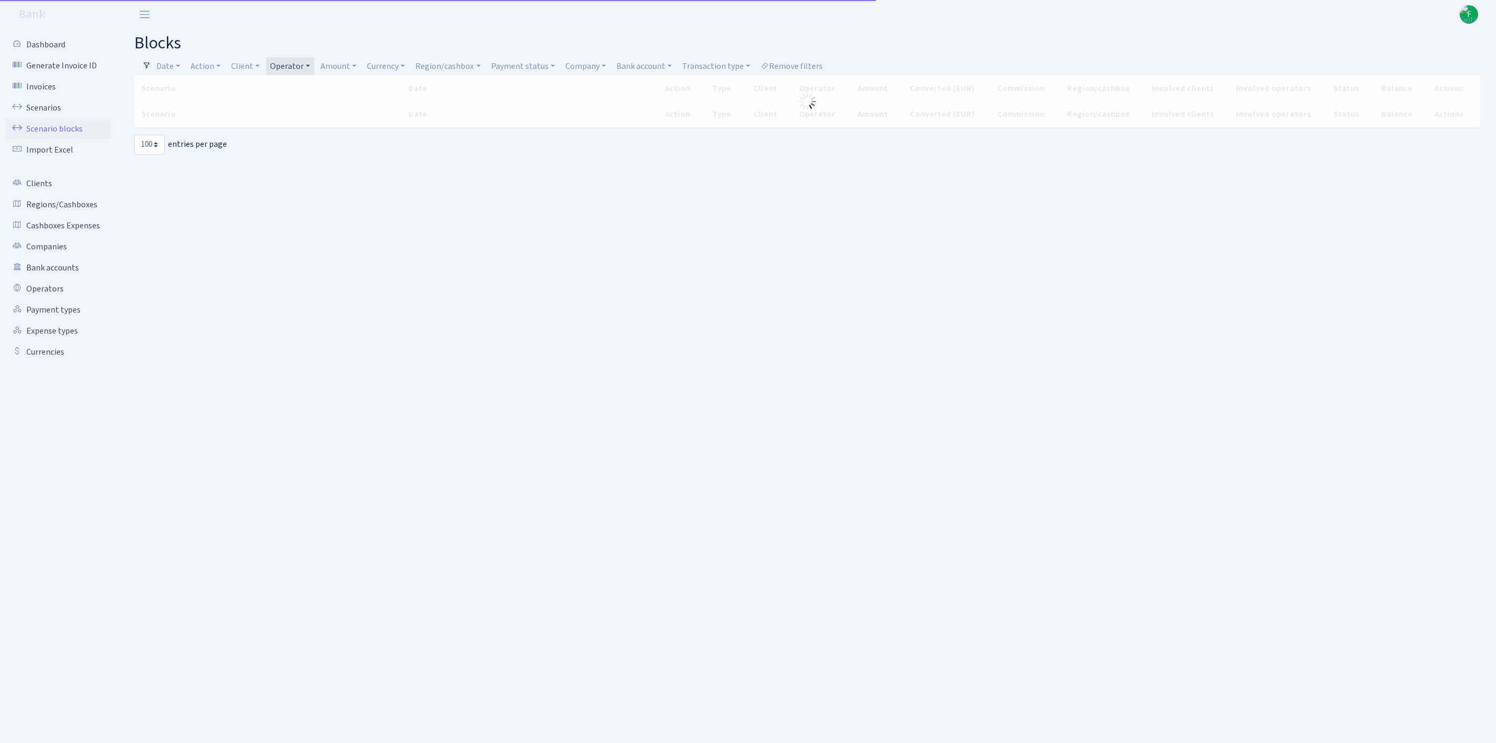
select select "100"
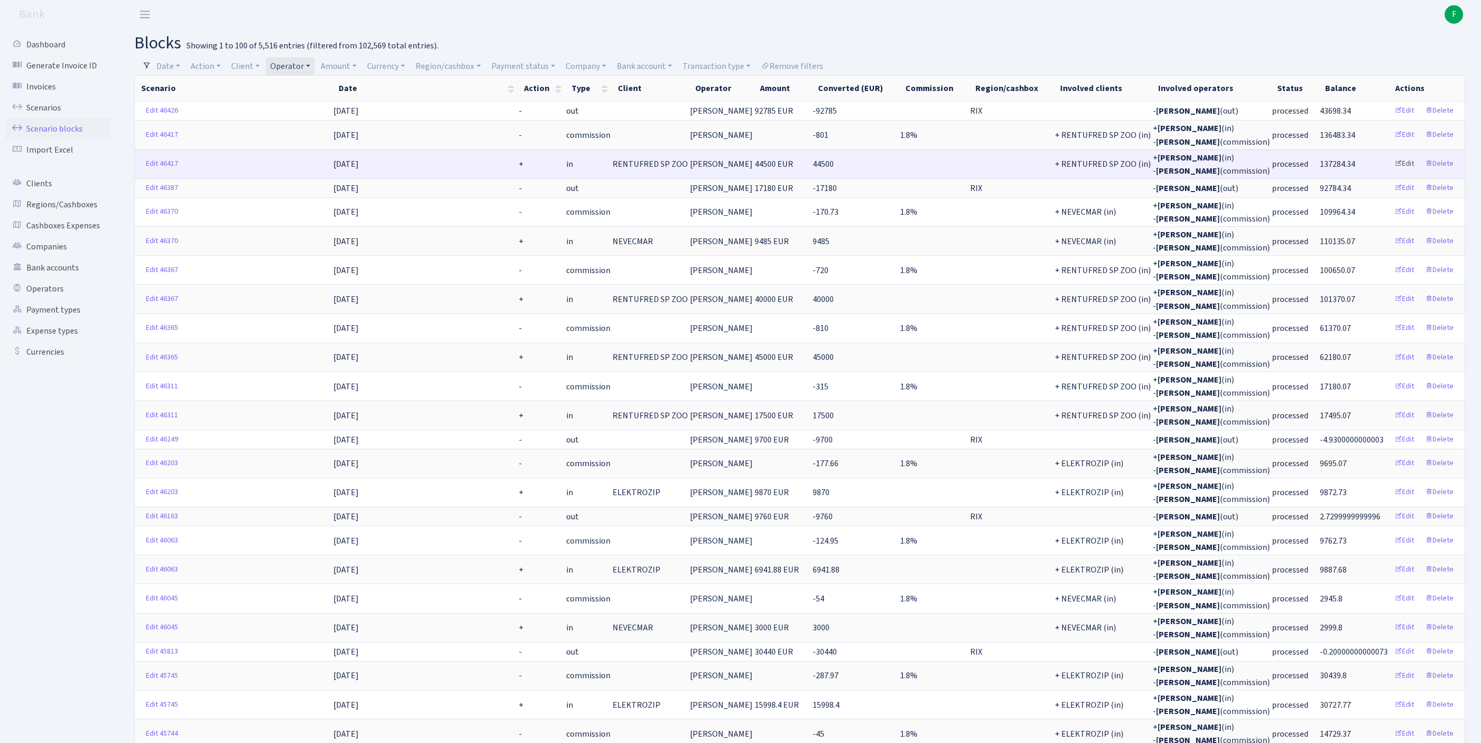
click at [1393, 172] on link "Edit" at bounding box center [1404, 164] width 29 height 16
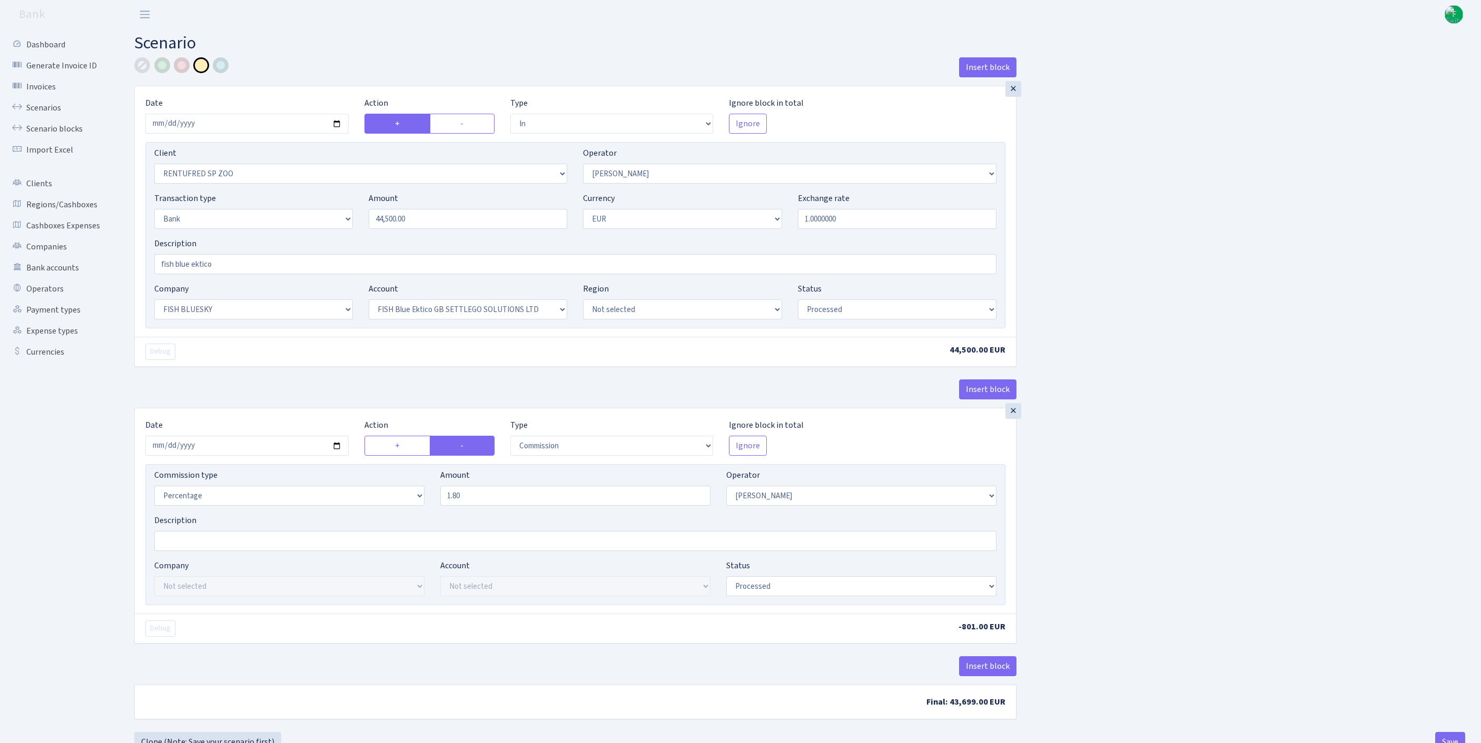
select select "in"
select select "2517"
select select "10"
select select "2"
select select "1"
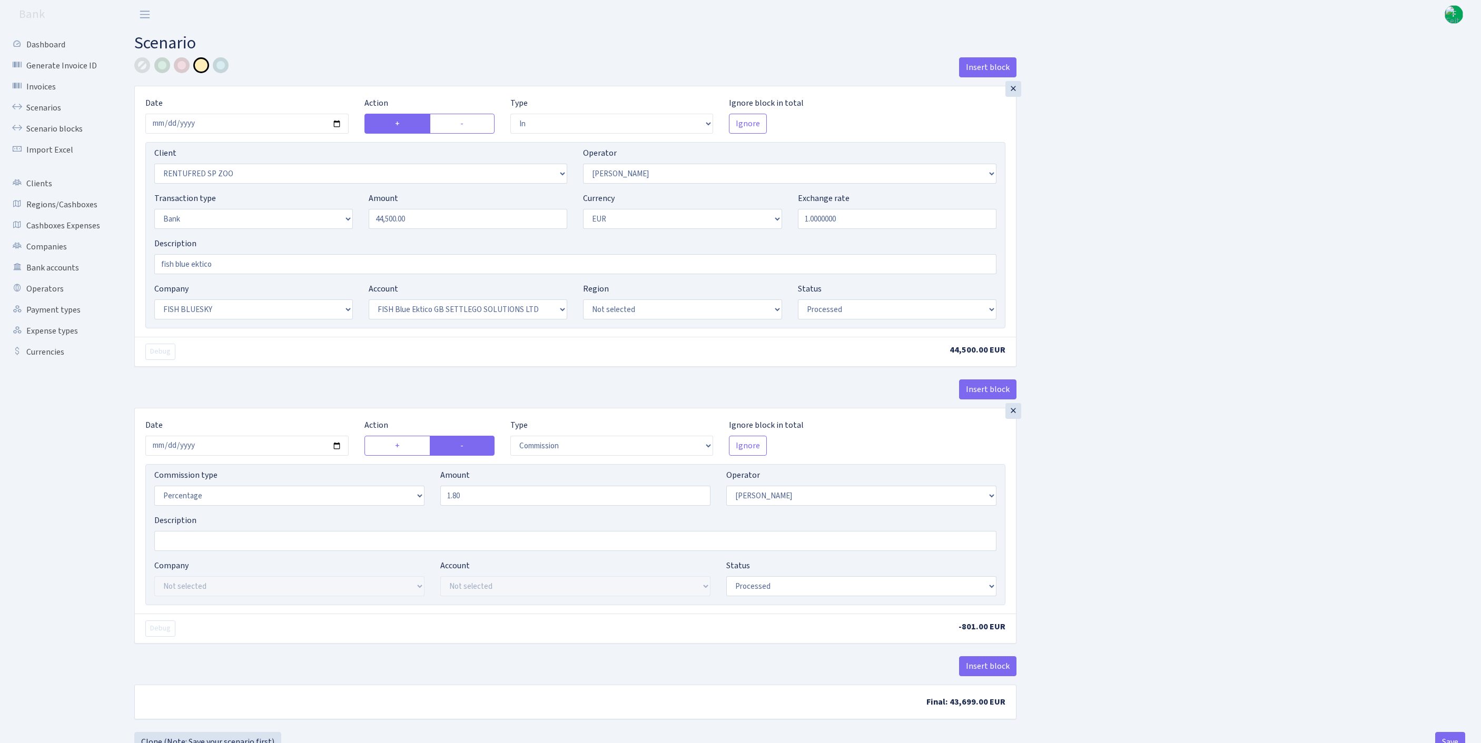
select select "23"
select select "67"
select select "processed"
select select "commission"
select select "10"
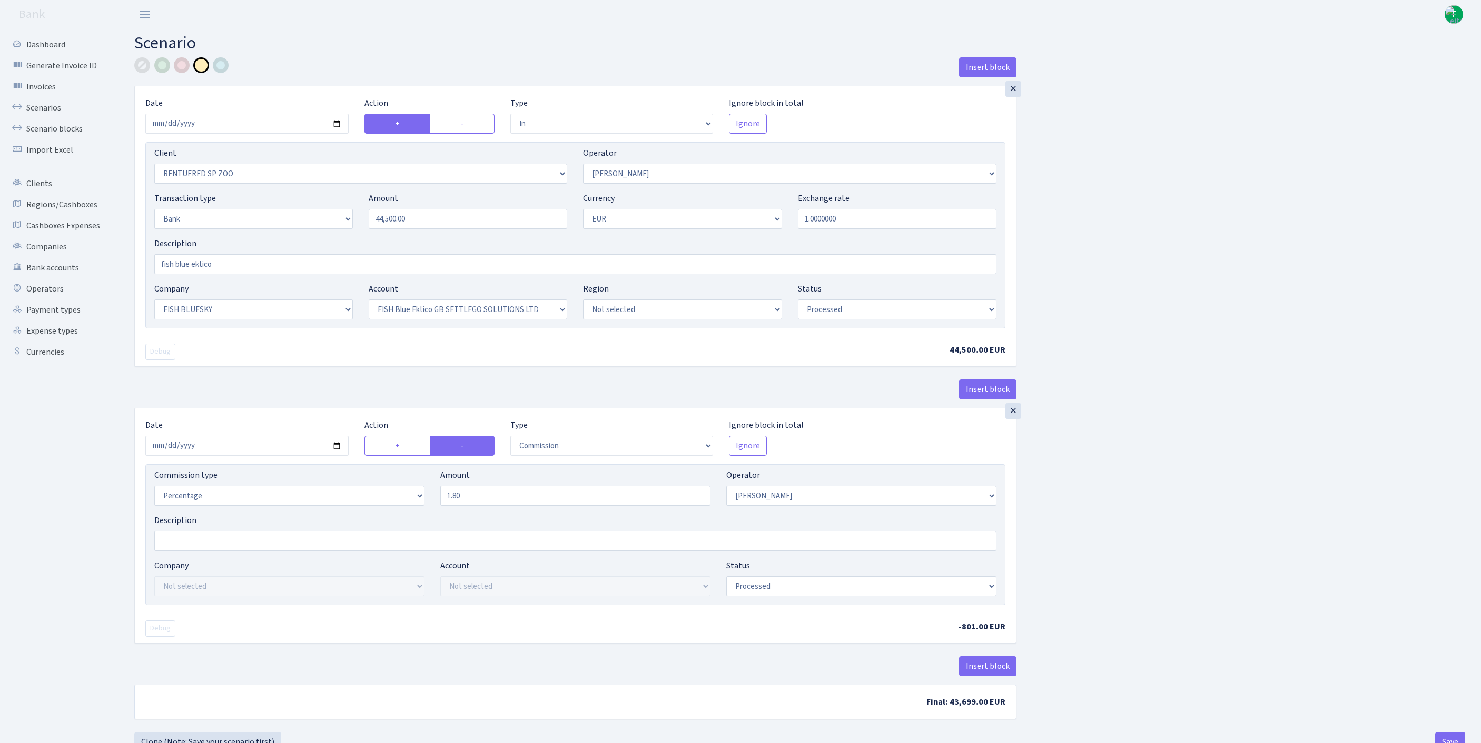
select select "processed"
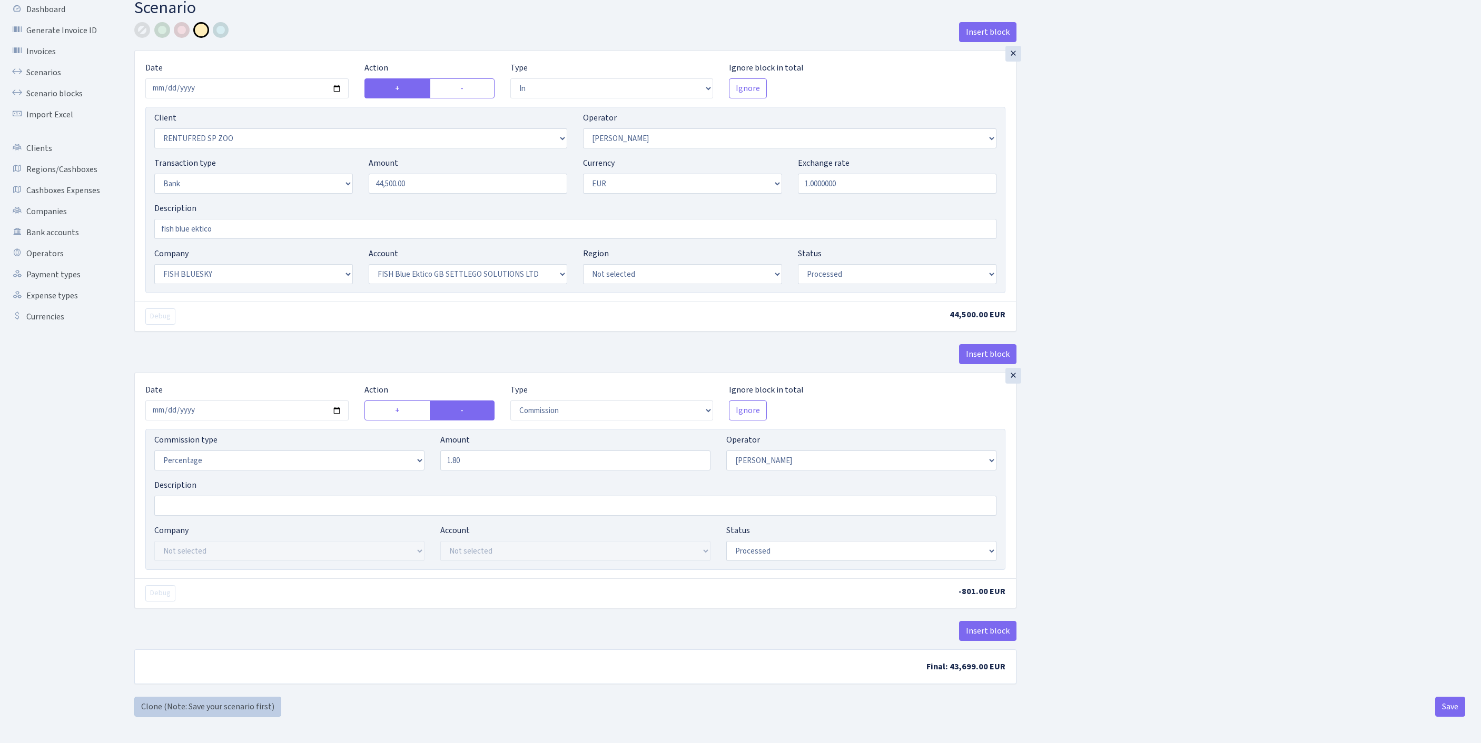
click at [195, 707] on link "Clone (Note: Save your scenario first)" at bounding box center [207, 707] width 147 height 20
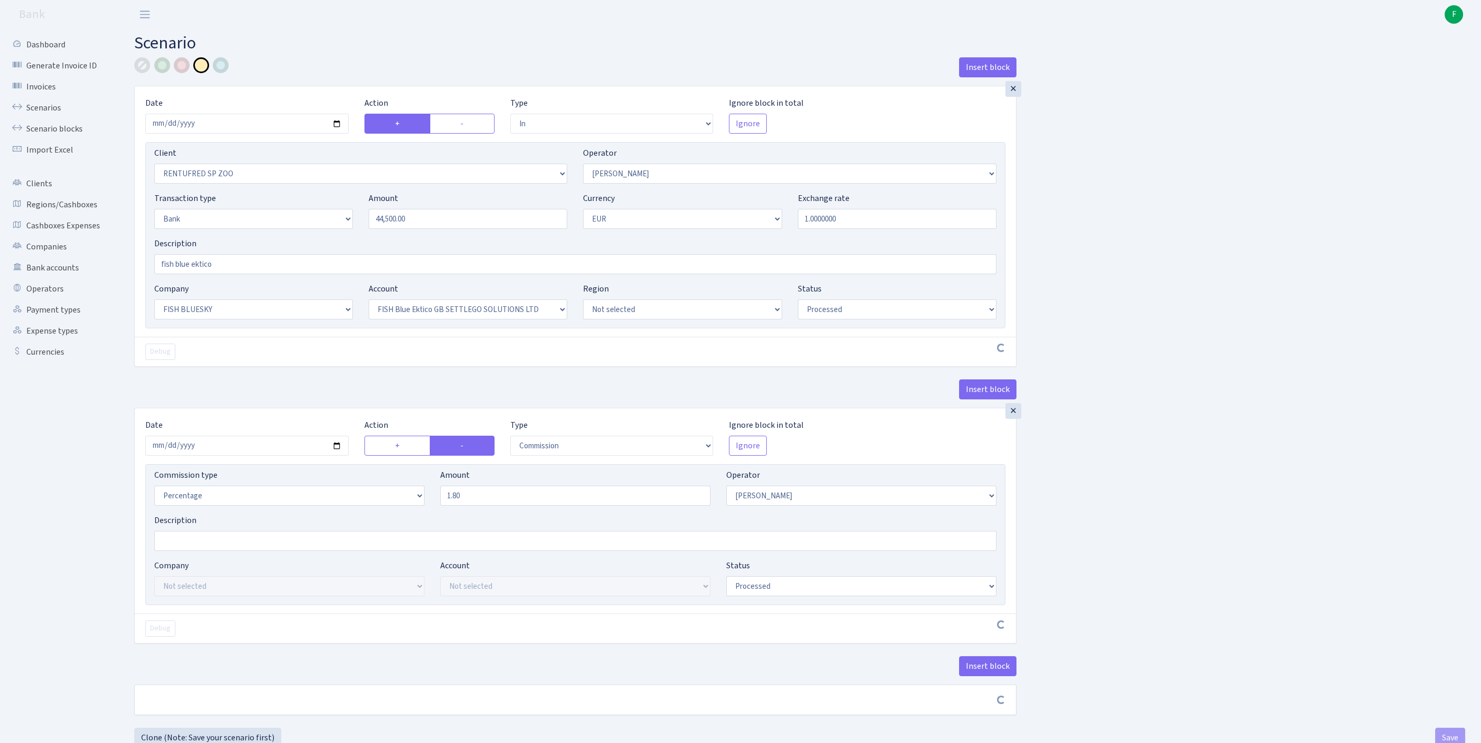
select select "in"
select select "2517"
select select "10"
select select "2"
select select "1"
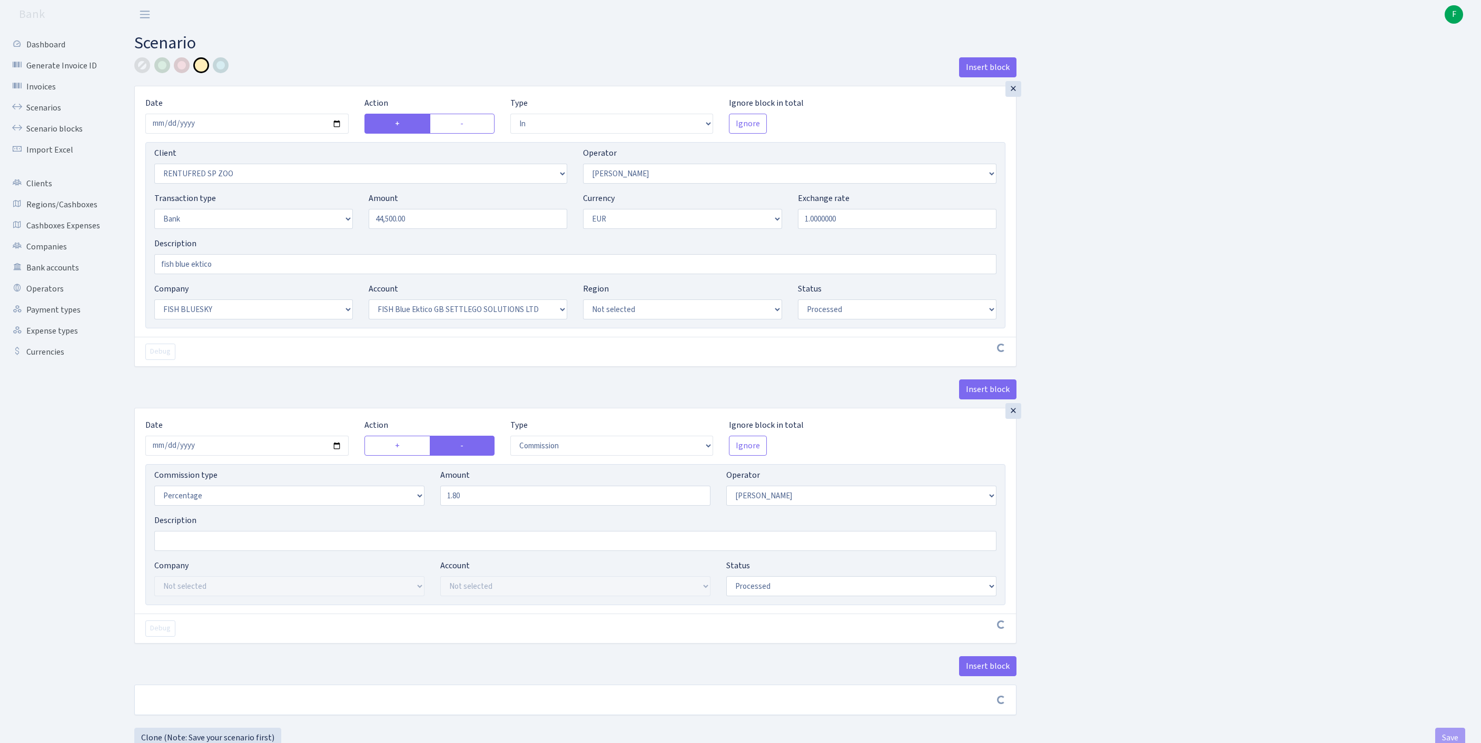
select select "23"
select select "67"
select select "processed"
select select "commission"
select select "10"
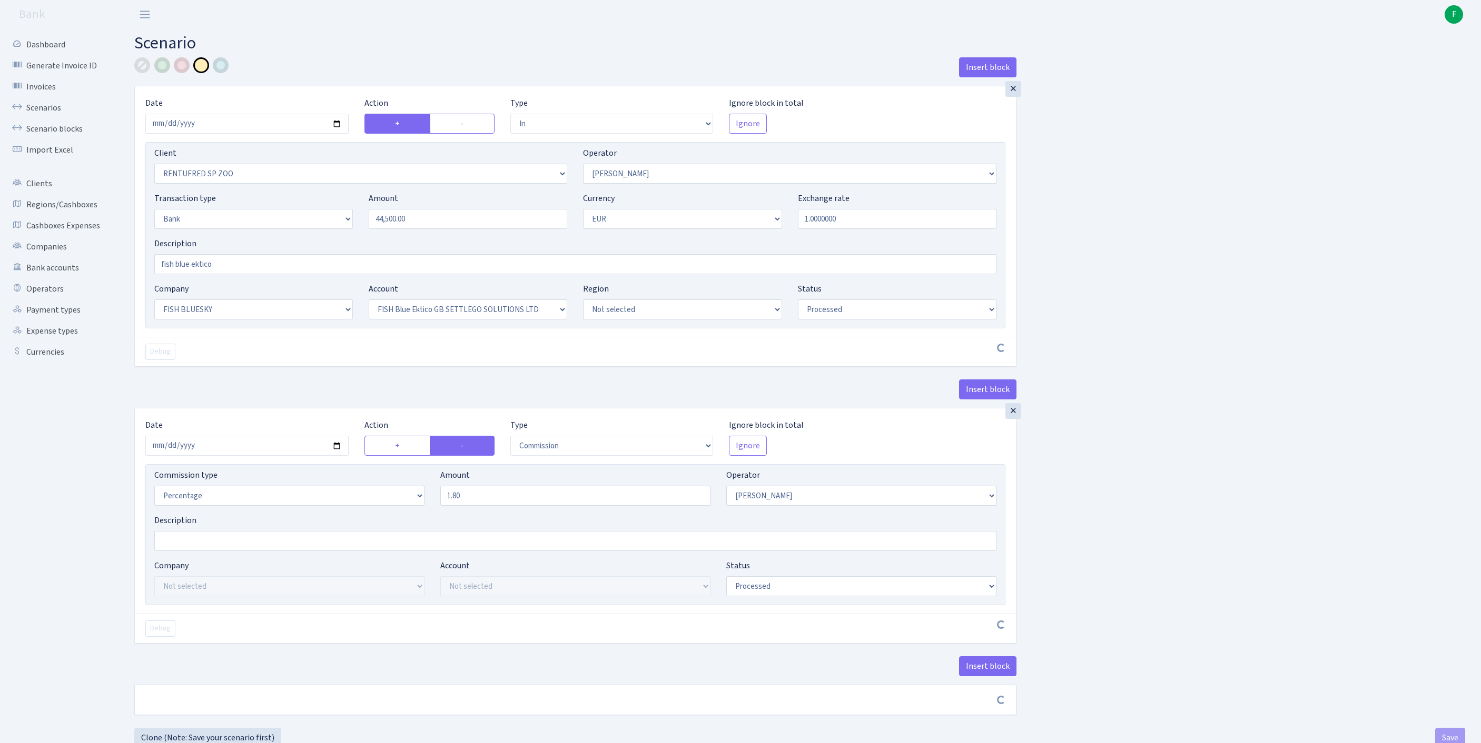
select select "processed"
drag, startPoint x: 326, startPoint y: 229, endPoint x: 280, endPoint y: 222, distance: 46.8
click at [280, 222] on div "Transaction type Not selected 981 ELF FISH crypto GIRT IVO dekl MM-BALTIC eur U…" at bounding box center [575, 214] width 858 height 45
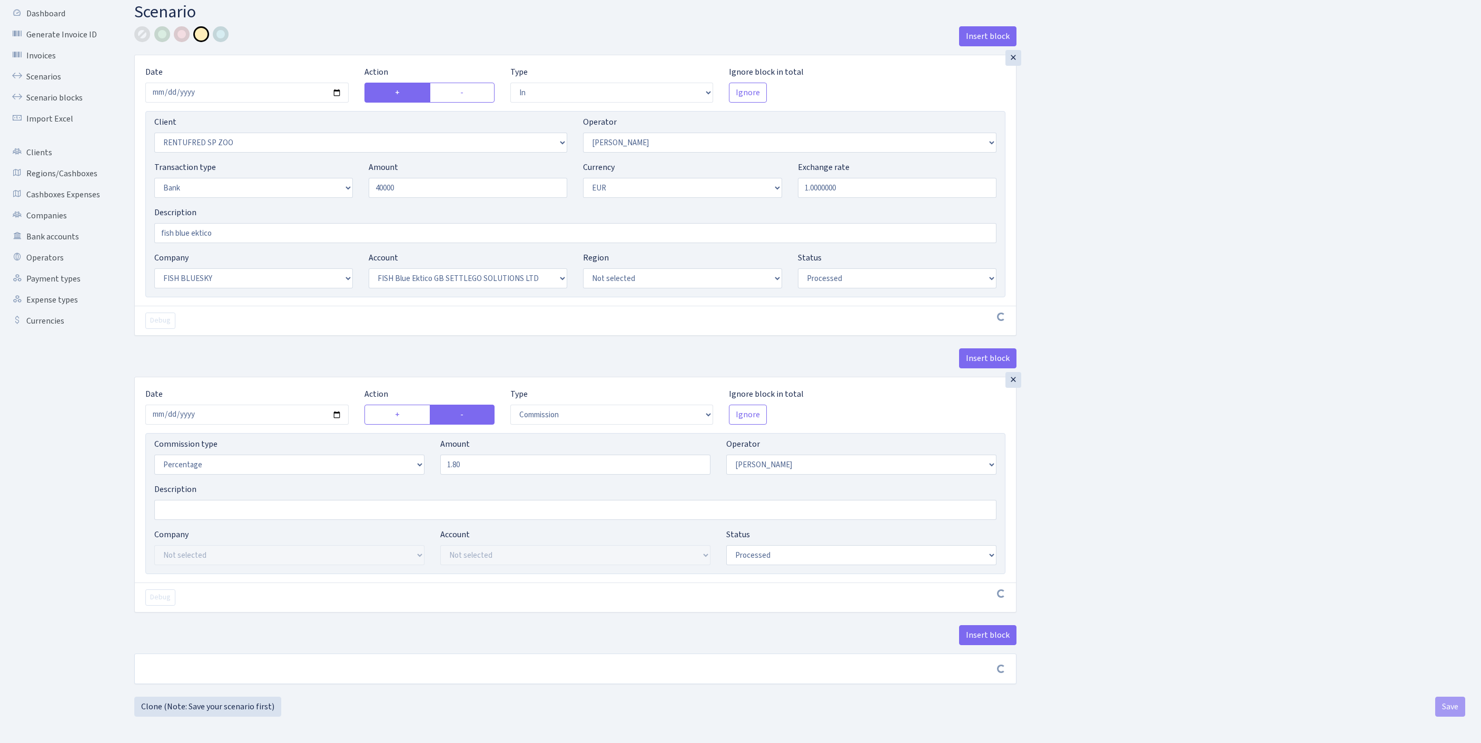
type input "40,000.00"
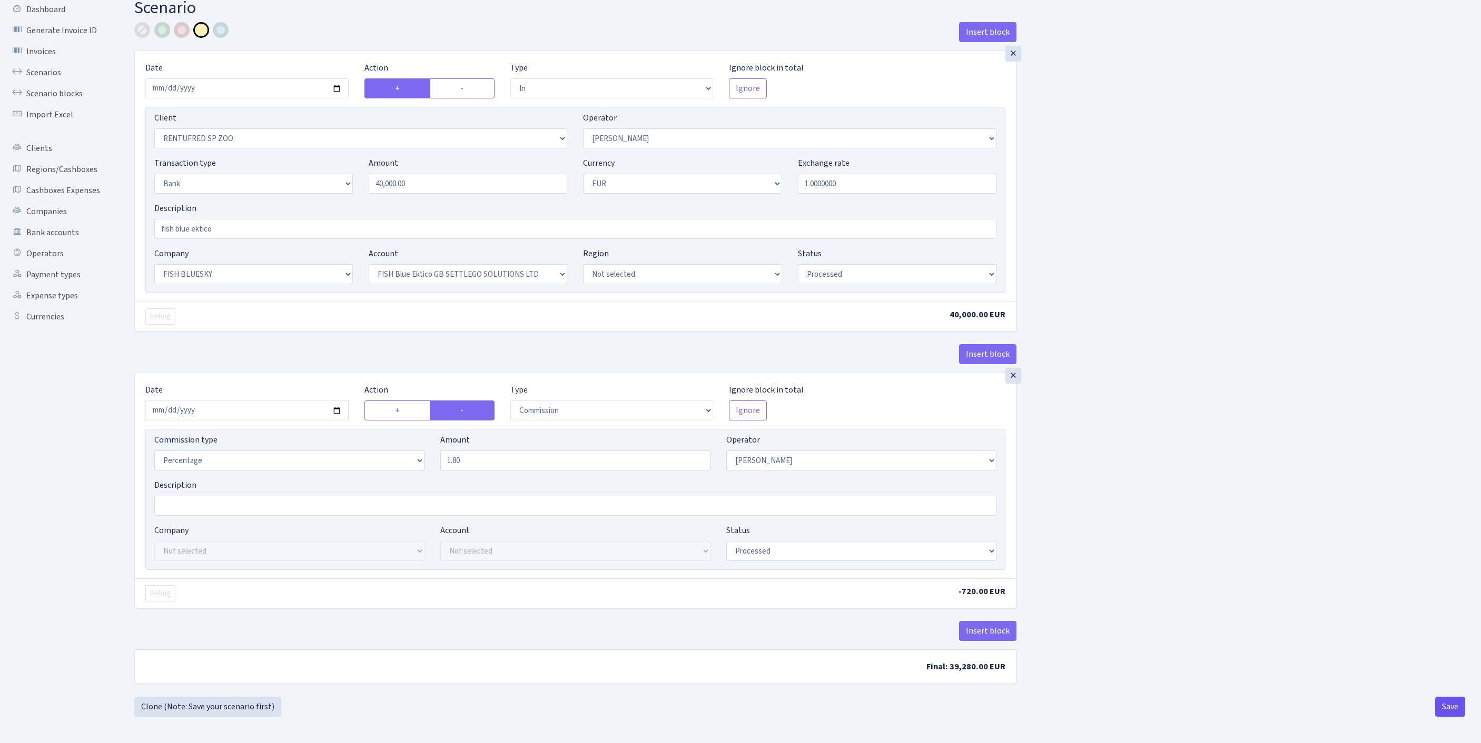
click at [1447, 703] on button "Save" at bounding box center [1450, 707] width 30 height 20
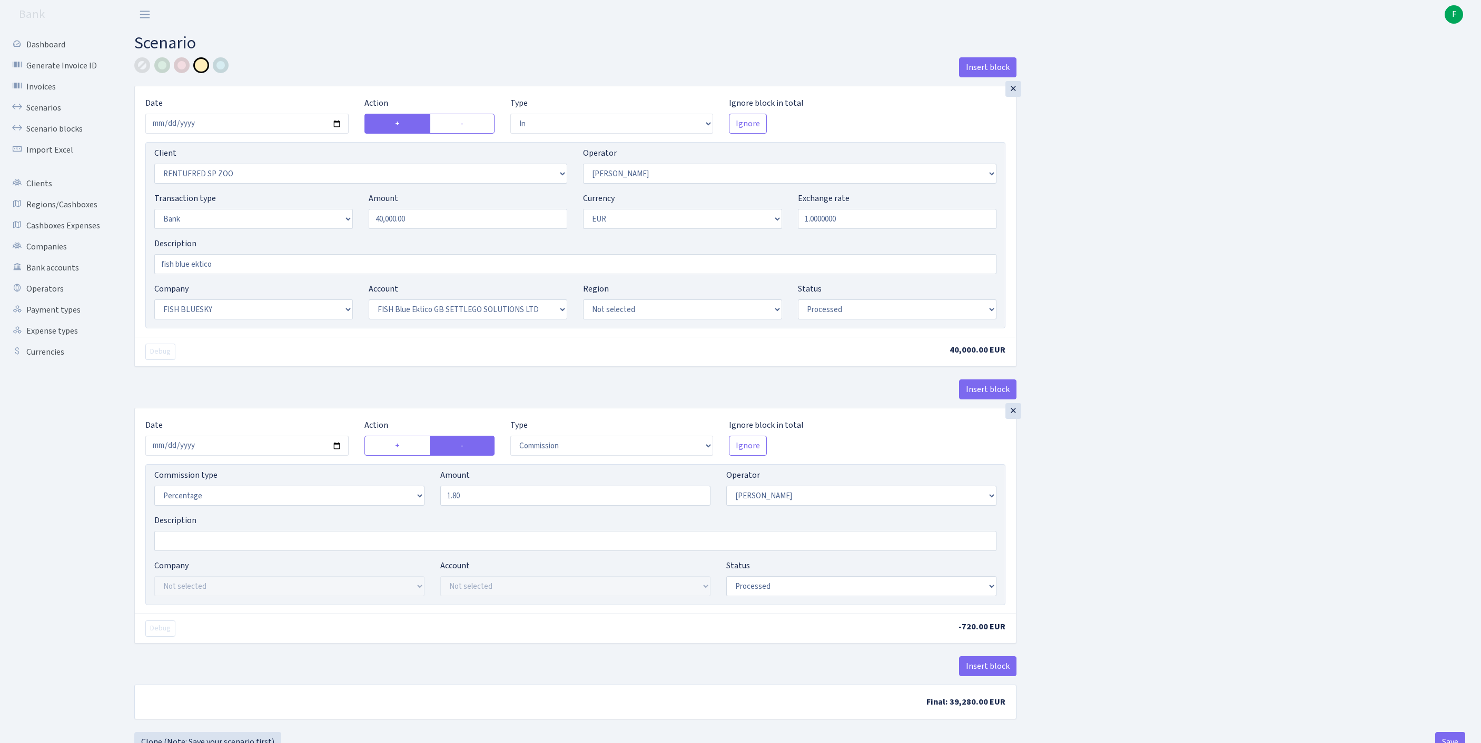
select select "in"
select select "2517"
select select "10"
select select "2"
select select "1"
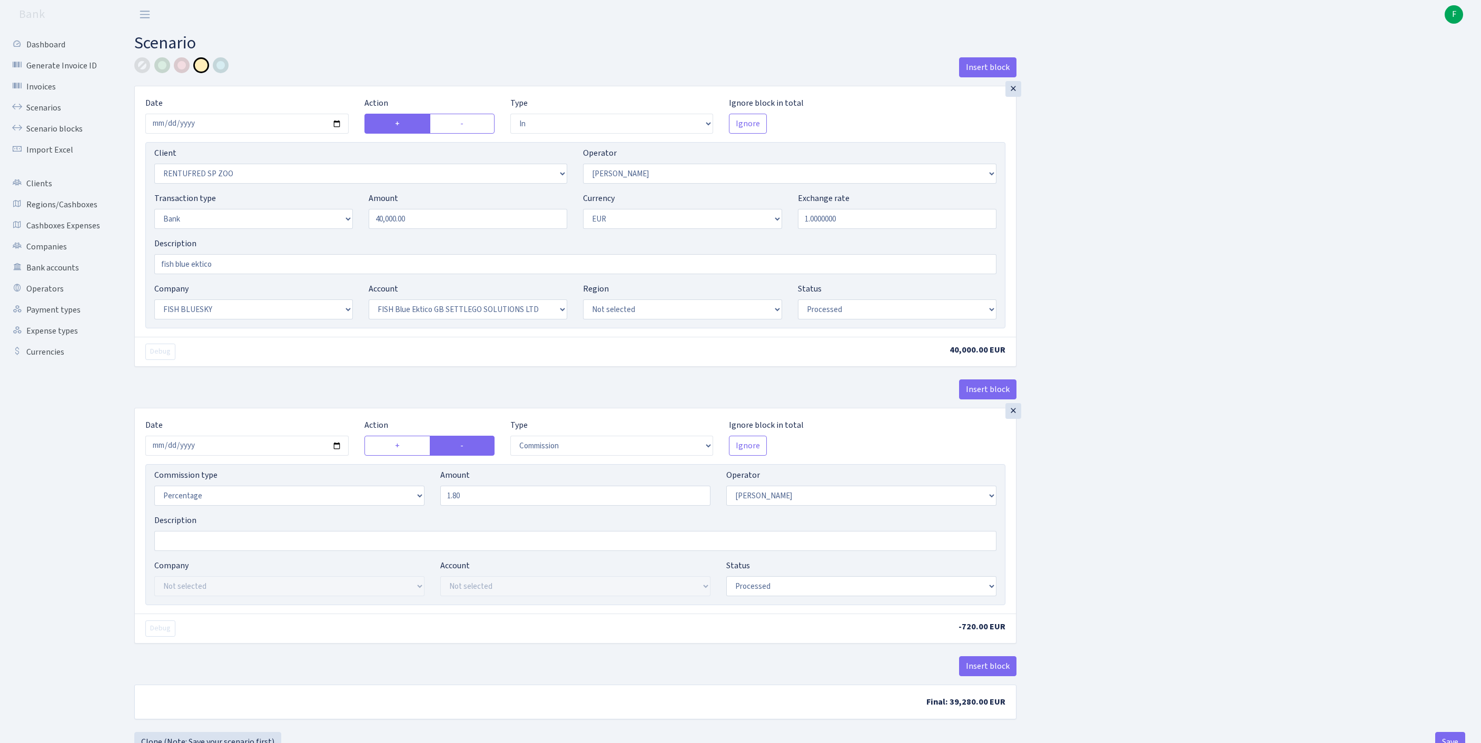
select select "23"
select select "67"
select select "processed"
select select "commission"
select select "10"
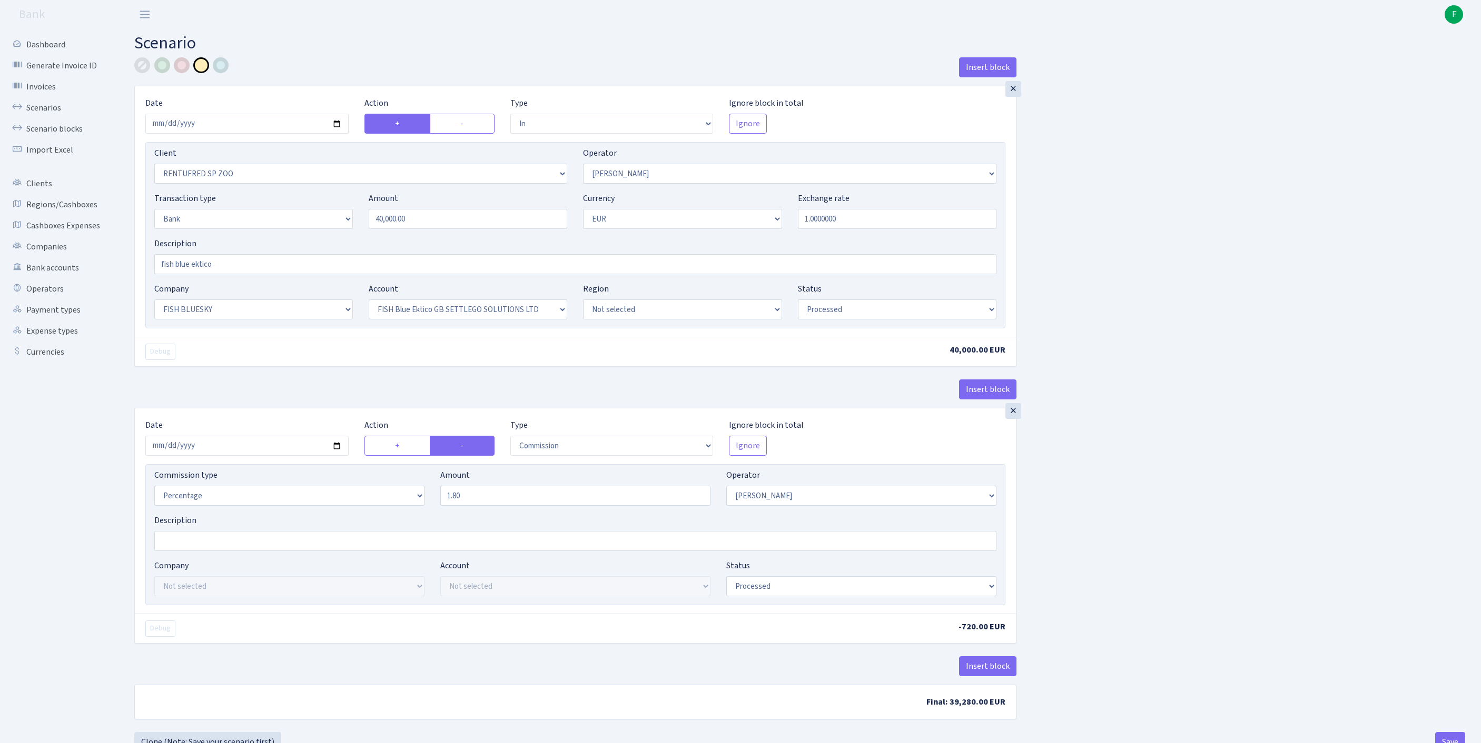
select select "processed"
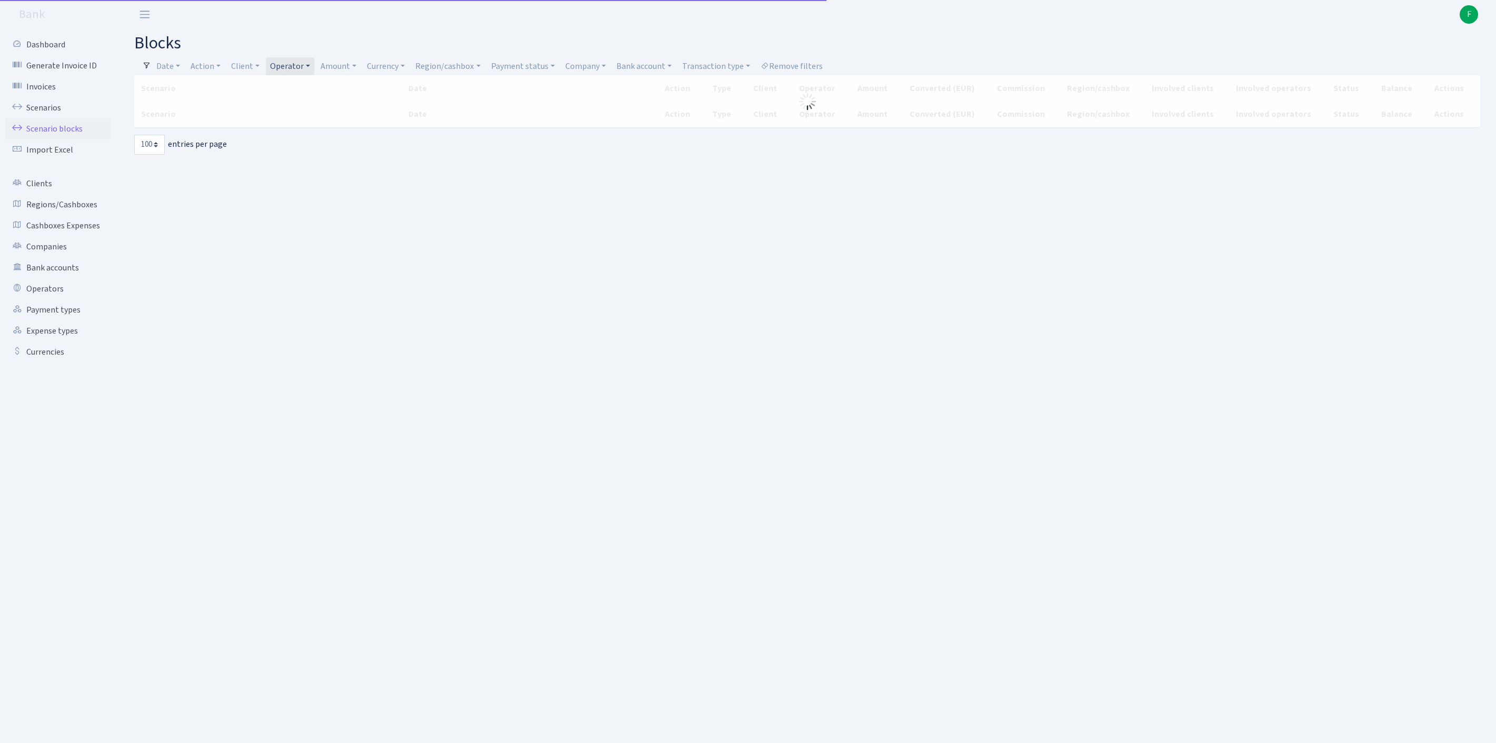
select select "100"
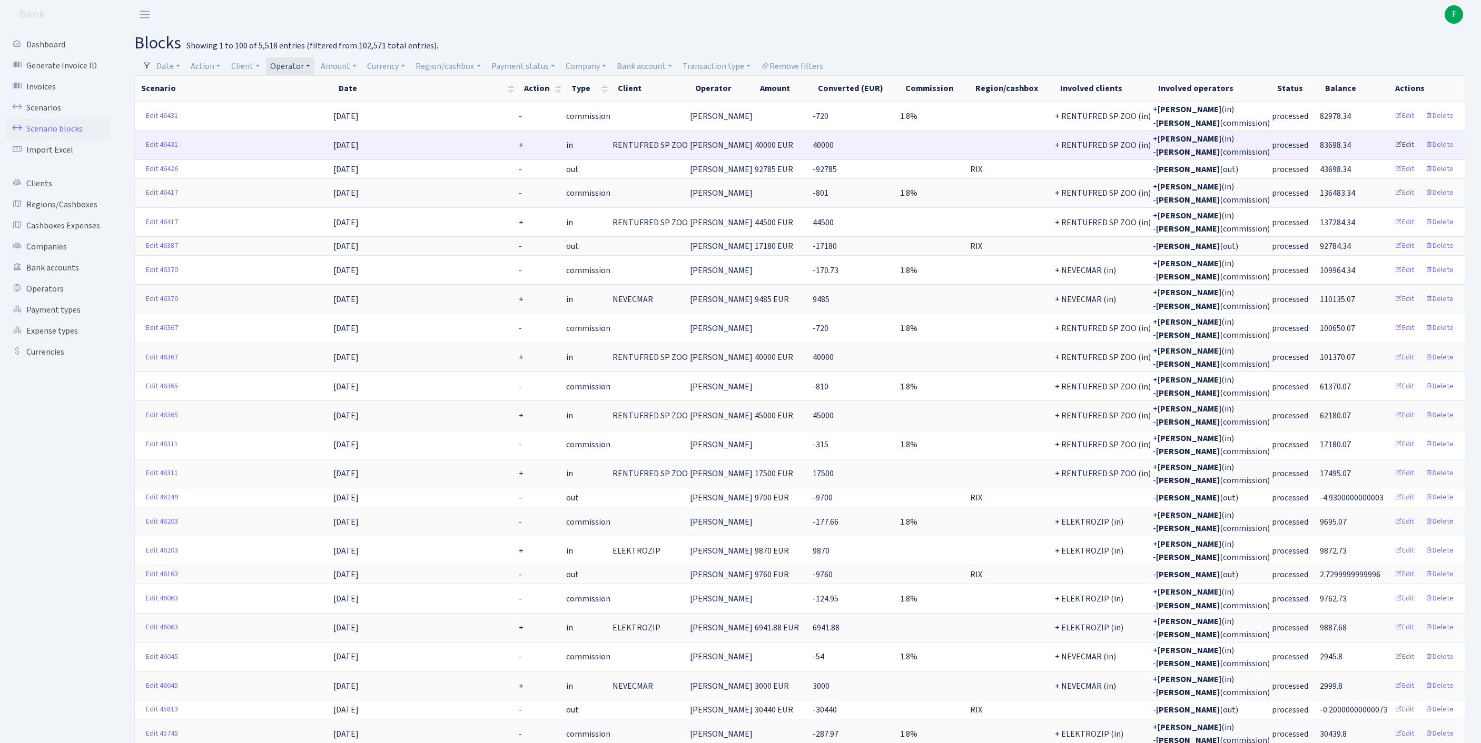
click at [1392, 153] on link "Edit" at bounding box center [1404, 145] width 29 height 16
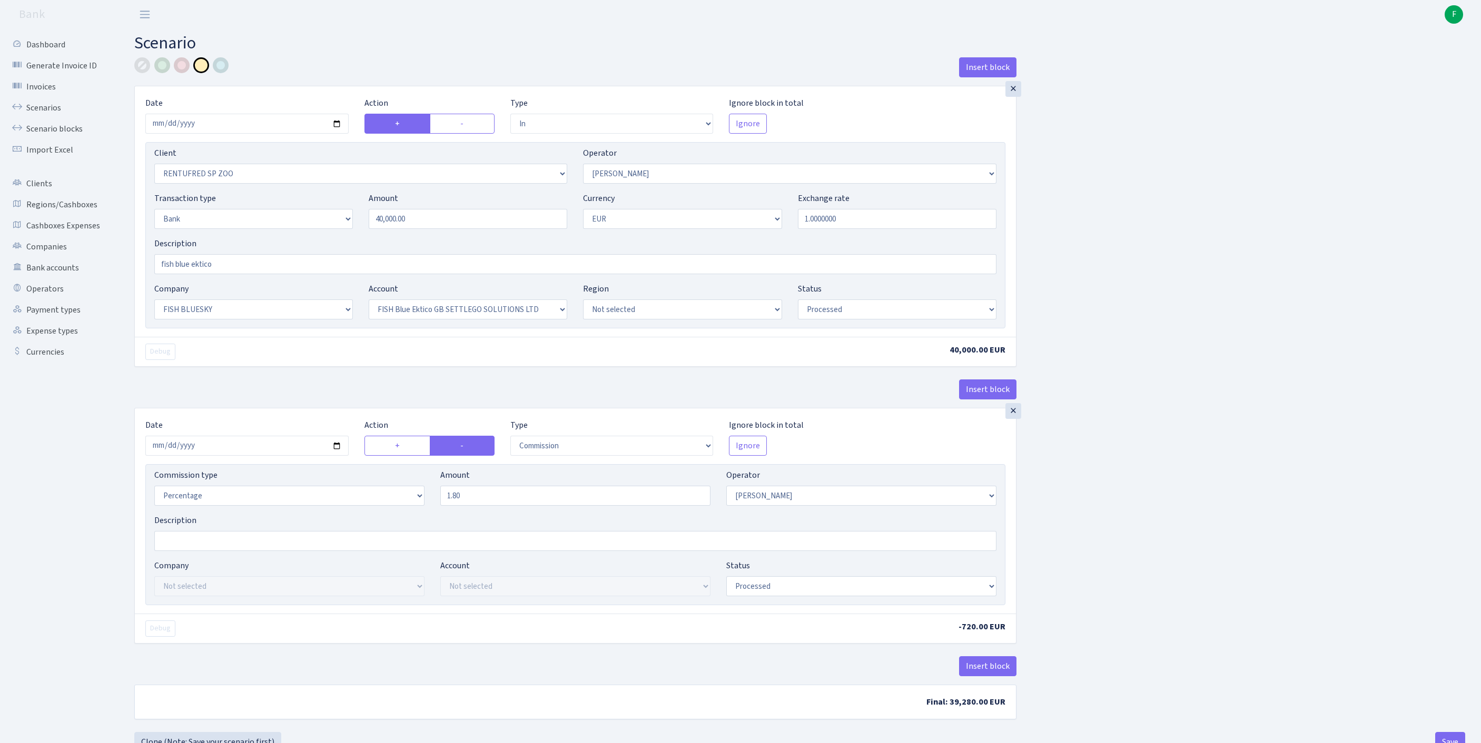
select select "in"
select select "2517"
select select "10"
select select "2"
select select "1"
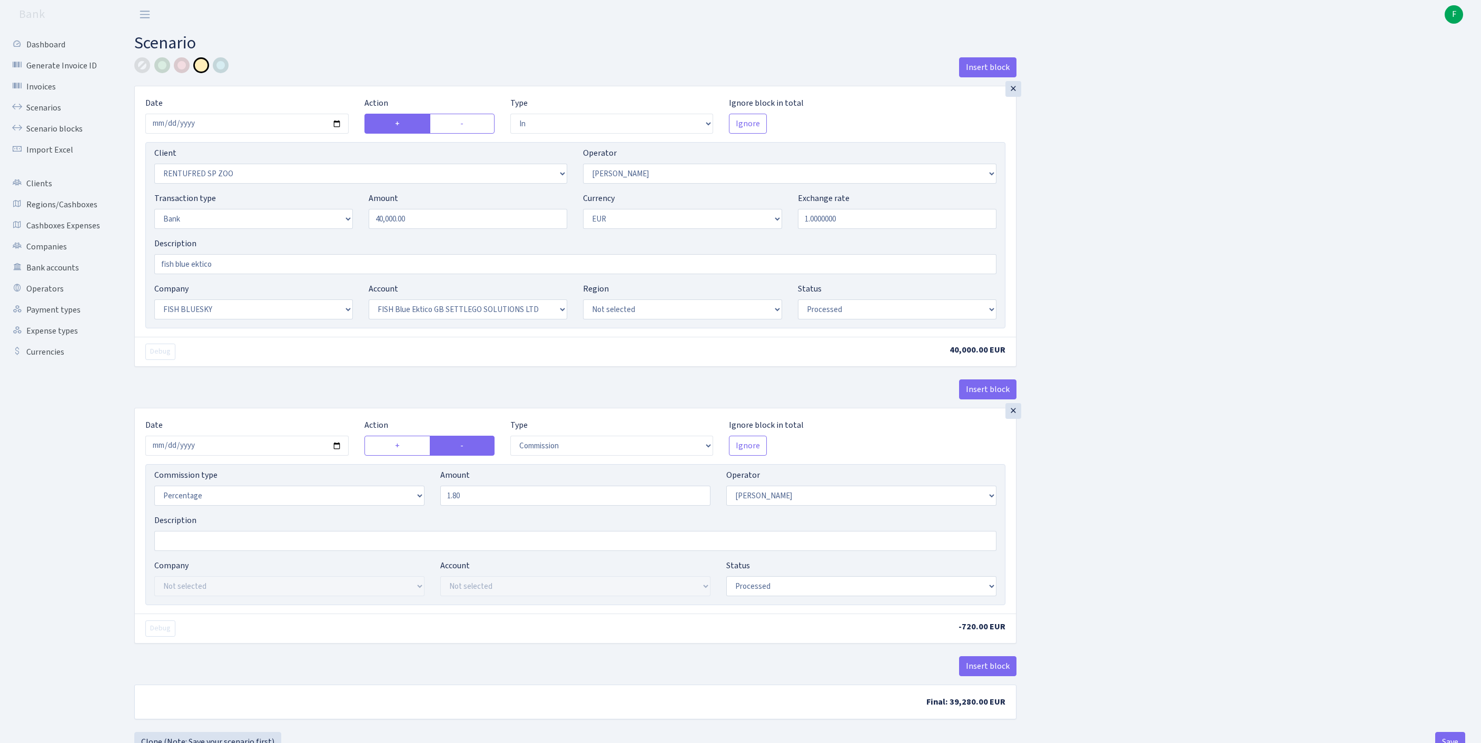
select select "23"
select select "67"
select select "processed"
select select "commission"
select select "10"
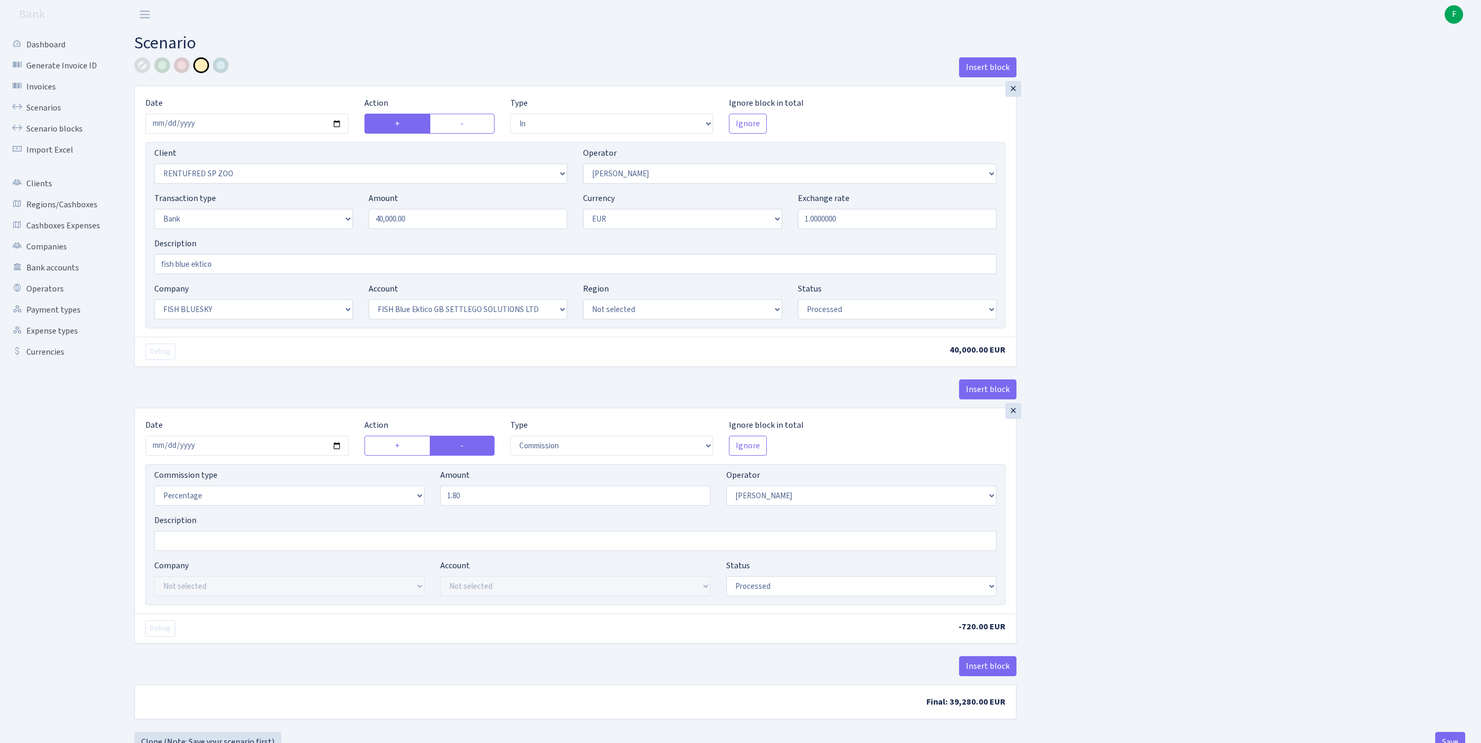
select select "processed"
drag, startPoint x: 437, startPoint y: 246, endPoint x: 293, endPoint y: 222, distance: 146.3
click at [293, 222] on div "Transaction type Not selected 981 ELF FISH crypto [PERSON_NAME] MM-BALTIC eur U…" at bounding box center [575, 214] width 858 height 45
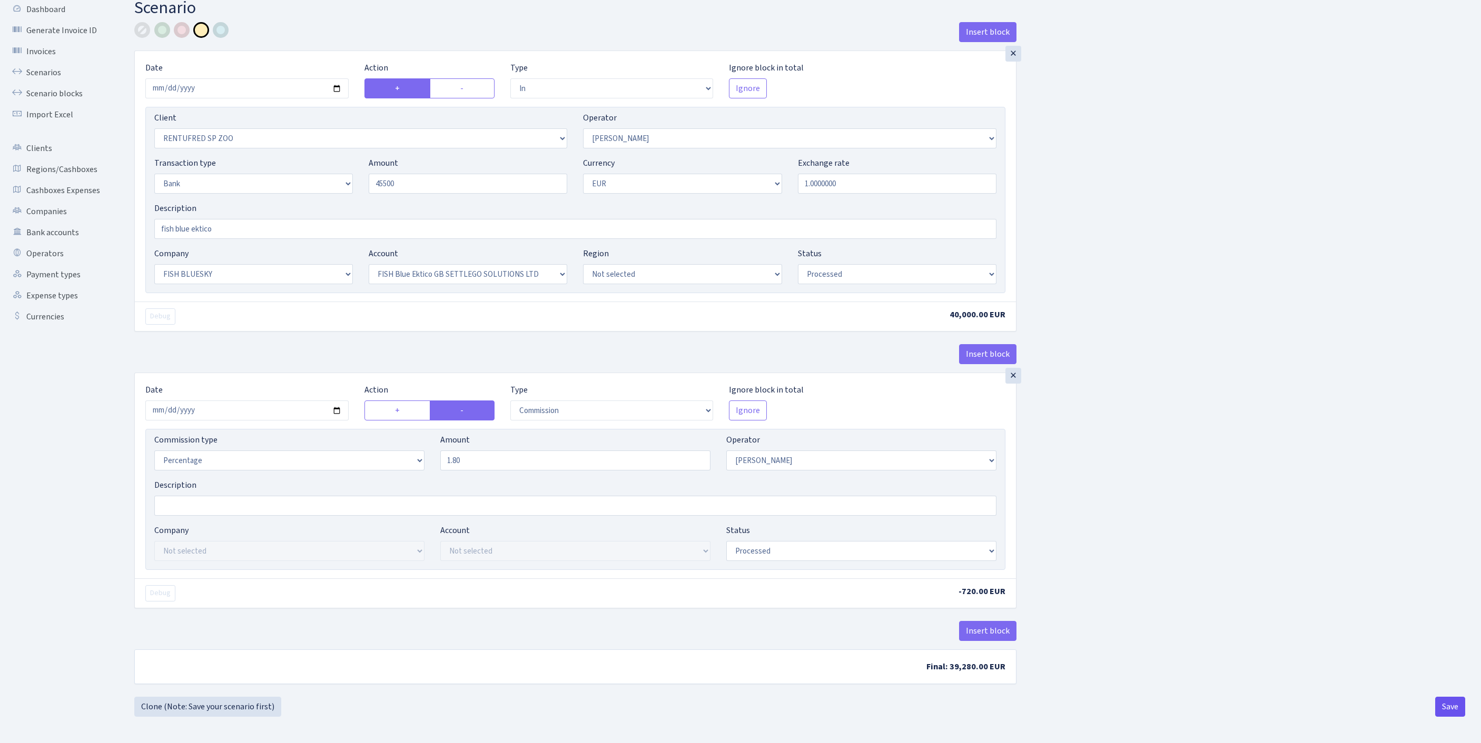
type input "45,500.00"
click at [1449, 706] on button "Save" at bounding box center [1450, 707] width 30 height 20
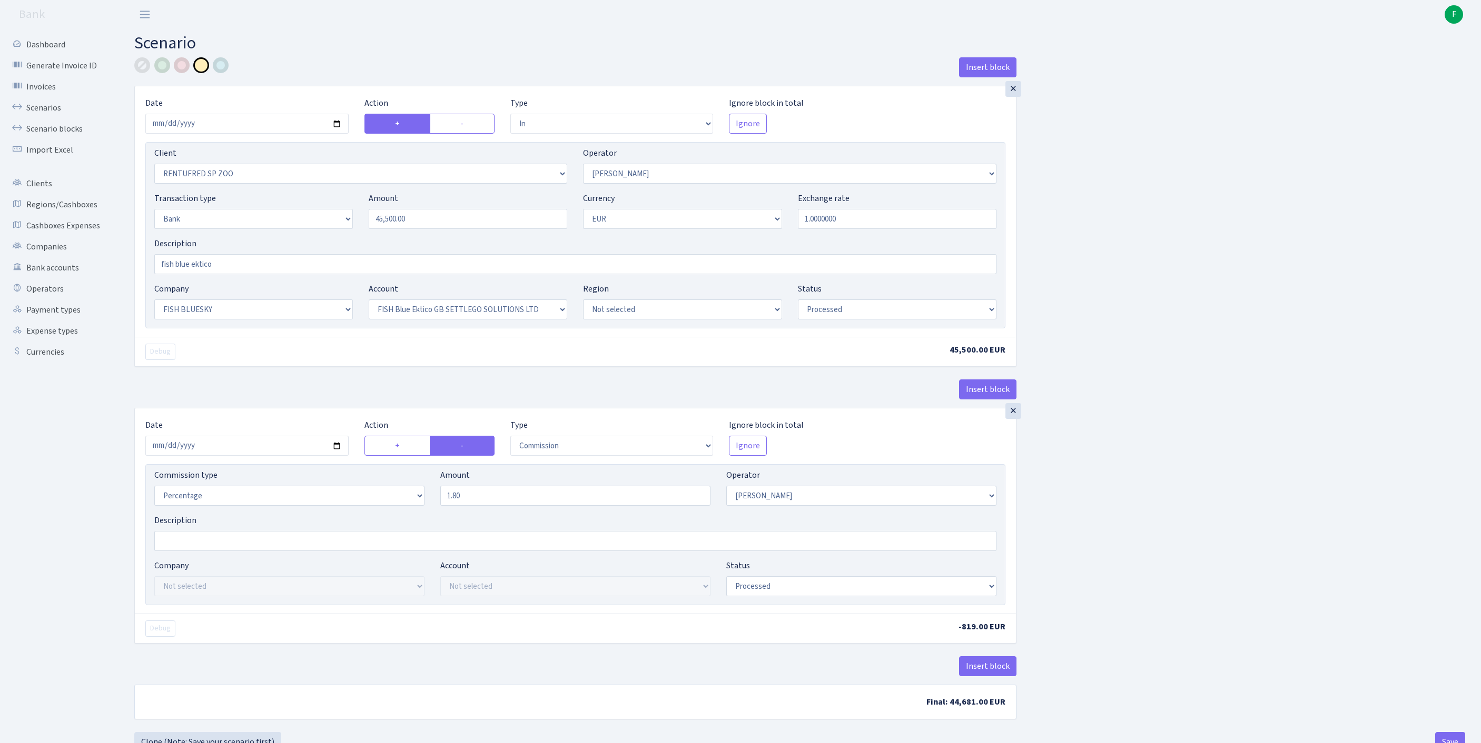
select select "in"
select select "2517"
select select "10"
select select "2"
select select "1"
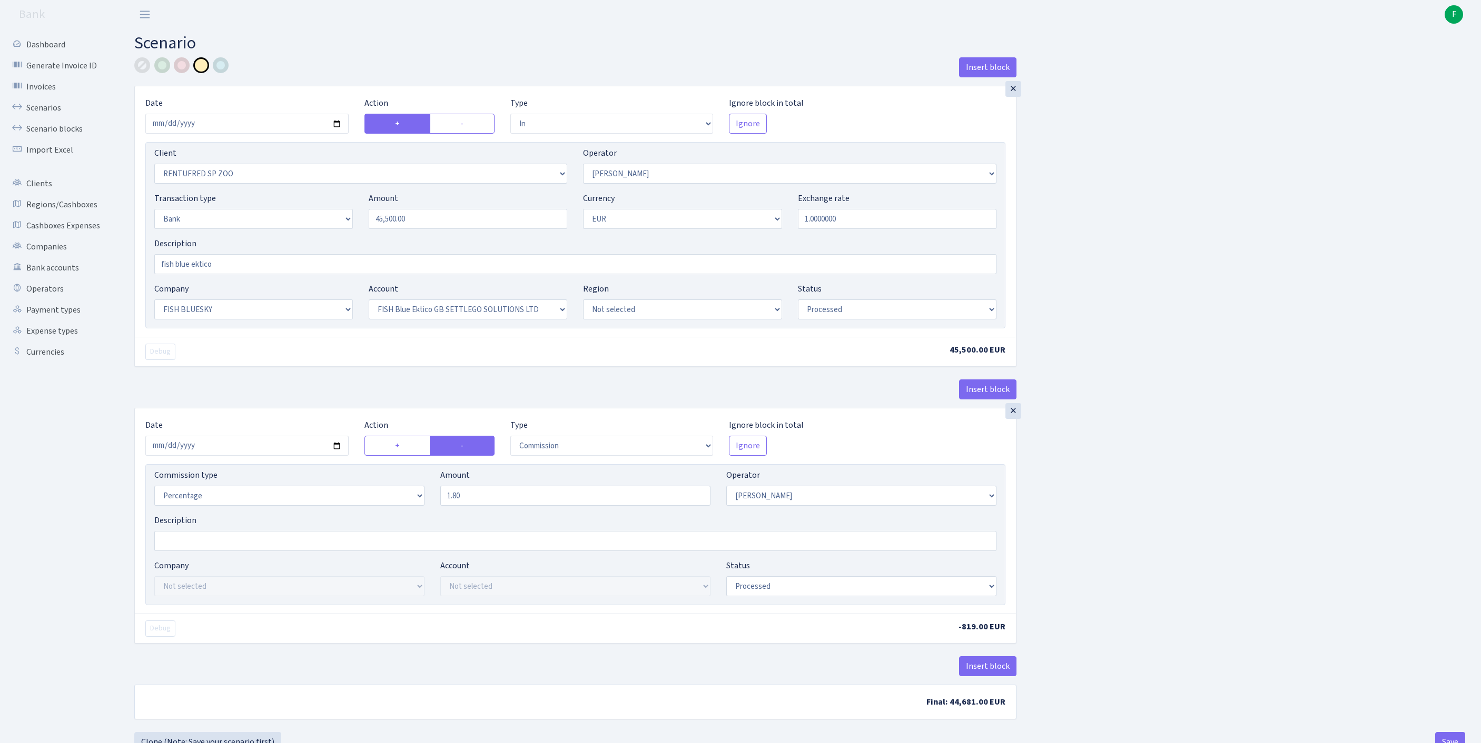
select select "23"
select select "67"
select select "processed"
select select "commission"
select select "10"
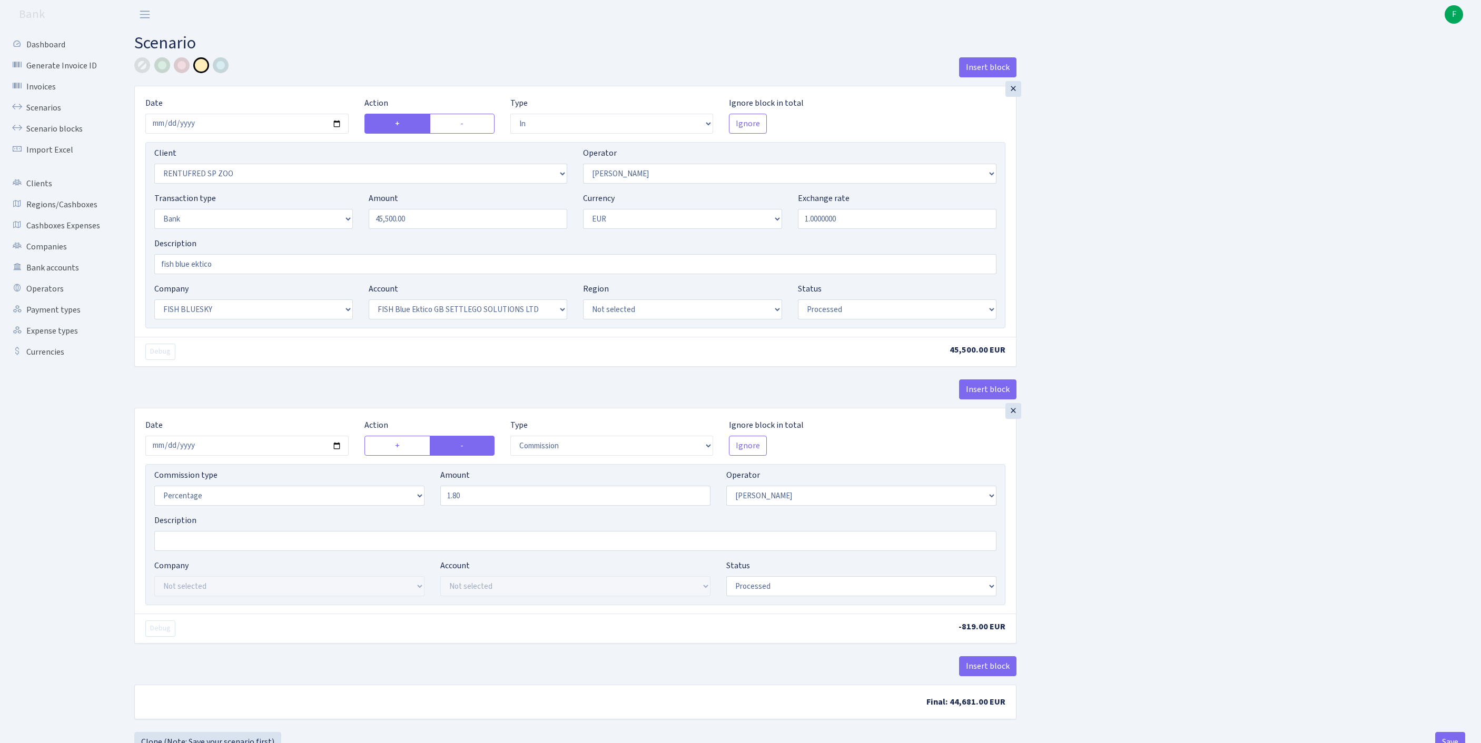
select select "processed"
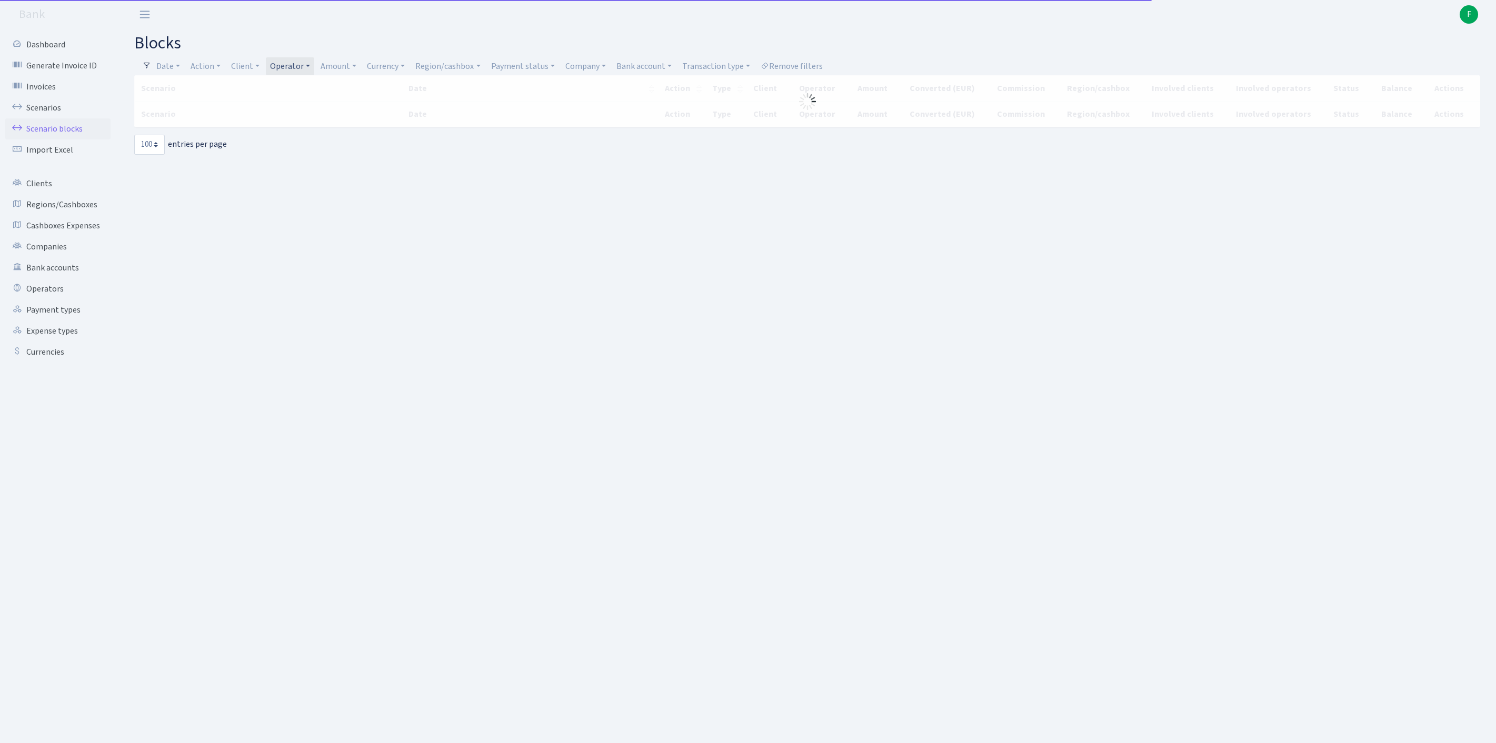
select select "100"
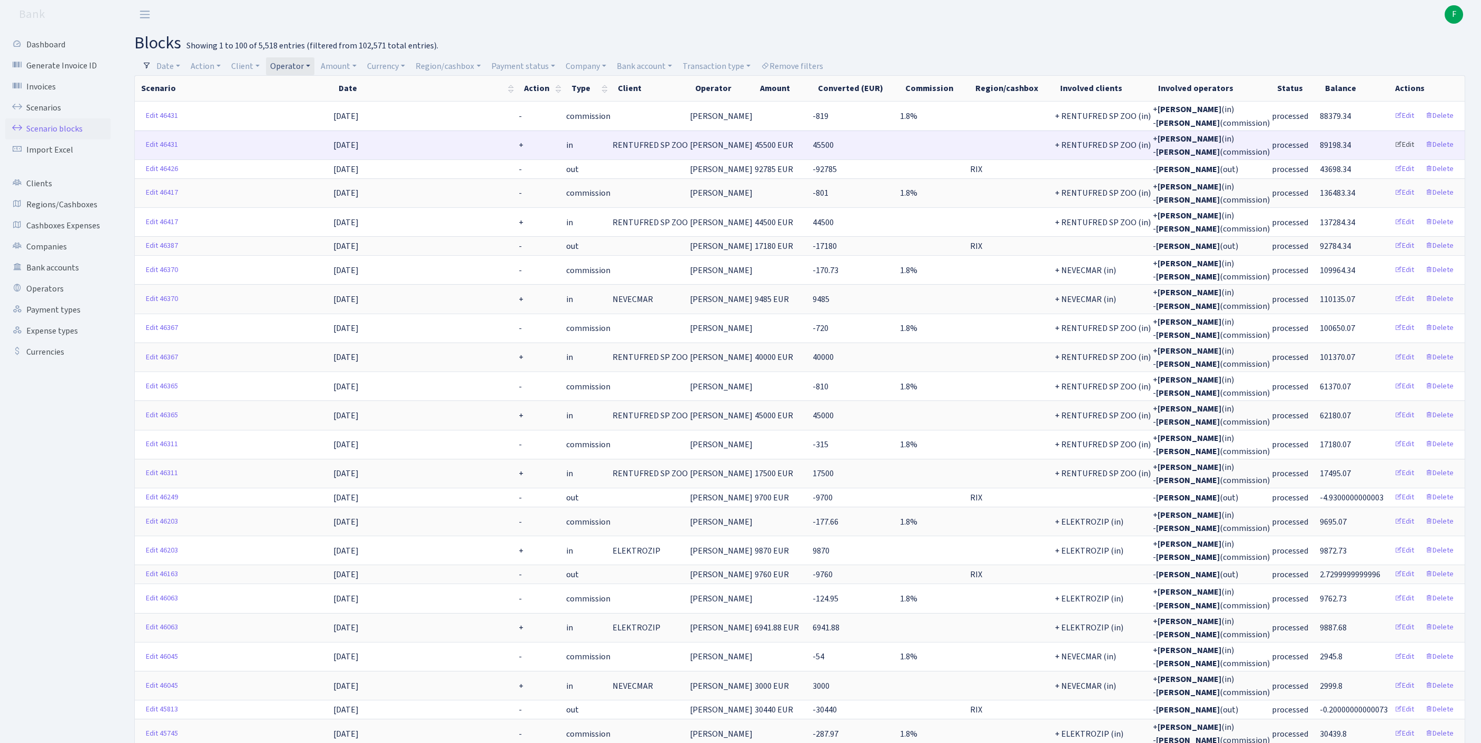
click at [1394, 153] on link "Edit" at bounding box center [1404, 145] width 29 height 16
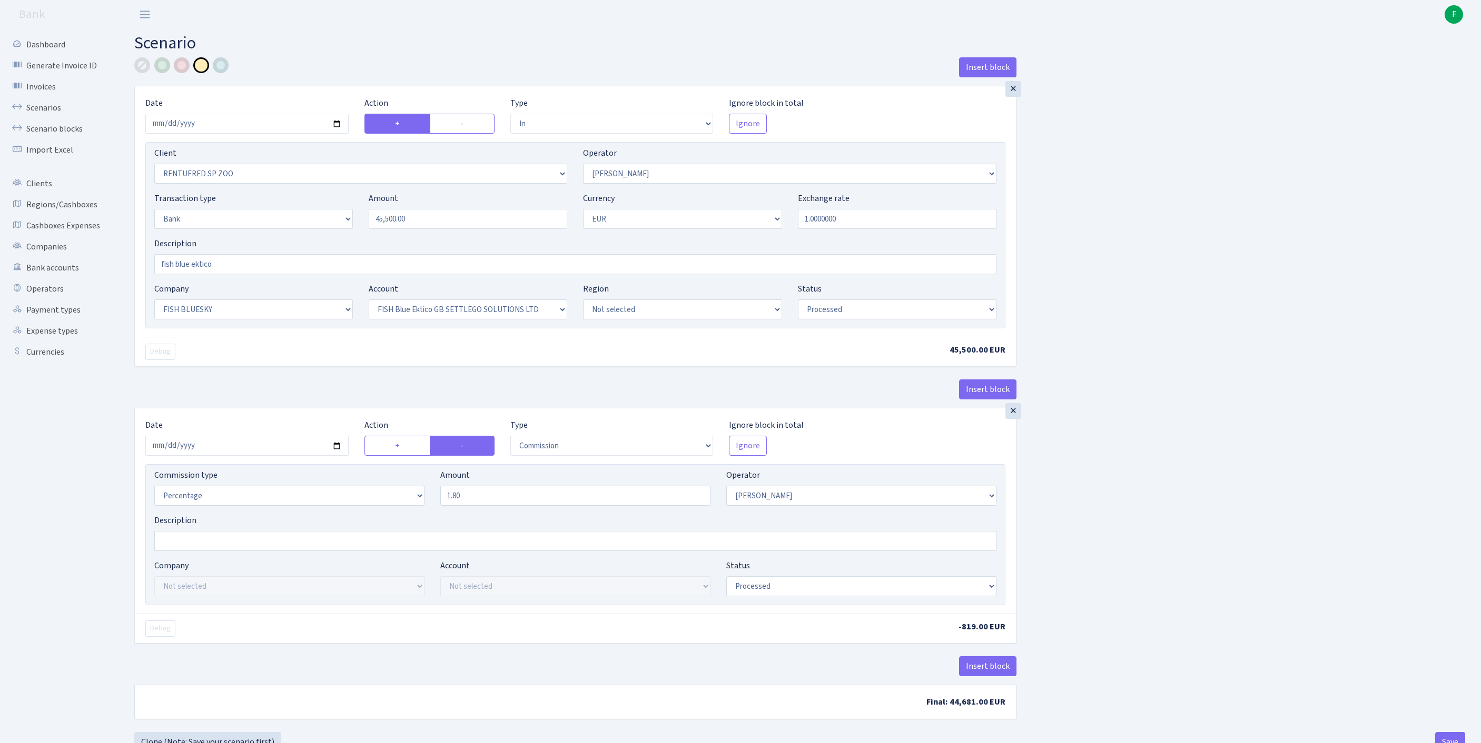
select select "in"
select select "2517"
select select "10"
select select "2"
select select "1"
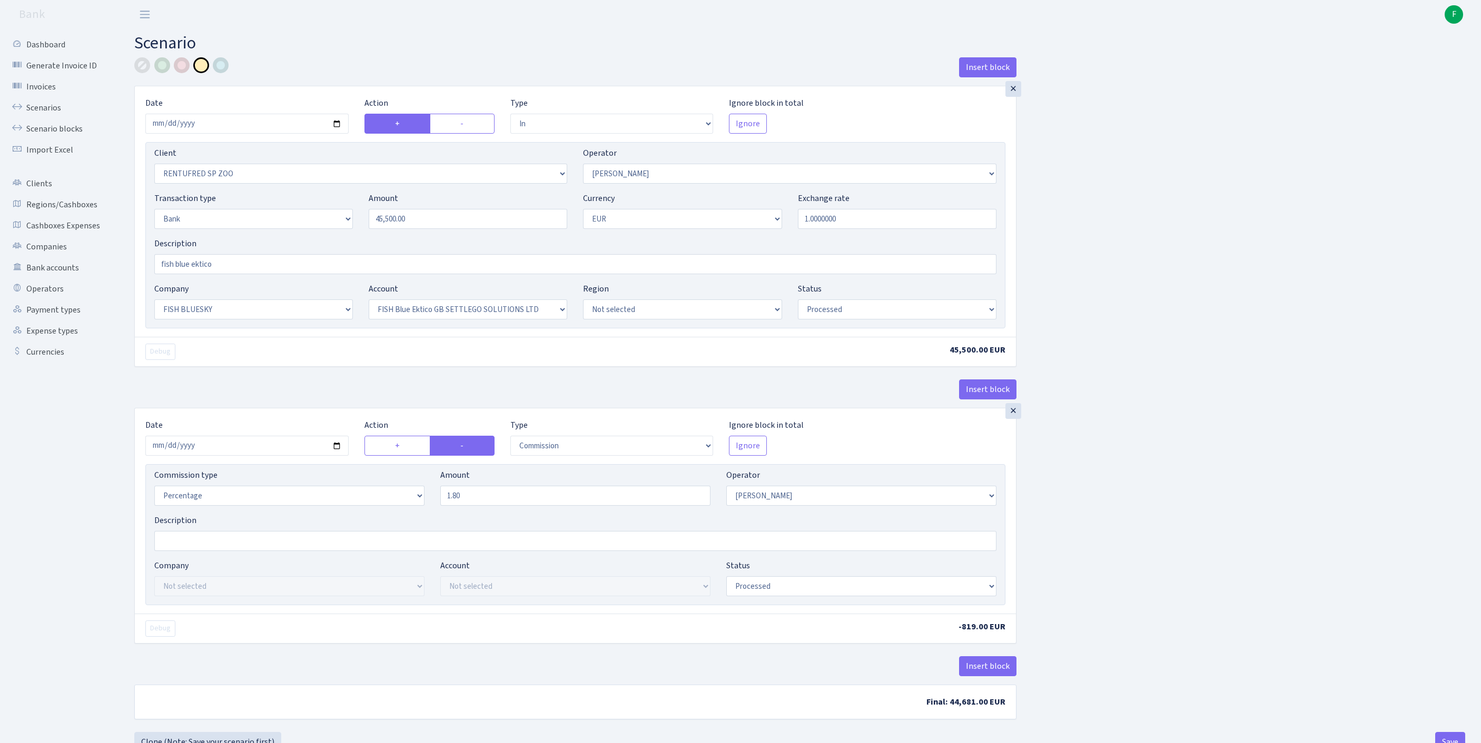
select select "23"
select select "67"
select select "processed"
select select "commission"
select select "10"
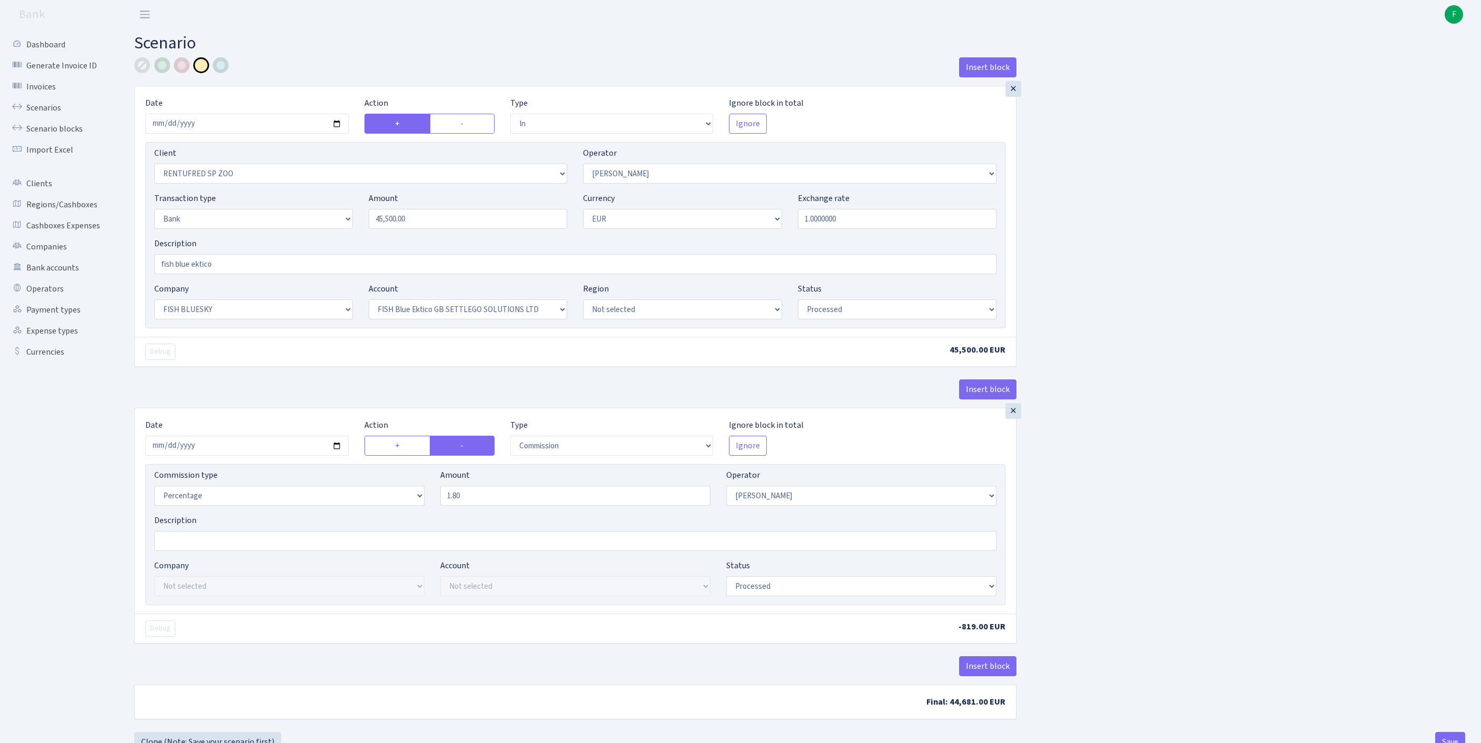
select select "processed"
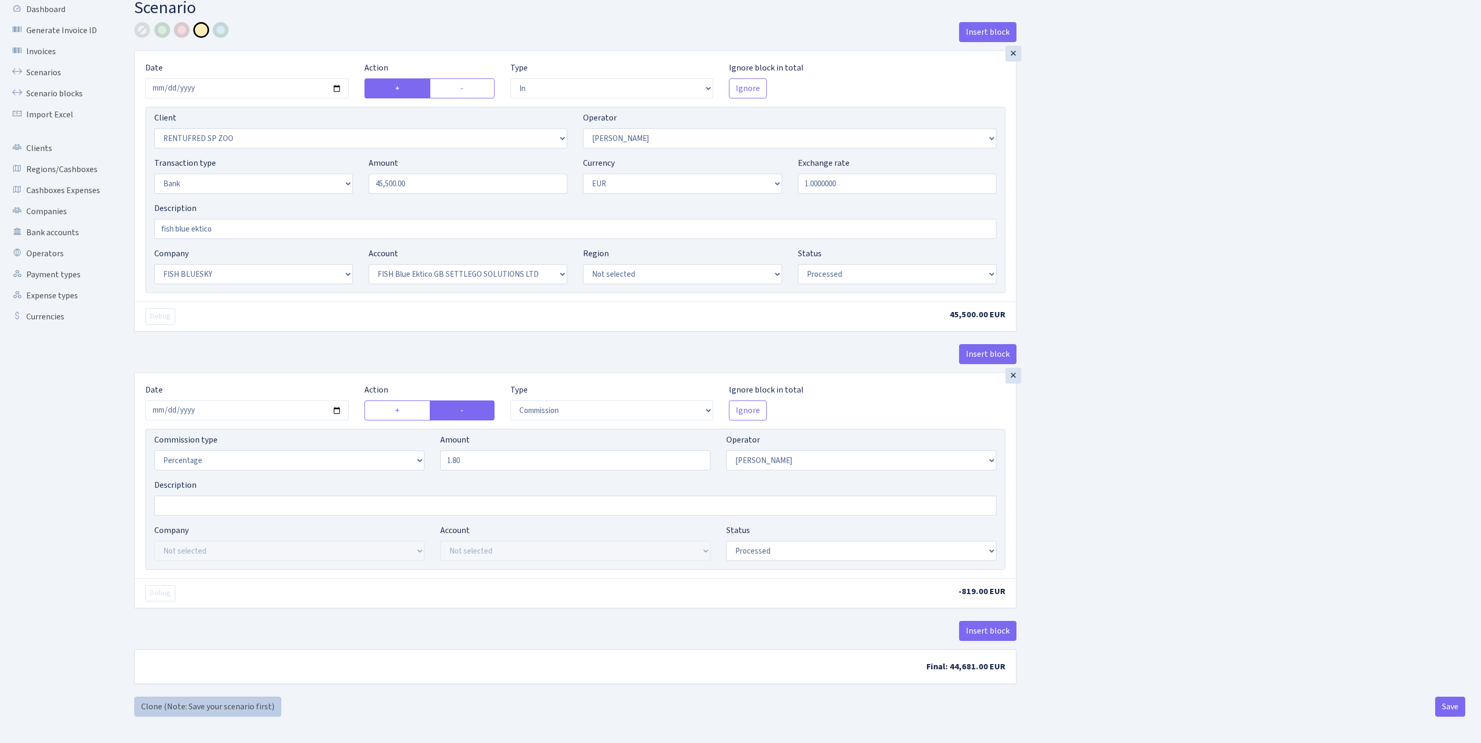
click at [177, 703] on link "Clone (Note: Save your scenario first)" at bounding box center [207, 707] width 147 height 20
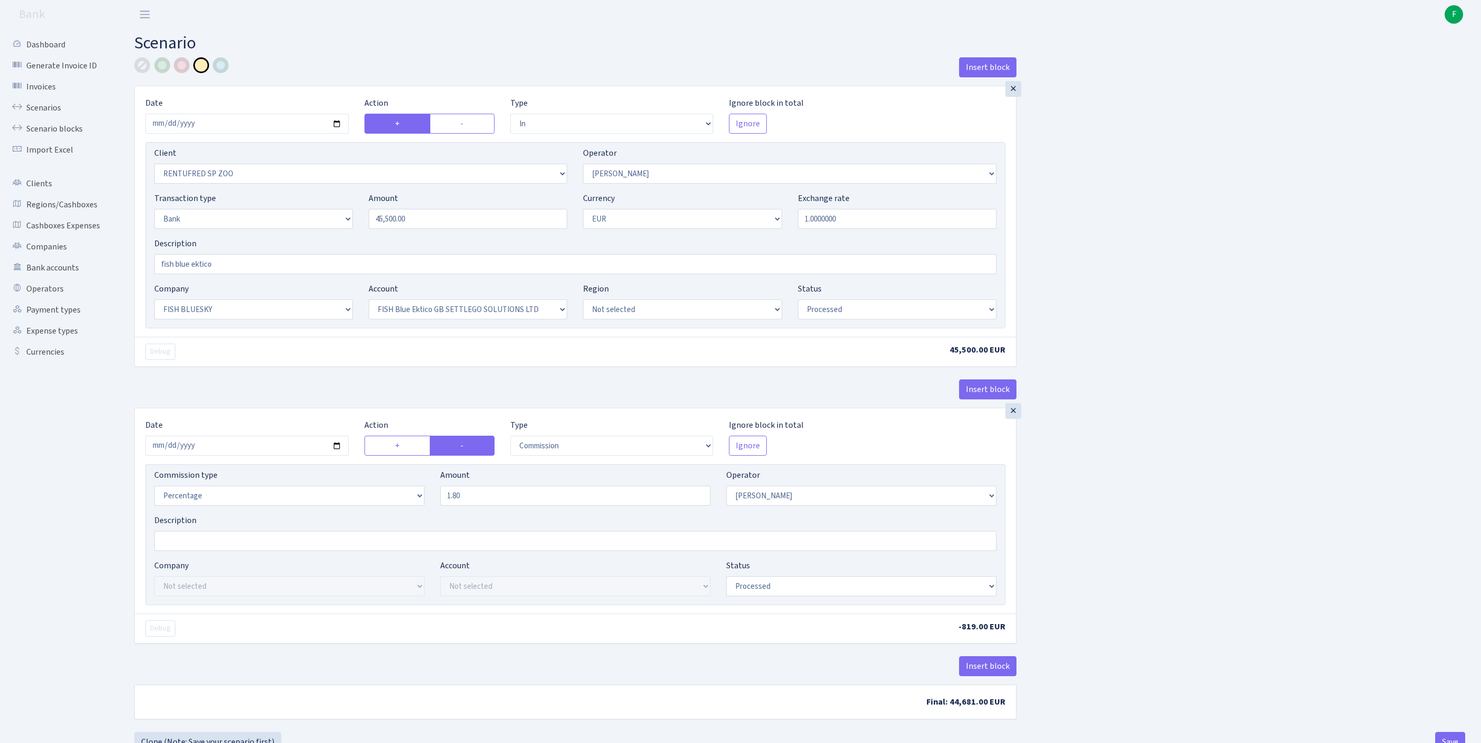
select select "in"
select select "2517"
select select "10"
select select "2"
select select "1"
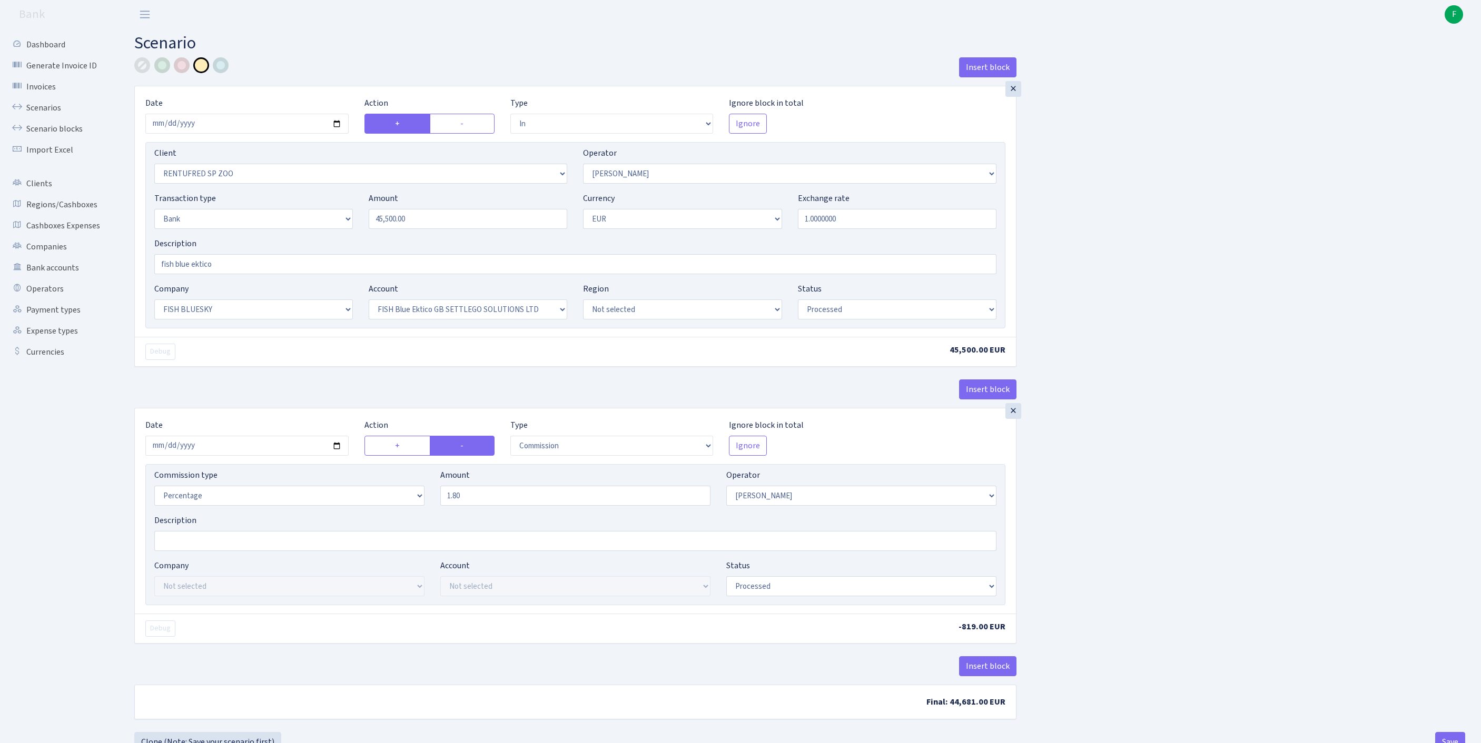
select select "23"
select select "67"
select select "processed"
select select "commission"
select select "10"
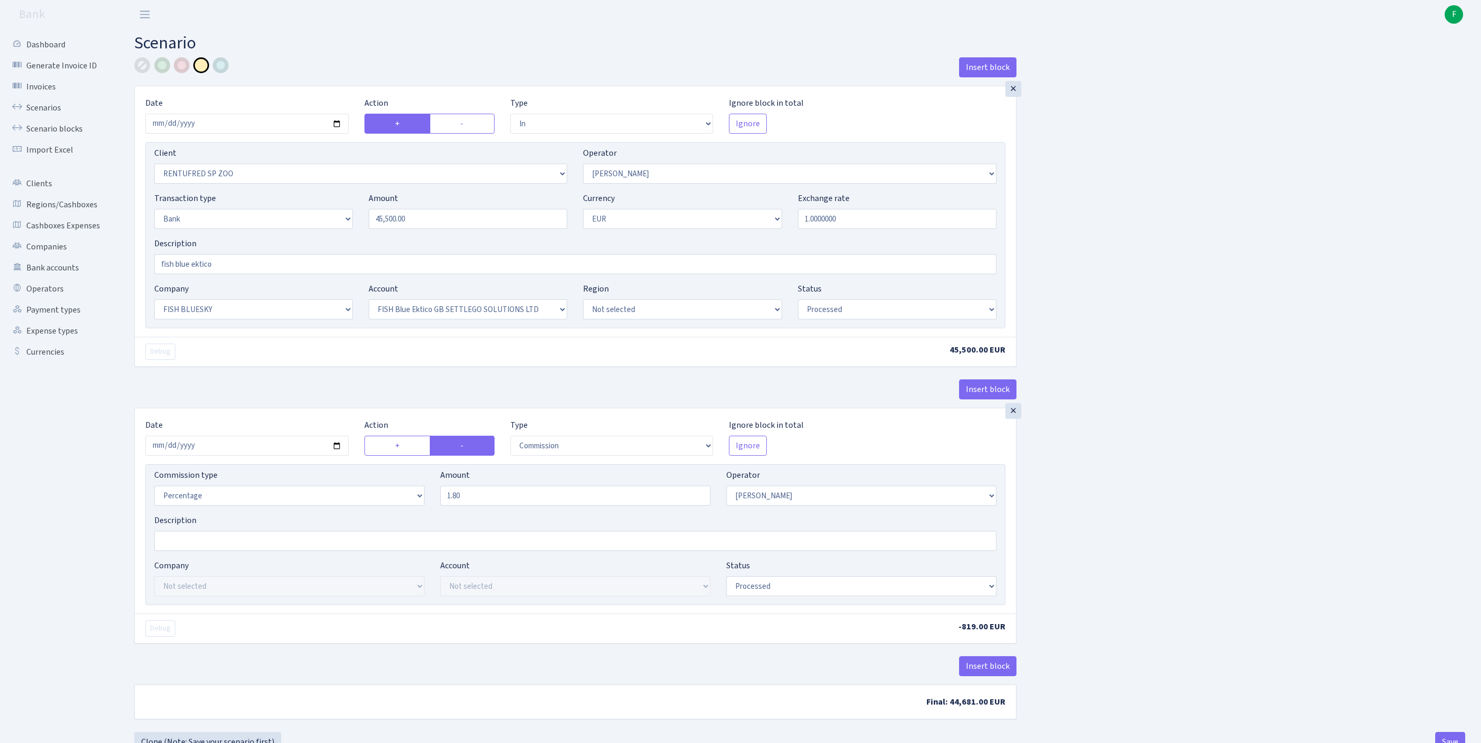
select select "processed"
drag, startPoint x: 434, startPoint y: 239, endPoint x: 292, endPoint y: 226, distance: 142.7
click at [292, 226] on div "Transaction type Not selected 981 ELF FISH crypto GIRT IVO dekl MM-BALTIC eur U…" at bounding box center [575, 214] width 858 height 45
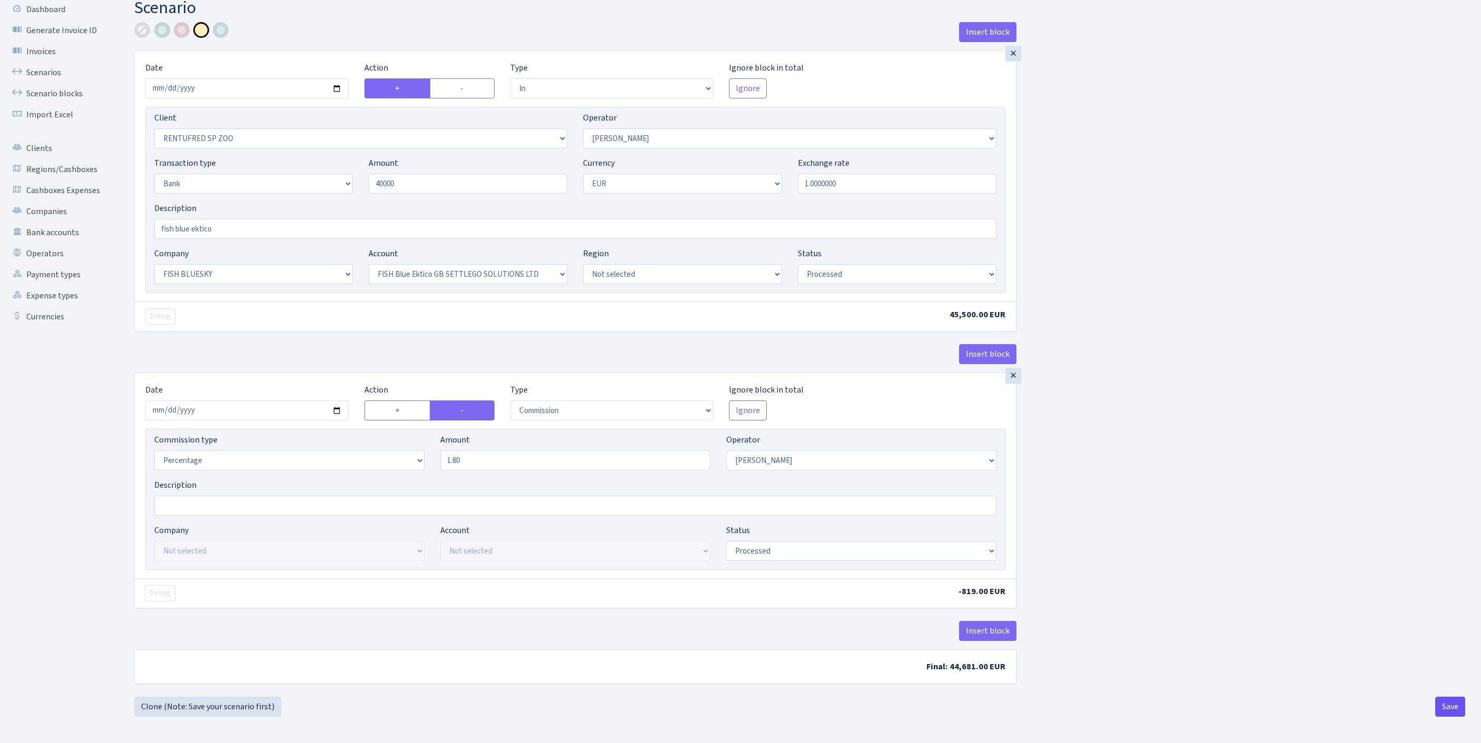
type input "40,000.00"
click at [1444, 708] on button "Save" at bounding box center [1450, 707] width 30 height 20
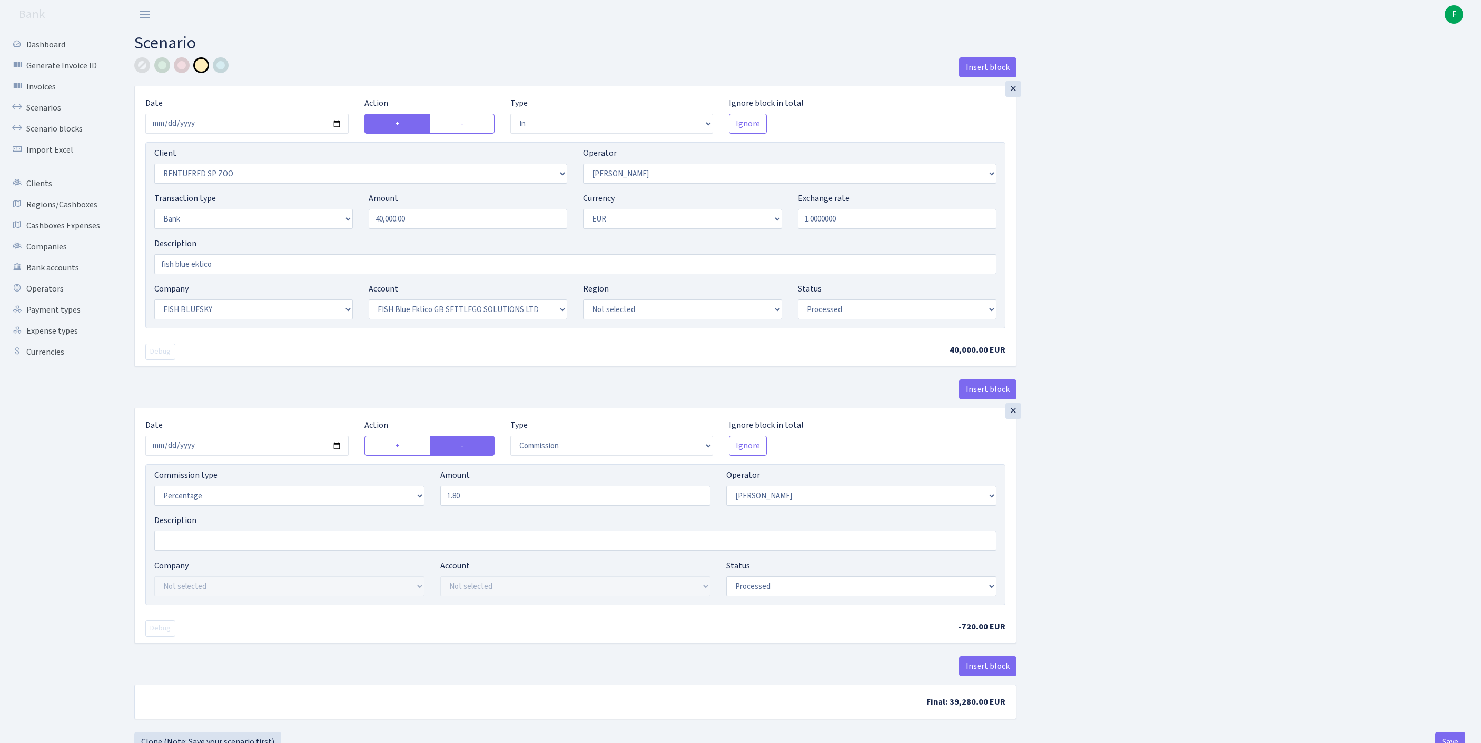
select select "in"
select select "2517"
select select "10"
select select "2"
select select "1"
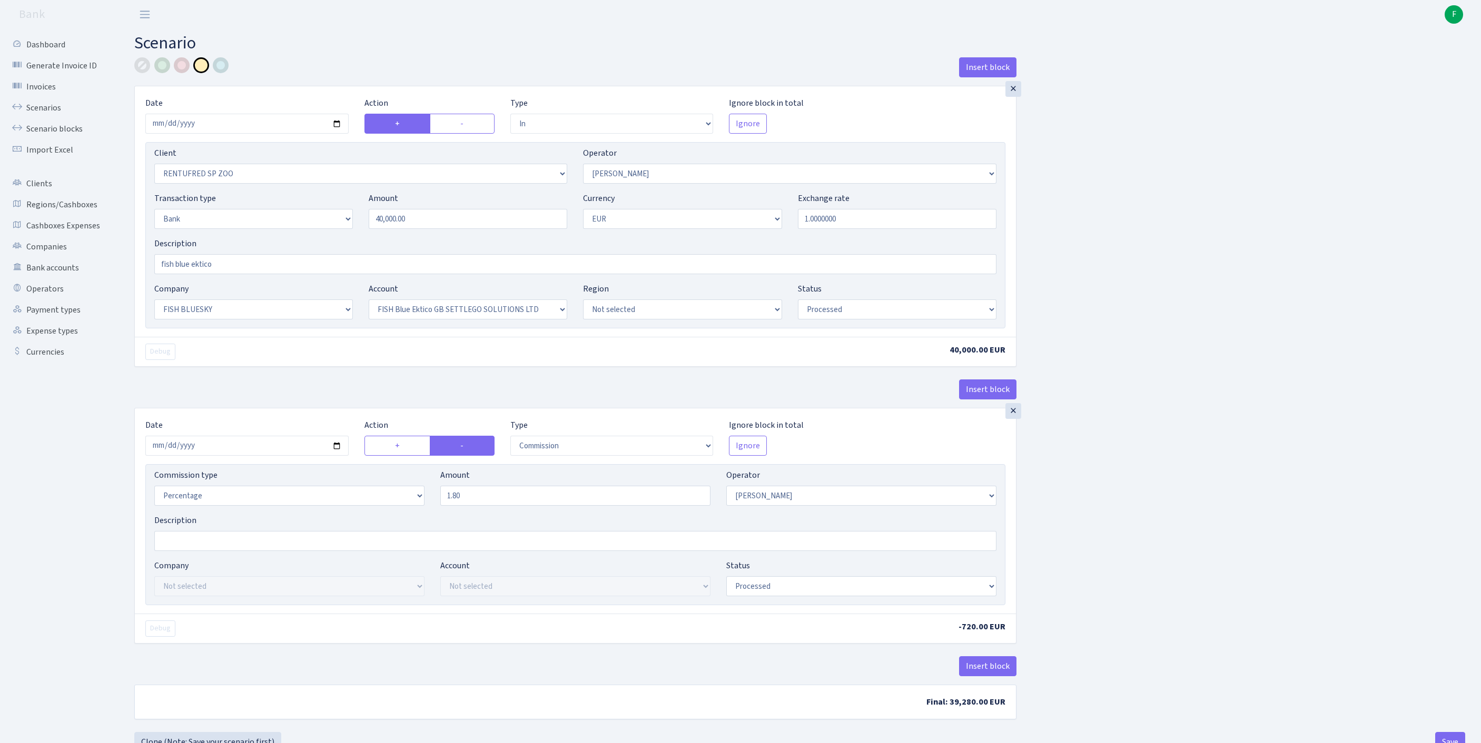
select select "23"
select select "67"
select select "processed"
select select "commission"
select select "10"
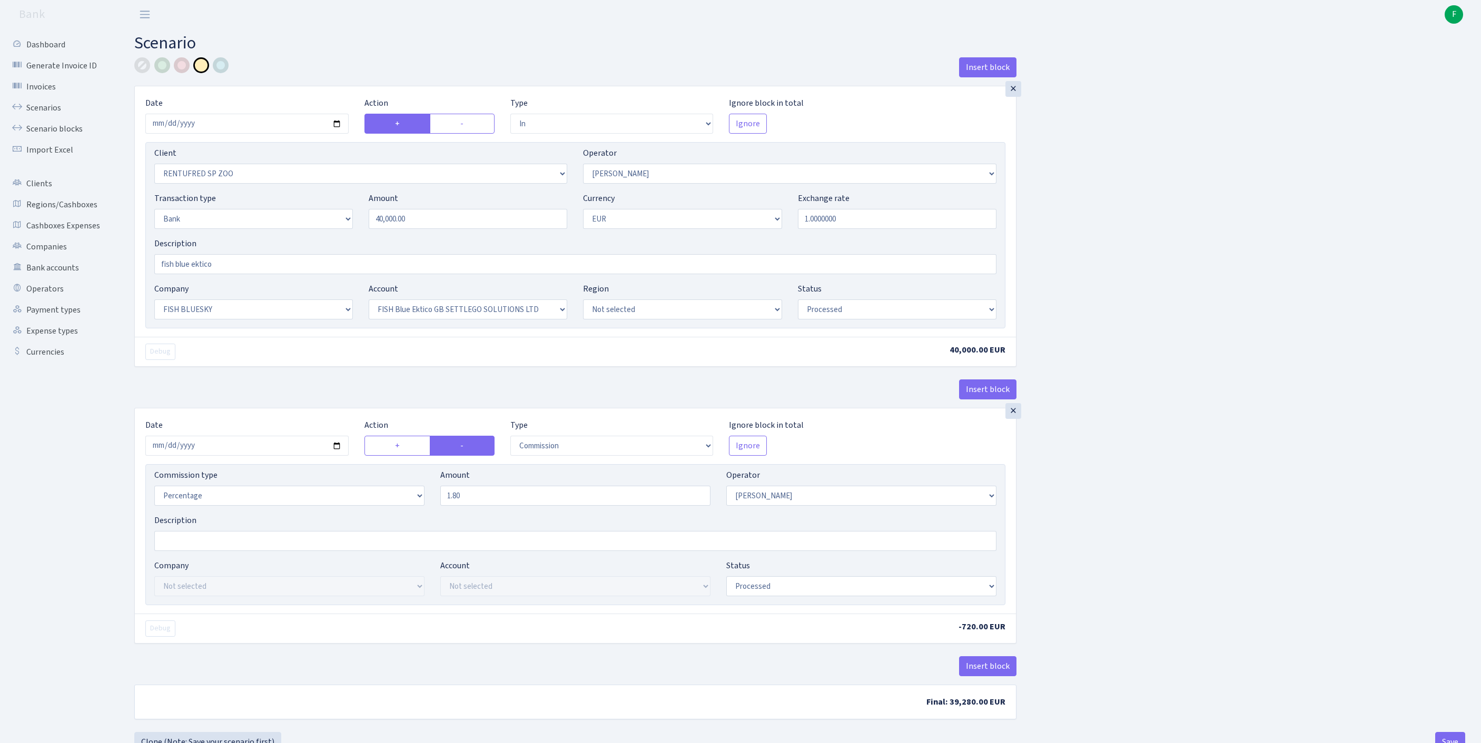
select select "processed"
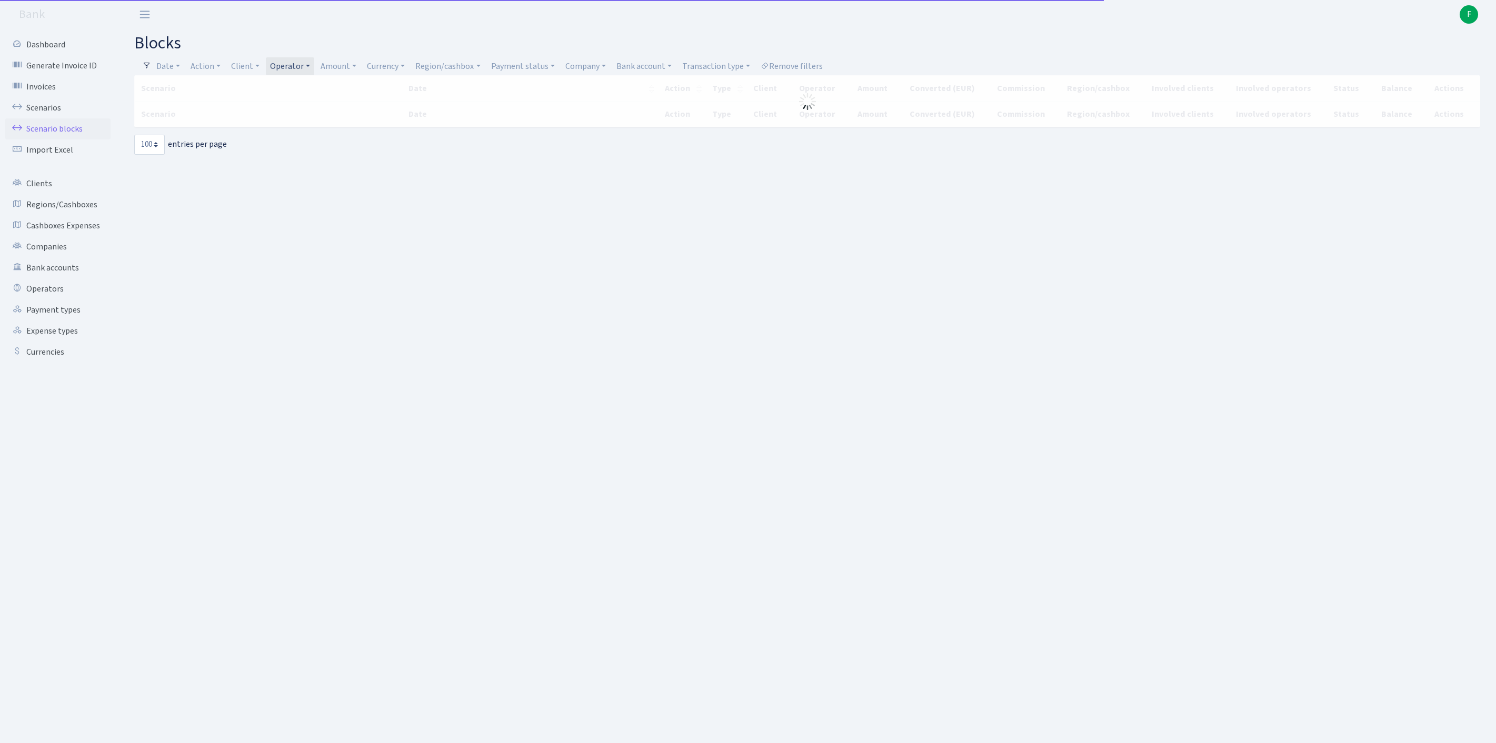
select select "100"
